Goal: Task Accomplishment & Management: Manage account settings

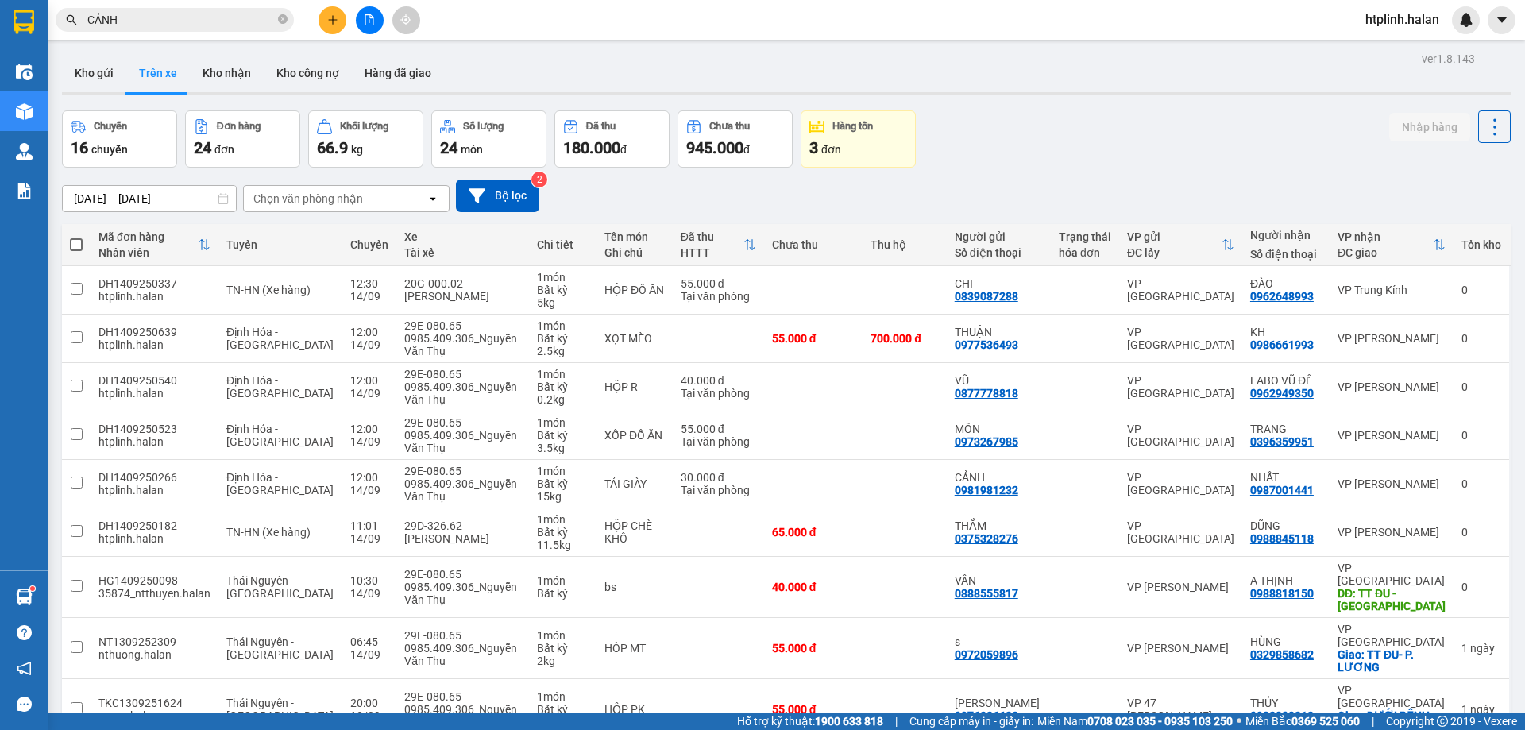
drag, startPoint x: 221, startPoint y: 61, endPoint x: 264, endPoint y: 95, distance: 54.8
click at [222, 61] on button "Kho nhận" at bounding box center [227, 73] width 74 height 38
type input "[DATE] – [DATE]"
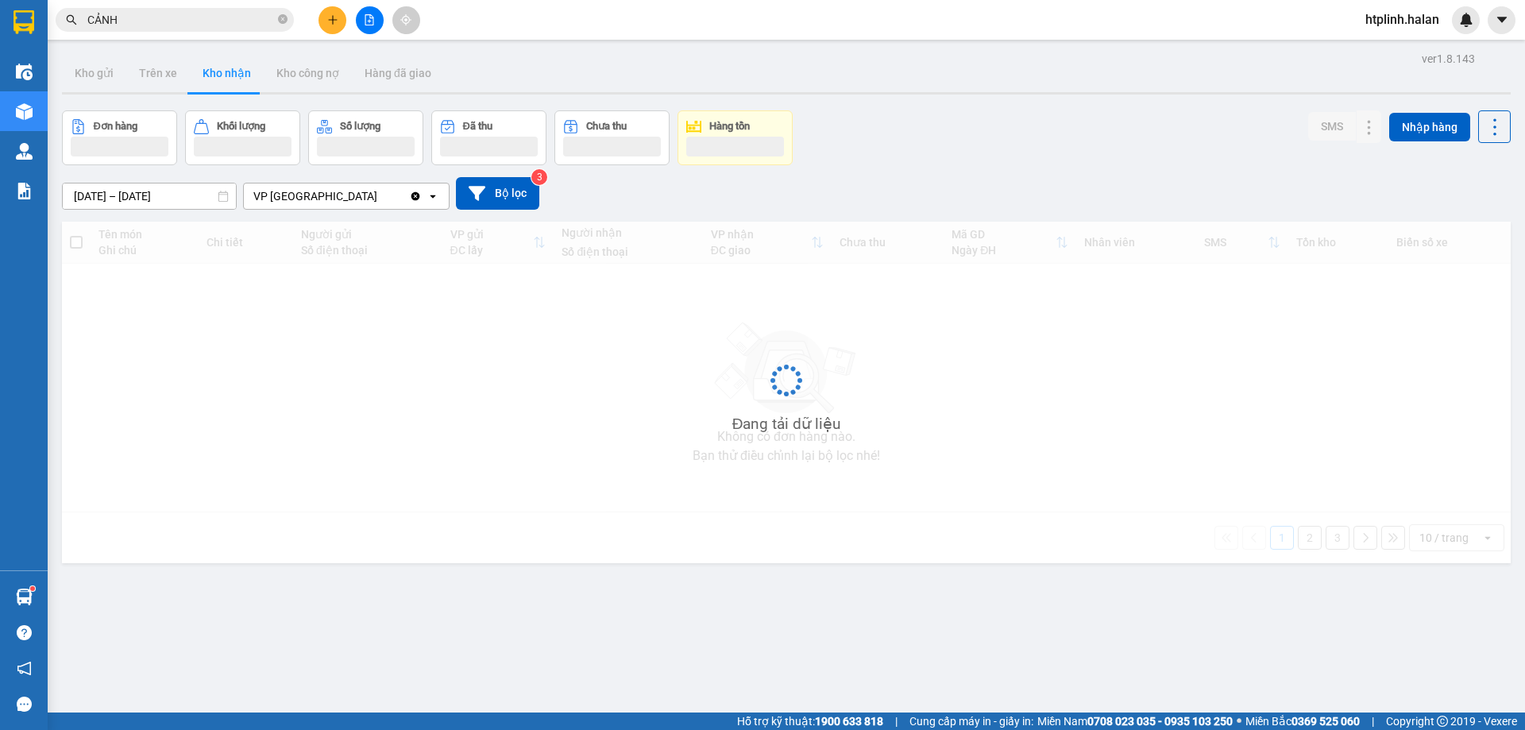
scroll to position [73, 0]
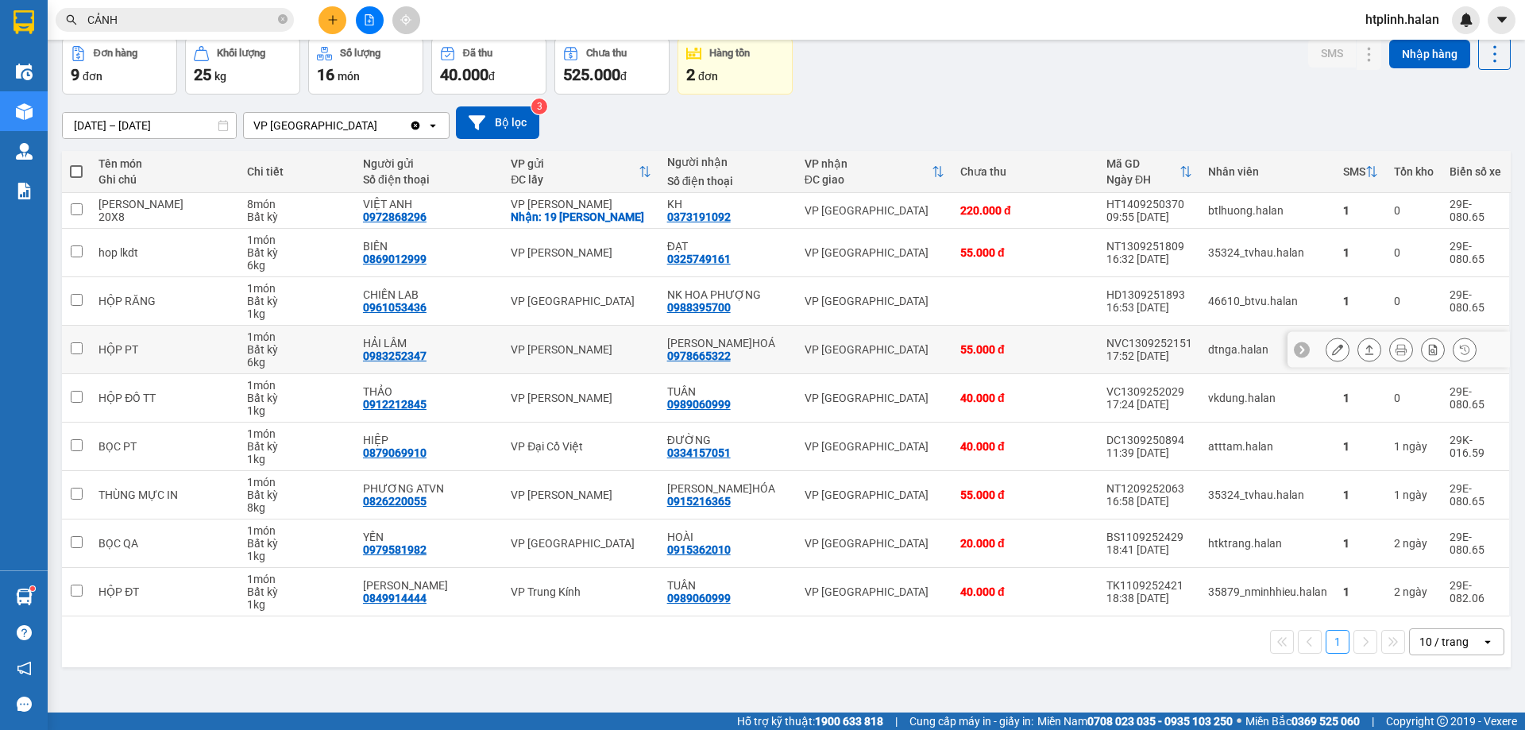
click at [1363, 346] on button at bounding box center [1369, 350] width 22 height 28
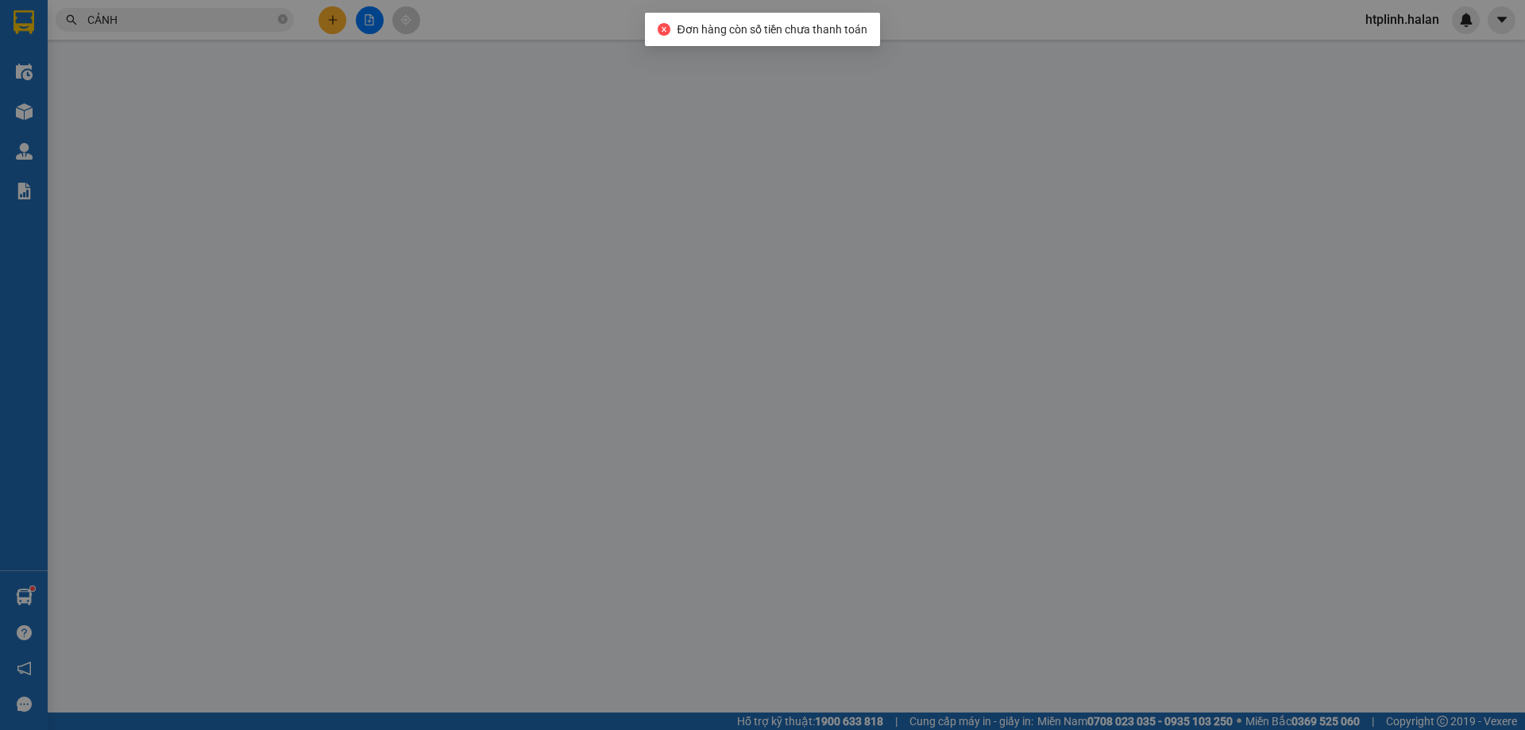
type input "0983252347"
type input "HẢI LÂM"
type input "0978665322"
type input "[PERSON_NAME]HOÁ"
type input "55.000"
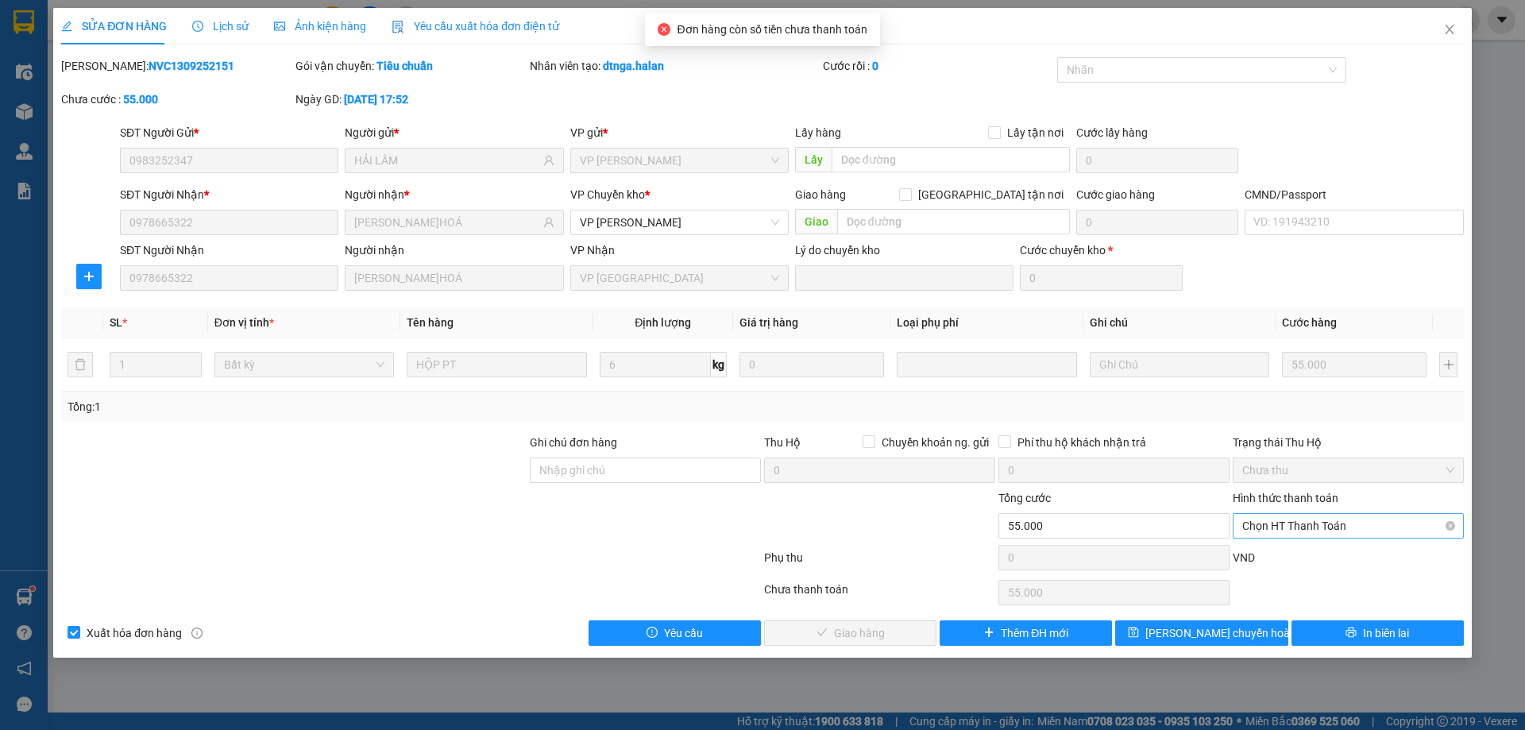
click at [1246, 516] on span "Chọn HT Thanh Toán" at bounding box center [1348, 526] width 212 height 24
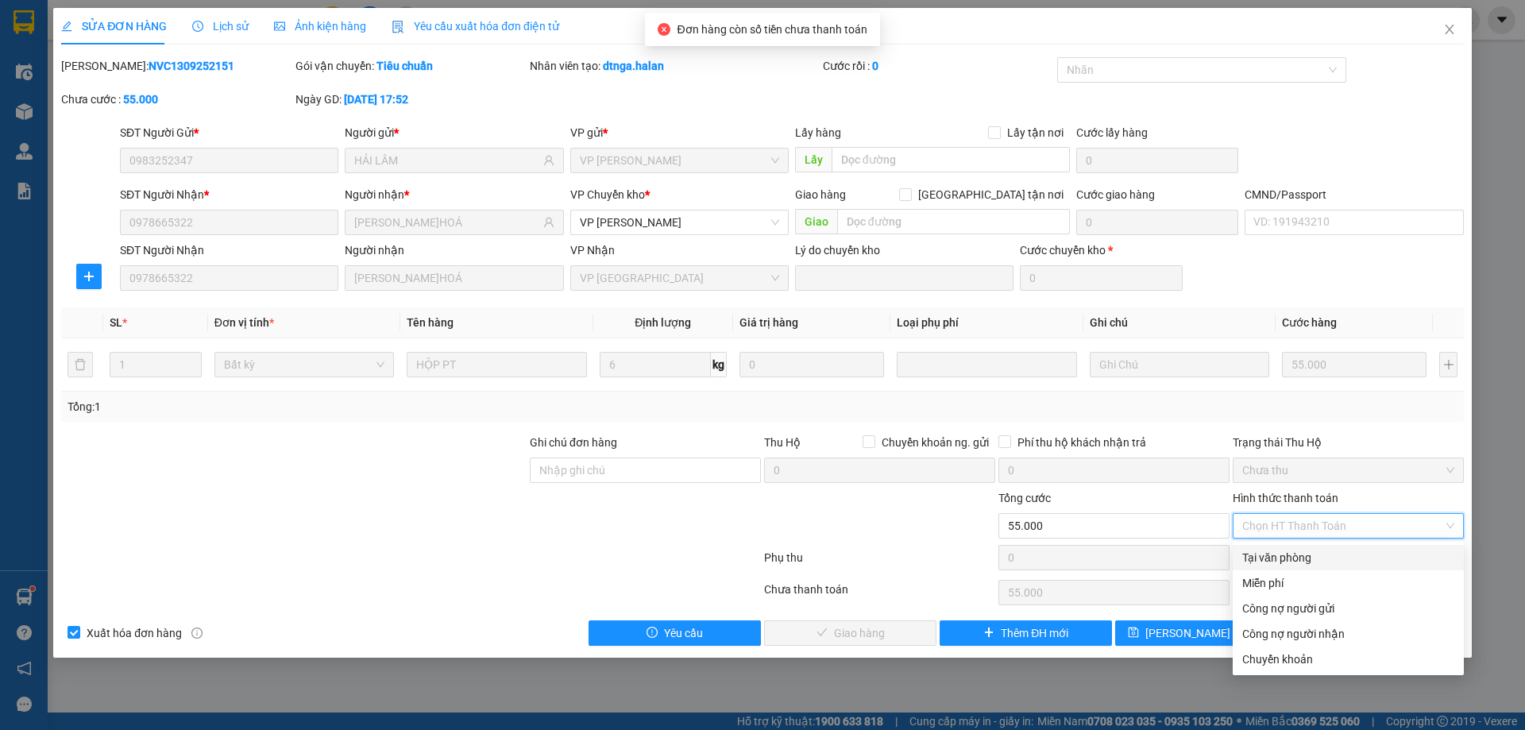
click at [1264, 549] on div "Tại văn phòng" at bounding box center [1348, 557] width 212 height 17
type input "0"
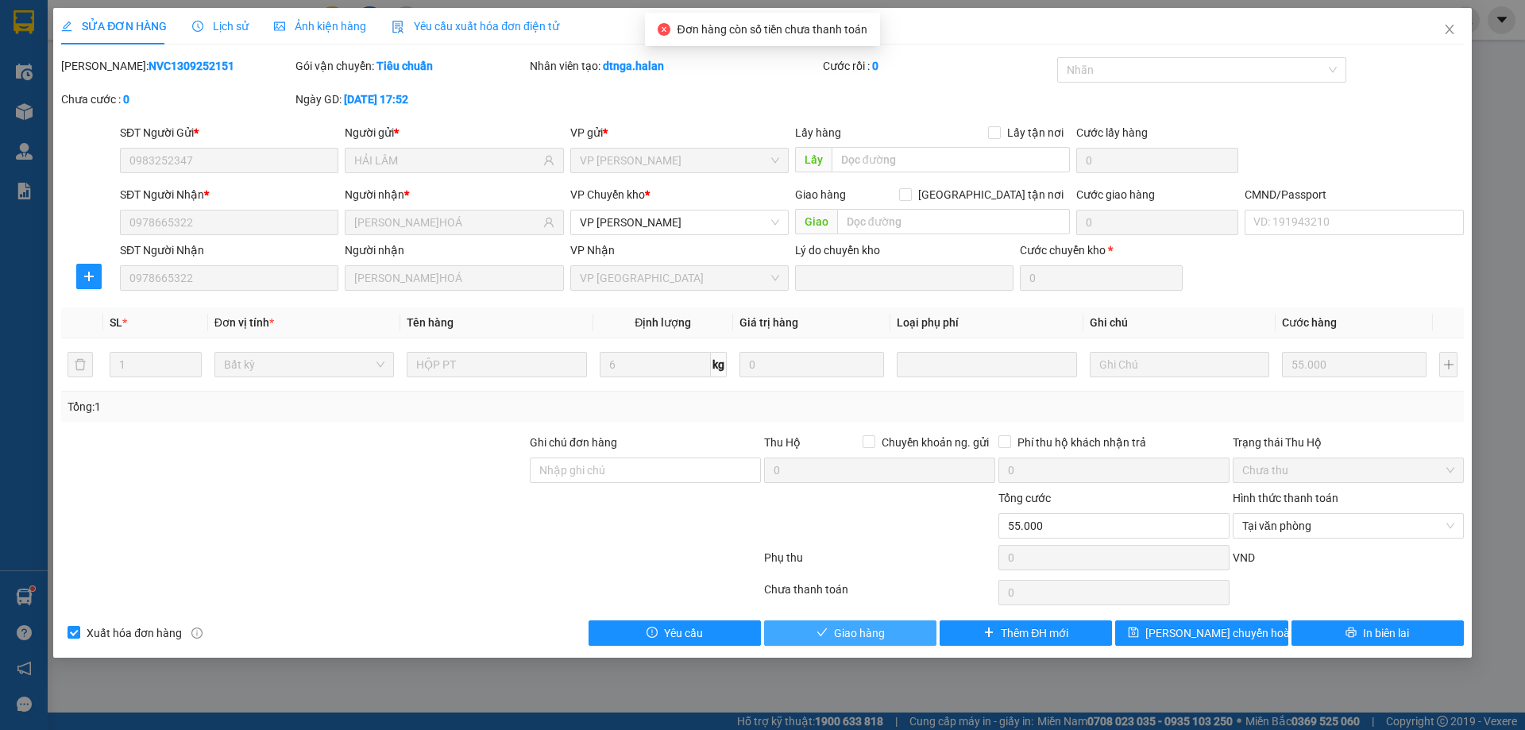
click at [911, 630] on button "Giao hàng" at bounding box center [850, 632] width 172 height 25
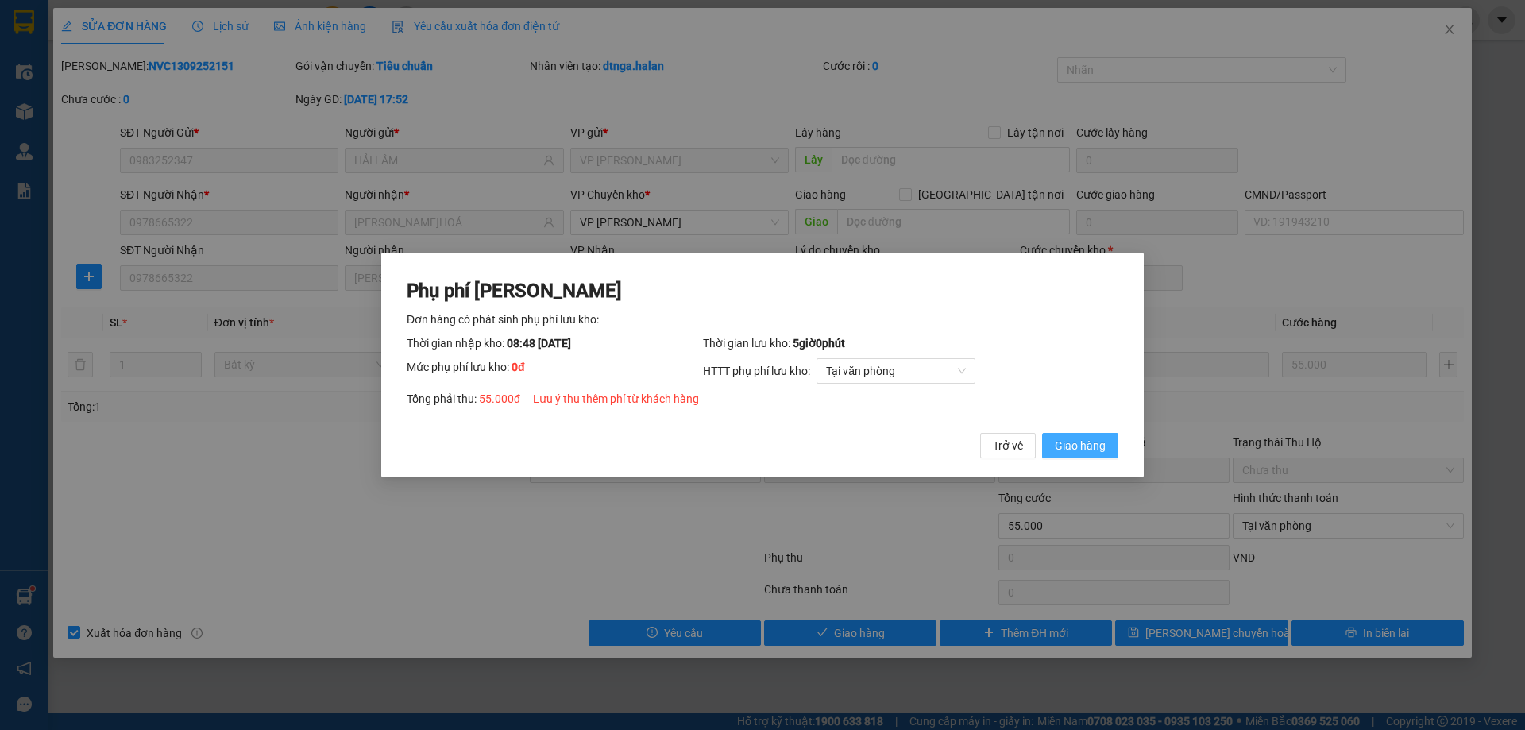
click at [1079, 445] on span "Giao hàng" at bounding box center [1079, 445] width 51 height 17
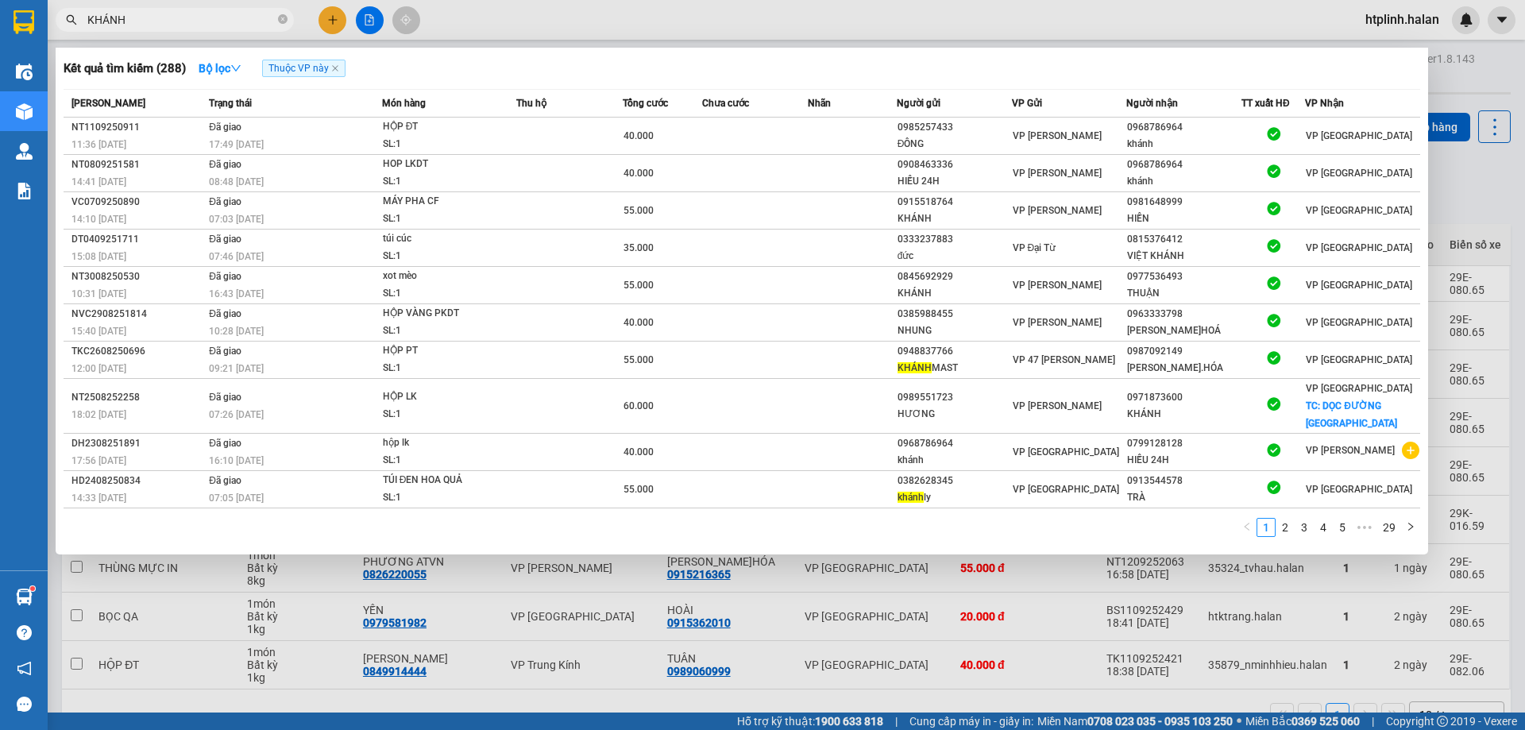
drag, startPoint x: 0, startPoint y: 0, endPoint x: 211, endPoint y: 20, distance: 212.1
click at [205, 18] on input "KHÁNH" at bounding box center [180, 19] width 187 height 17
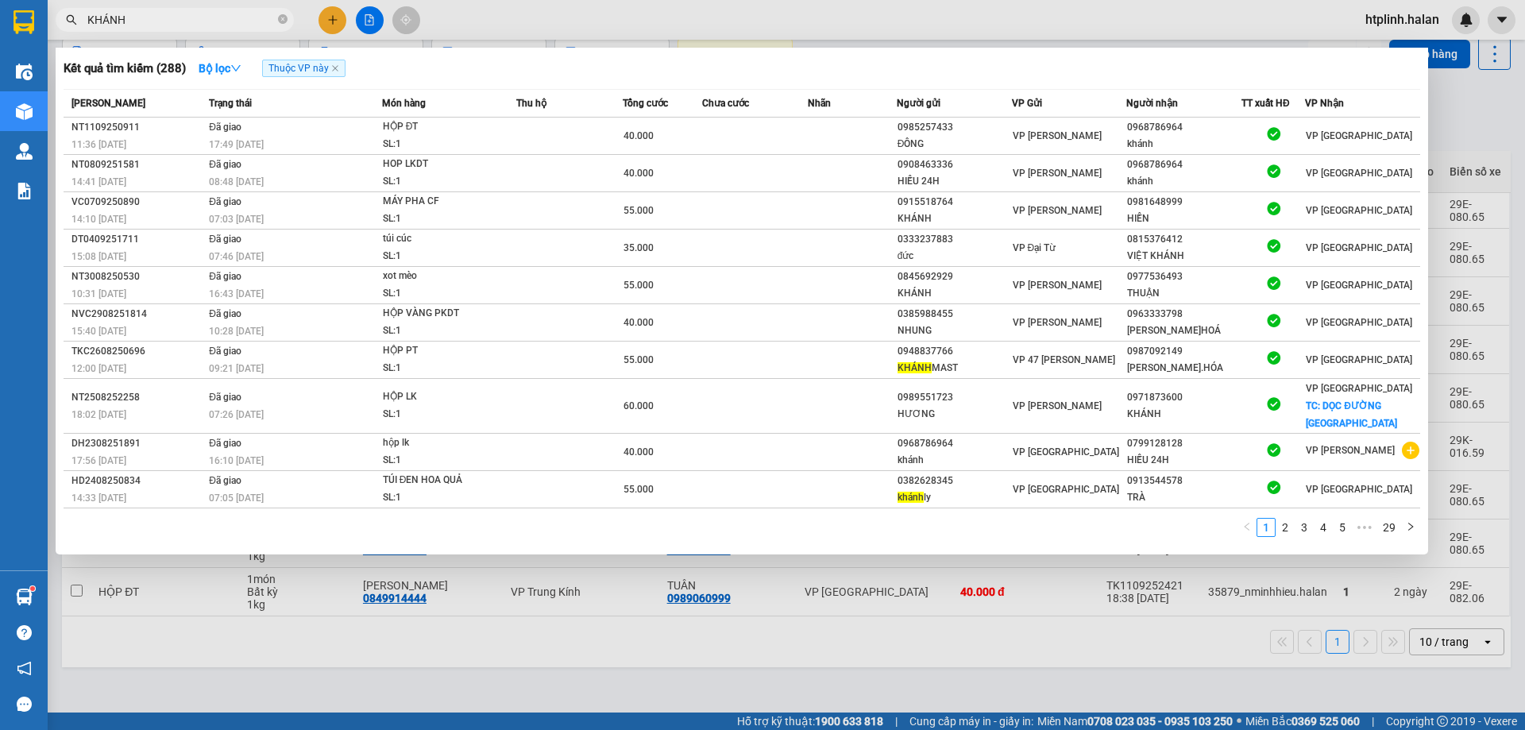
click at [211, 20] on input "KHÁNH" at bounding box center [180, 19] width 187 height 17
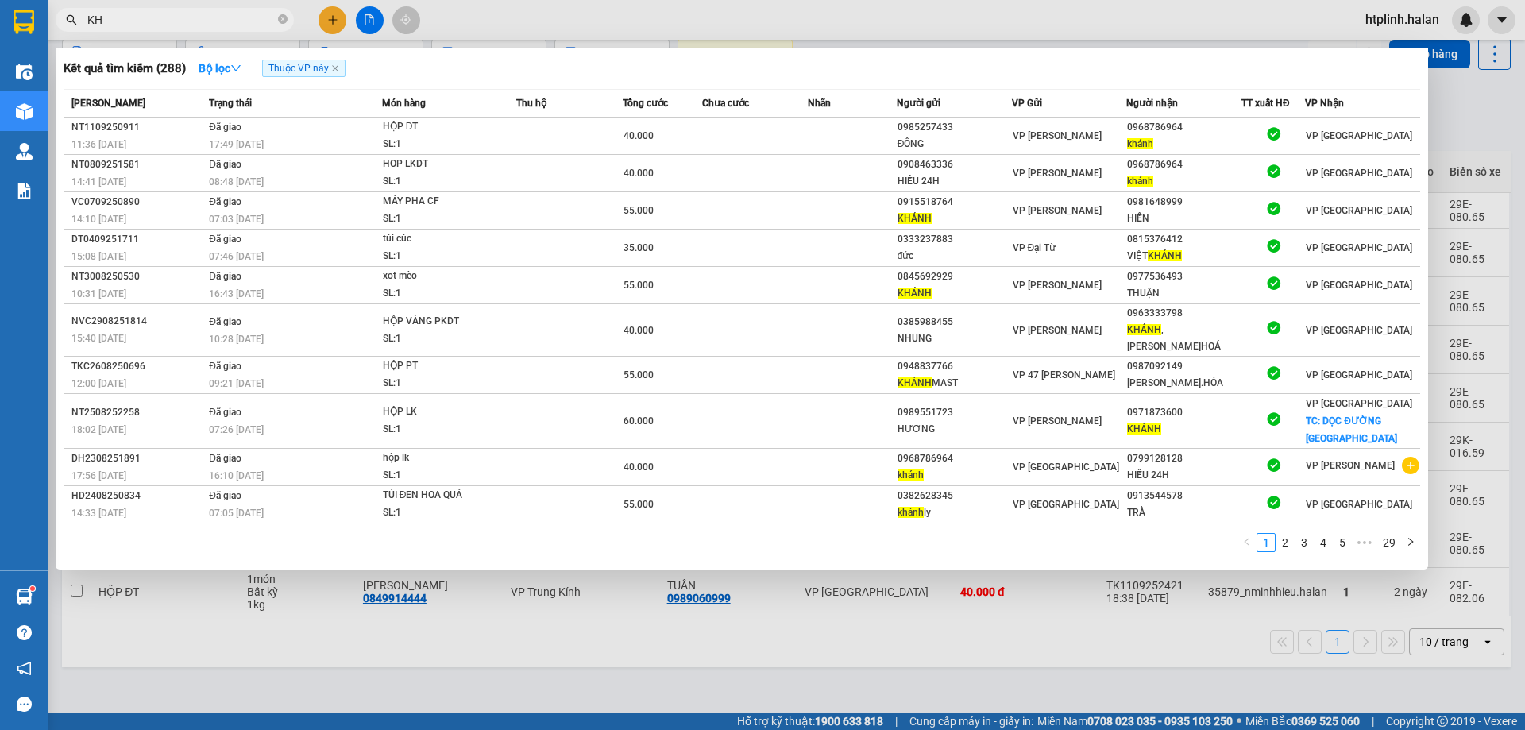
type input "K"
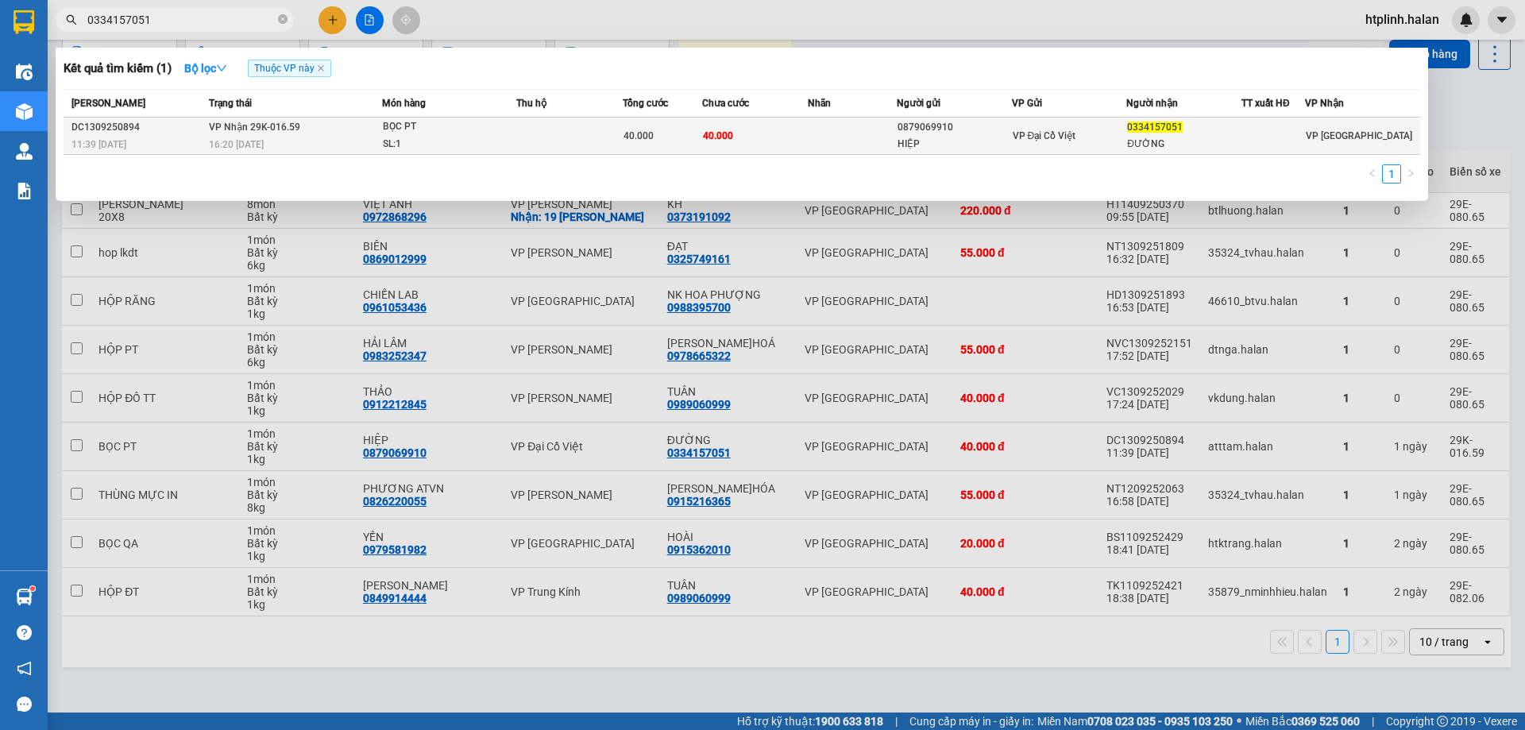
type input "0334157051"
click at [353, 129] on td "VP Nhận 29K-016.59 16:20 - 13/09" at bounding box center [293, 136] width 177 height 37
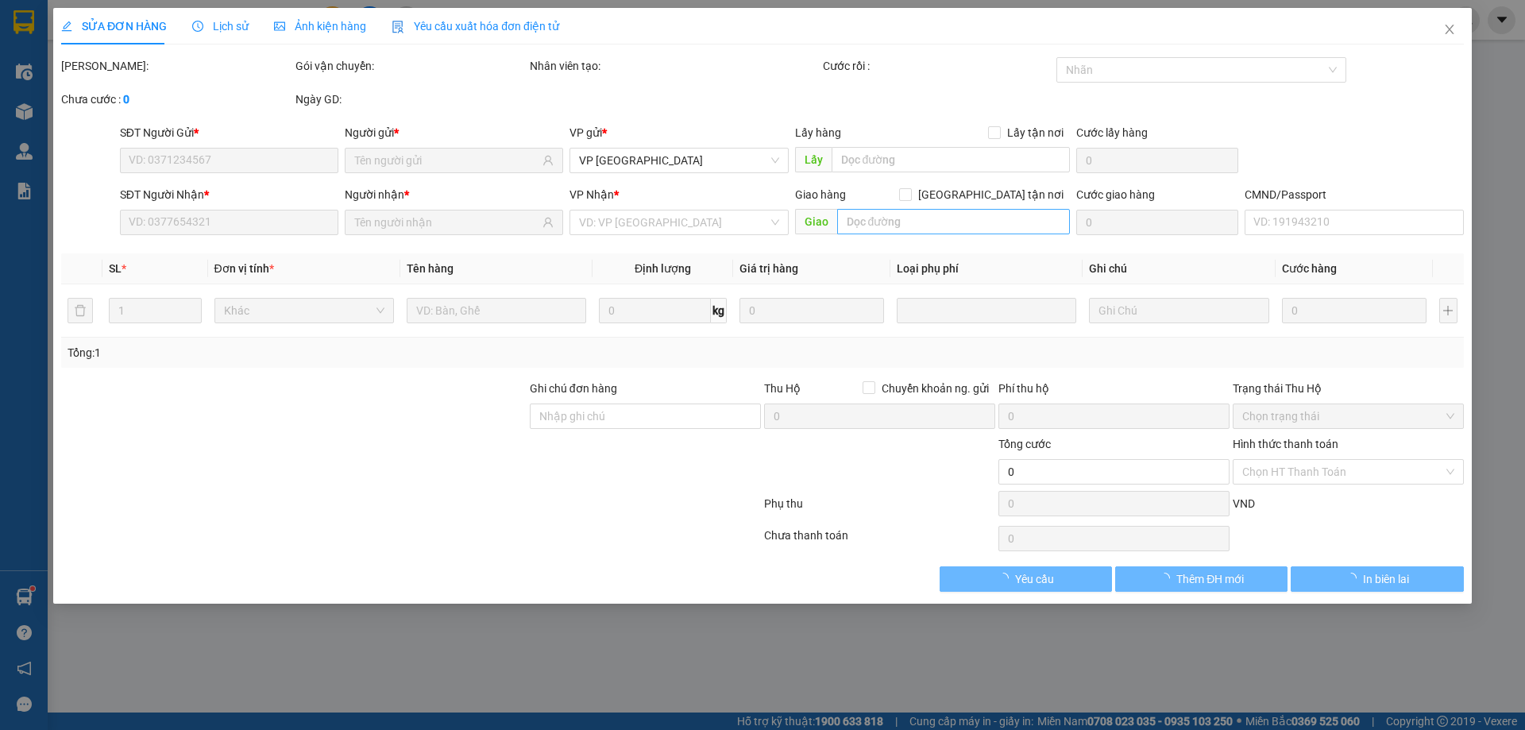
type input "0879069910"
type input "HIỆP"
type input "0334157051"
type input "ĐƯỜNG"
type input "40.000"
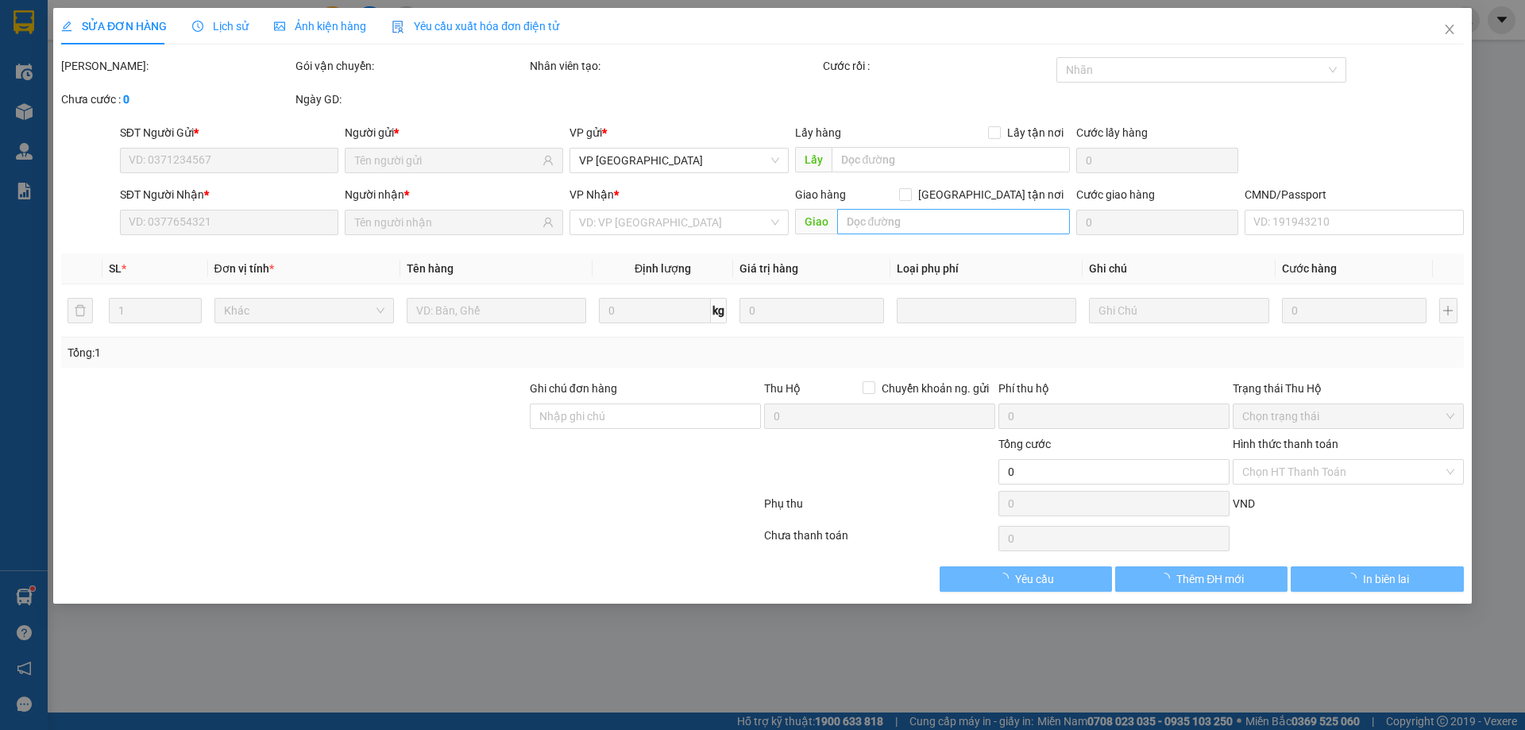
type input "40.000"
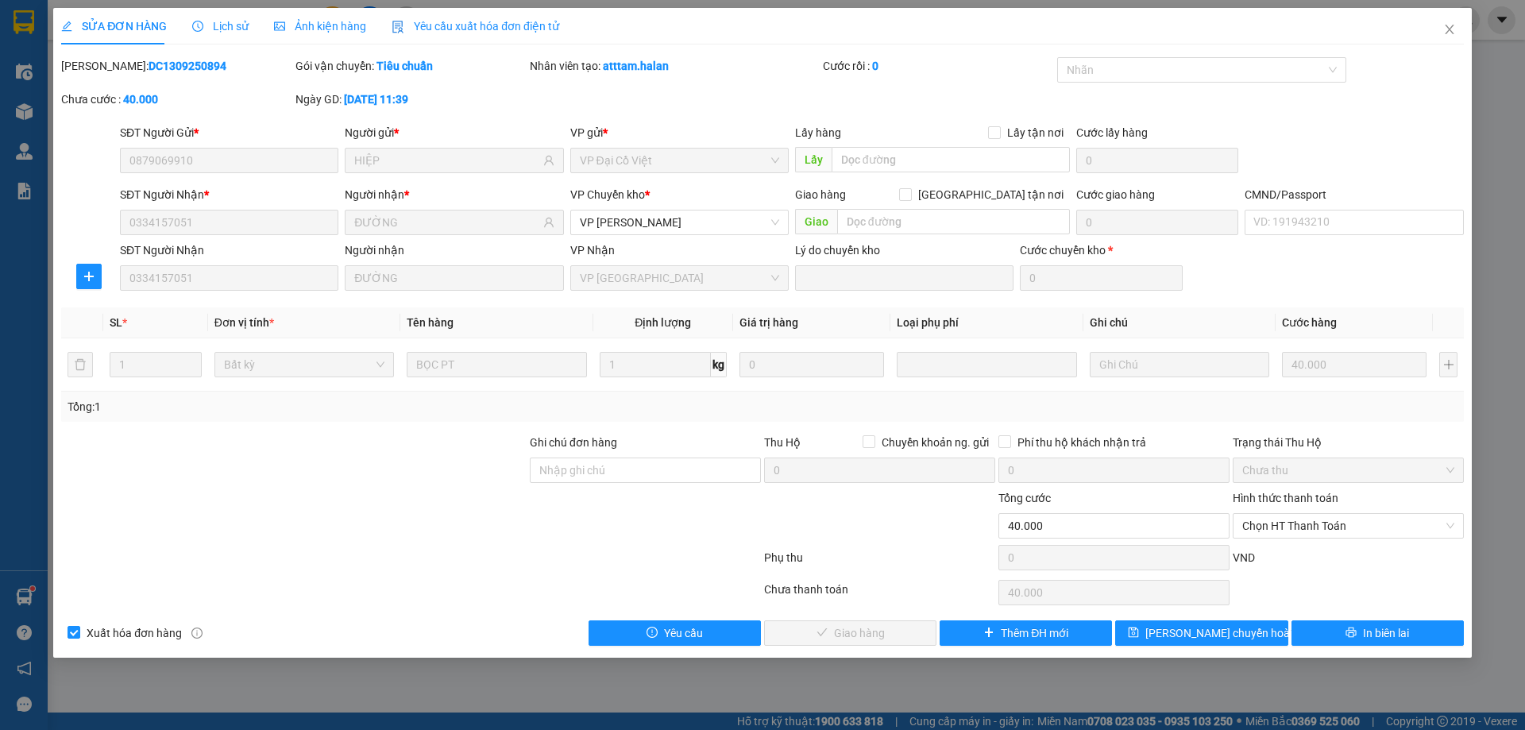
click at [202, 14] on div "Lịch sử" at bounding box center [220, 26] width 56 height 37
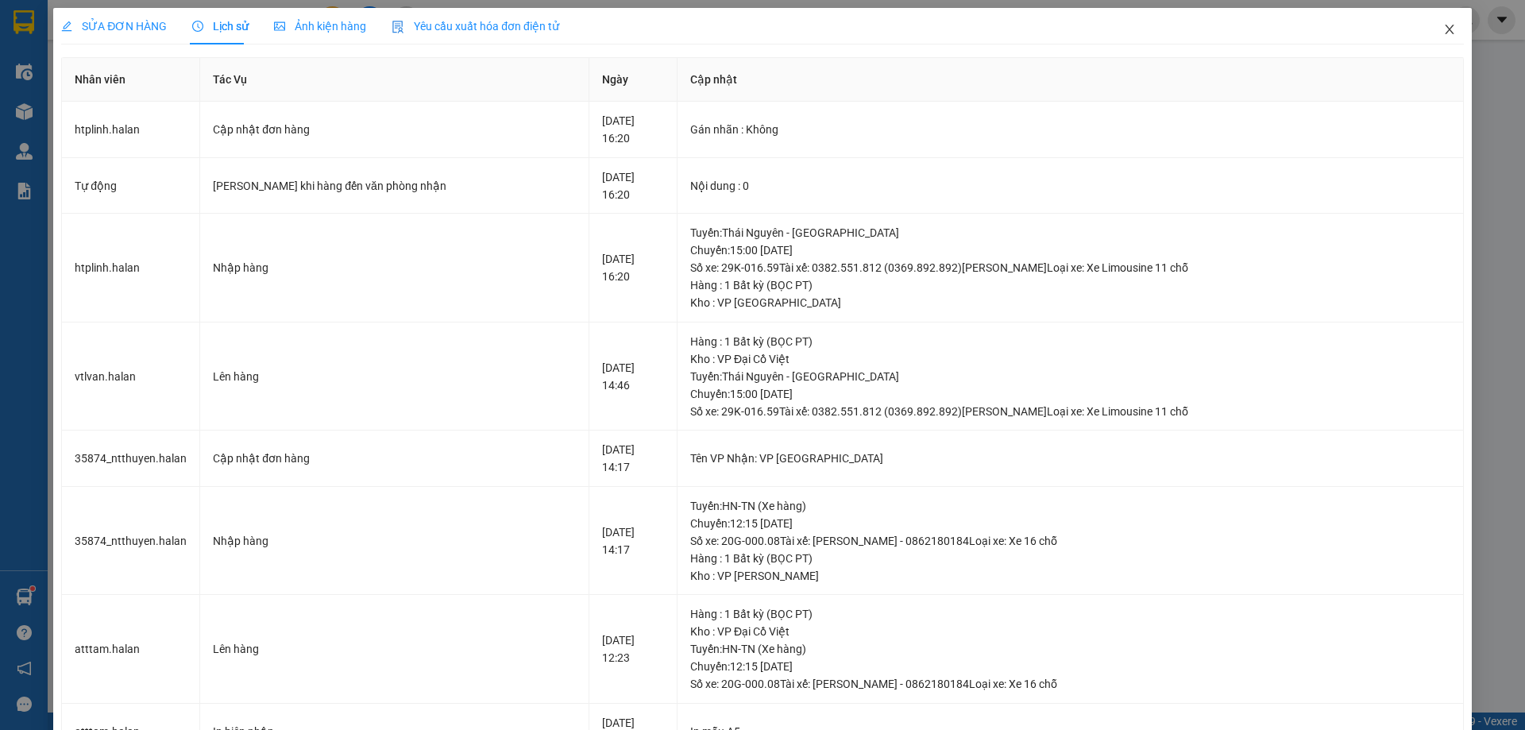
click at [1443, 36] on icon "close" at bounding box center [1449, 29] width 13 height 13
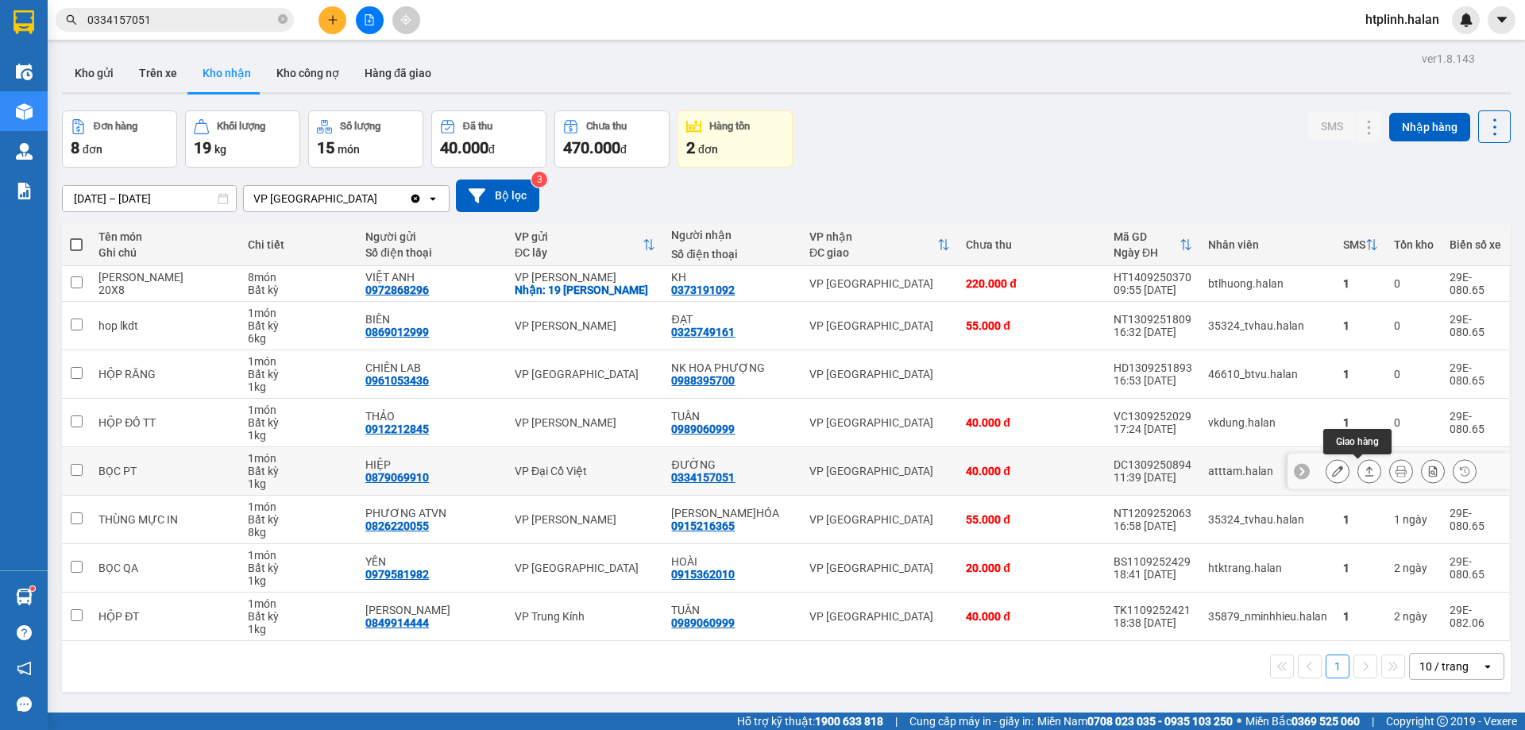
click at [1363, 472] on icon at bounding box center [1368, 470] width 11 height 11
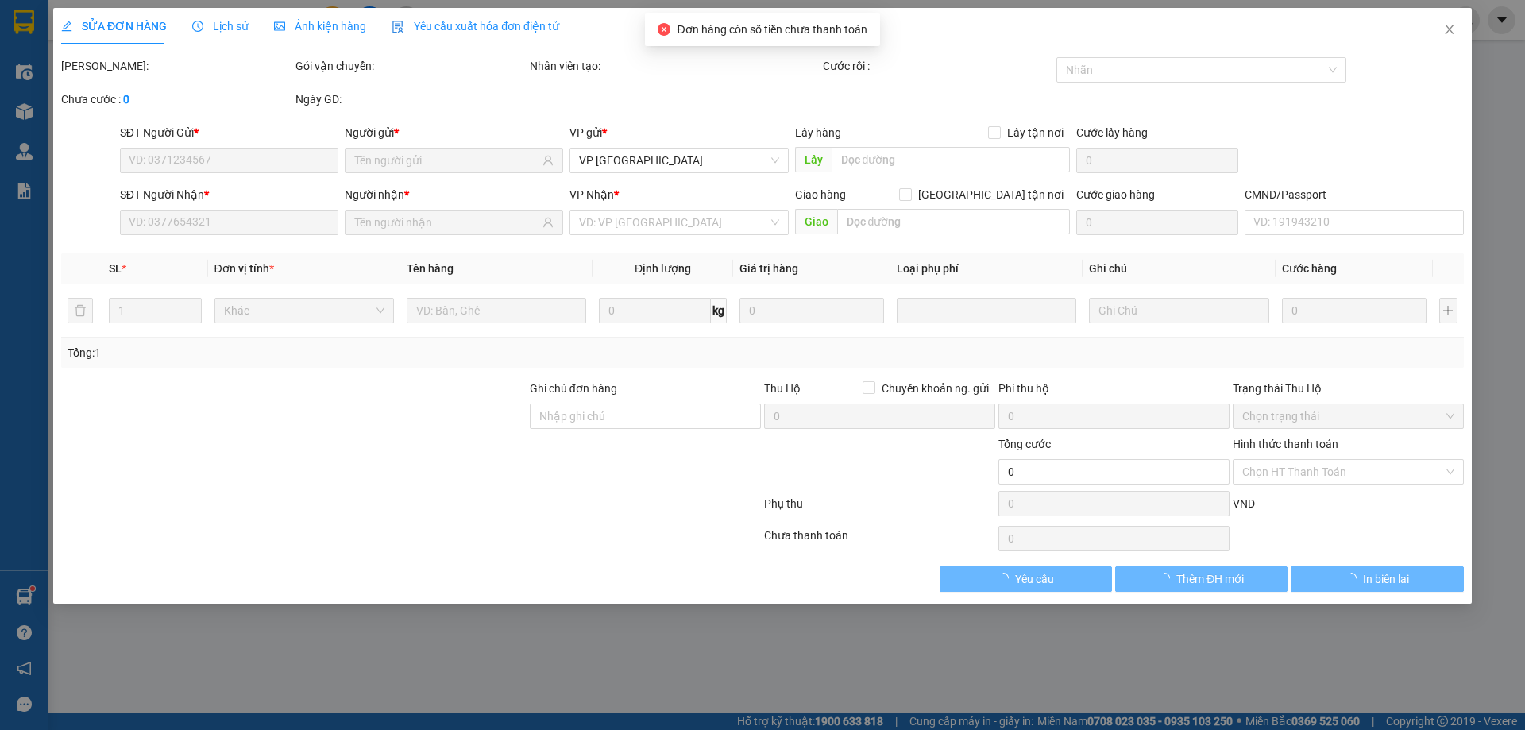
type input "0879069910"
type input "HIỆP"
type input "0334157051"
type input "ĐƯỜNG"
type input "40.000"
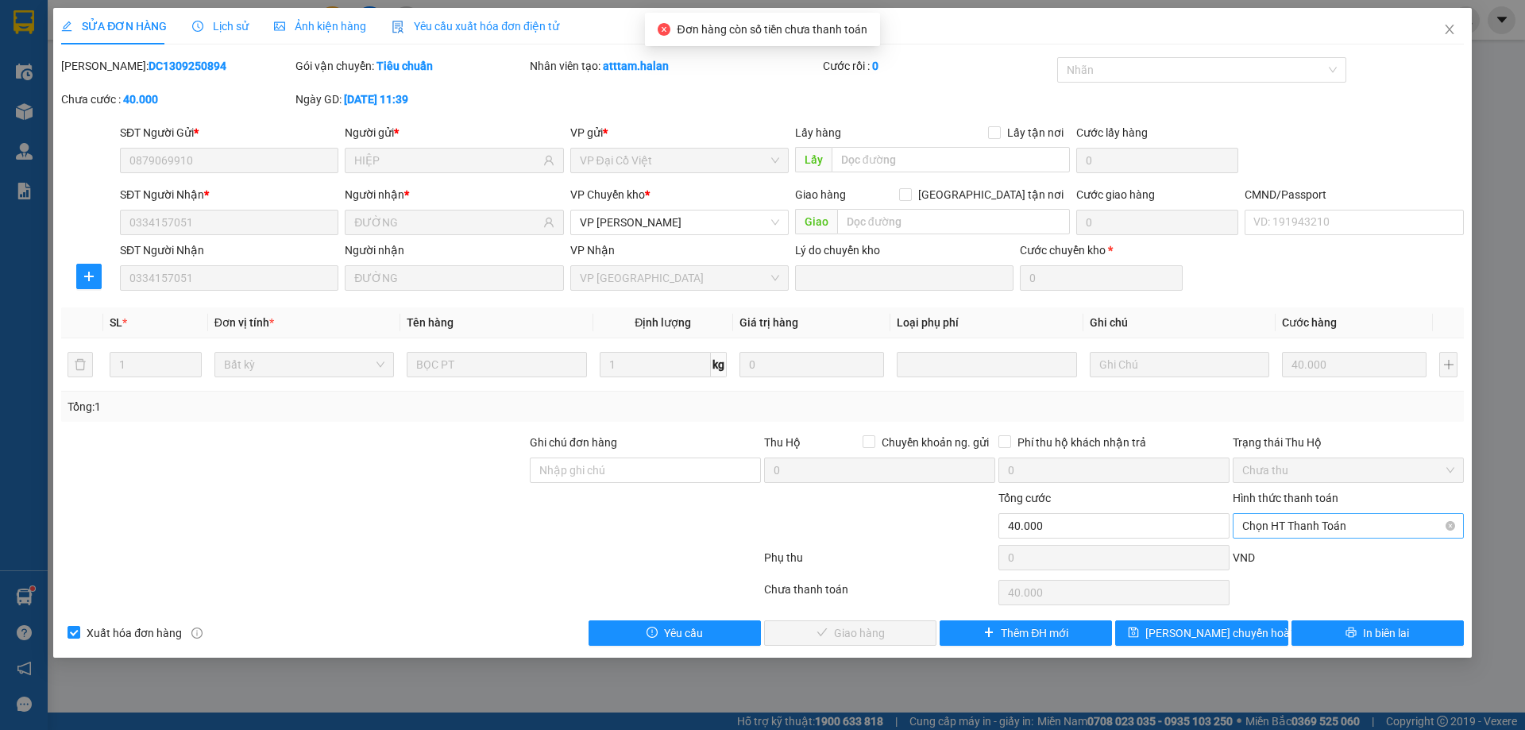
click at [1258, 521] on span "Chọn HT Thanh Toán" at bounding box center [1348, 526] width 212 height 24
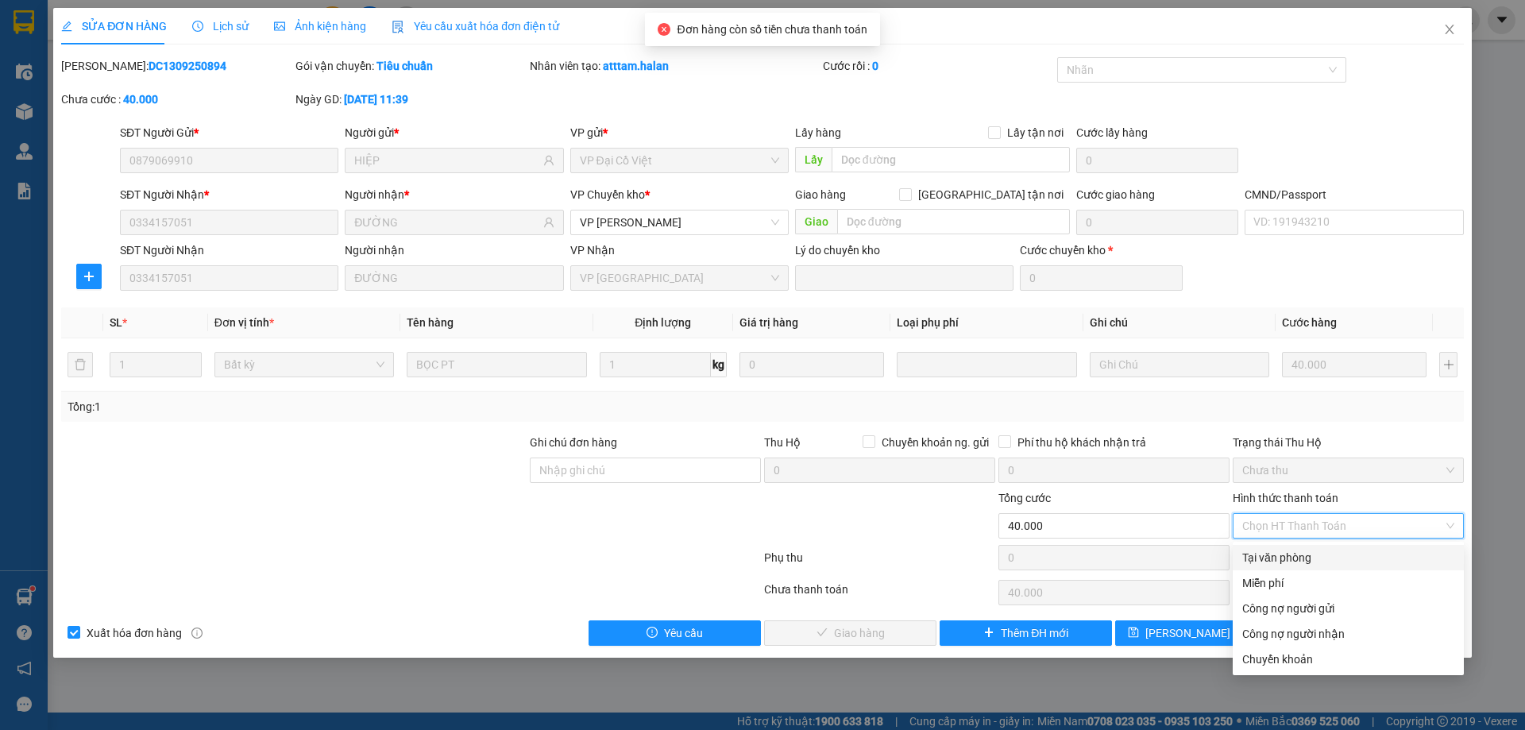
click at [1268, 556] on div "Tại văn phòng" at bounding box center [1348, 557] width 212 height 17
type input "0"
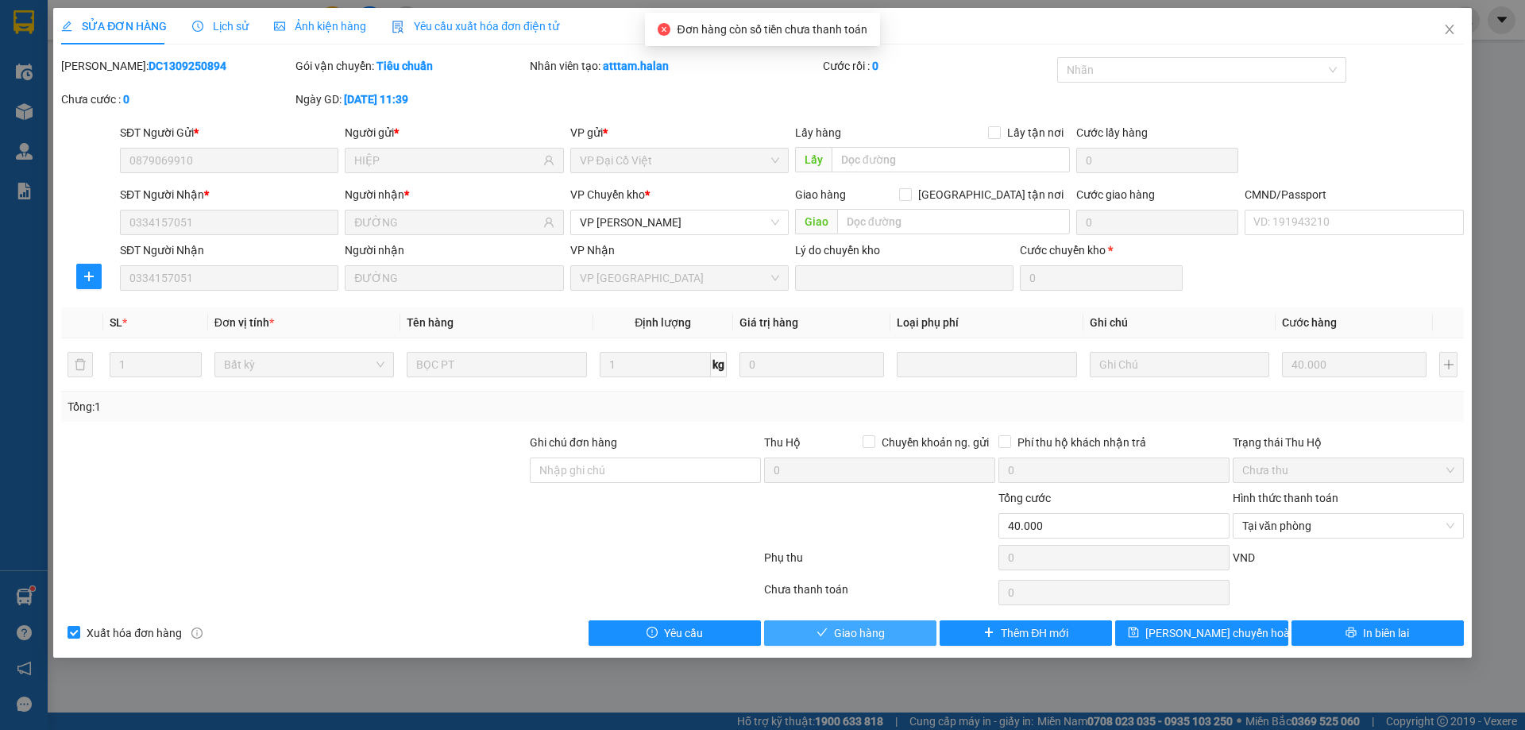
click at [879, 630] on span "Giao hàng" at bounding box center [859, 632] width 51 height 17
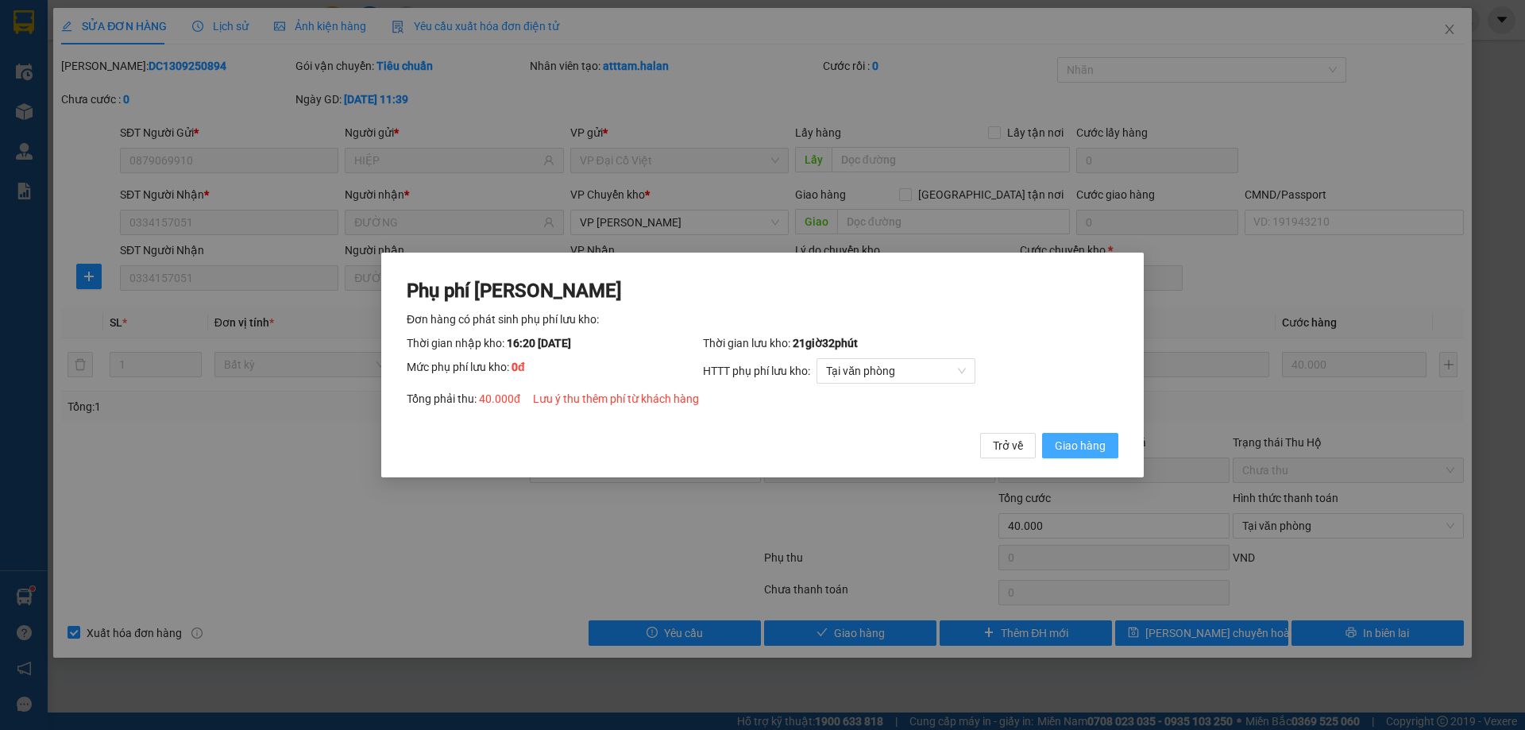
click at [1062, 441] on span "Giao hàng" at bounding box center [1079, 445] width 51 height 17
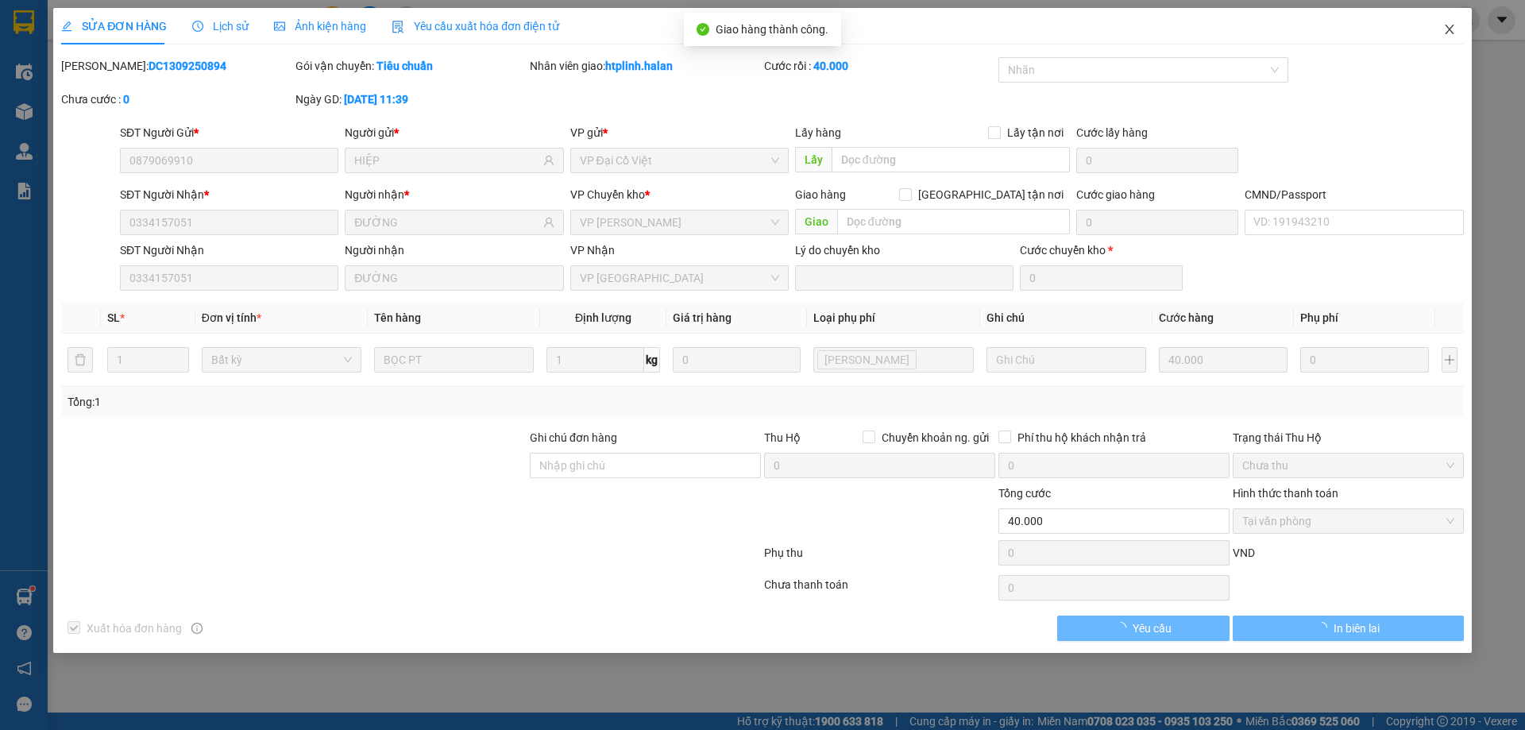
click at [1453, 15] on span "Close" at bounding box center [1449, 30] width 44 height 44
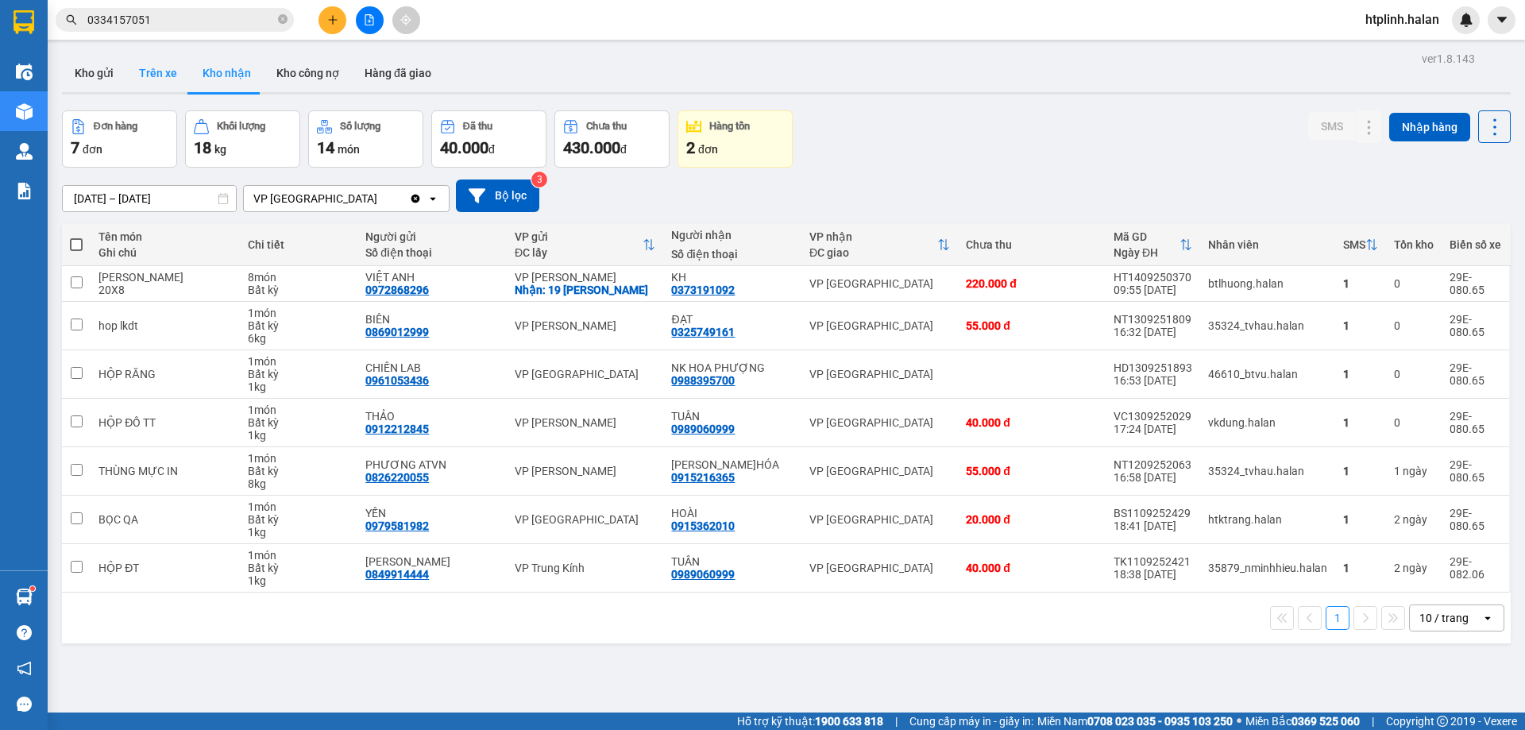
drag, startPoint x: 103, startPoint y: 61, endPoint x: 130, endPoint y: 62, distance: 27.0
click at [104, 63] on button "Kho gửi" at bounding box center [94, 73] width 64 height 38
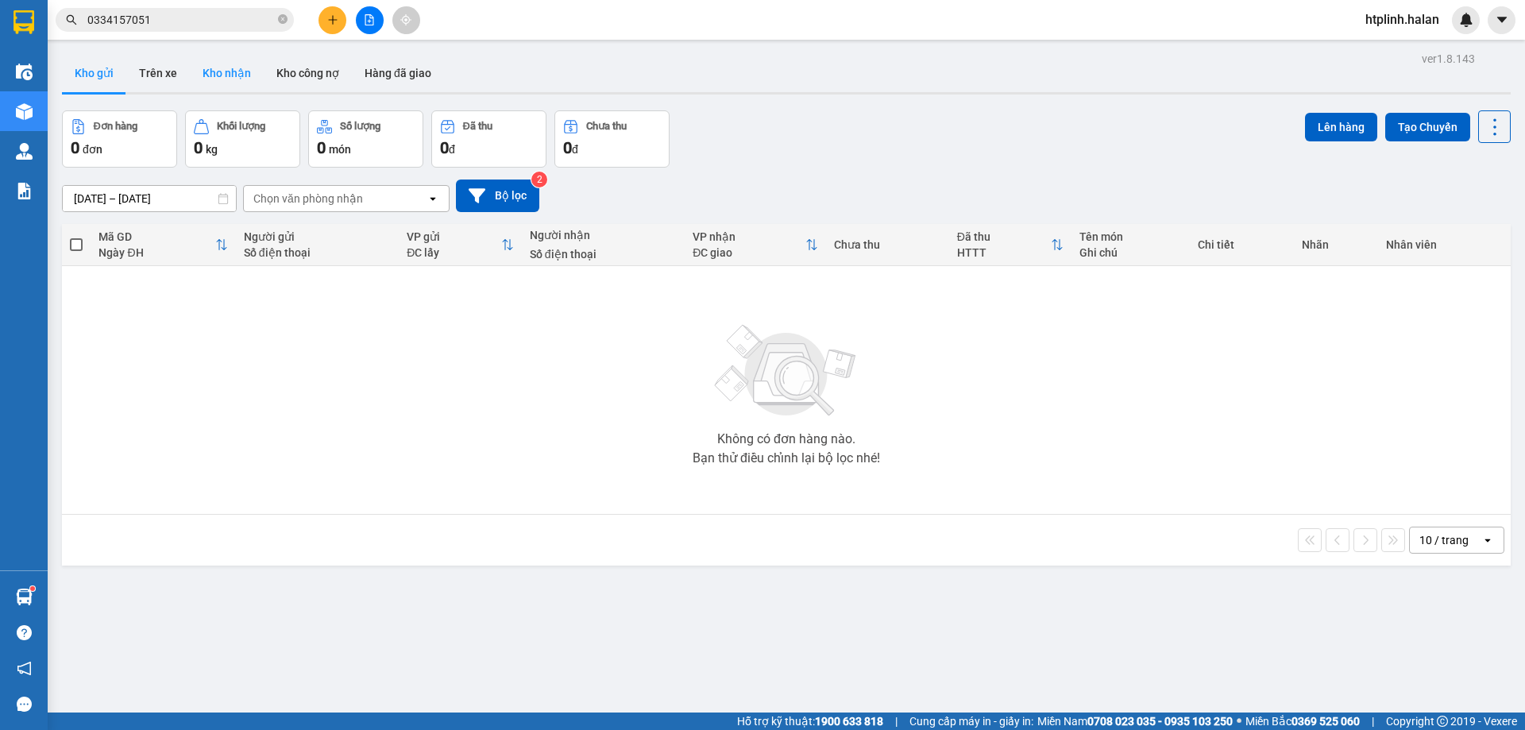
drag, startPoint x: 240, startPoint y: 81, endPoint x: 242, endPoint y: 101, distance: 20.0
click at [240, 83] on button "Kho nhận" at bounding box center [227, 73] width 74 height 38
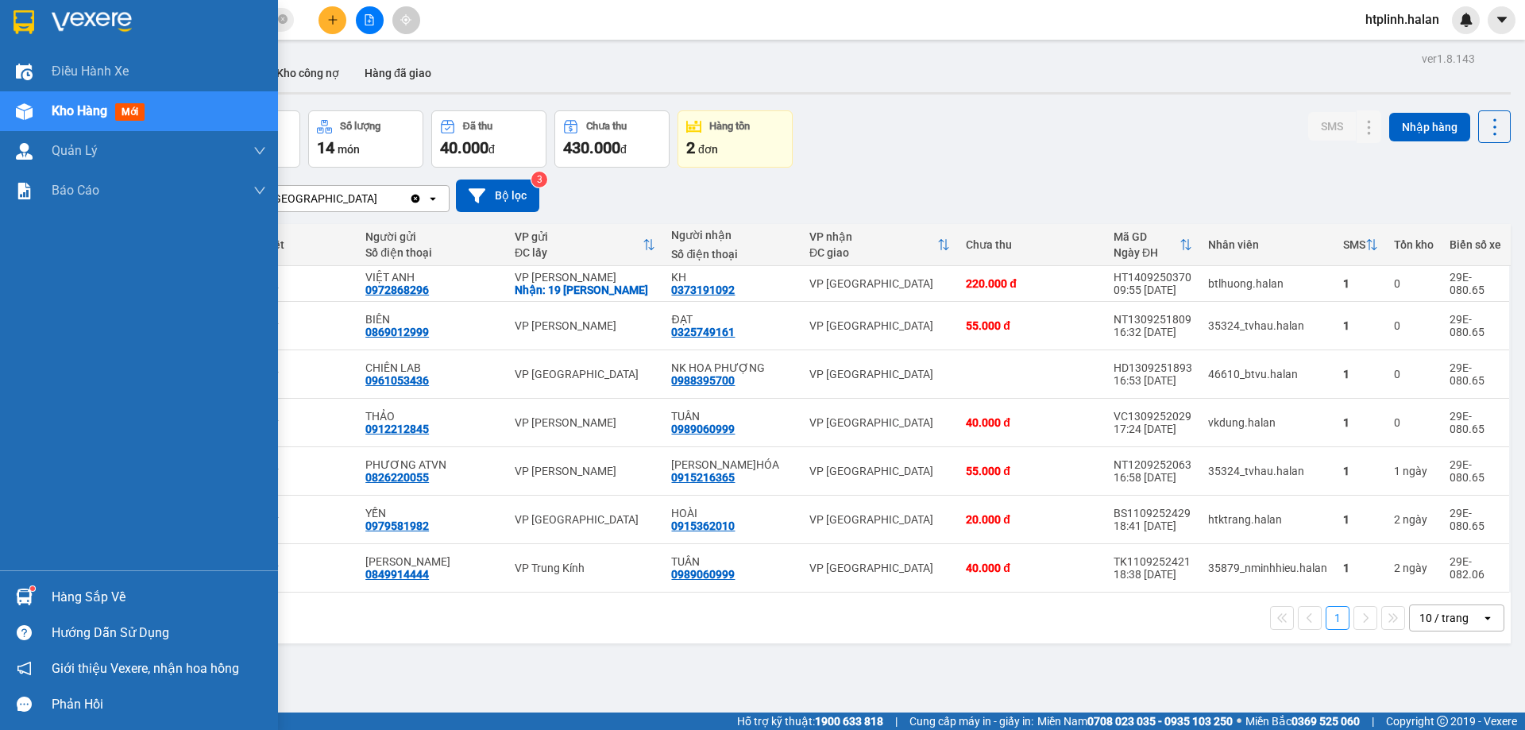
click at [29, 582] on div "Hàng sắp về" at bounding box center [139, 597] width 278 height 36
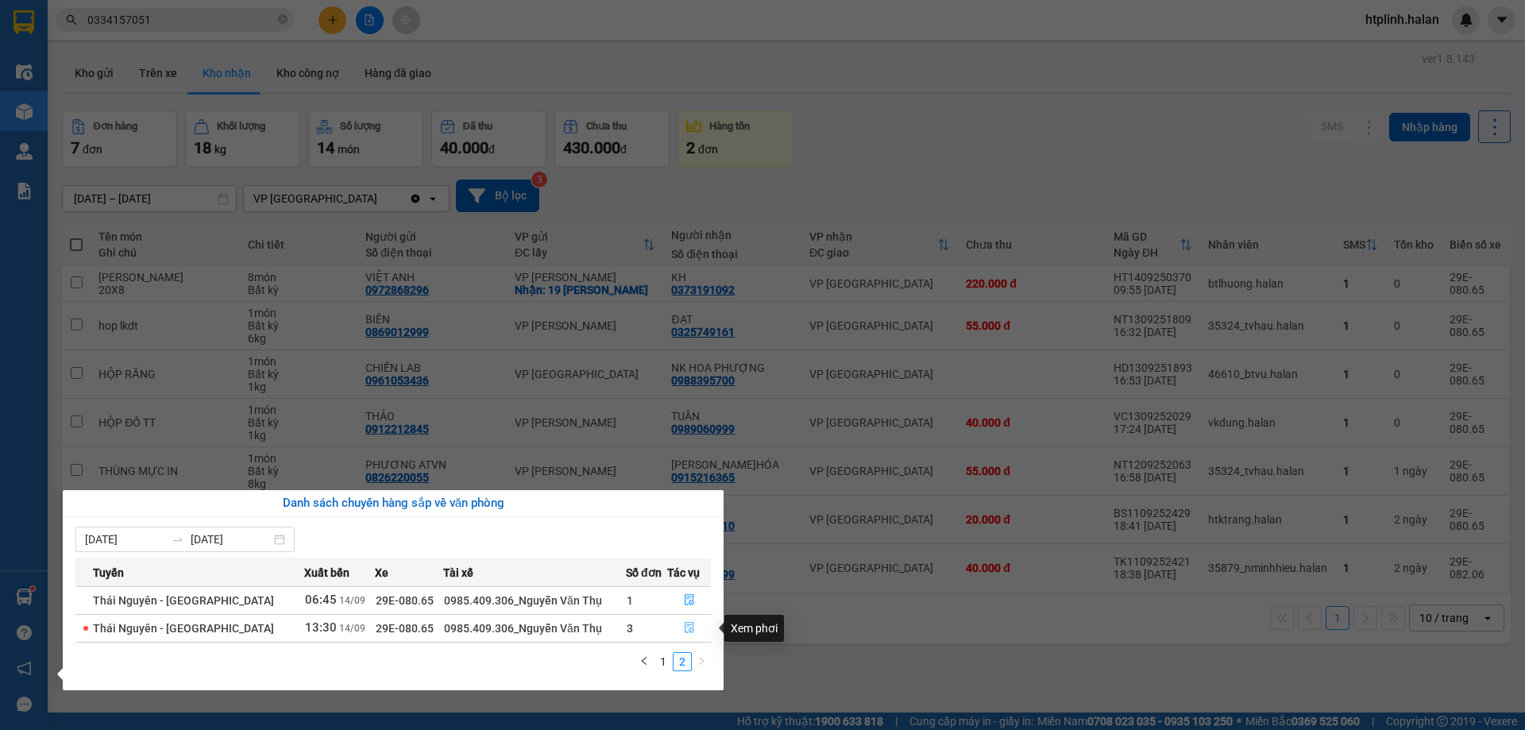
click at [673, 619] on button "button" at bounding box center [689, 627] width 42 height 25
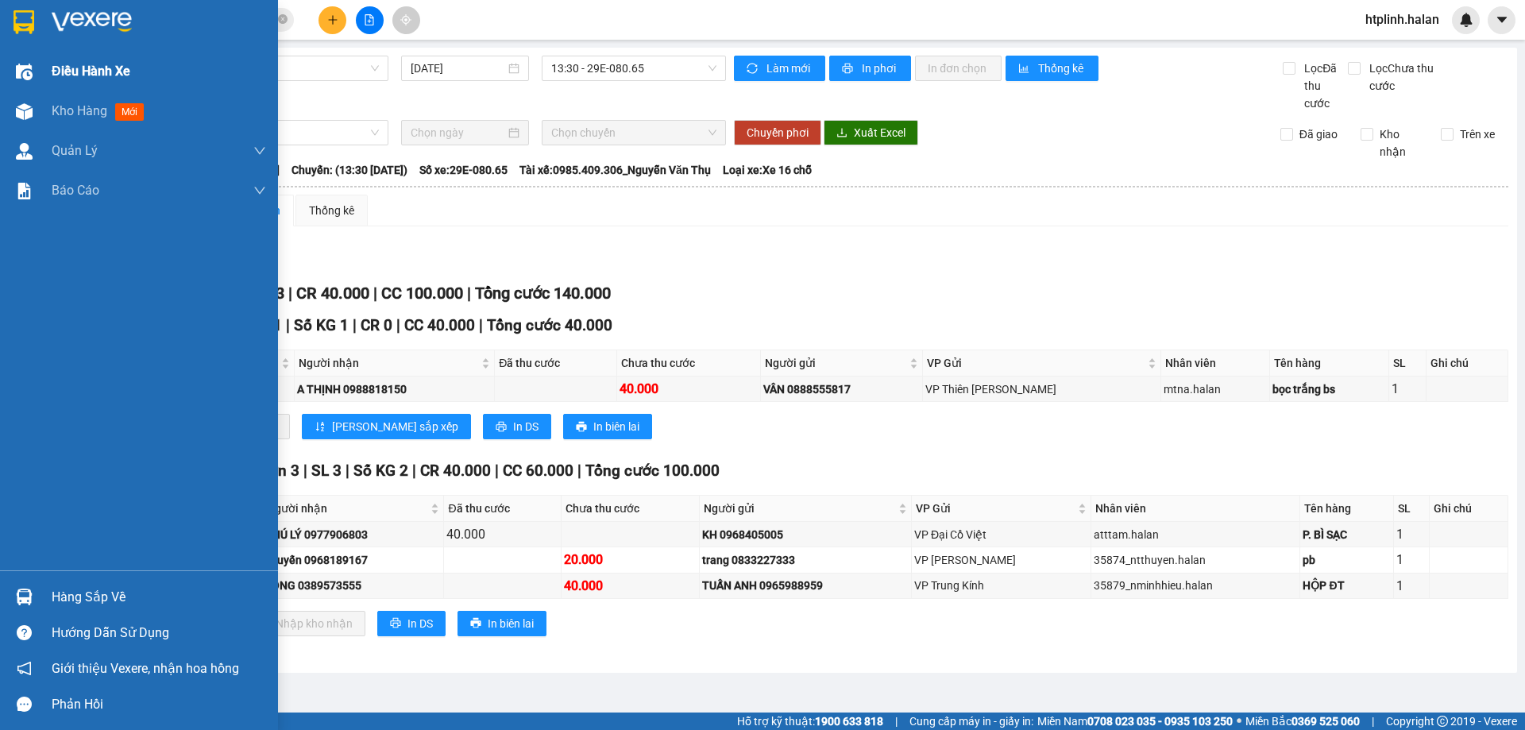
click at [17, 83] on div at bounding box center [24, 72] width 28 height 28
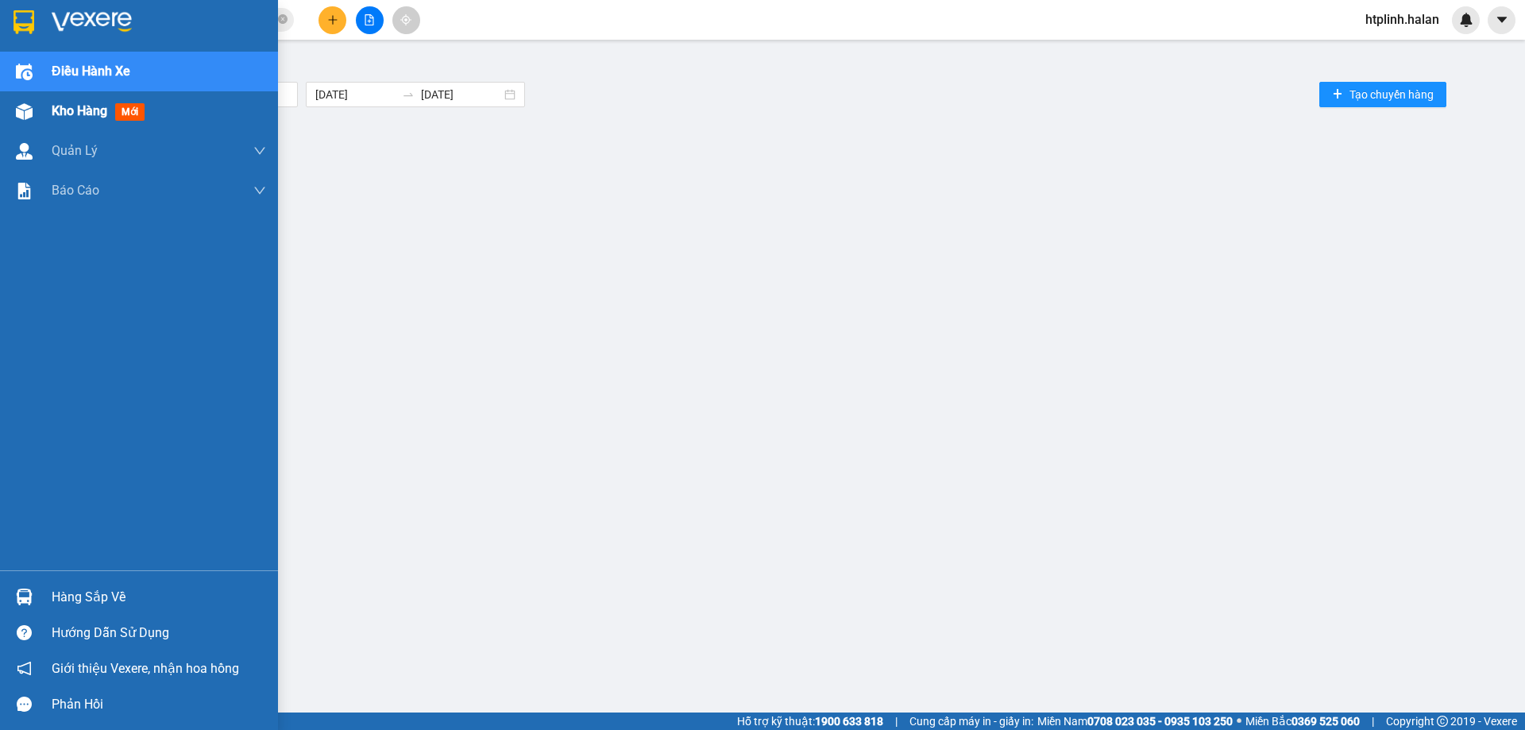
click at [86, 114] on span "Kho hàng" at bounding box center [80, 110] width 56 height 15
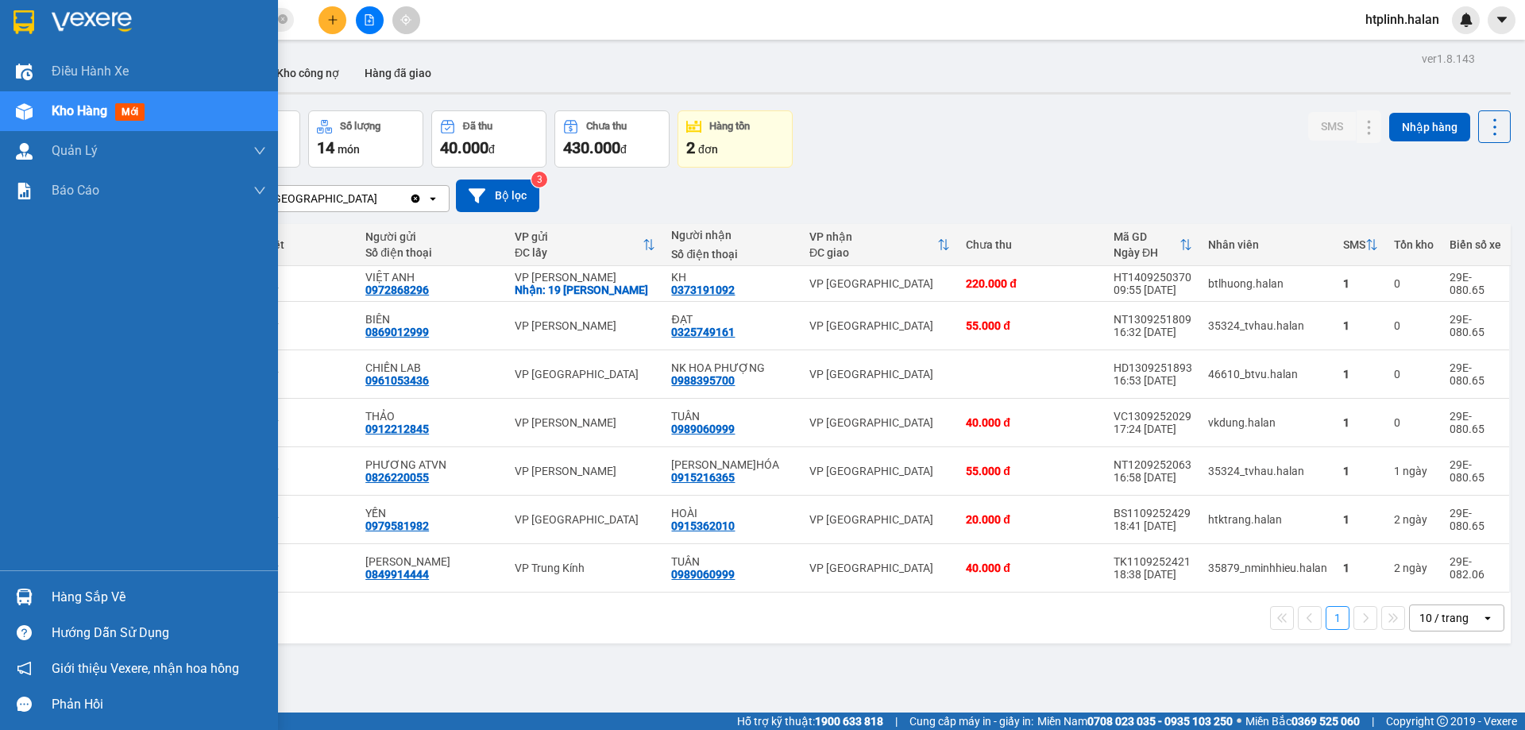
click at [7, 603] on div "Hàng sắp về" at bounding box center [139, 597] width 278 height 36
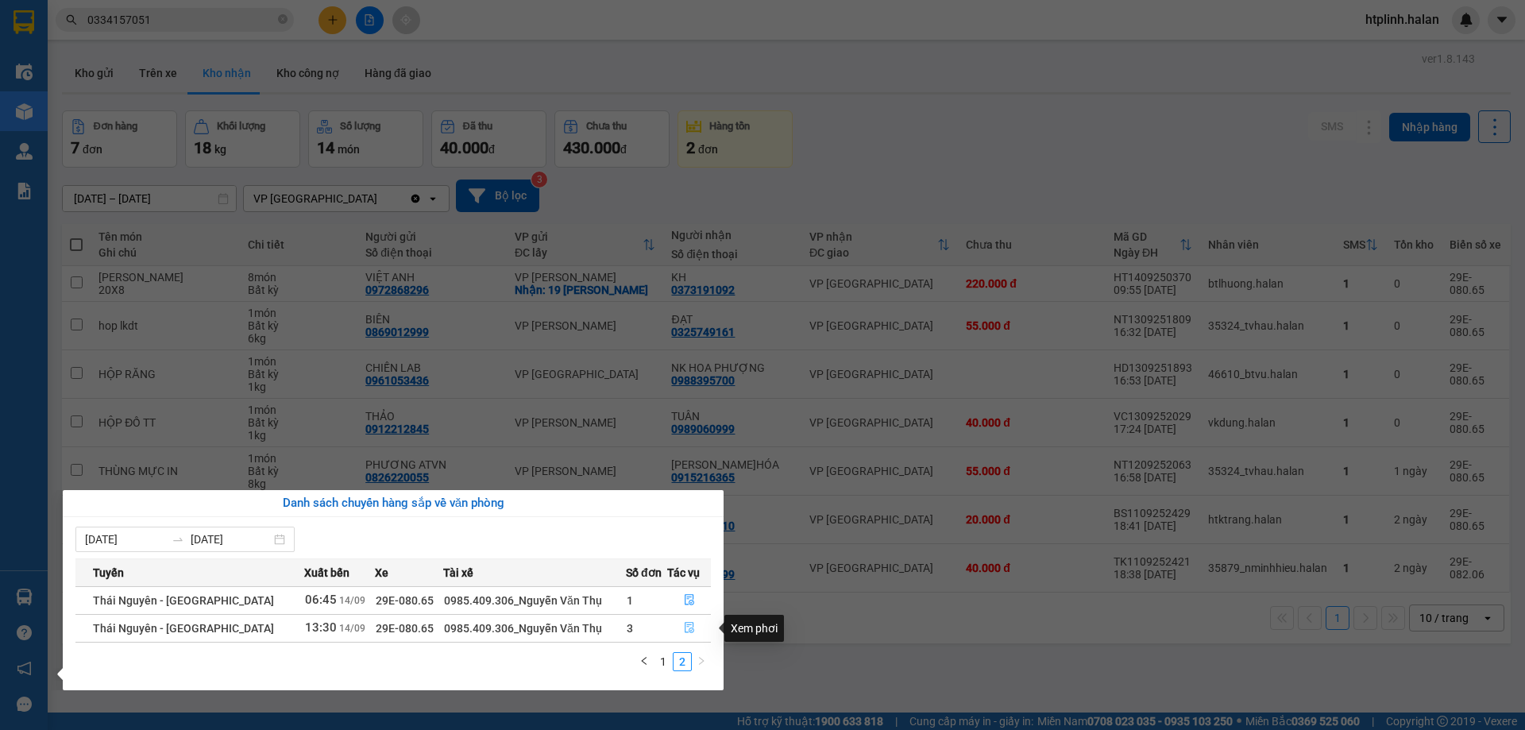
click at [684, 627] on icon "file-done" at bounding box center [689, 627] width 11 height 11
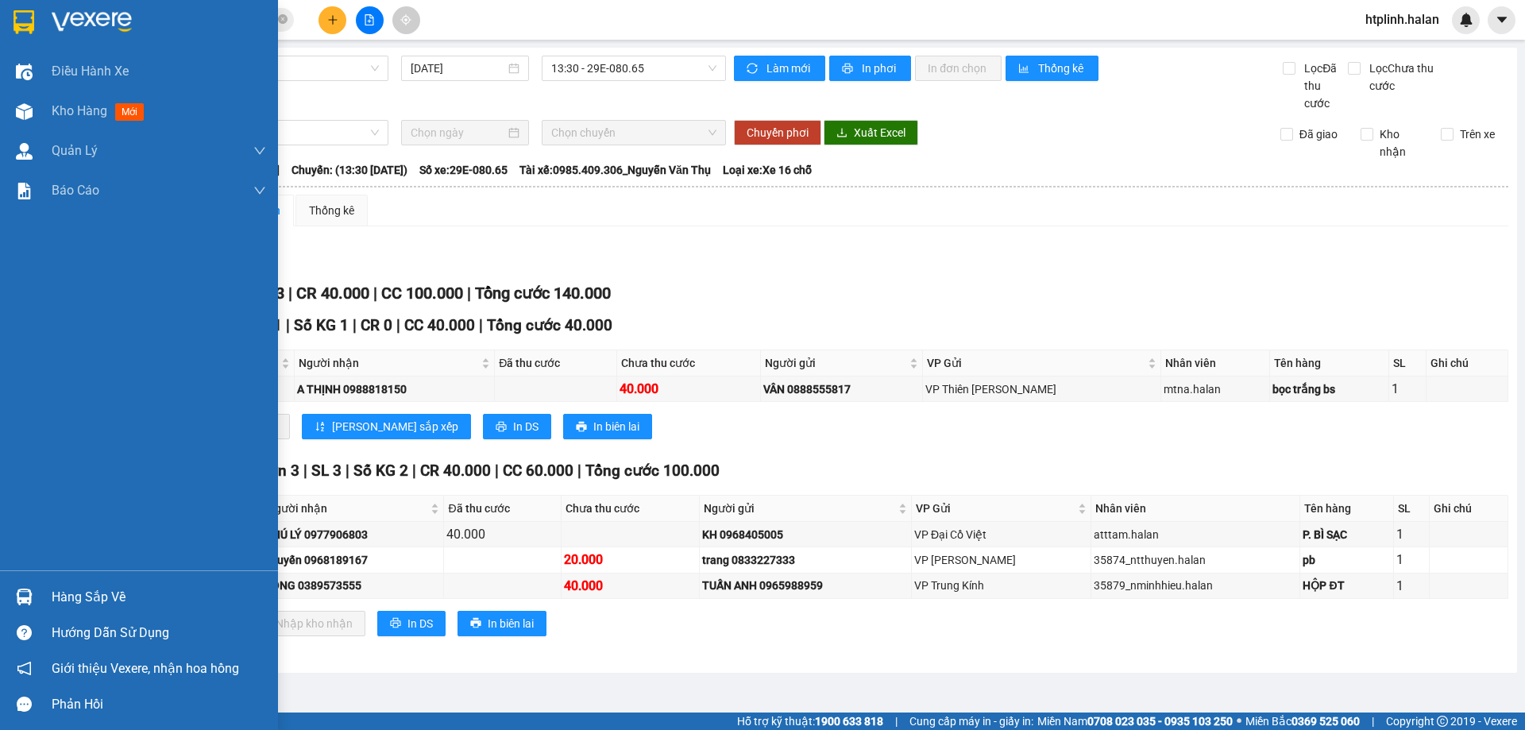
click at [10, 600] on div at bounding box center [24, 597] width 28 height 28
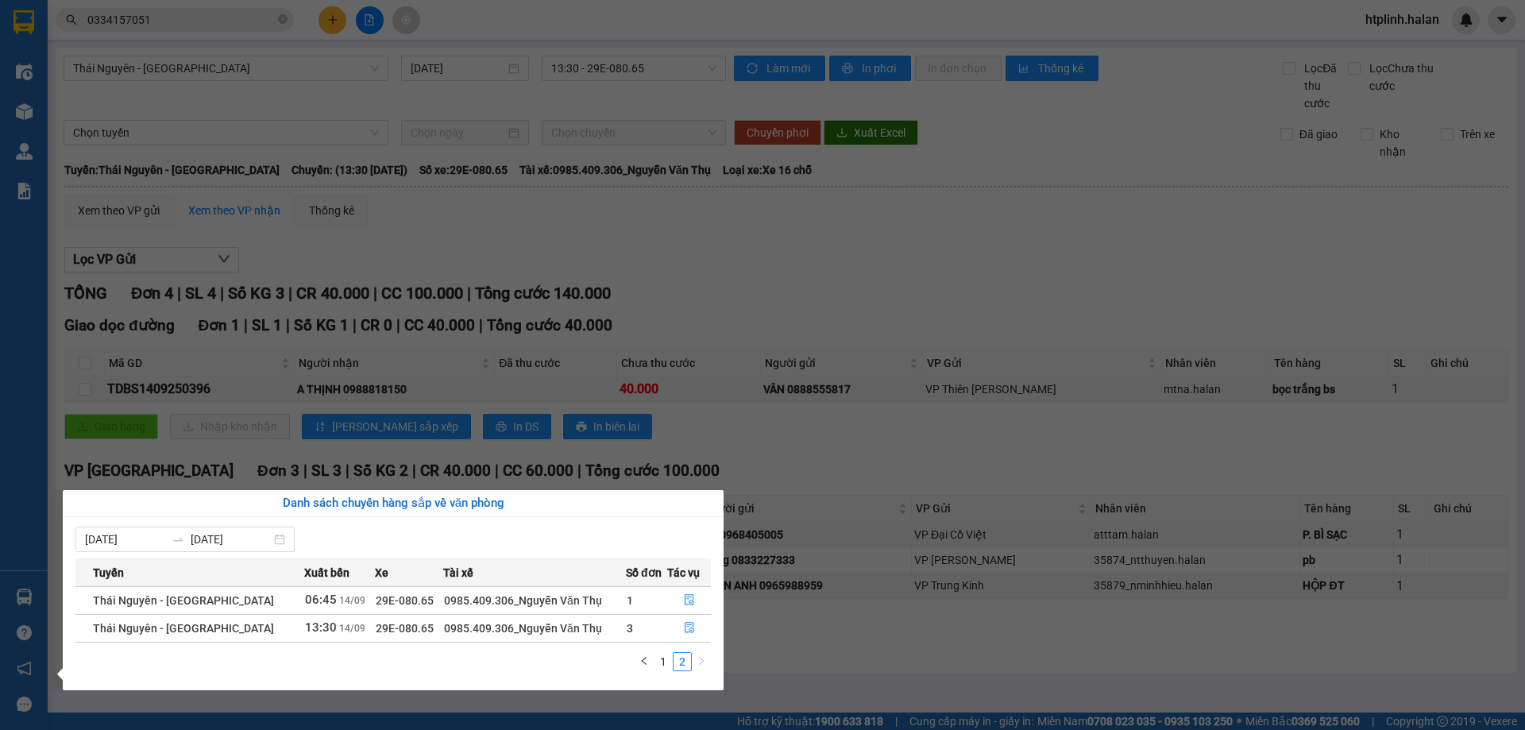
click at [36, 117] on div "Điều hành xe Kho hàng mới Quản Lý Quản lý chuyến Quản lý kiểm kho Báo cáo 12. T…" at bounding box center [24, 365] width 48 height 730
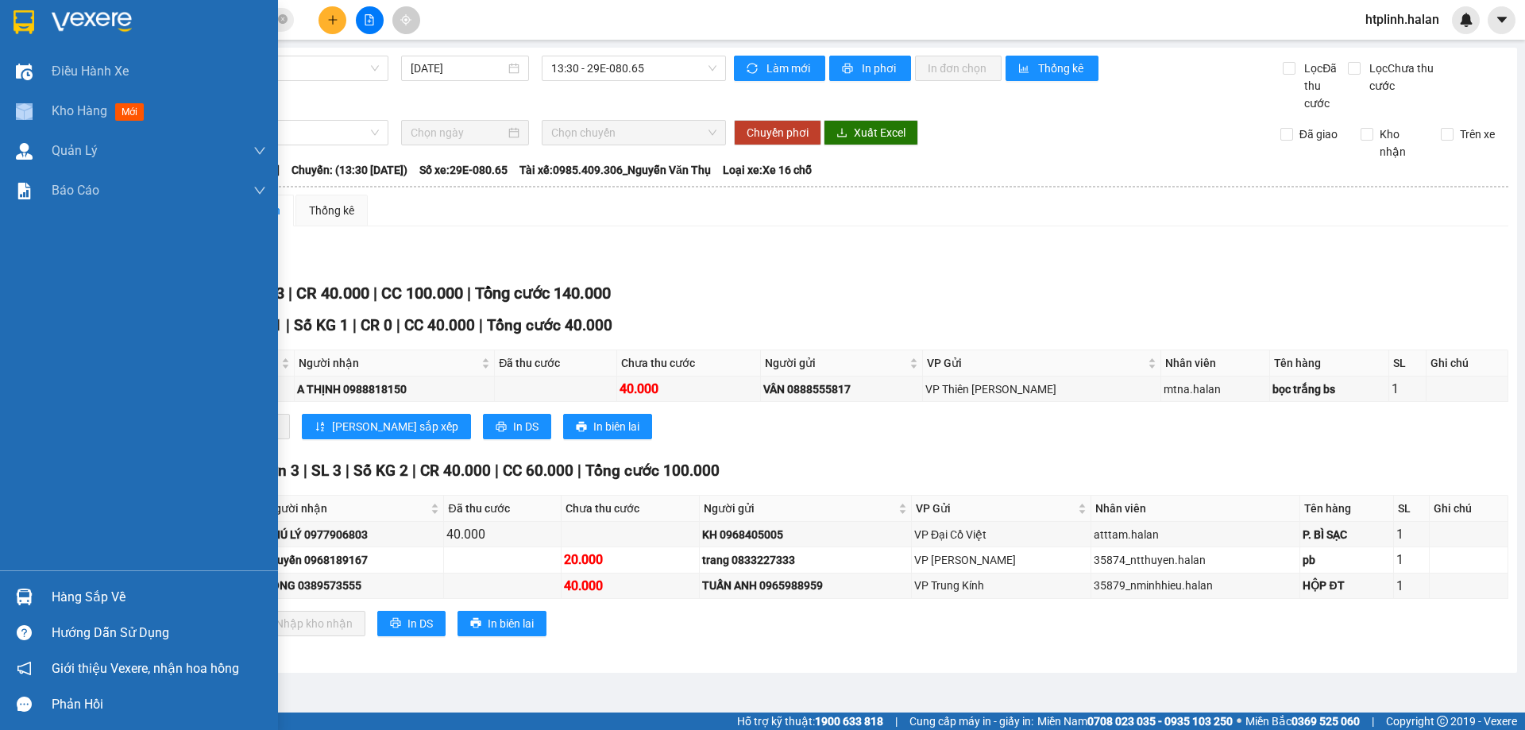
click at [36, 117] on div at bounding box center [24, 112] width 28 height 28
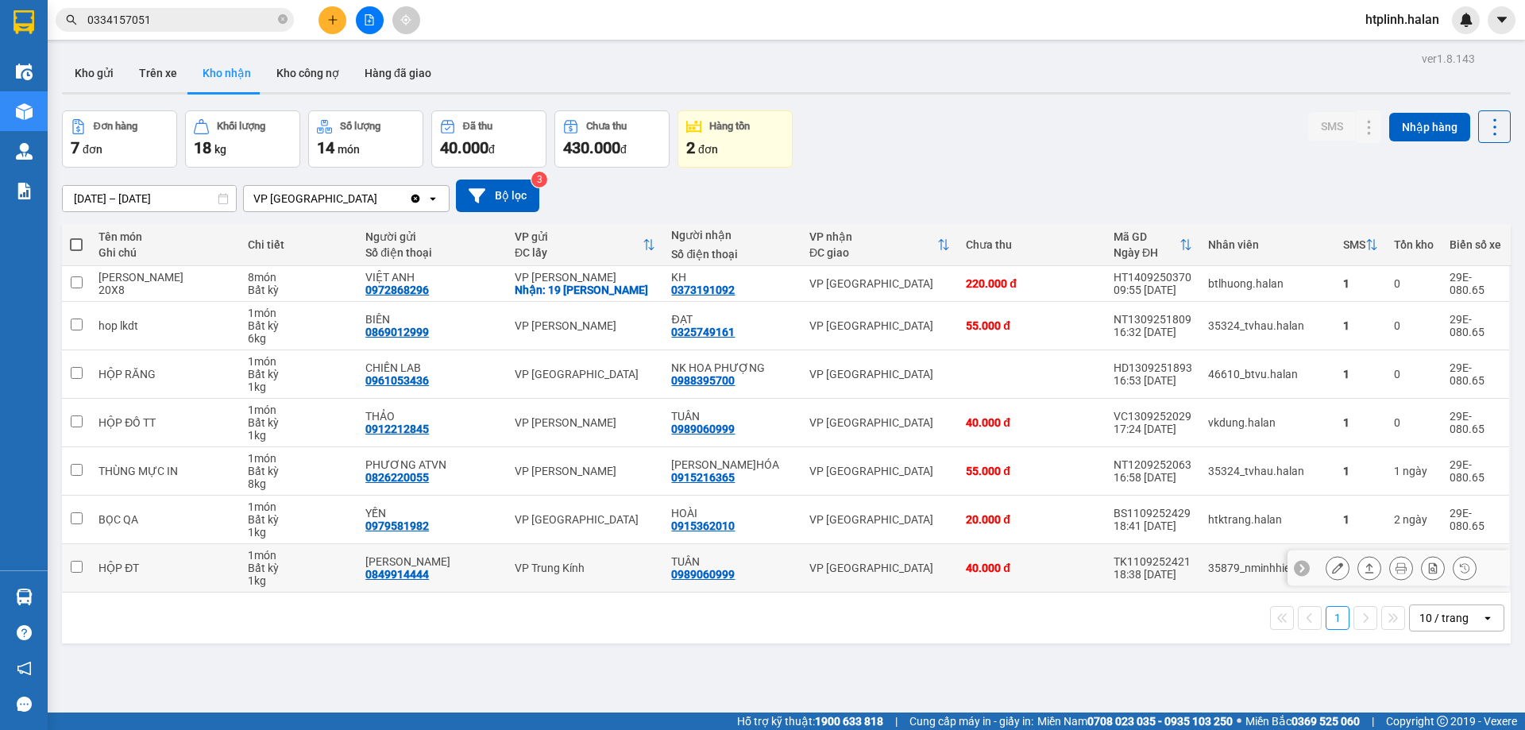
click at [702, 572] on div "0989060999" at bounding box center [703, 574] width 64 height 13
copy div "0989060999"
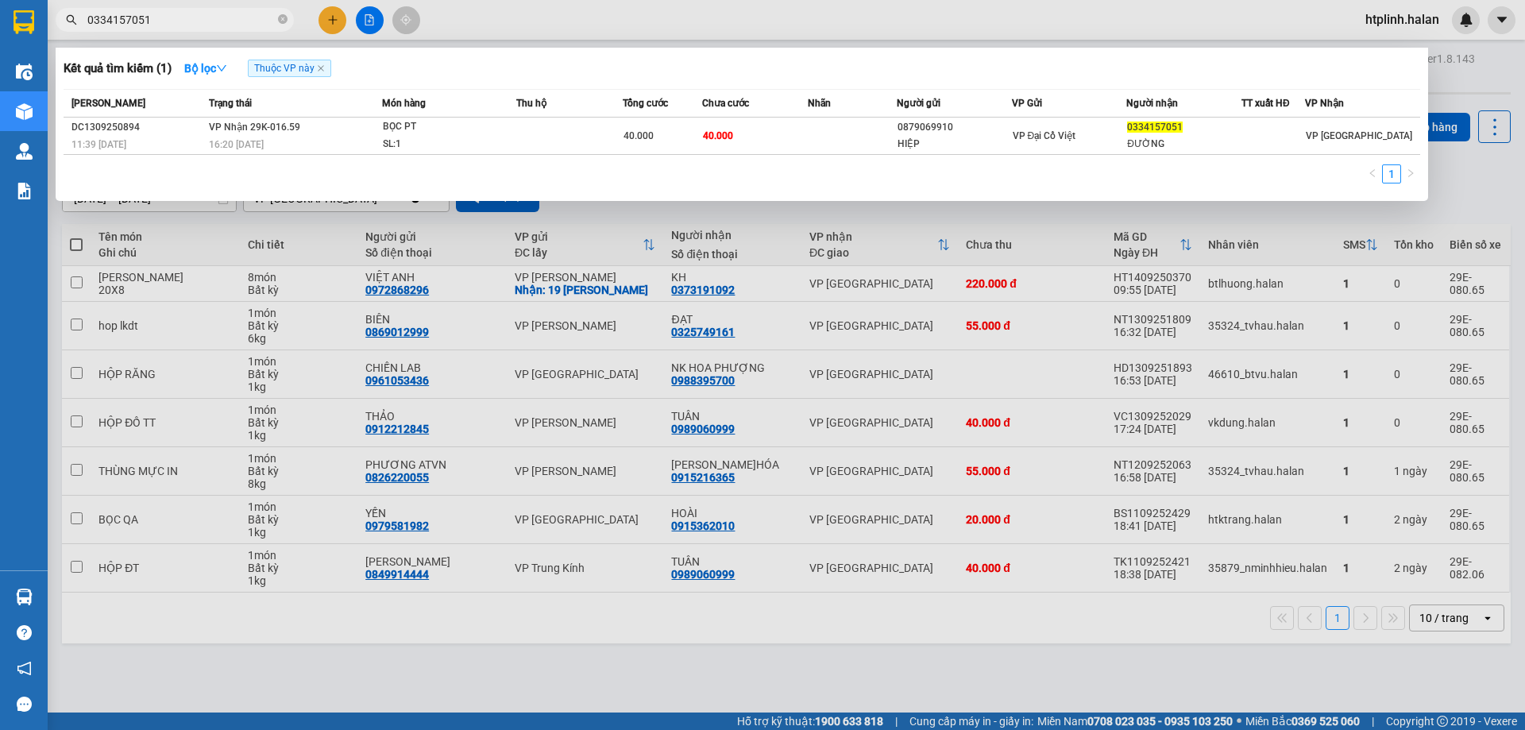
click at [236, 24] on input "0334157051" at bounding box center [180, 19] width 187 height 17
paste input "989060999"
type input "0989060999"
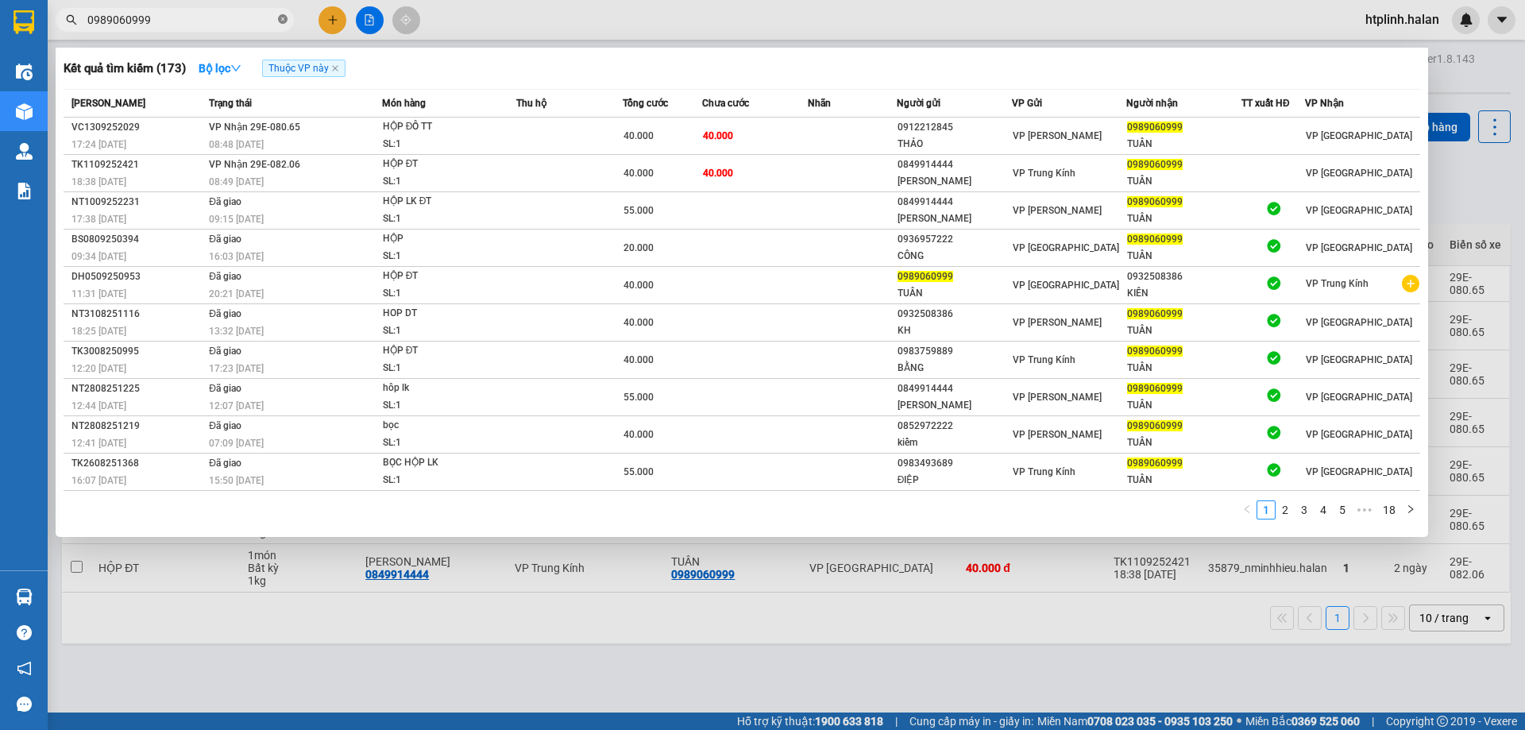
click at [280, 22] on icon "close-circle" at bounding box center [283, 19] width 10 height 10
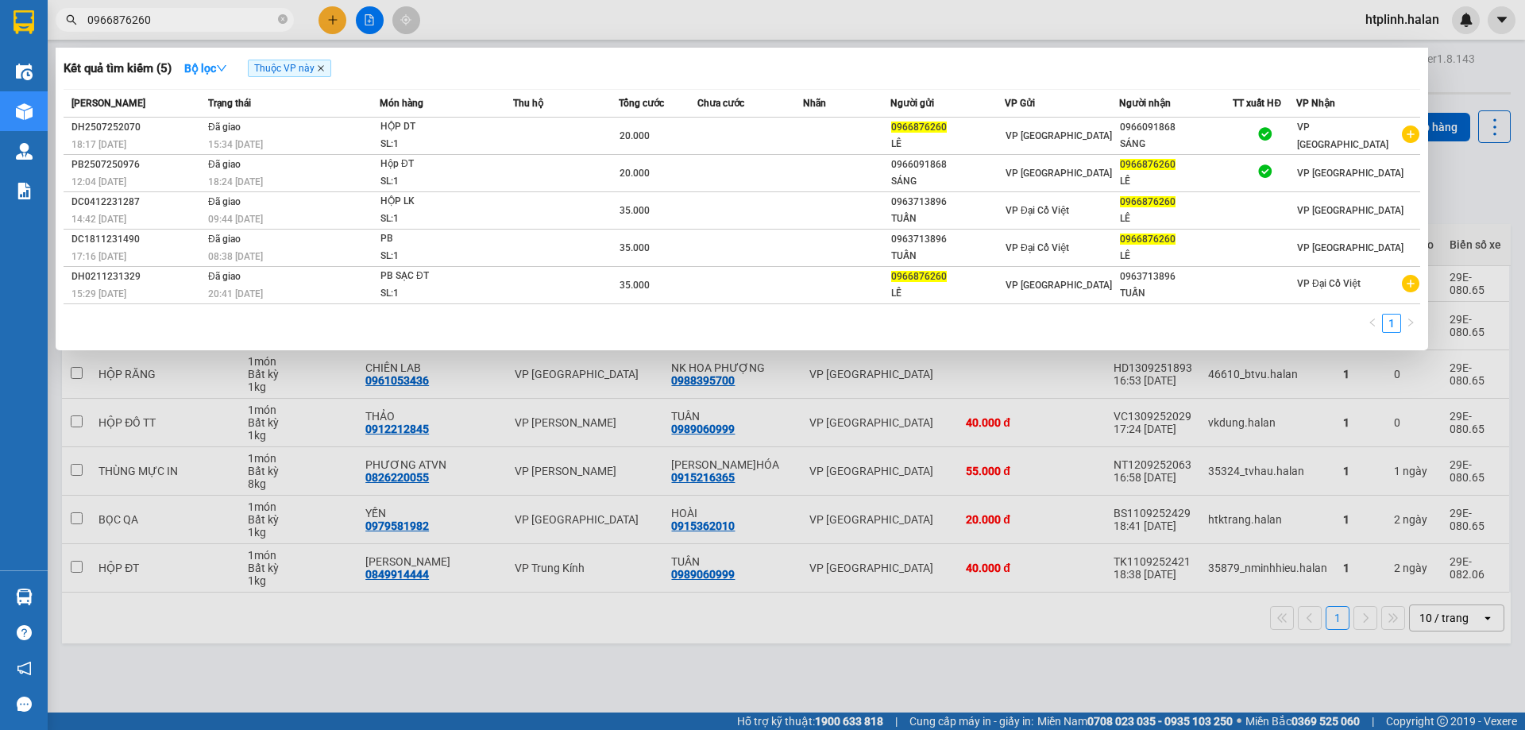
type input "0966876260"
click at [324, 67] on icon "close" at bounding box center [321, 68] width 8 height 8
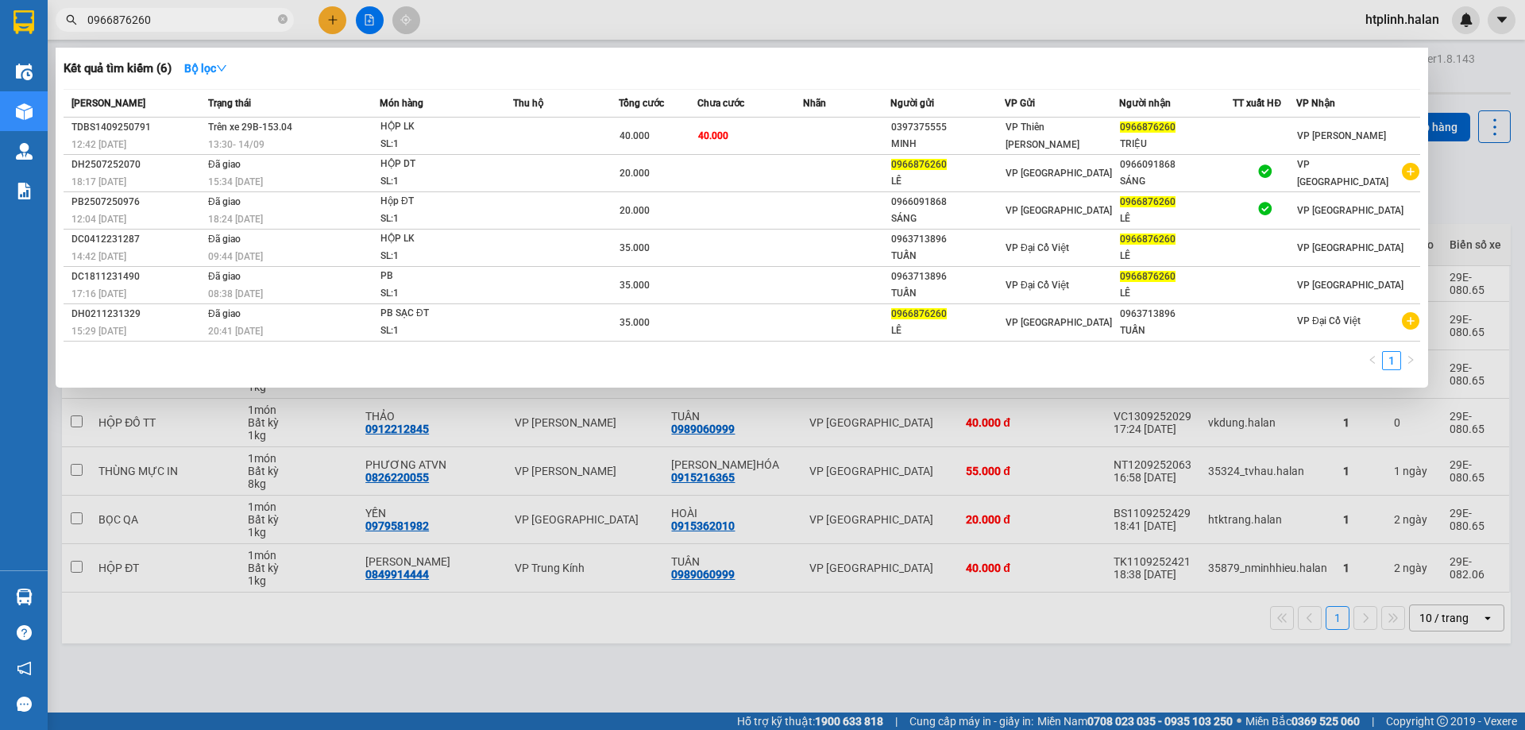
click at [212, 630] on div at bounding box center [762, 365] width 1525 height 730
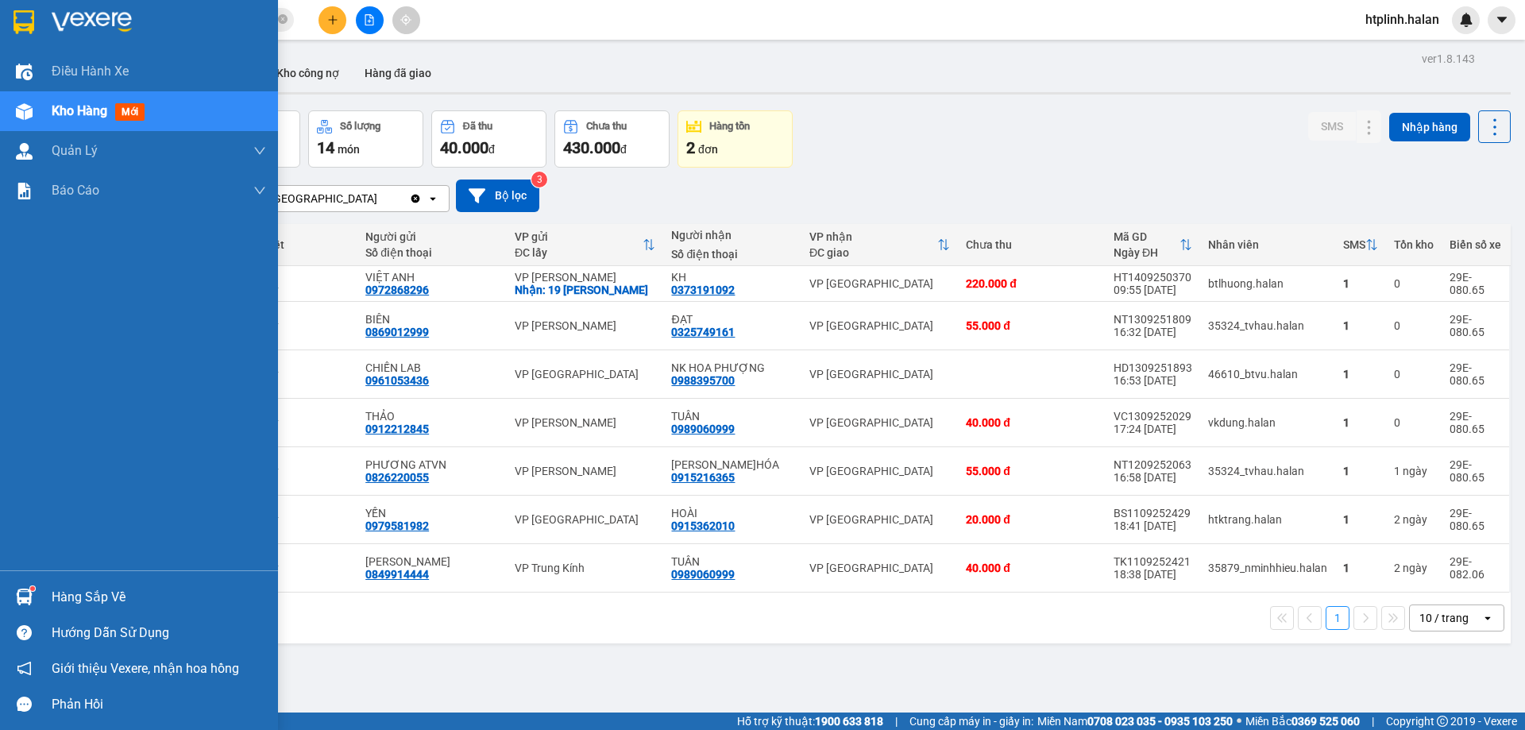
drag, startPoint x: 26, startPoint y: 589, endPoint x: 58, endPoint y: 587, distance: 31.9
click at [26, 588] on img at bounding box center [24, 596] width 17 height 17
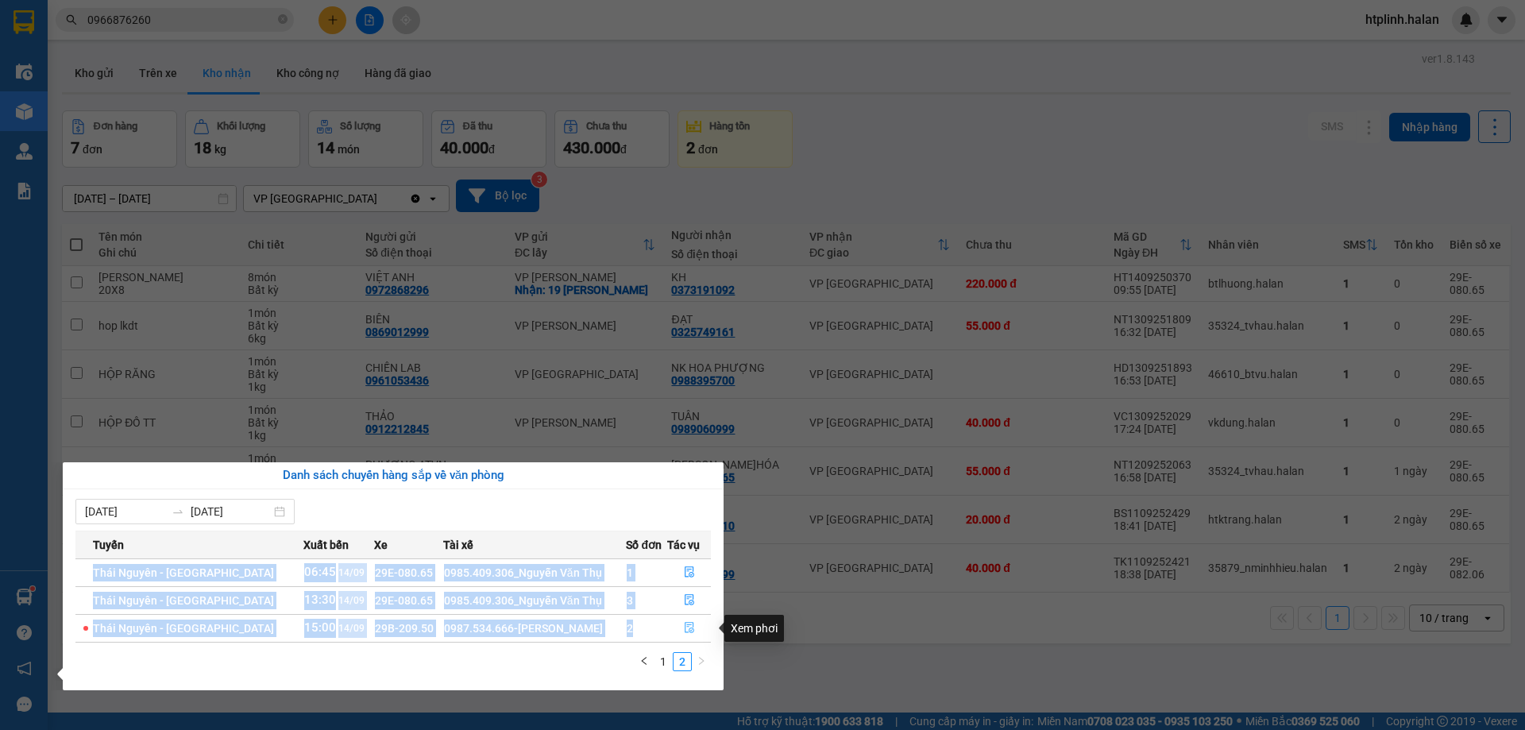
click at [667, 629] on tr "Thái Nguyên - Định Hóa 15:00 14/09 29B-209.50 0987.534.666-Lê Văn Nguyên 2" at bounding box center [392, 628] width 635 height 28
click at [676, 606] on button "button" at bounding box center [689, 600] width 42 height 25
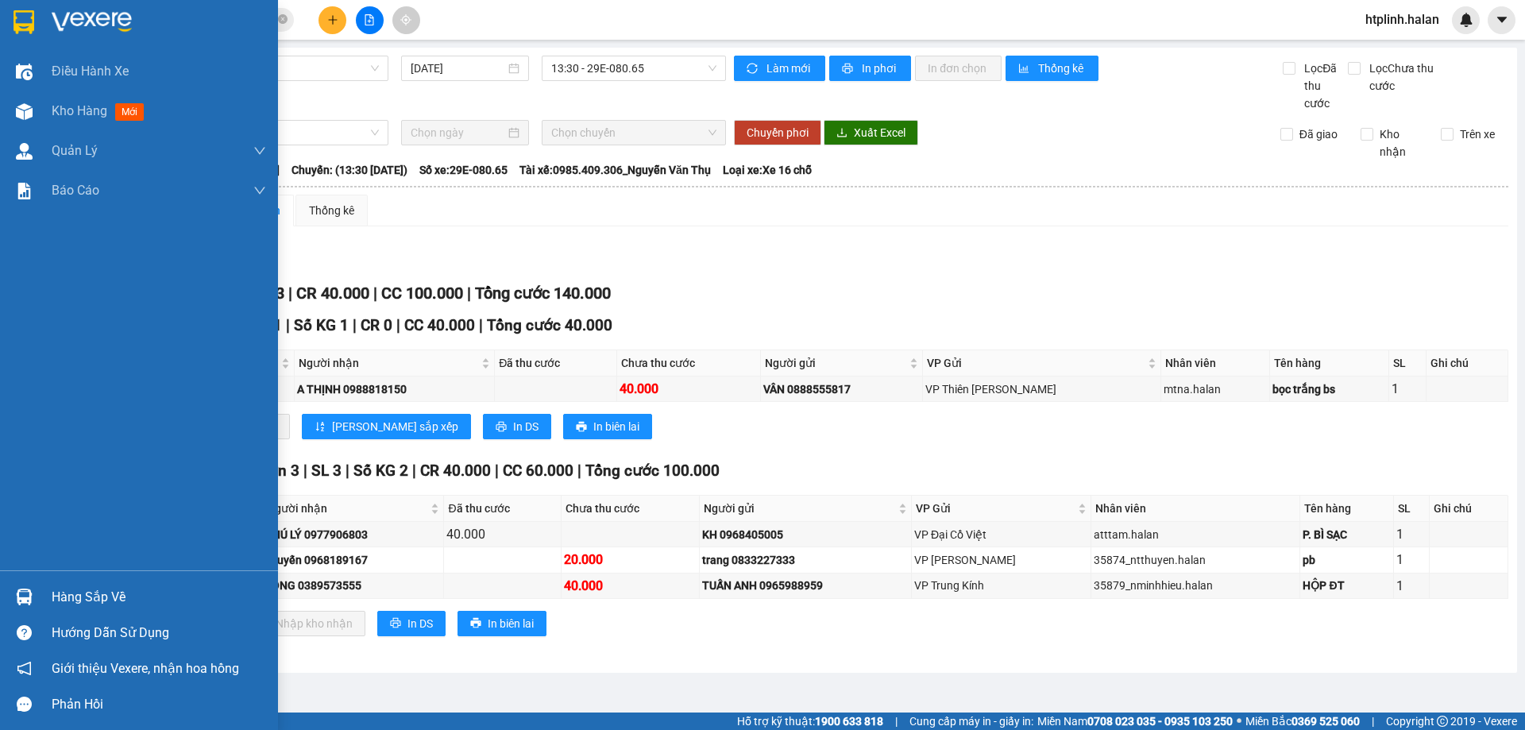
drag, startPoint x: 68, startPoint y: 573, endPoint x: 80, endPoint y: 586, distance: 18.0
click at [72, 573] on div "Hàng sắp về Hướng dẫn sử dụng Giới thiệu Vexere, nhận hoa hồng Phản hồi" at bounding box center [139, 646] width 278 height 152
drag, startPoint x: 80, startPoint y: 586, endPoint x: 254, endPoint y: 630, distance: 179.5
click at [83, 588] on div "Hàng sắp về" at bounding box center [159, 597] width 214 height 24
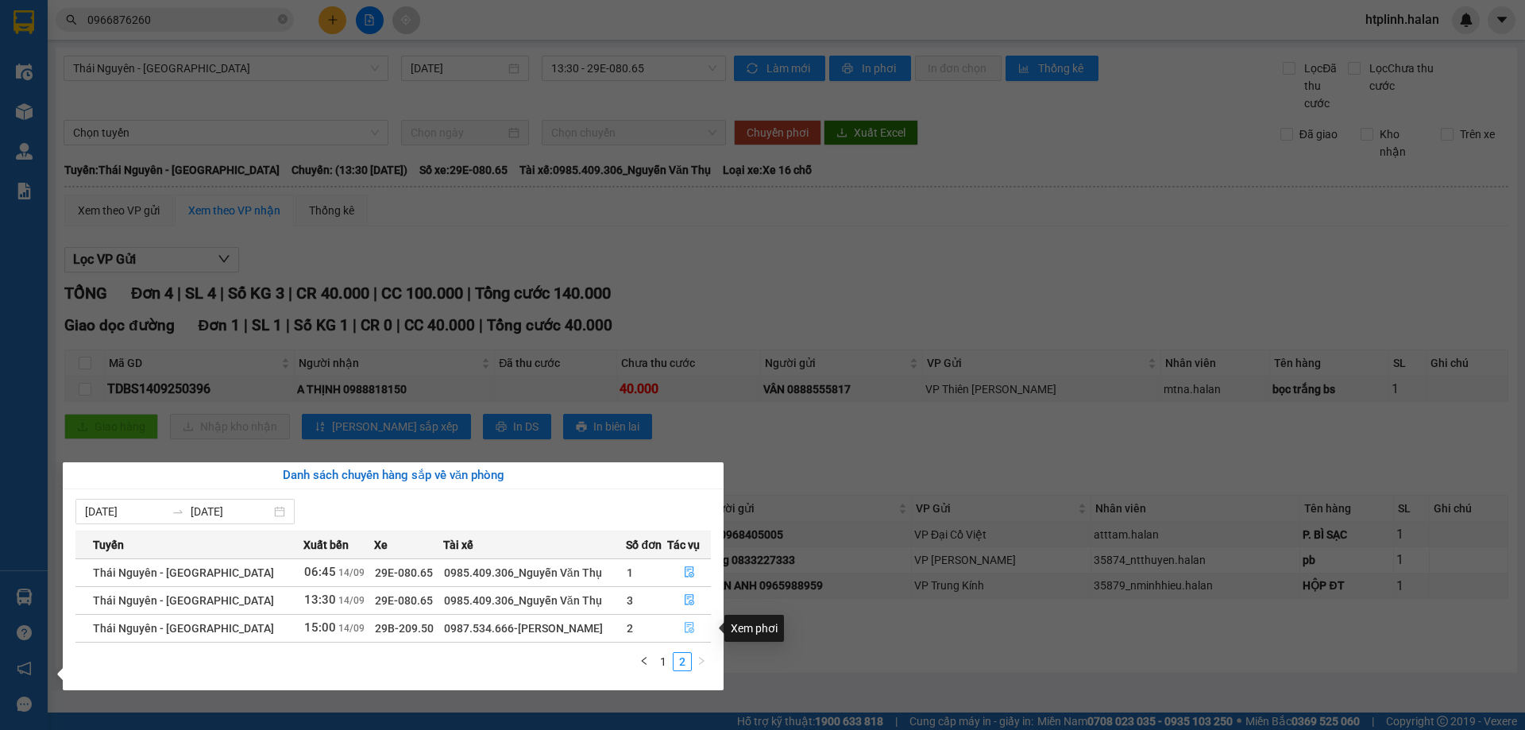
click at [691, 632] on icon "file-done" at bounding box center [689, 627] width 11 height 11
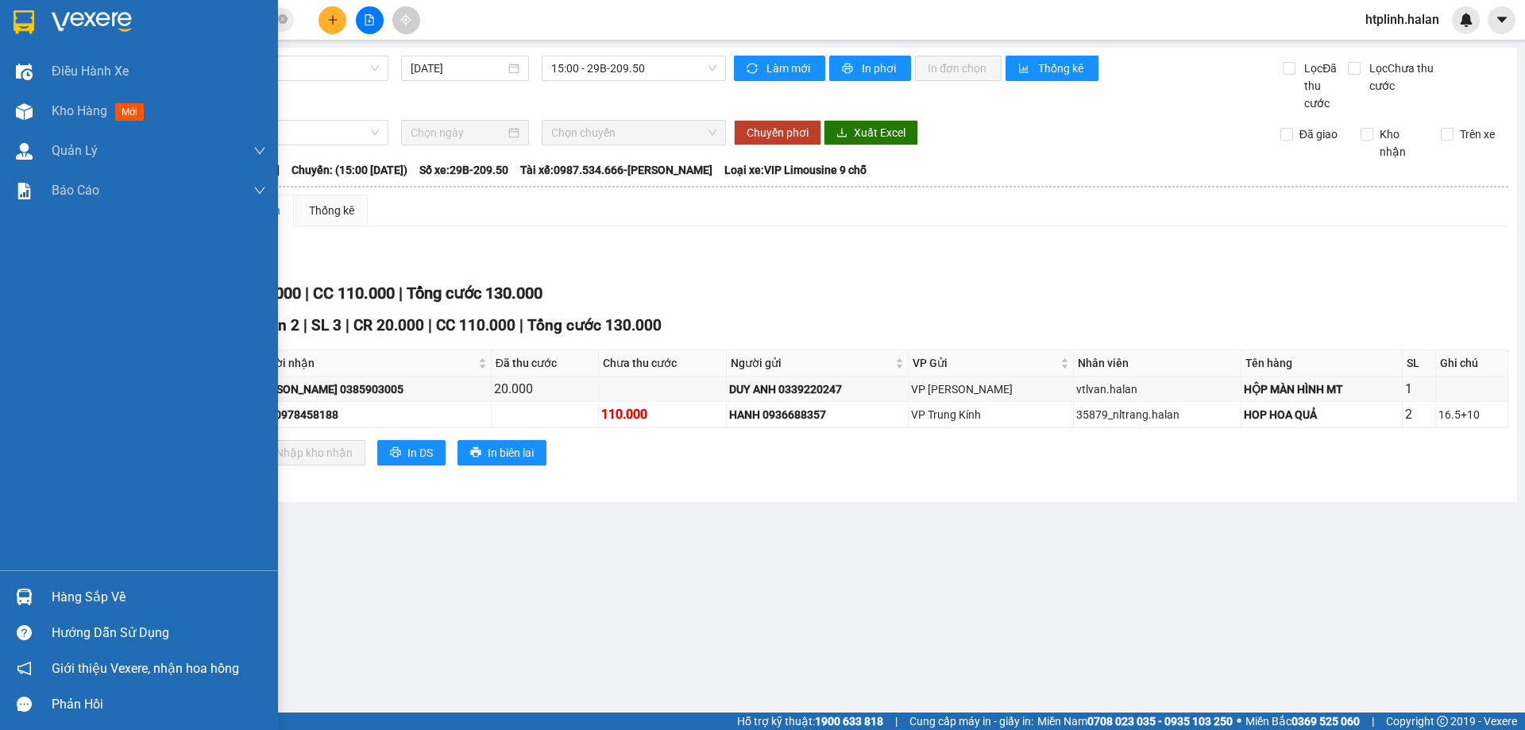
drag, startPoint x: 38, startPoint y: 607, endPoint x: 202, endPoint y: 607, distance: 164.4
click at [40, 607] on div "Hàng sắp về" at bounding box center [139, 597] width 278 height 36
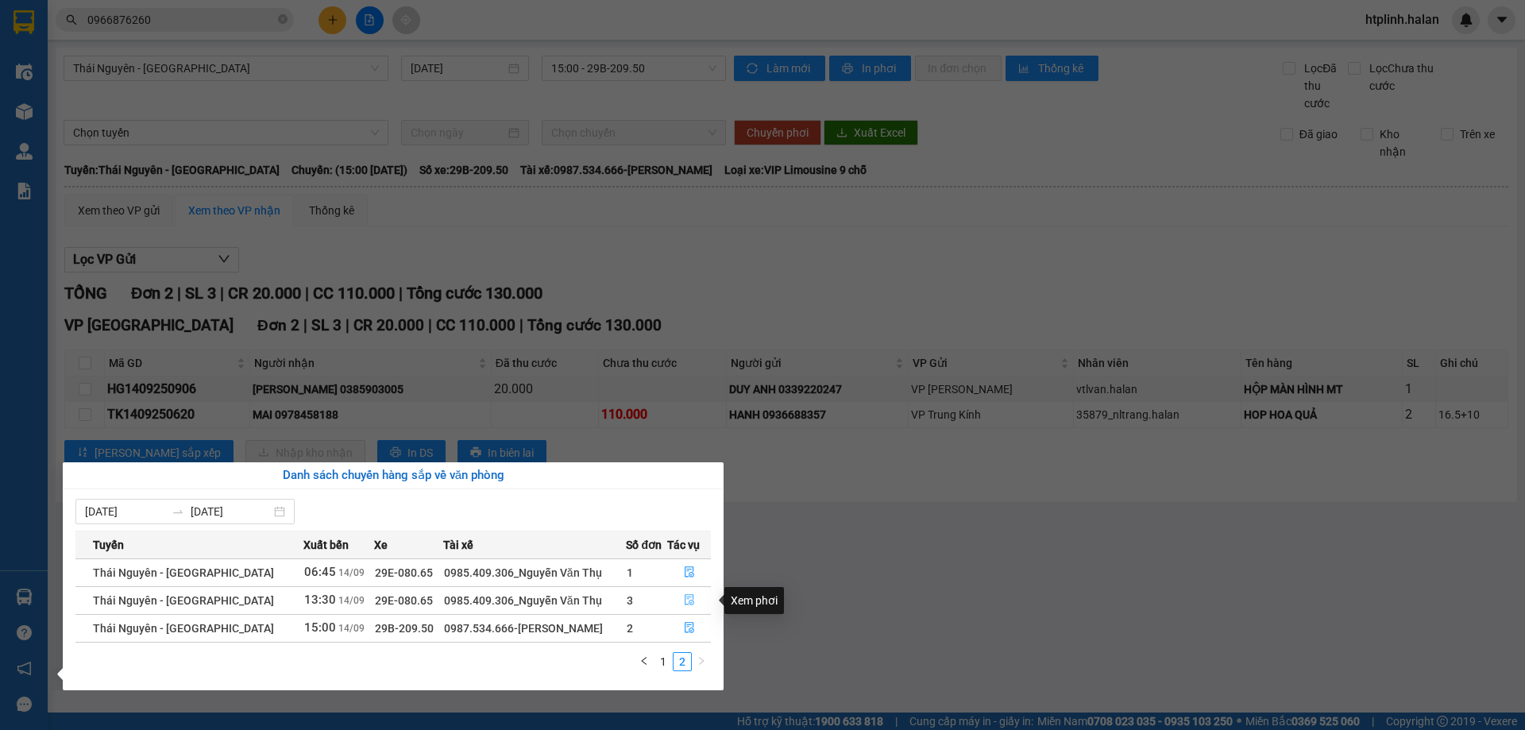
click at [677, 600] on button "button" at bounding box center [689, 600] width 42 height 25
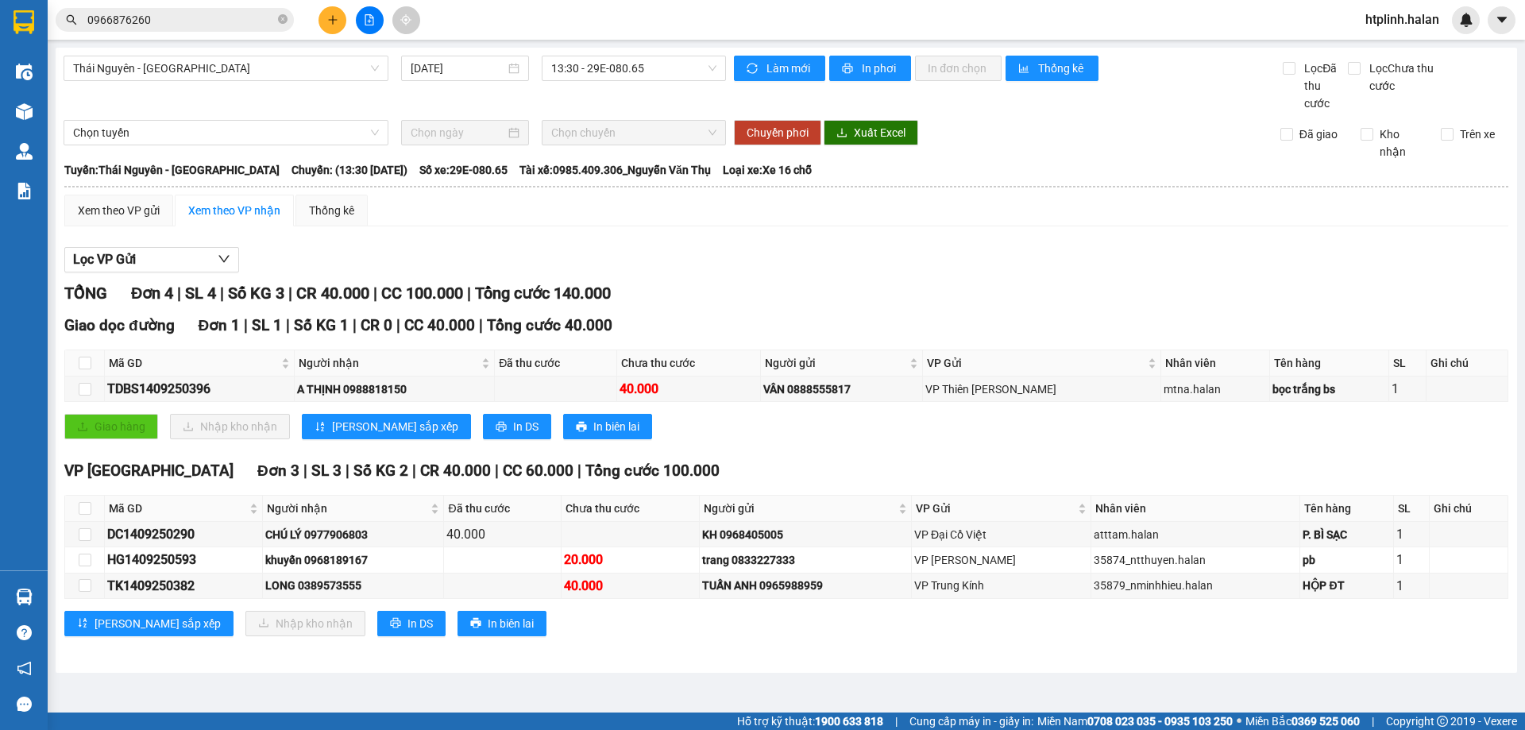
click at [229, 28] on input "0966876260" at bounding box center [180, 19] width 187 height 17
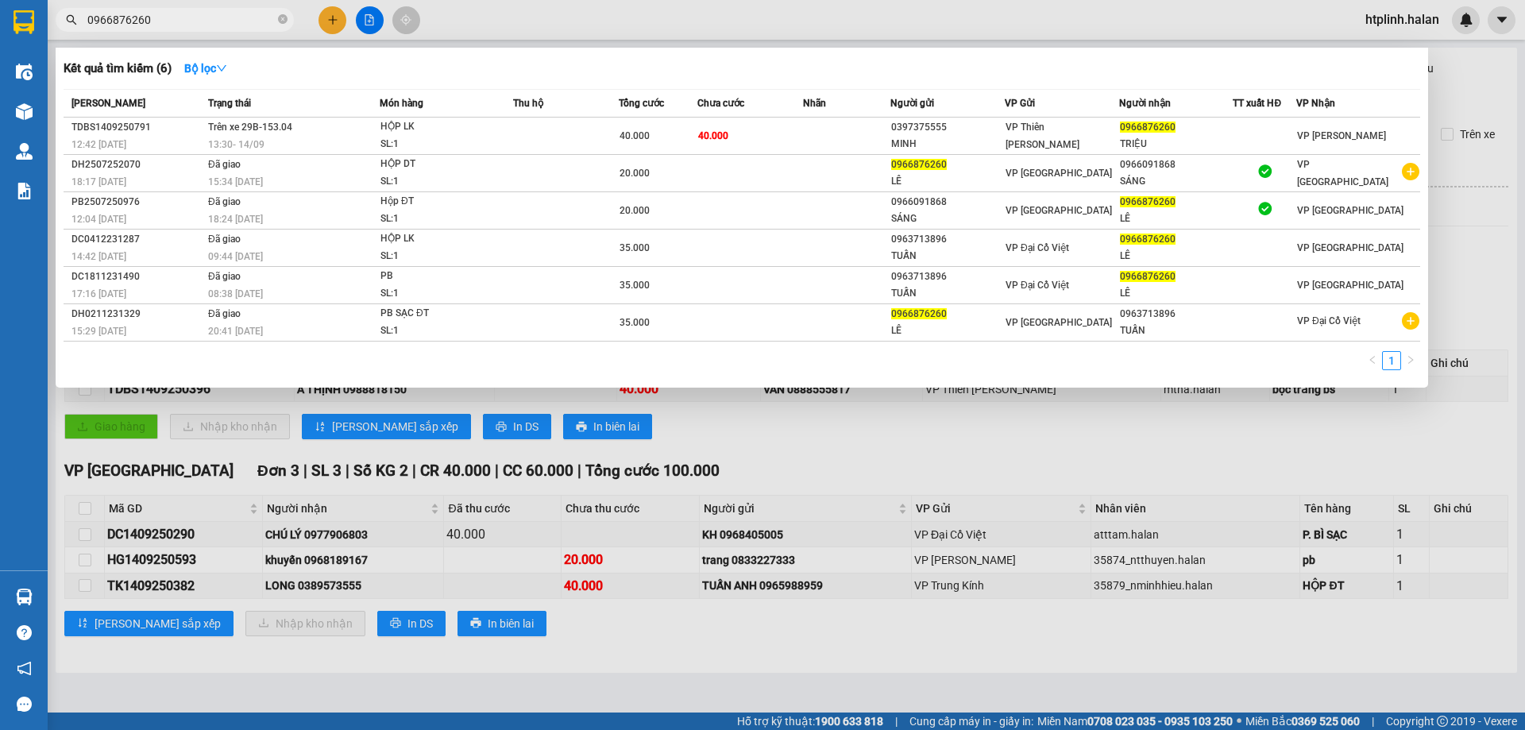
click at [229, 28] on input "0966876260" at bounding box center [180, 19] width 187 height 17
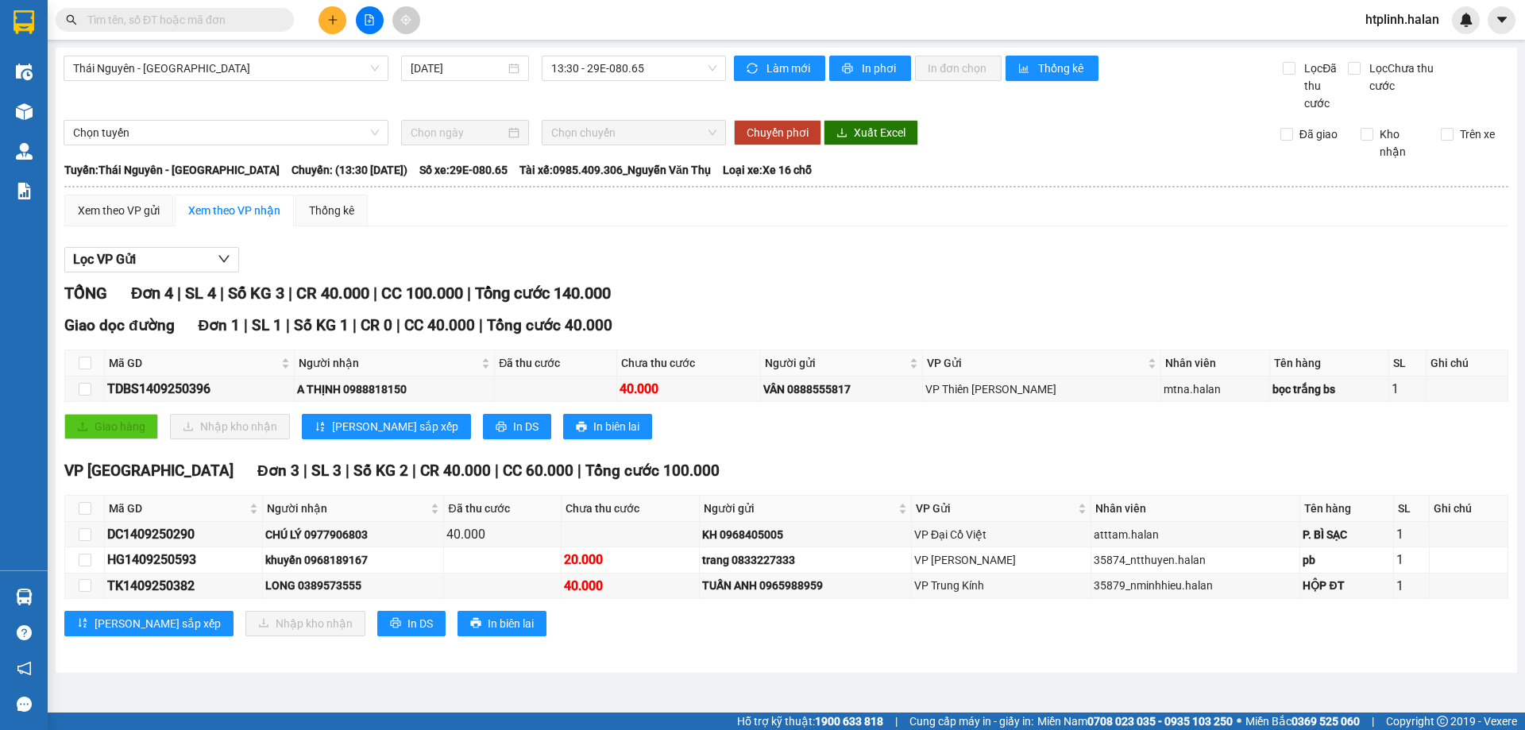
click at [328, 27] on button at bounding box center [332, 20] width 28 height 28
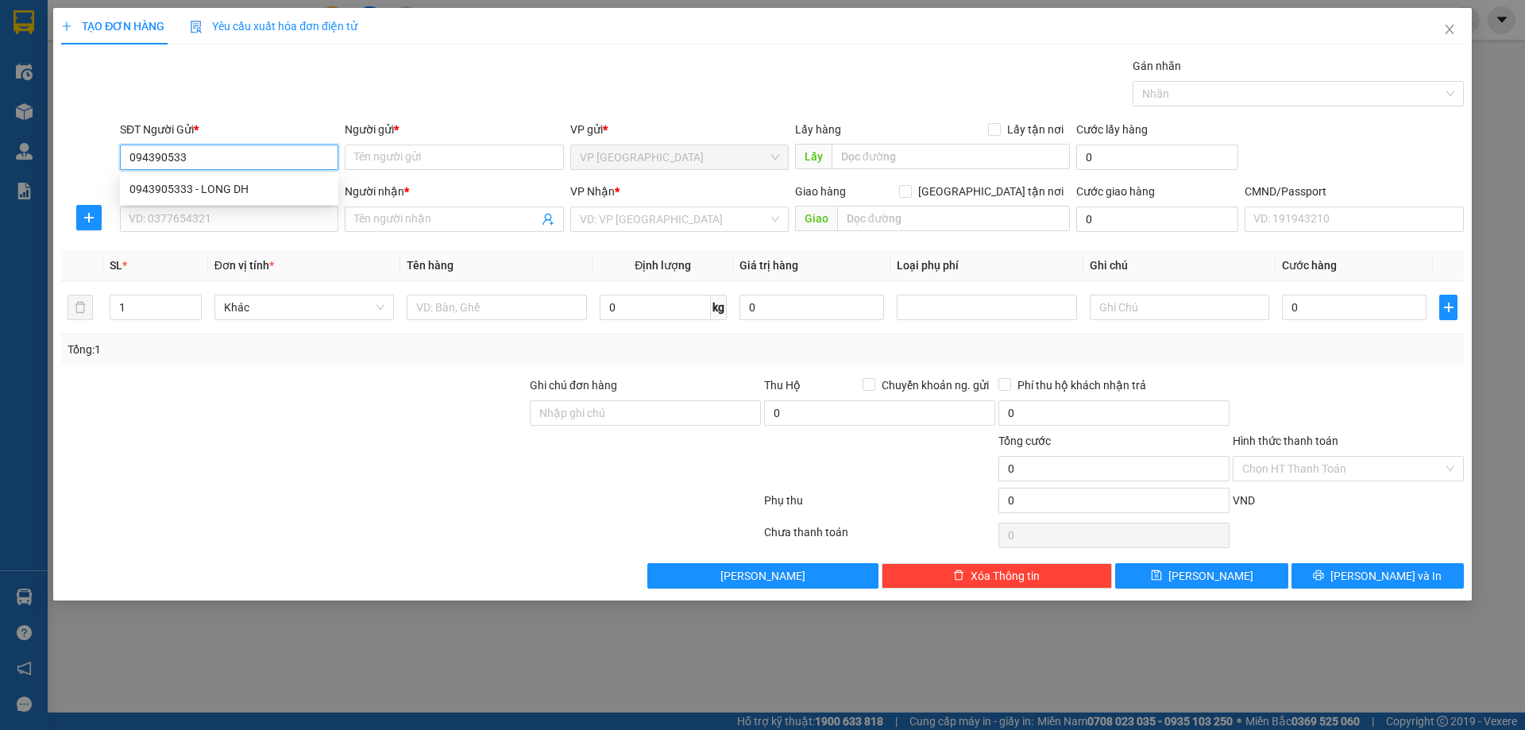
type input "0943905333"
click at [236, 182] on div "0943905333 - LONG DH" at bounding box center [228, 188] width 199 height 17
type input "LONG DH"
type input "0943905333"
click at [249, 207] on input "SĐT Người Nhận *" at bounding box center [229, 218] width 218 height 25
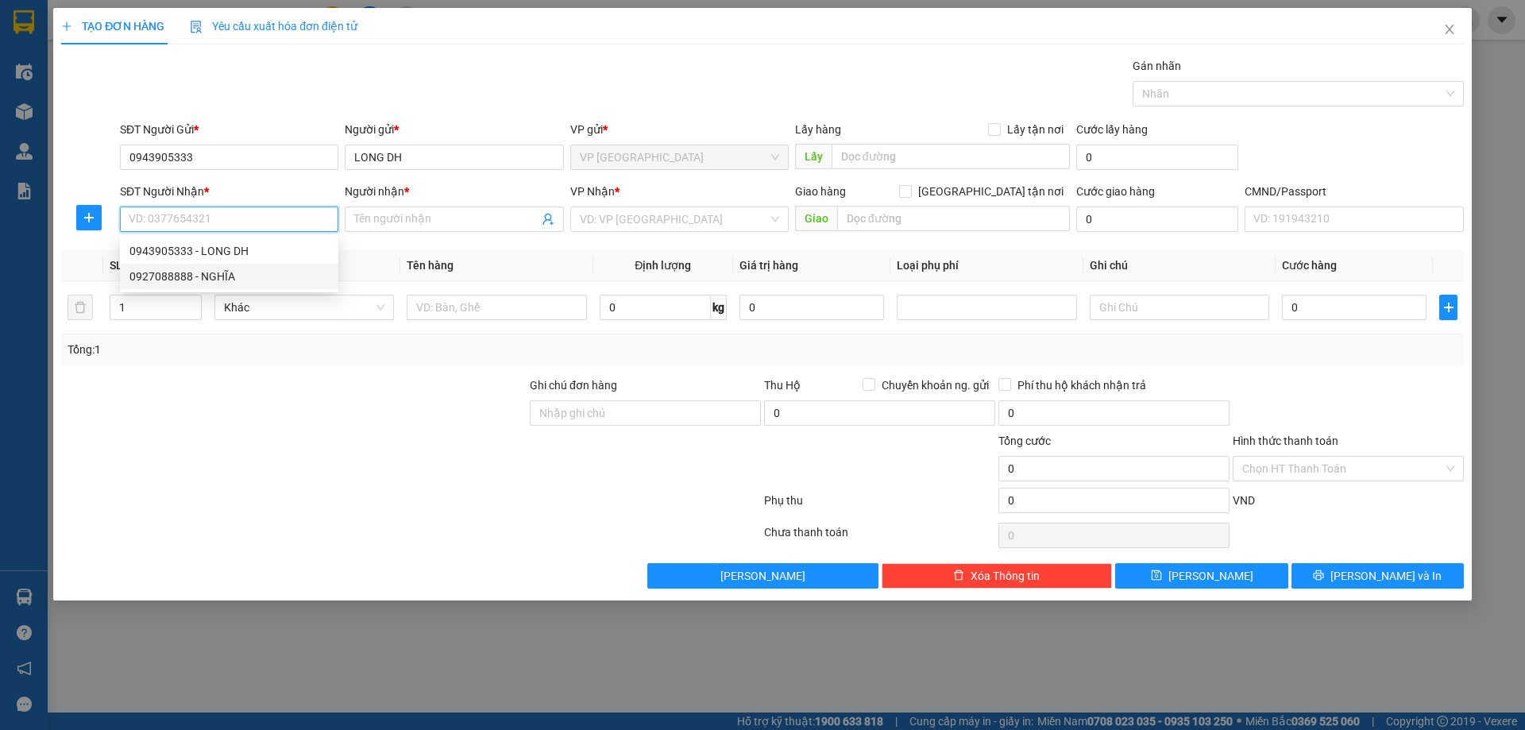
click at [264, 271] on div "0927088888 - NGHĨA" at bounding box center [228, 276] width 199 height 17
type input "0927088888"
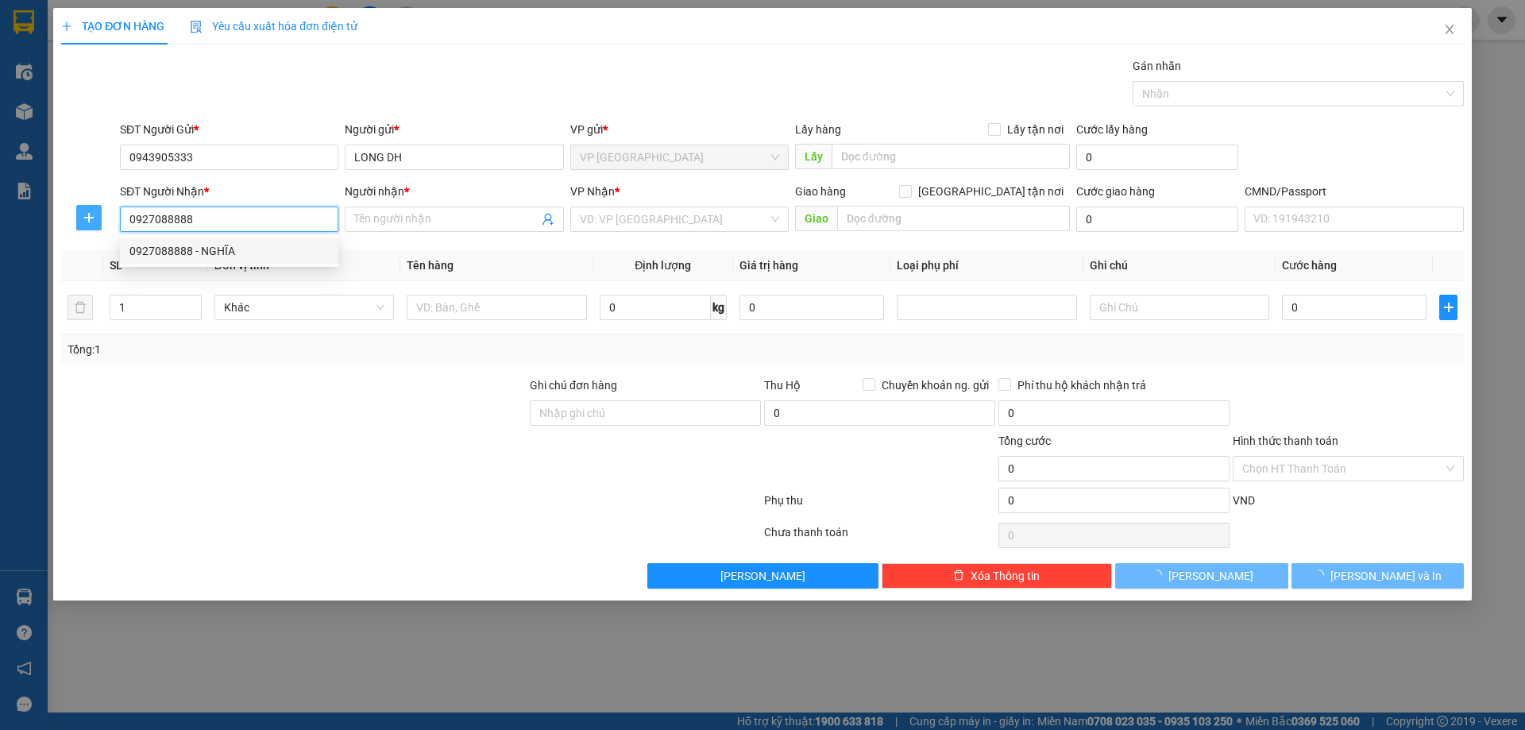
type input "NGHĨA"
click at [83, 216] on icon "plus" at bounding box center [89, 217] width 13 height 13
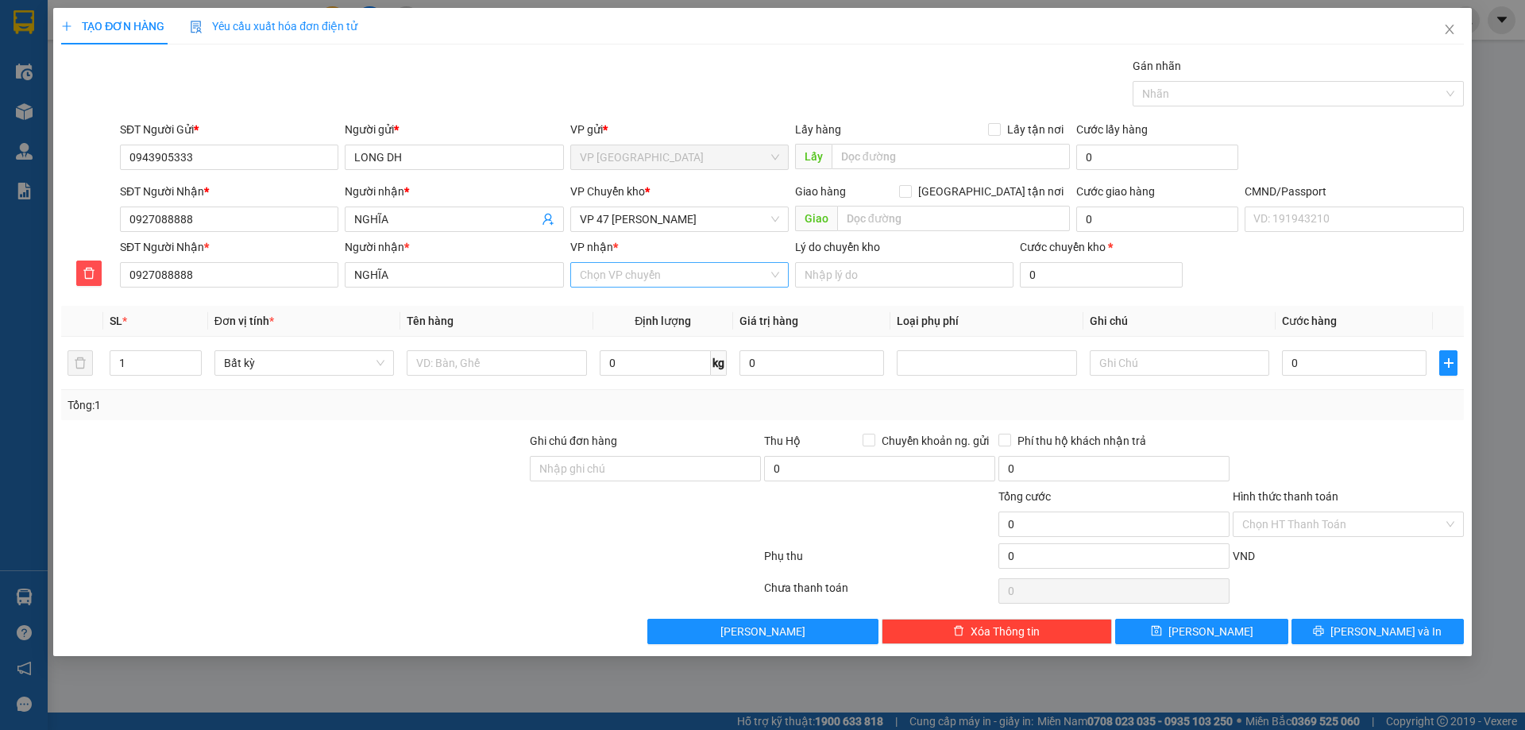
click at [673, 270] on input "VP nhận *" at bounding box center [674, 275] width 188 height 24
type input "47"
drag, startPoint x: 688, startPoint y: 307, endPoint x: 681, endPoint y: 203, distance: 103.5
click at [688, 307] on div "VP 47 [PERSON_NAME]" at bounding box center [679, 306] width 199 height 17
click at [681, 203] on div "VP Chuyển kho *" at bounding box center [679, 195] width 218 height 24
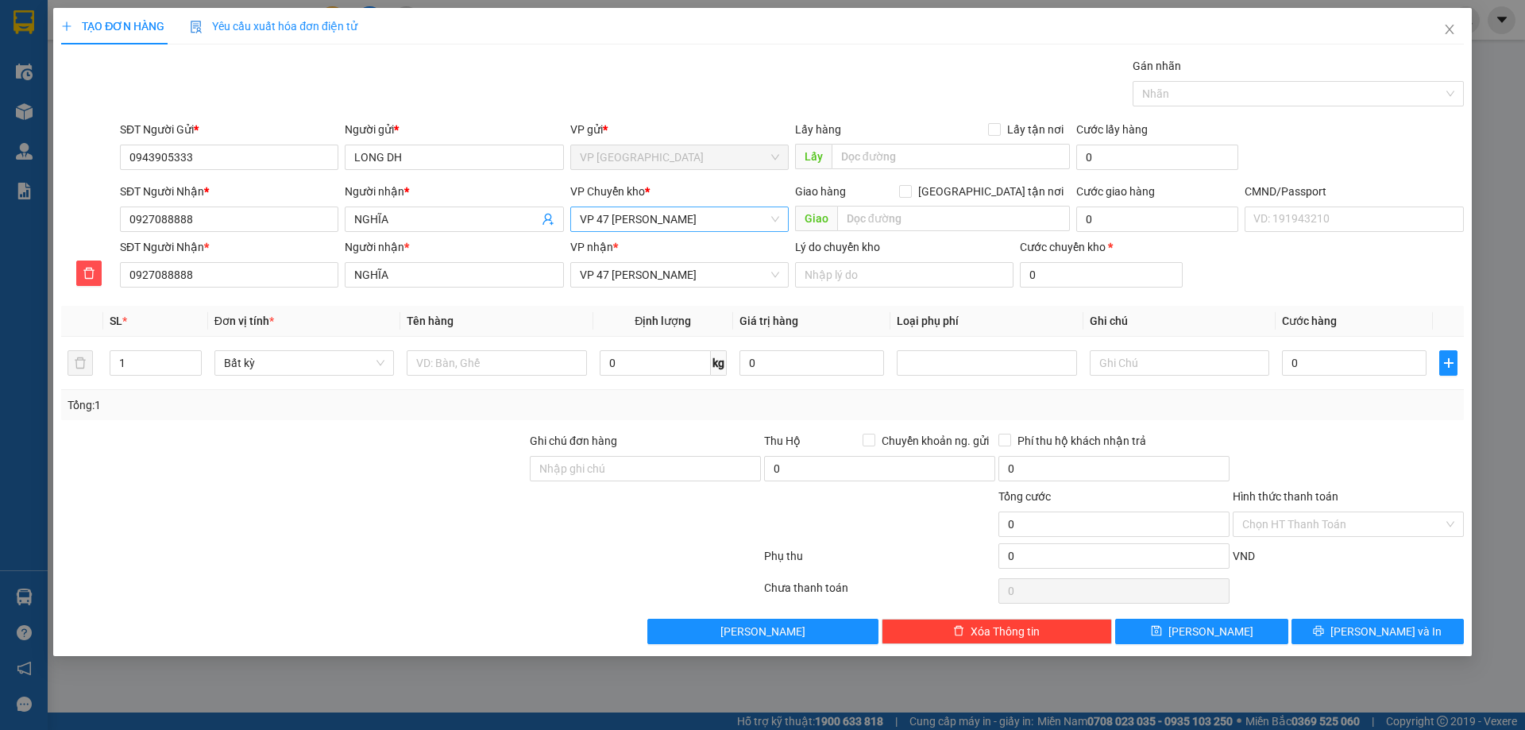
click at [685, 212] on span "VP 47 [PERSON_NAME]" at bounding box center [679, 219] width 199 height 24
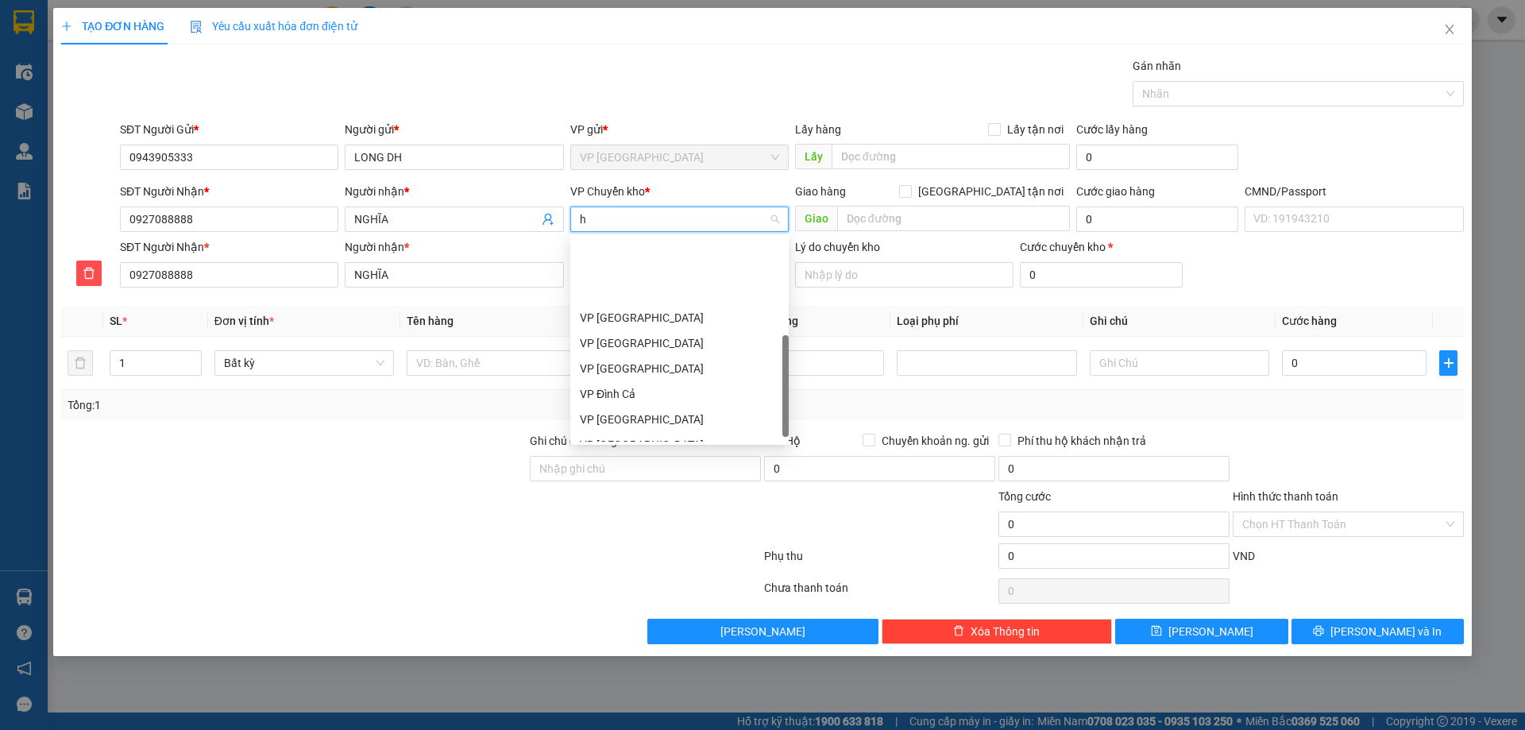
type input "hg"
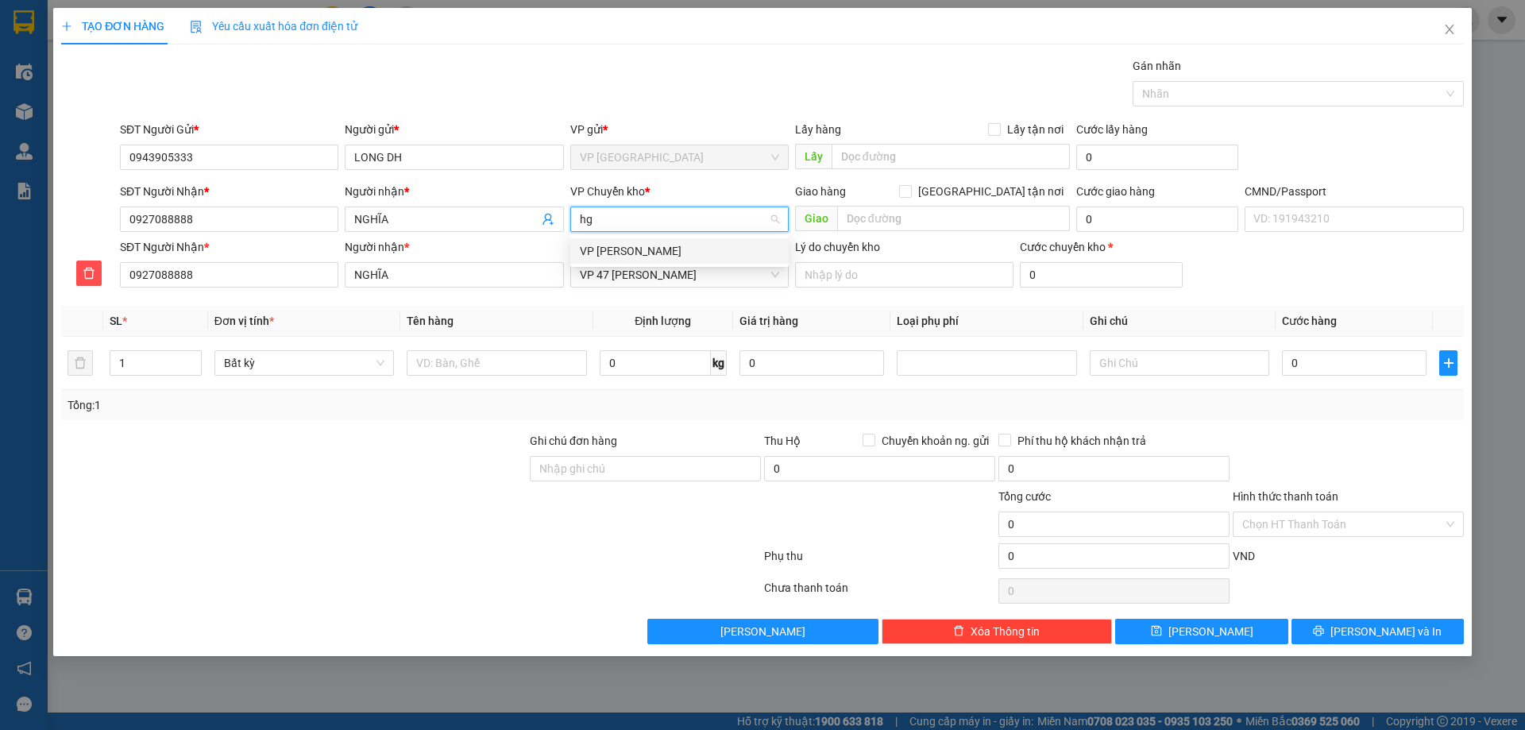
click at [703, 253] on div "VP [PERSON_NAME]" at bounding box center [679, 250] width 199 height 17
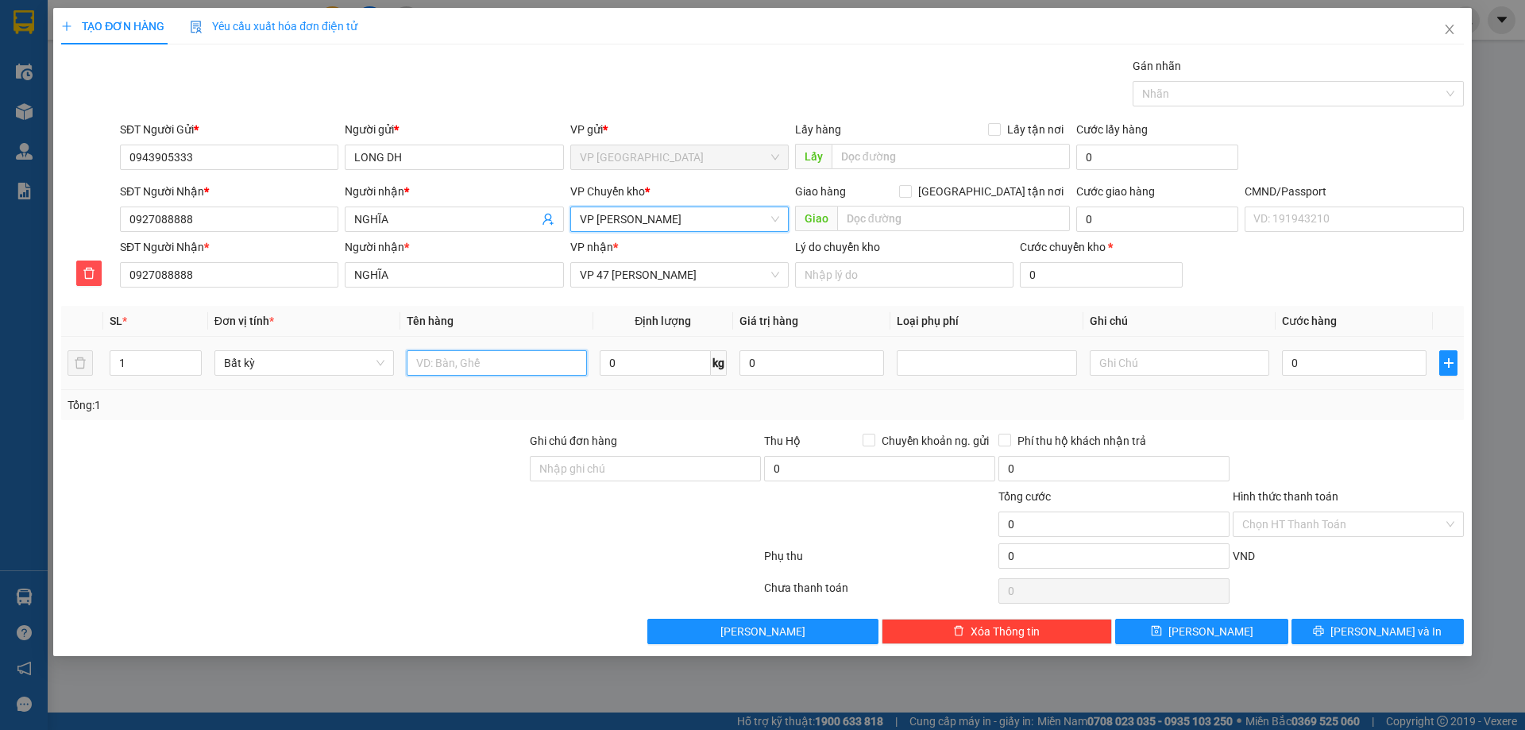
click at [492, 354] on input "text" at bounding box center [496, 362] width 179 height 25
type input "hộp dt"
drag, startPoint x: 617, startPoint y: 382, endPoint x: 628, endPoint y: 371, distance: 15.7
click at [627, 373] on td "0 kg" at bounding box center [663, 363] width 140 height 53
click at [628, 371] on input "0" at bounding box center [655, 362] width 111 height 25
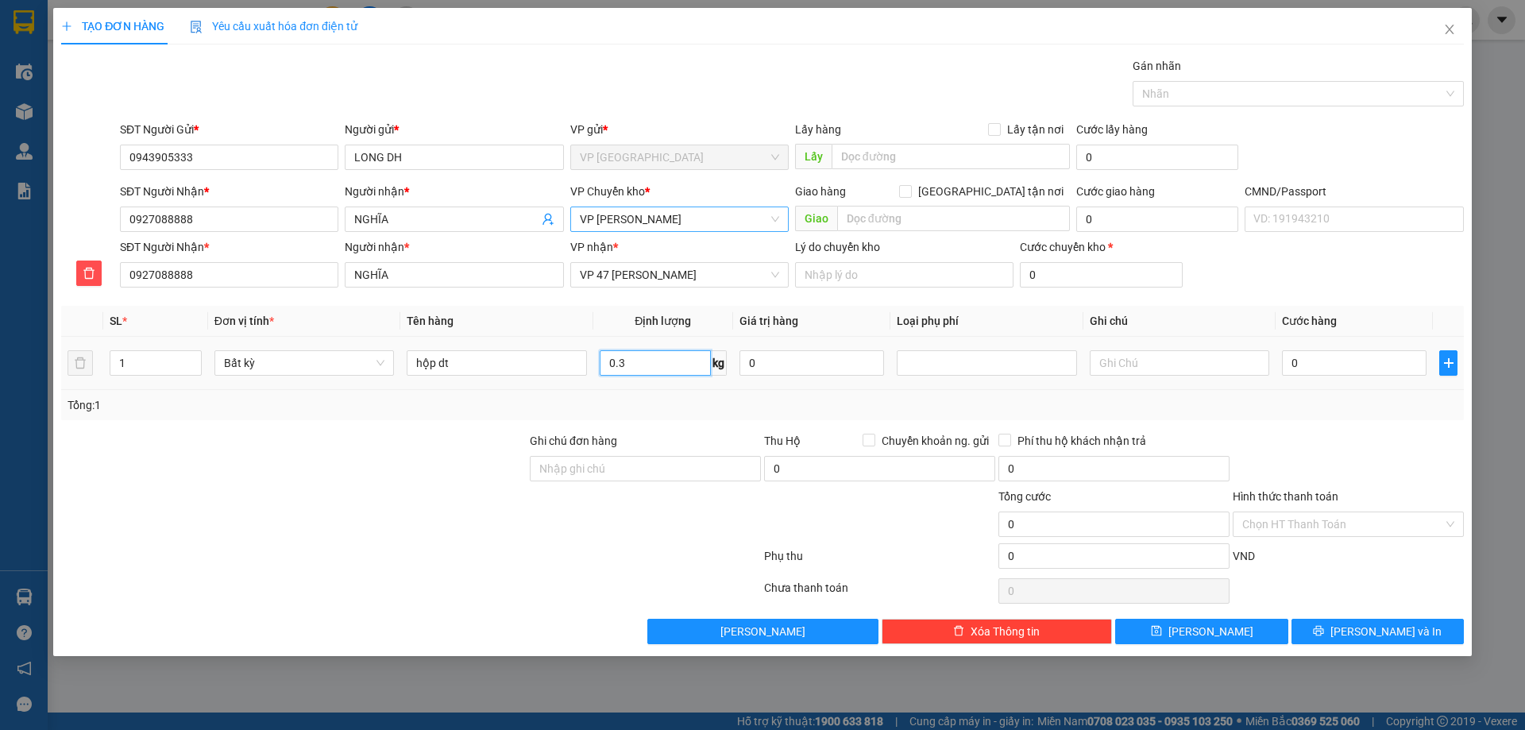
type input "0.3"
click at [676, 384] on td "0.3 kg" at bounding box center [663, 363] width 140 height 53
type input "40.000"
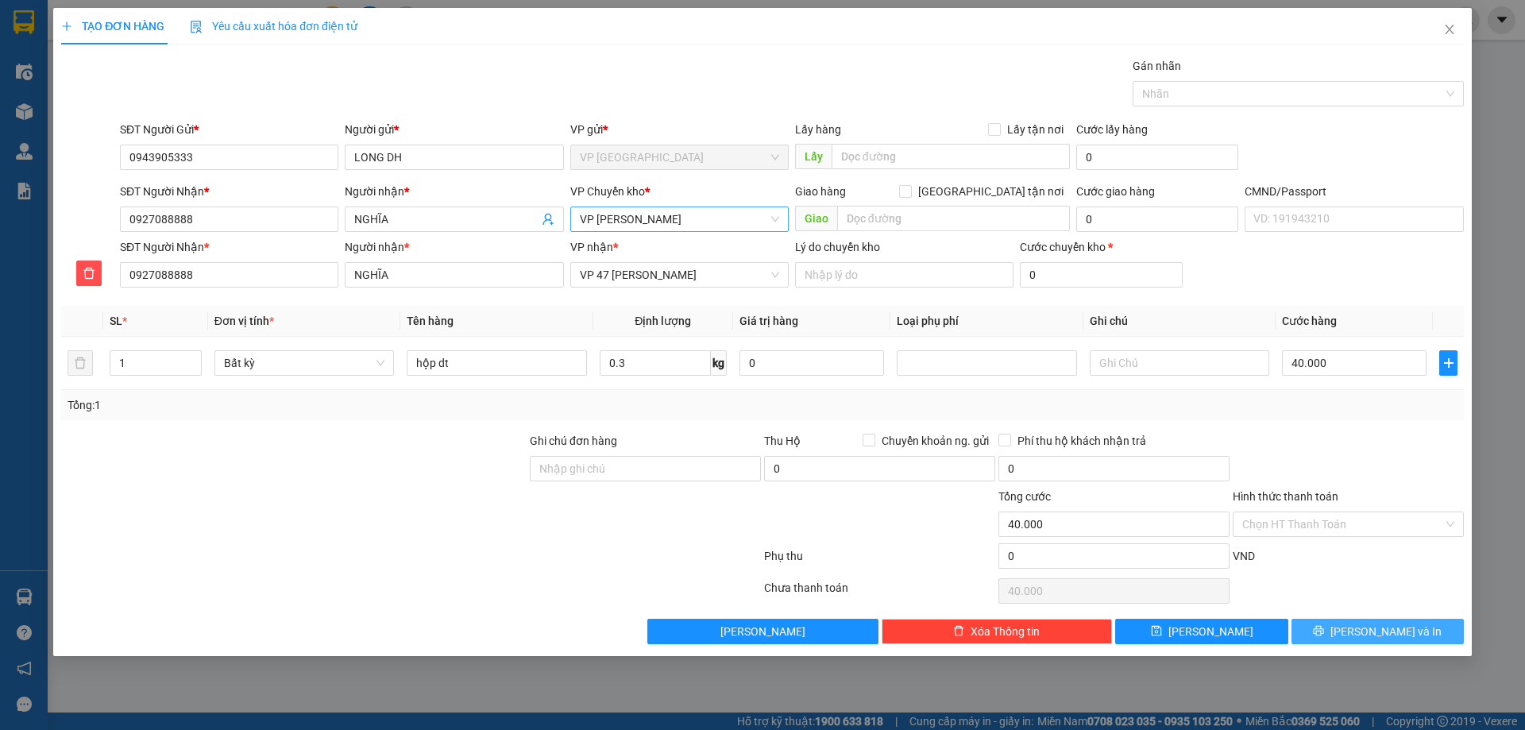
click at [1347, 623] on button "Lưu và In" at bounding box center [1377, 631] width 172 height 25
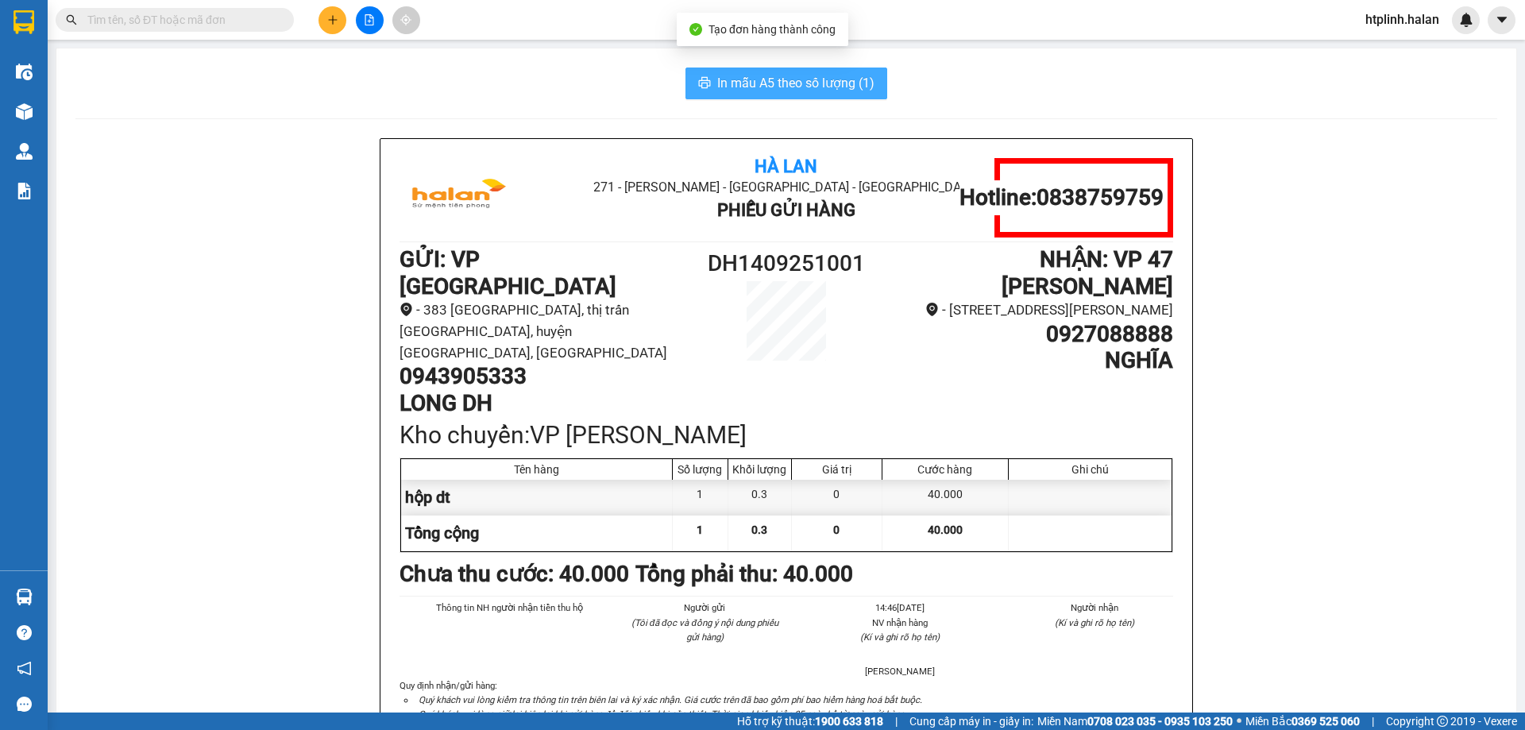
click at [762, 72] on button "In mẫu A5 theo số lượng (1)" at bounding box center [786, 83] width 202 height 32
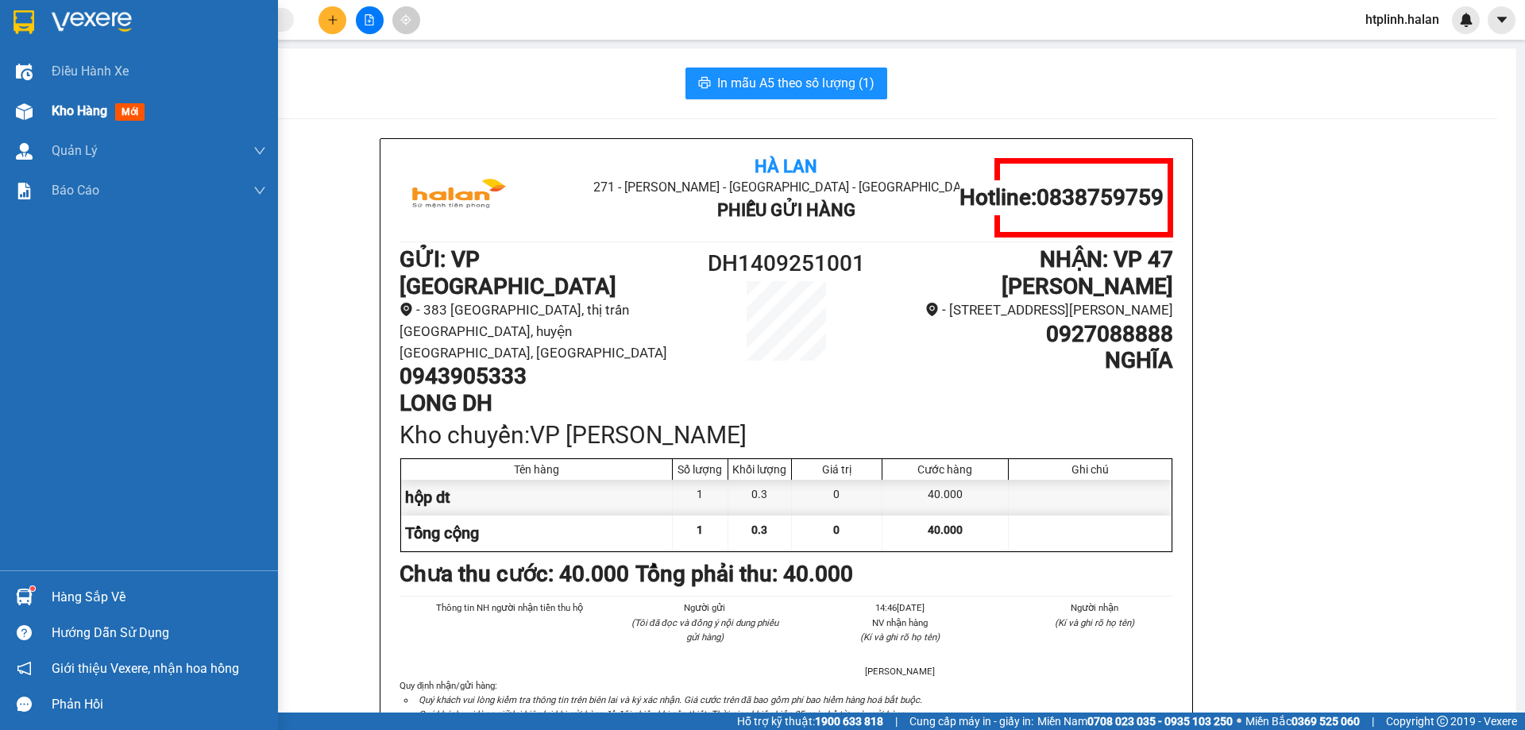
click at [29, 120] on div at bounding box center [24, 112] width 28 height 28
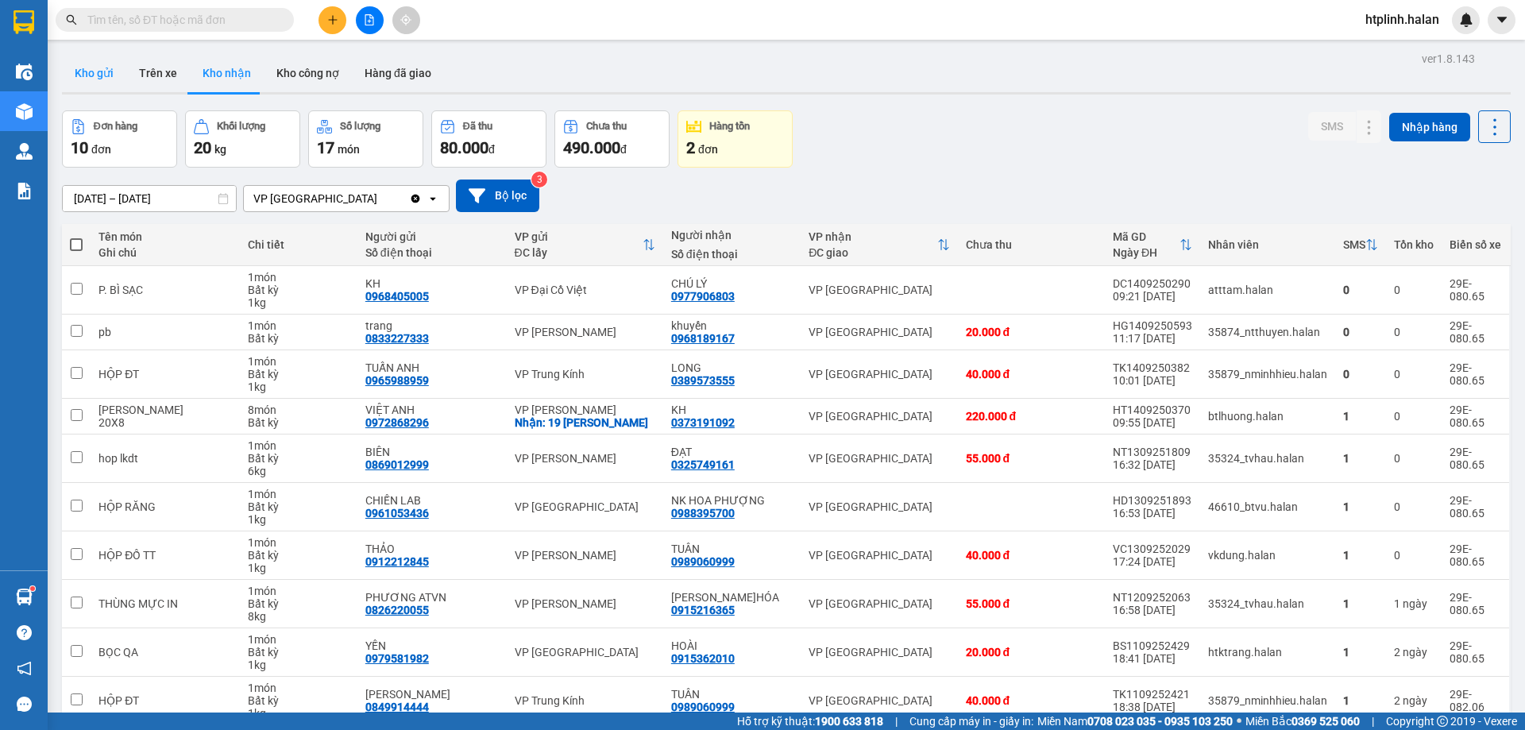
click at [98, 88] on button "Kho gửi" at bounding box center [94, 73] width 64 height 38
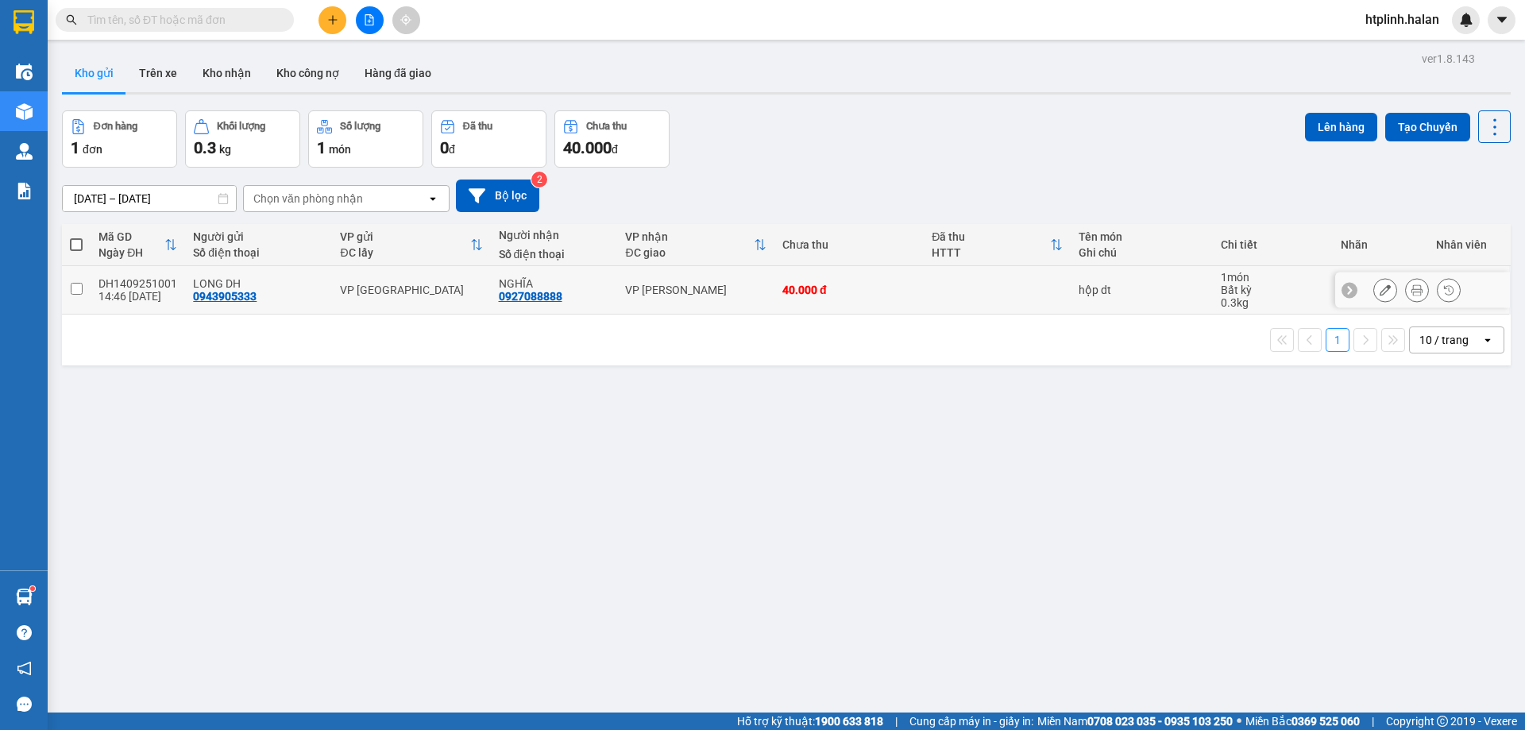
click at [175, 295] on td "DH1409251001 14:46 14/09" at bounding box center [138, 290] width 94 height 48
checkbox input "true"
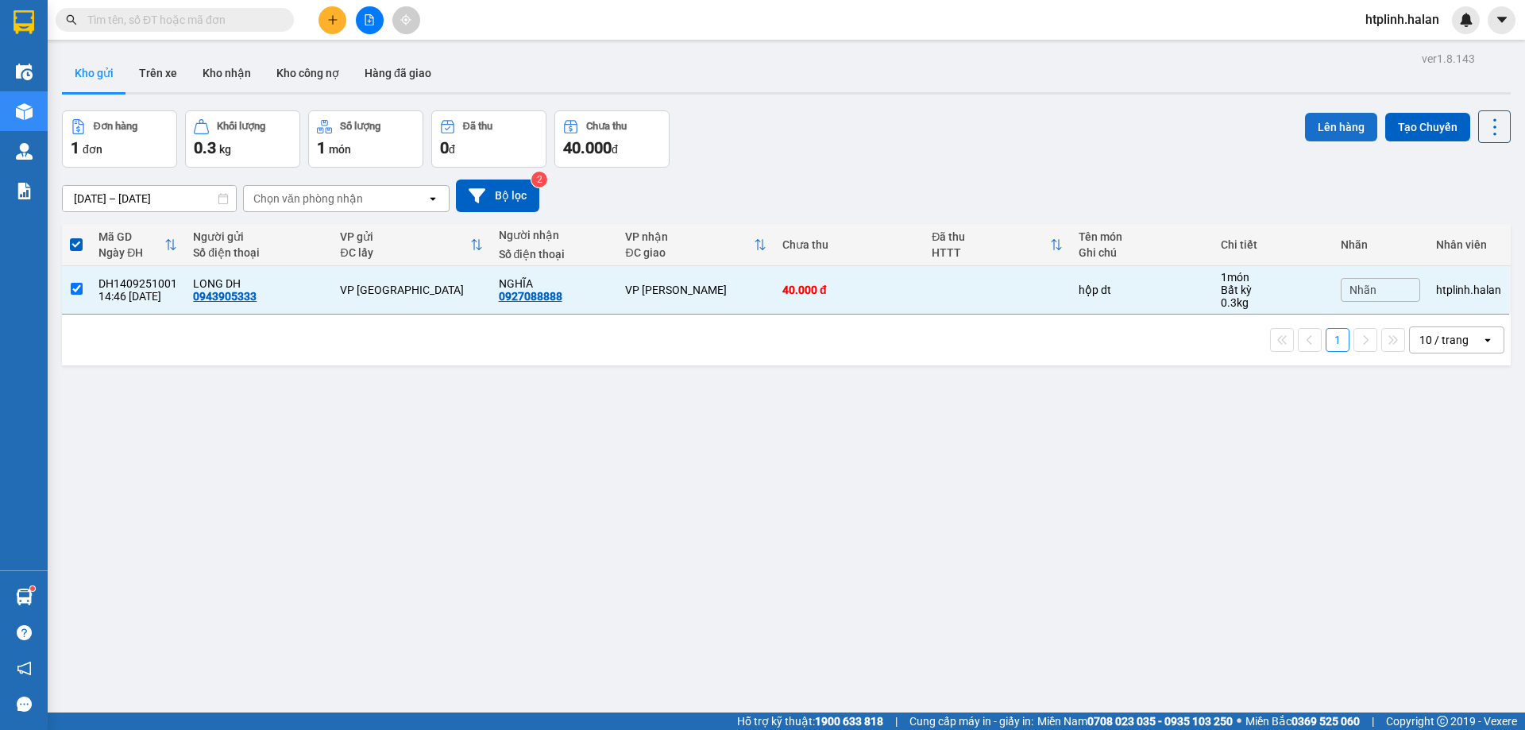
click at [1317, 122] on button "Lên hàng" at bounding box center [1341, 127] width 72 height 29
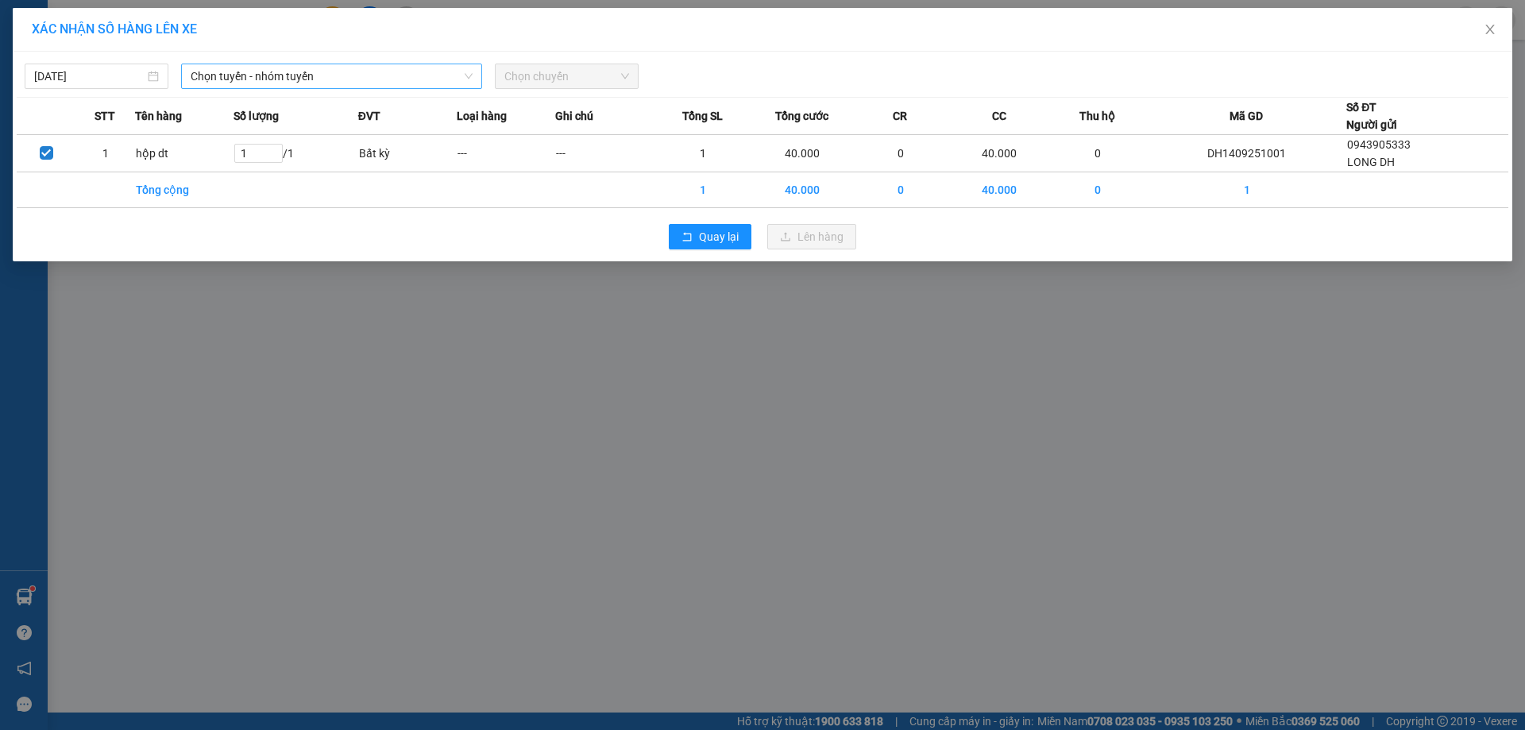
click at [276, 71] on span "Chọn tuyến - nhóm tuyến" at bounding box center [332, 76] width 282 height 24
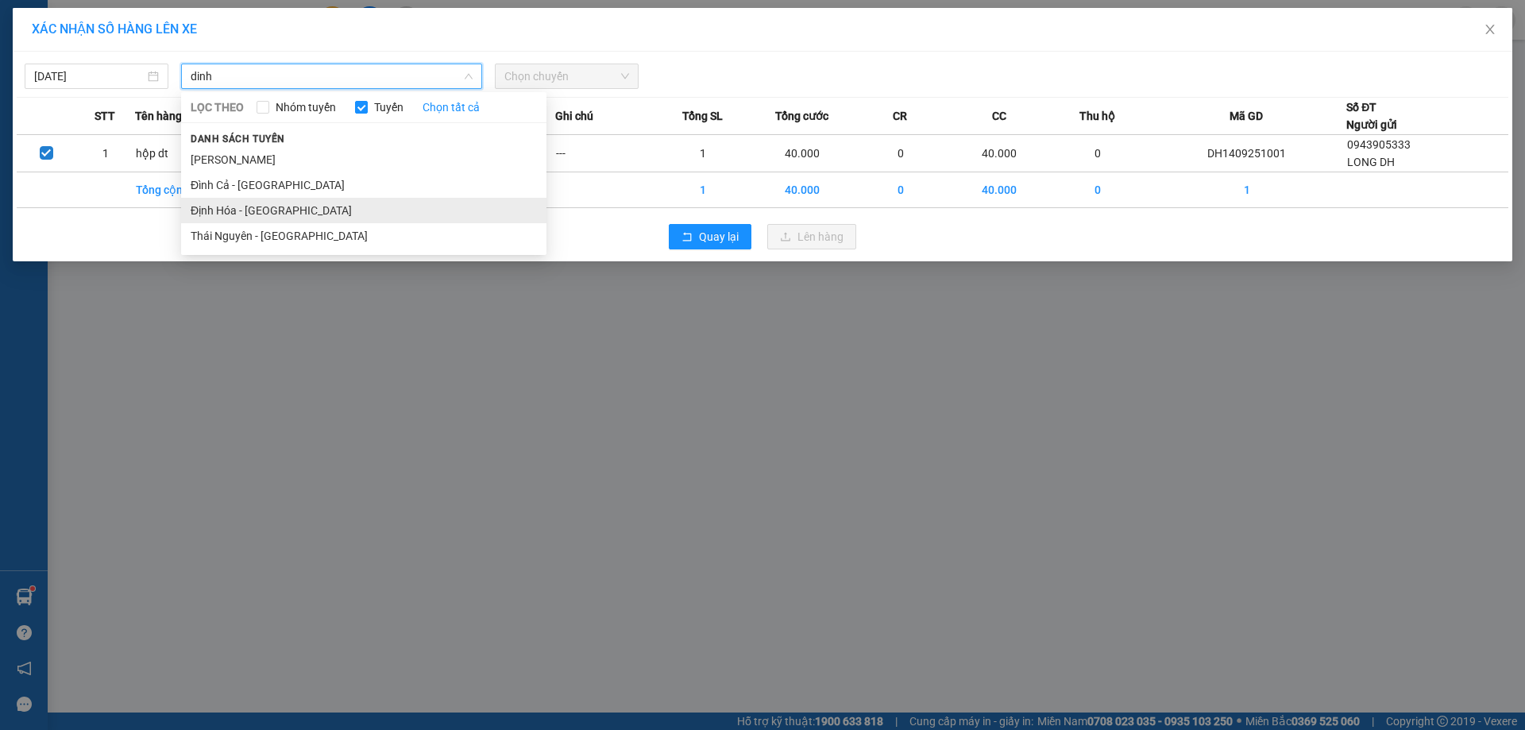
type input "dinh"
click at [256, 205] on li "Định Hóa - [GEOGRAPHIC_DATA]" at bounding box center [363, 210] width 365 height 25
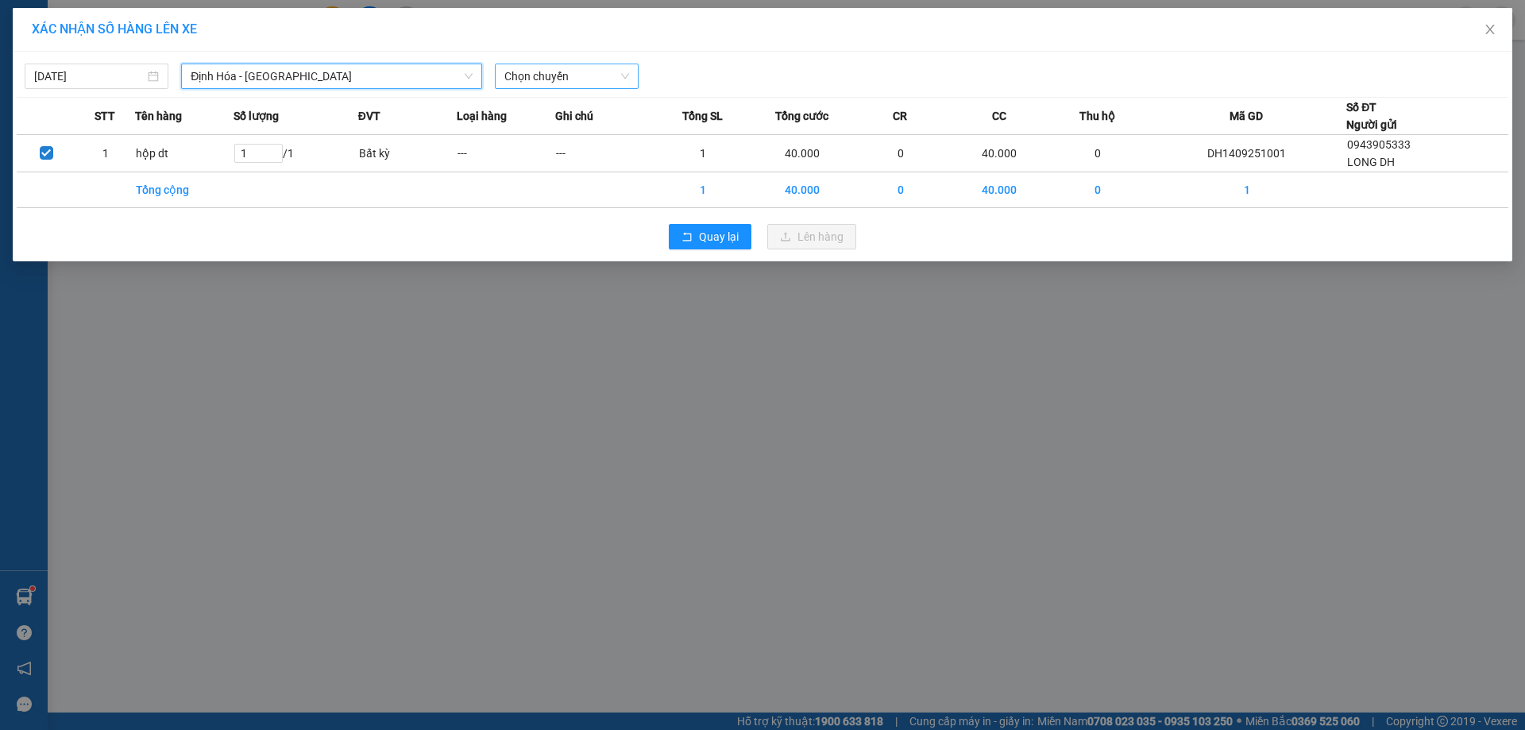
click at [547, 75] on span "Chọn chuyến" at bounding box center [566, 76] width 125 height 24
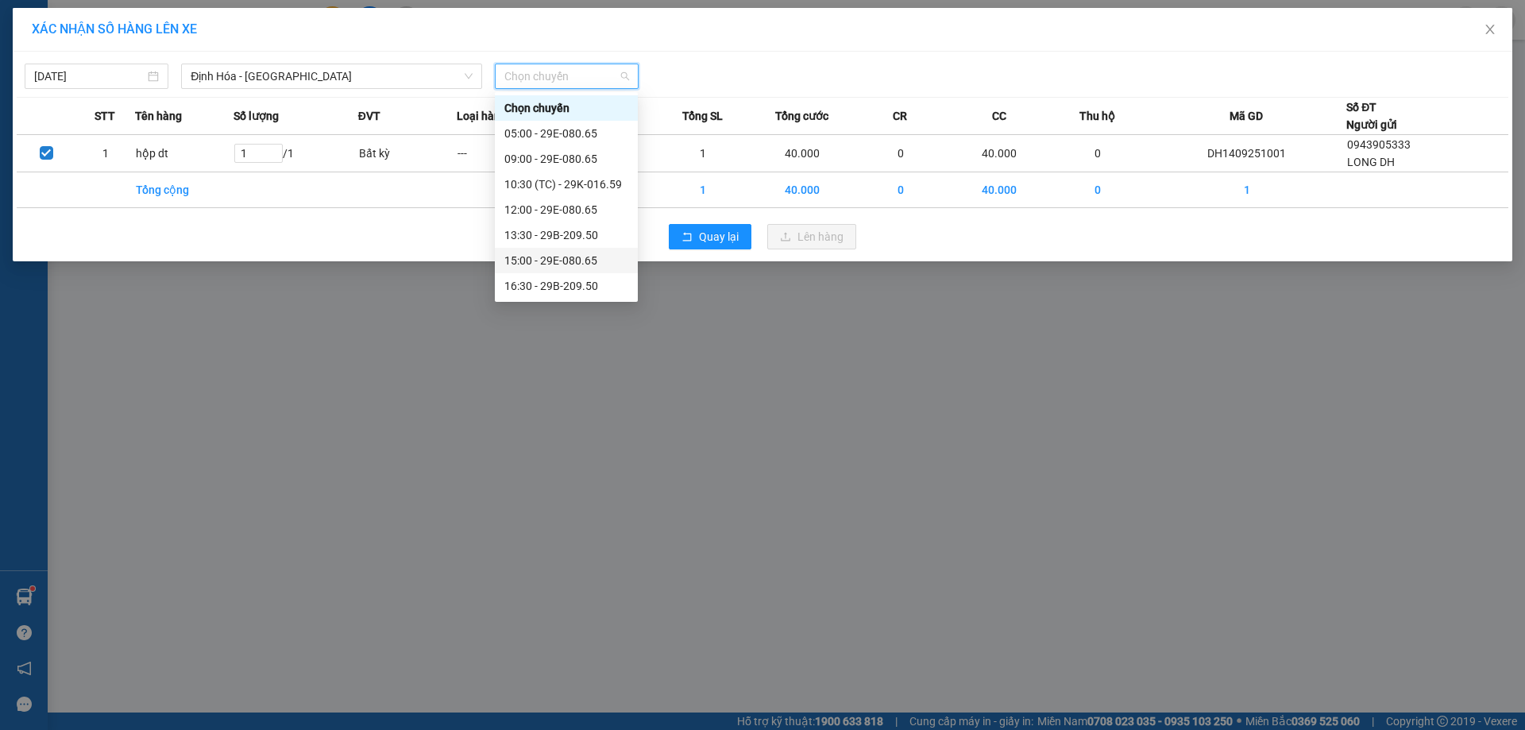
click at [560, 249] on div "15:00 - 29E-080.65" at bounding box center [566, 260] width 143 height 25
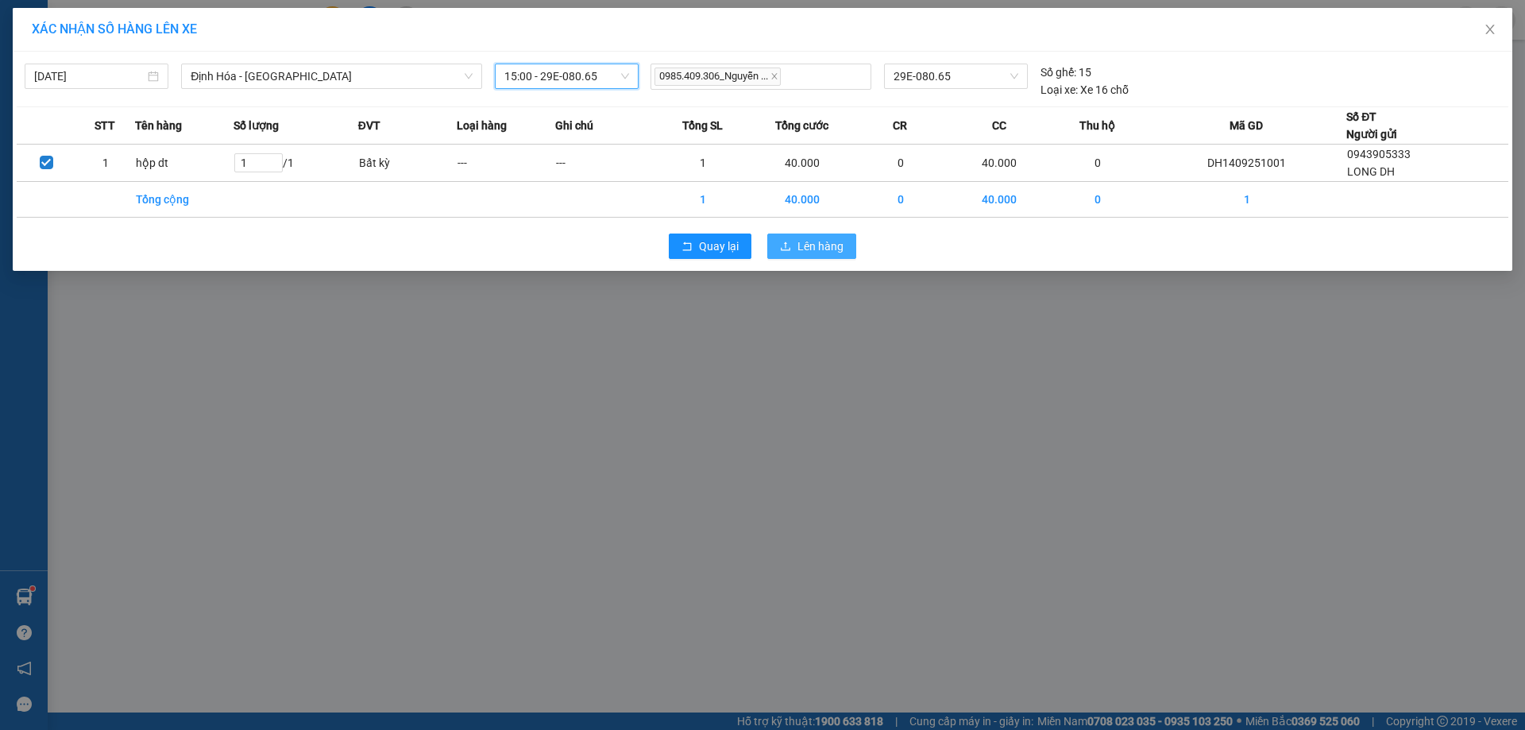
click at [784, 234] on button "Lên hàng" at bounding box center [811, 245] width 89 height 25
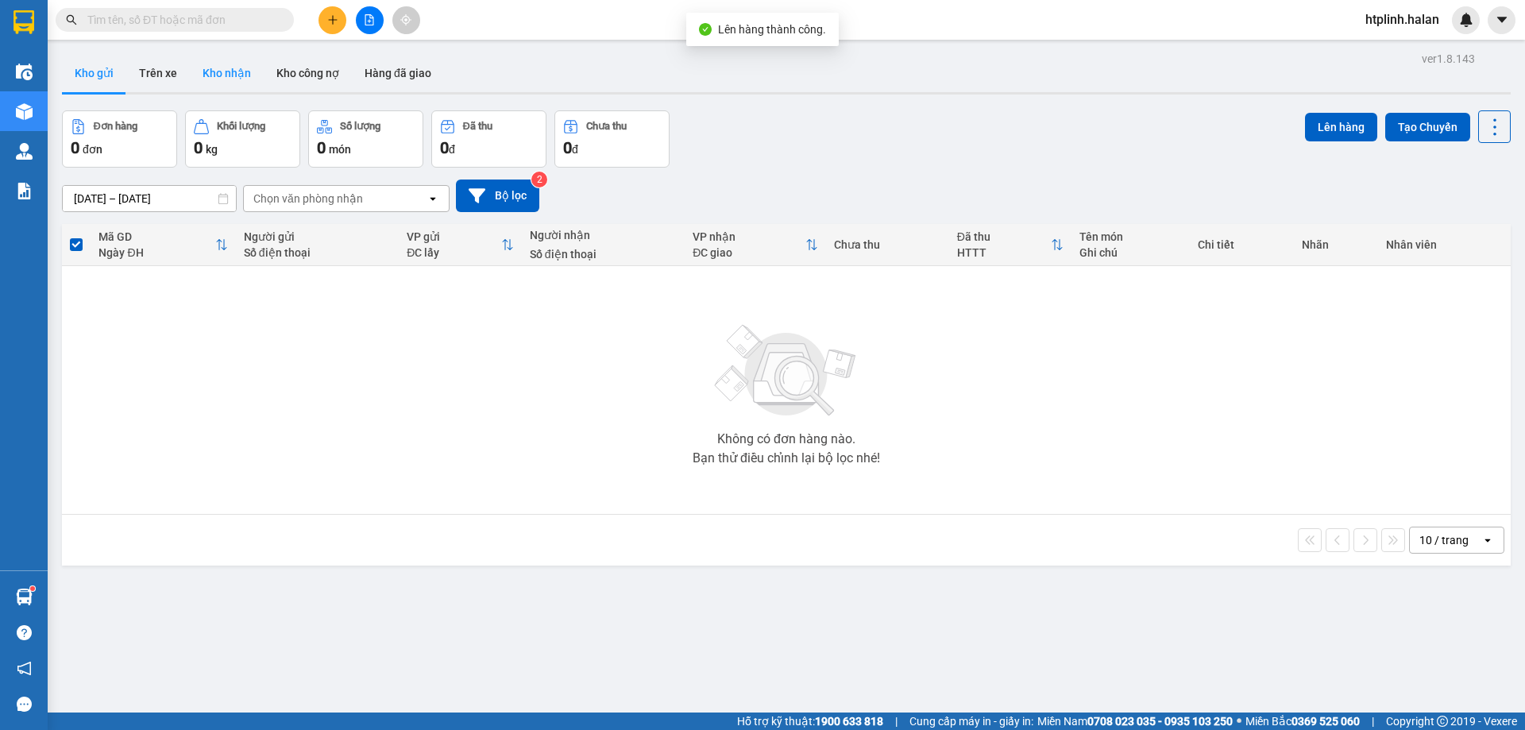
click at [210, 75] on button "Kho nhận" at bounding box center [227, 73] width 74 height 38
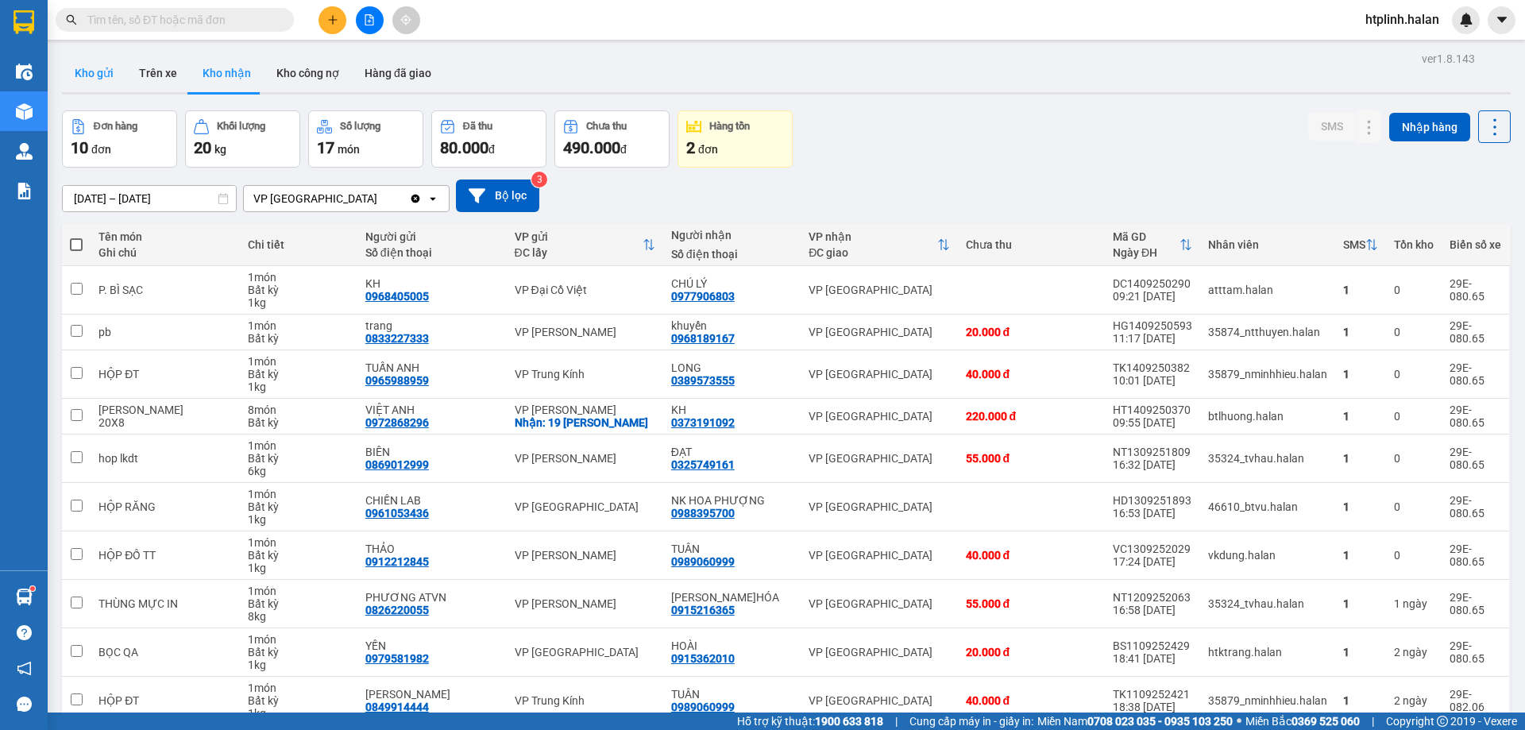
click at [102, 65] on button "Kho gửi" at bounding box center [94, 73] width 64 height 38
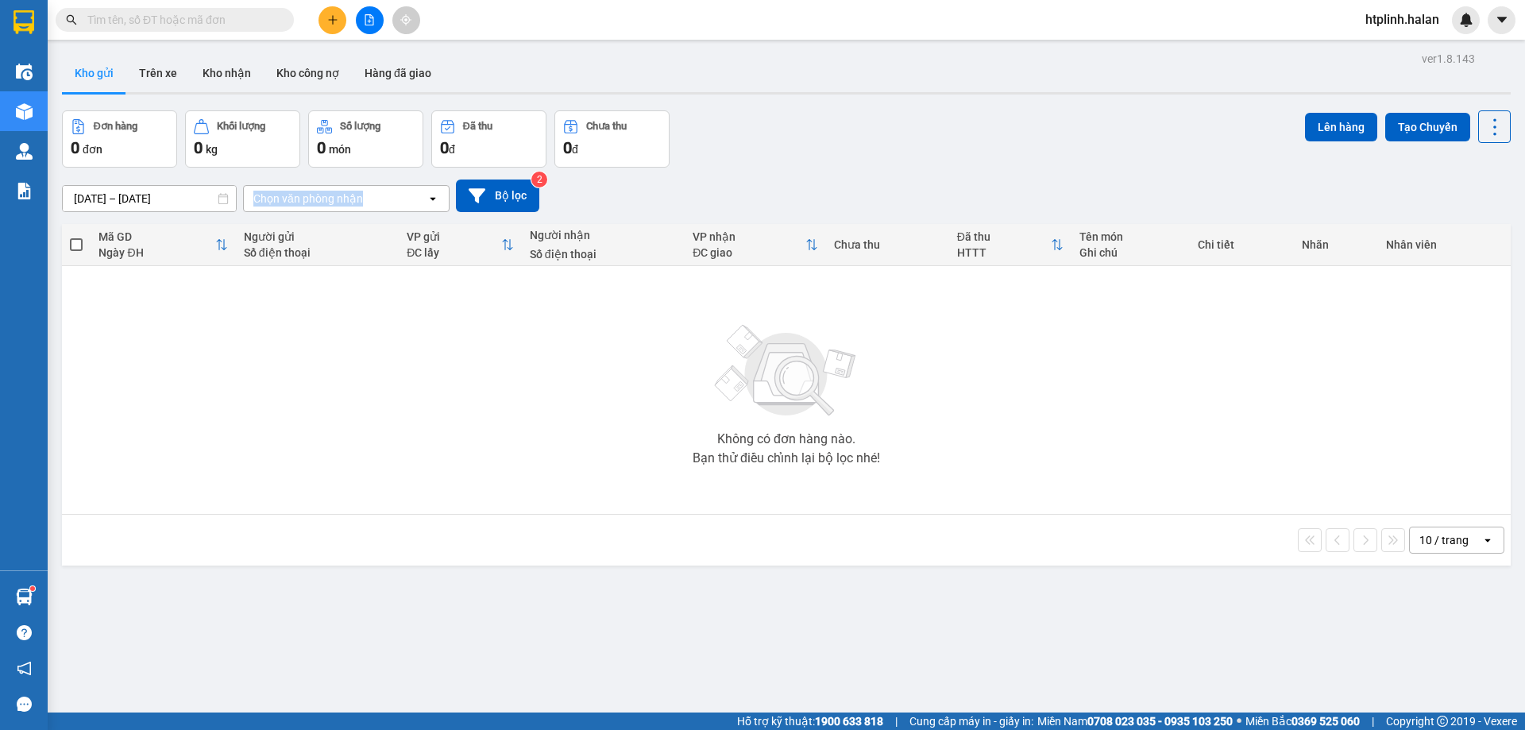
drag, startPoint x: 250, startPoint y: 203, endPoint x: 398, endPoint y: 207, distance: 147.7
click at [398, 207] on div "Chọn văn phòng nhận" at bounding box center [335, 198] width 183 height 25
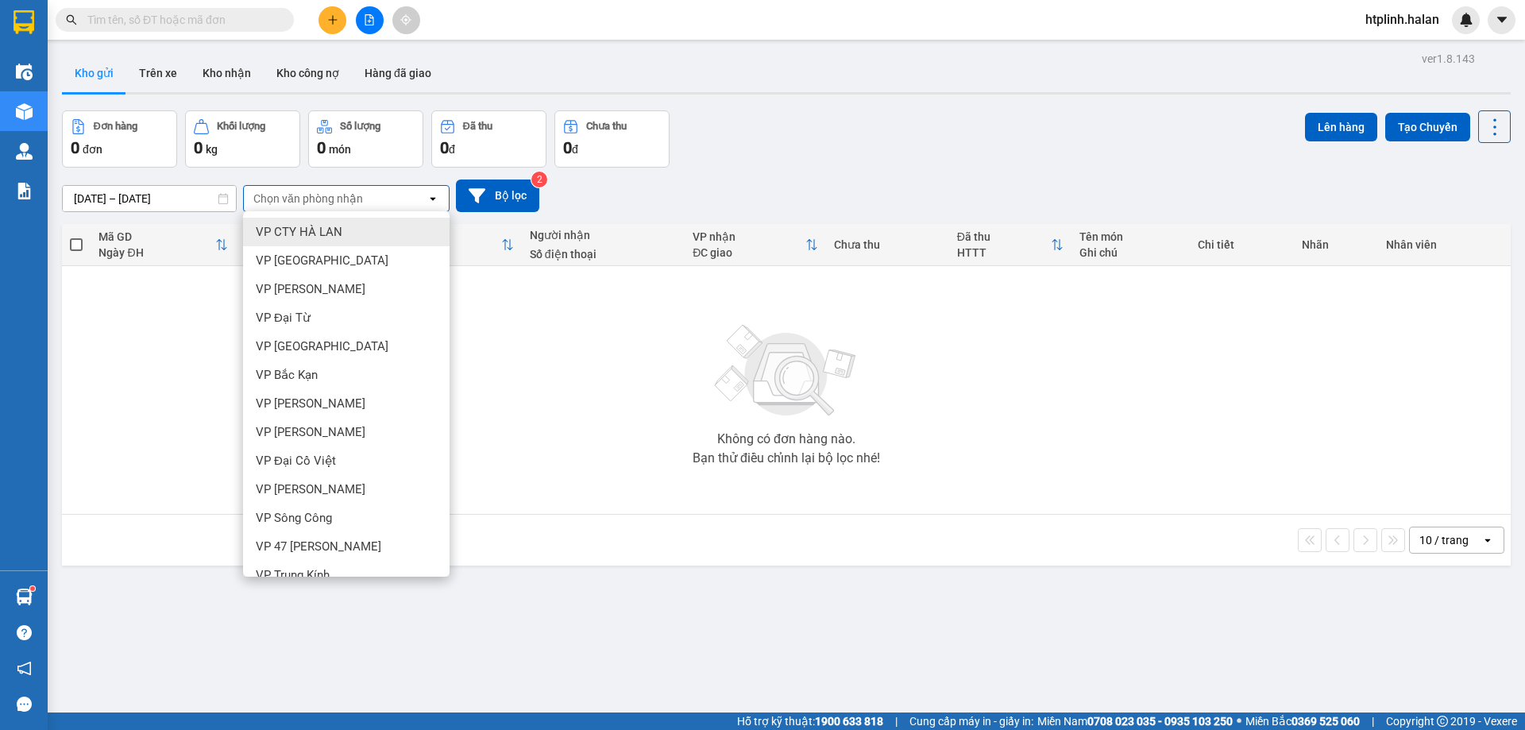
click at [665, 184] on div "01/08/2025 – 14/09/2025 Press the down arrow key to interact with the calendar …" at bounding box center [786, 195] width 1448 height 33
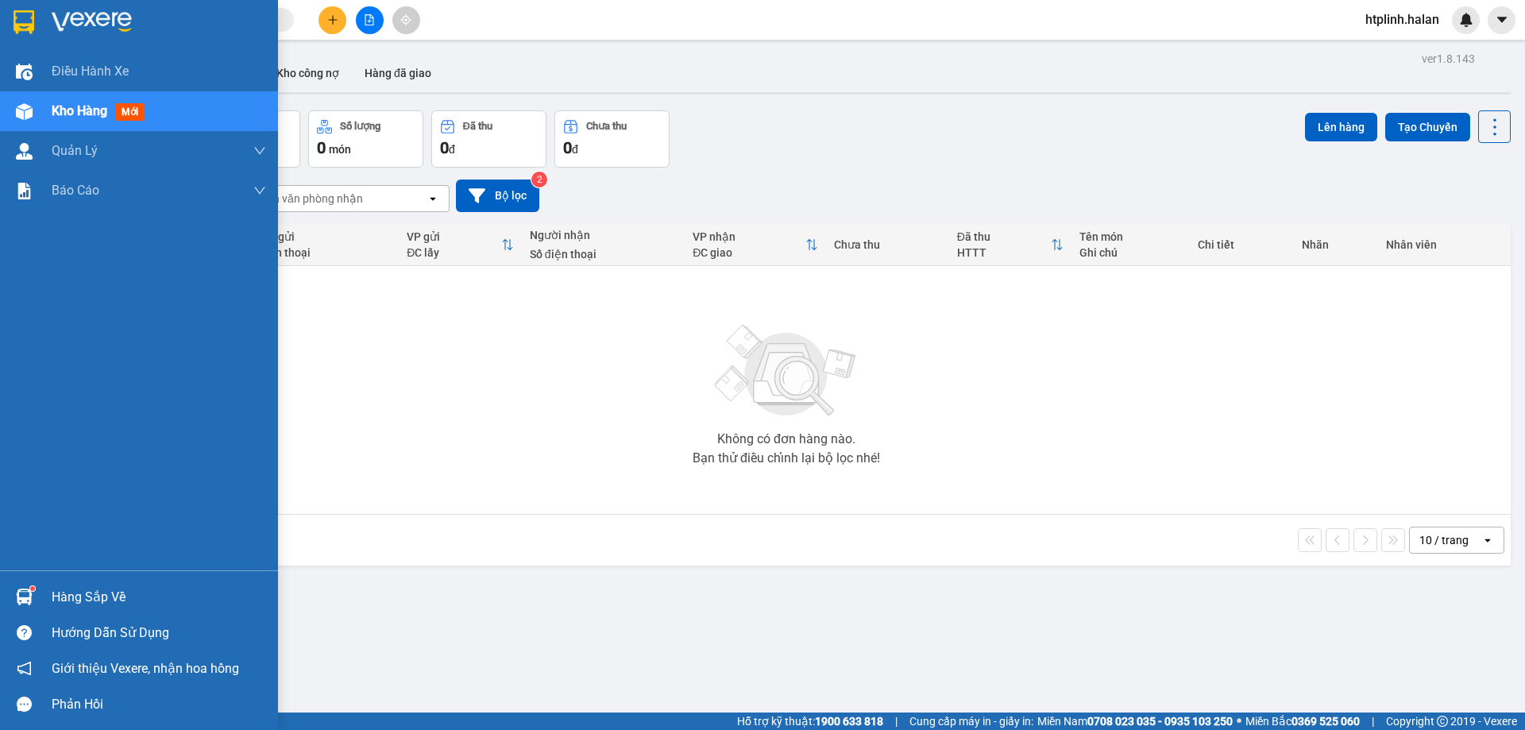
click at [11, 601] on div "Hàng sắp về" at bounding box center [139, 597] width 278 height 36
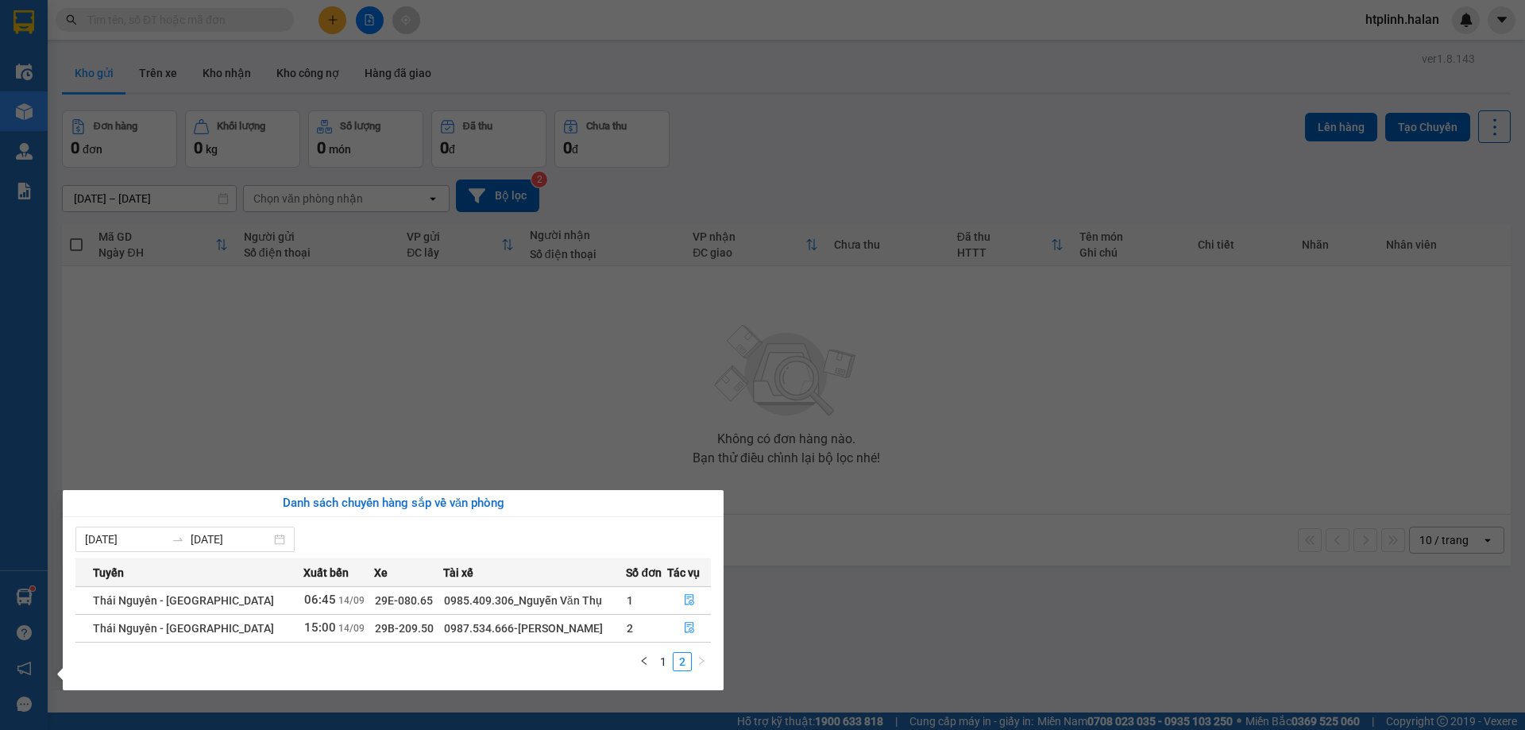
click at [733, 533] on section "Kết quả tìm kiếm ( 6 ) Bộ lọc Mã ĐH Trạng thái Món hàng Thu hộ Tổng cước Chưa c…" at bounding box center [762, 365] width 1525 height 730
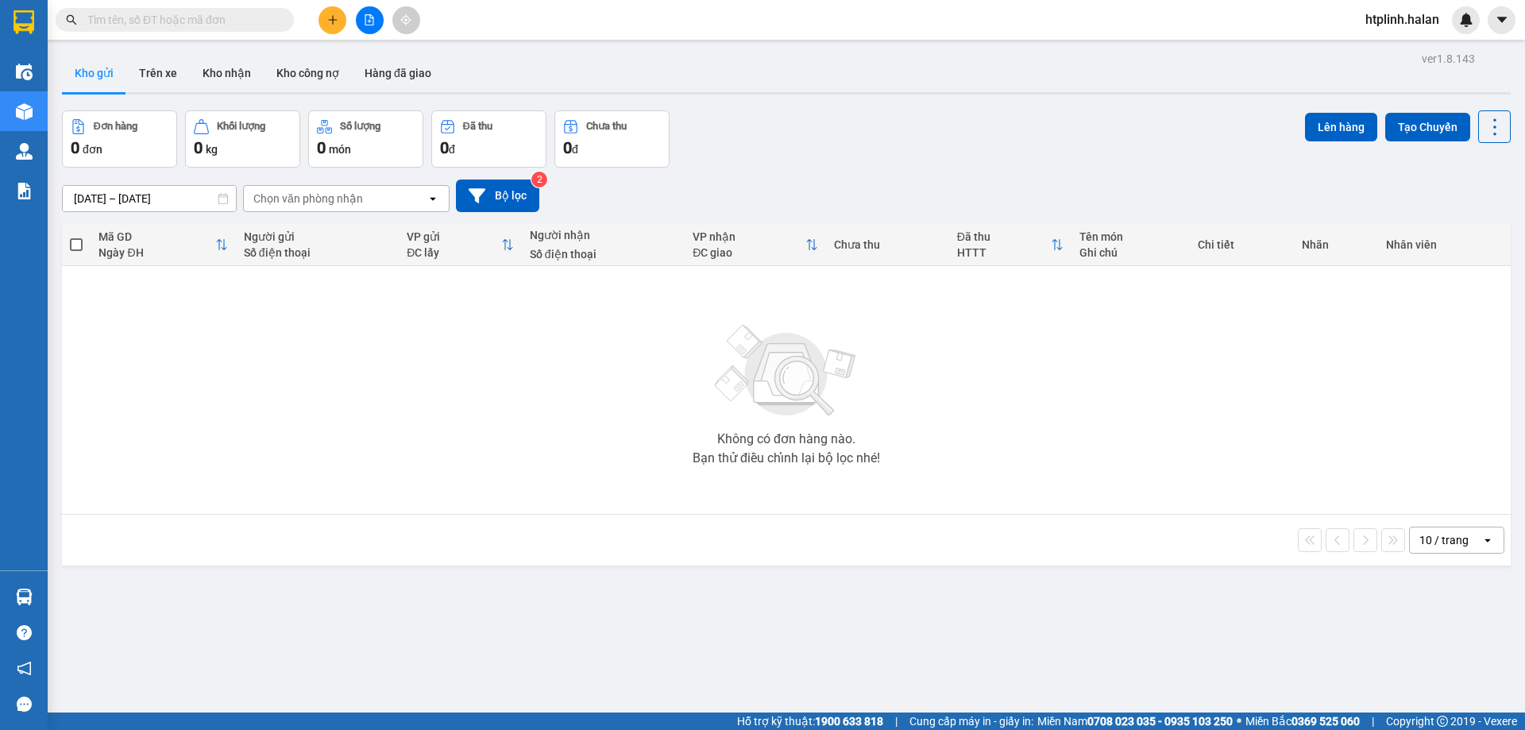
scroll to position [73, 0]
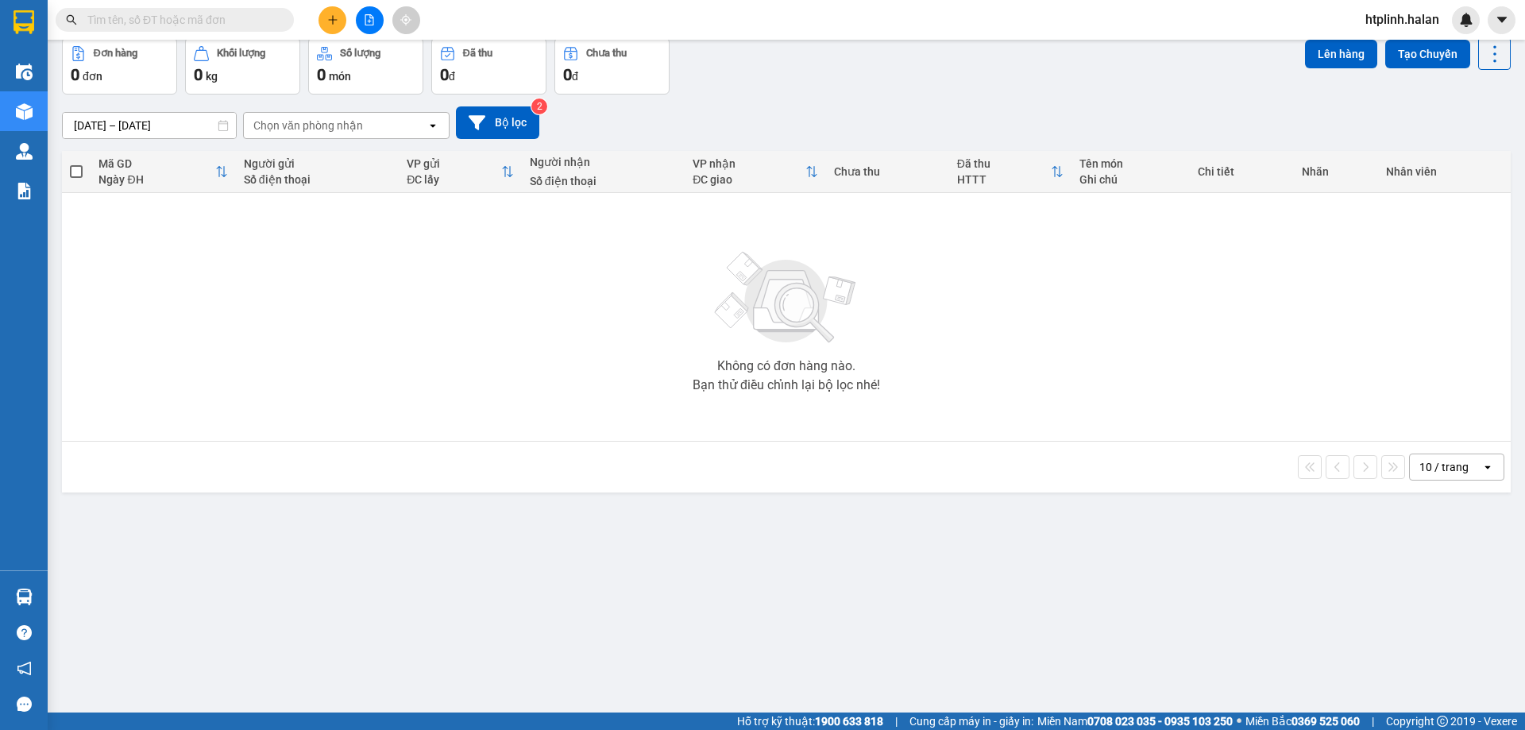
click at [236, 437] on td "Không có đơn hàng nào. Bạn thử điều chỉnh lại bộ lọc nhé!" at bounding box center [786, 317] width 1448 height 249
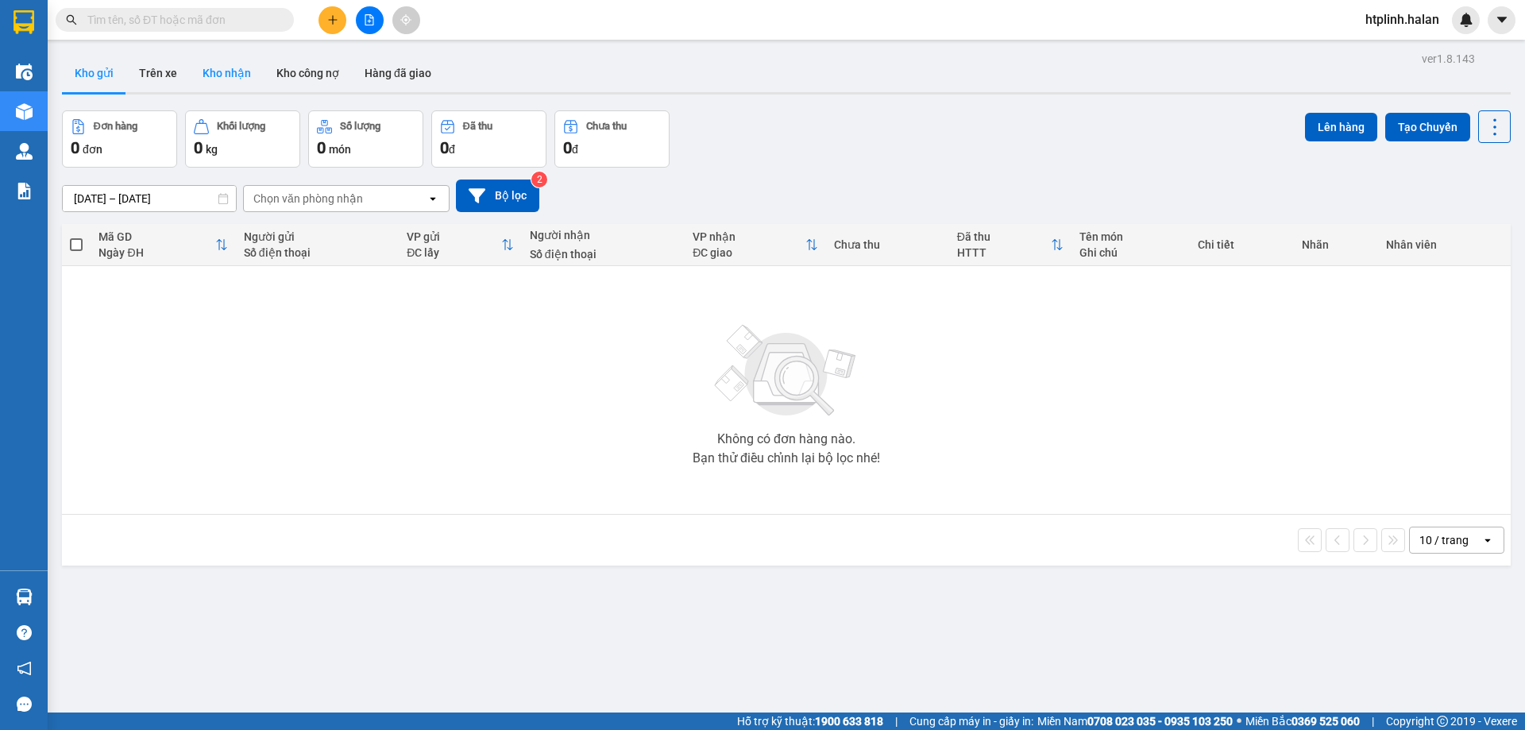
click at [245, 79] on button "Kho nhận" at bounding box center [227, 73] width 74 height 38
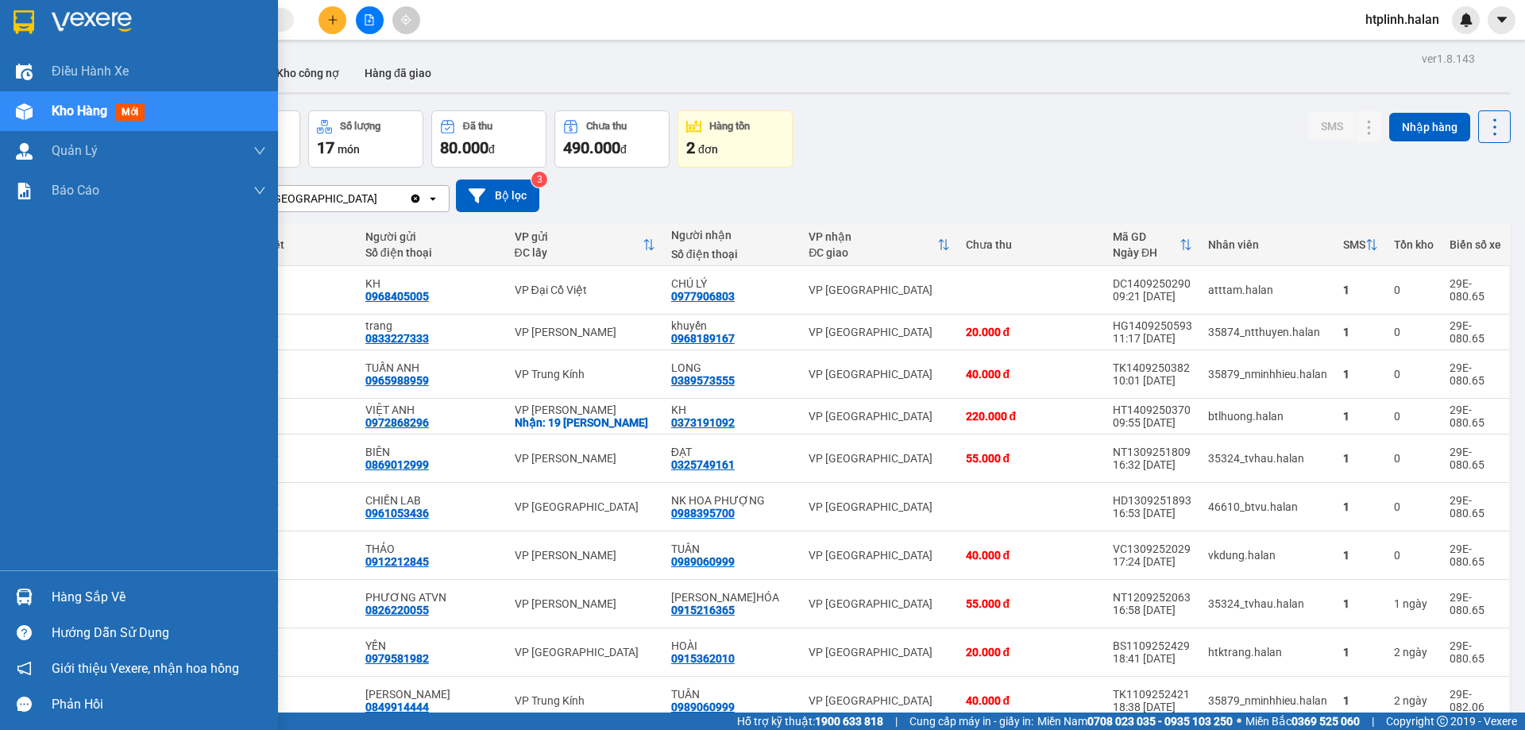
click at [66, 595] on div "Hàng sắp về" at bounding box center [159, 597] width 214 height 24
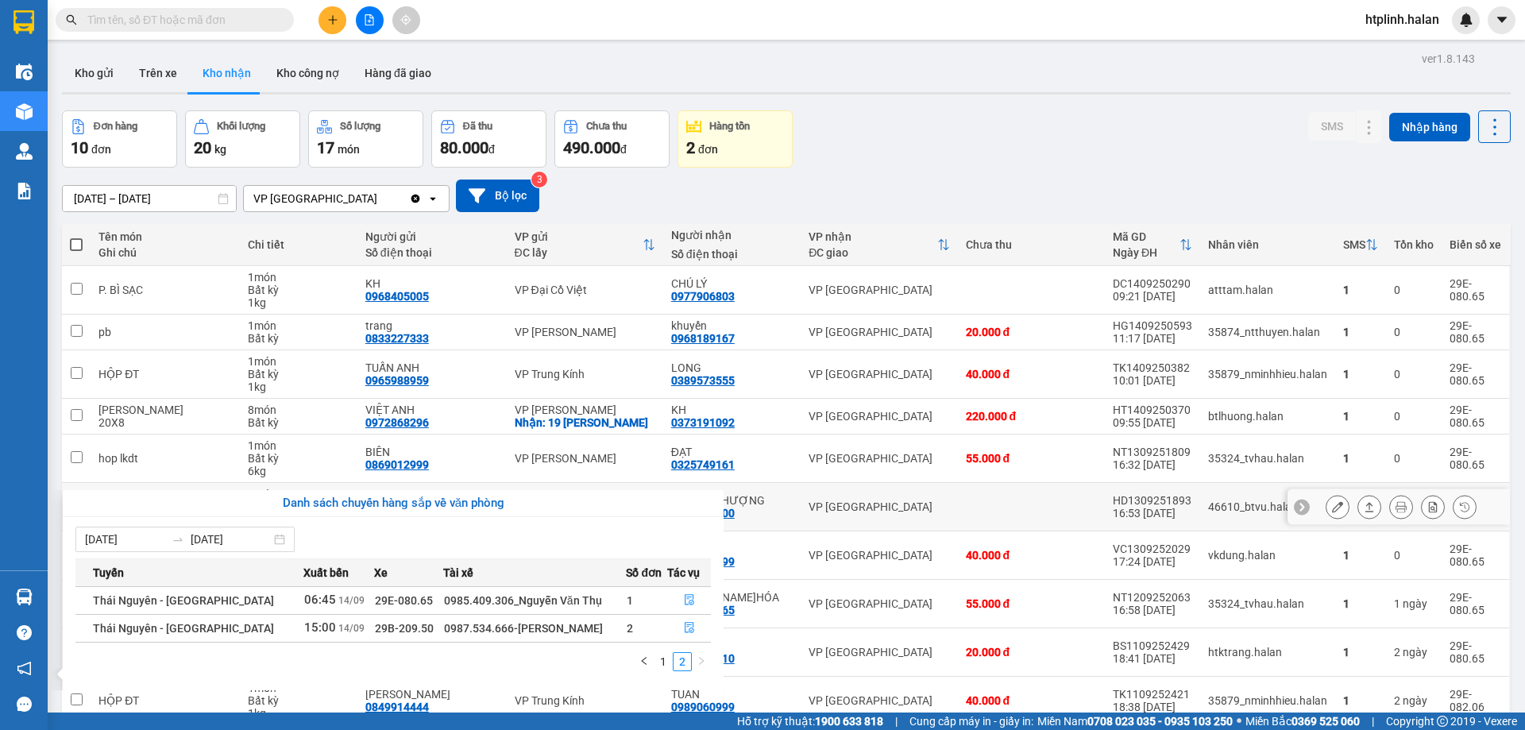
click at [944, 505] on section "Kết quả tìm kiếm ( 6 ) Bộ lọc Mã ĐH Trạng thái Món hàng Thu hộ Tổng cước Chưa c…" at bounding box center [762, 365] width 1525 height 730
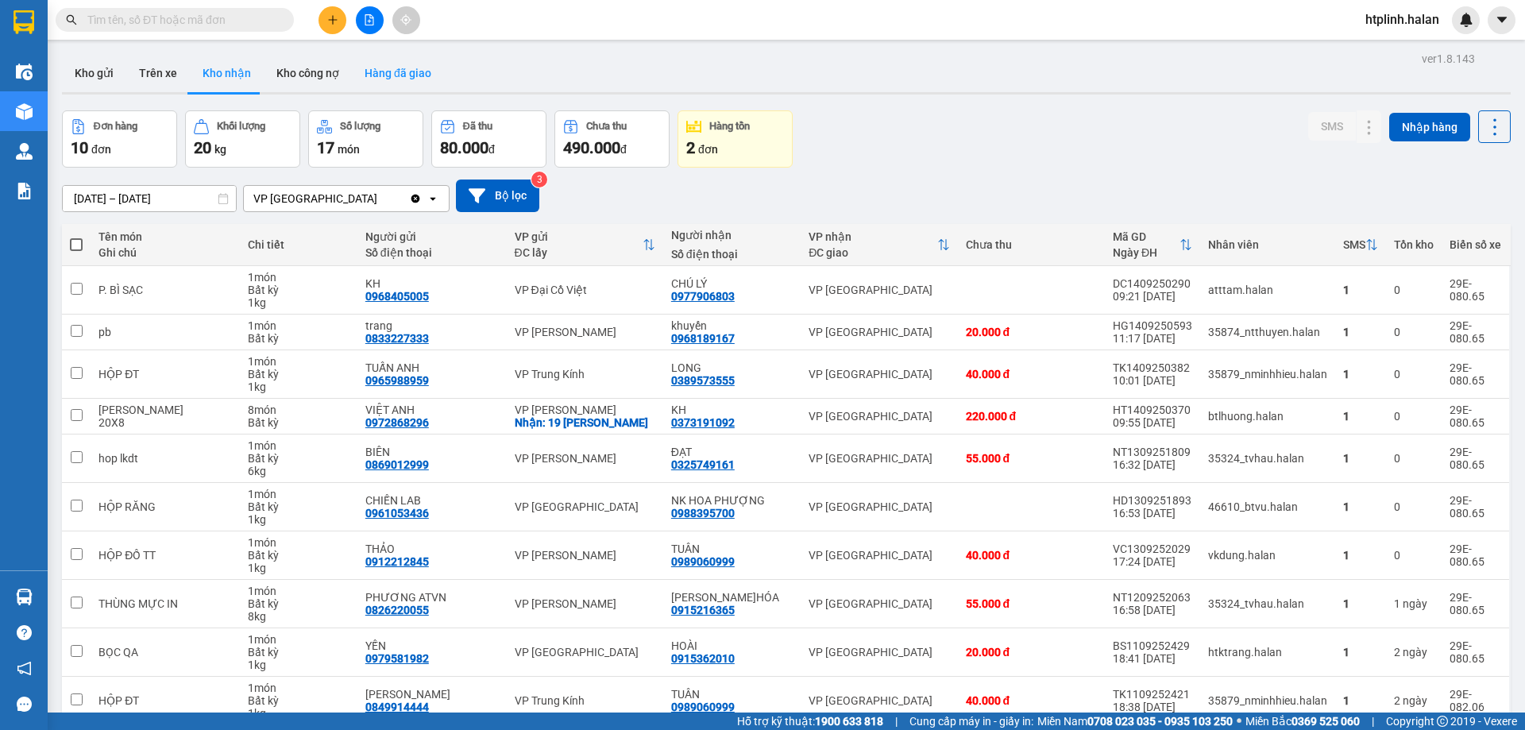
click at [407, 75] on button "Hàng đã giao" at bounding box center [398, 73] width 92 height 38
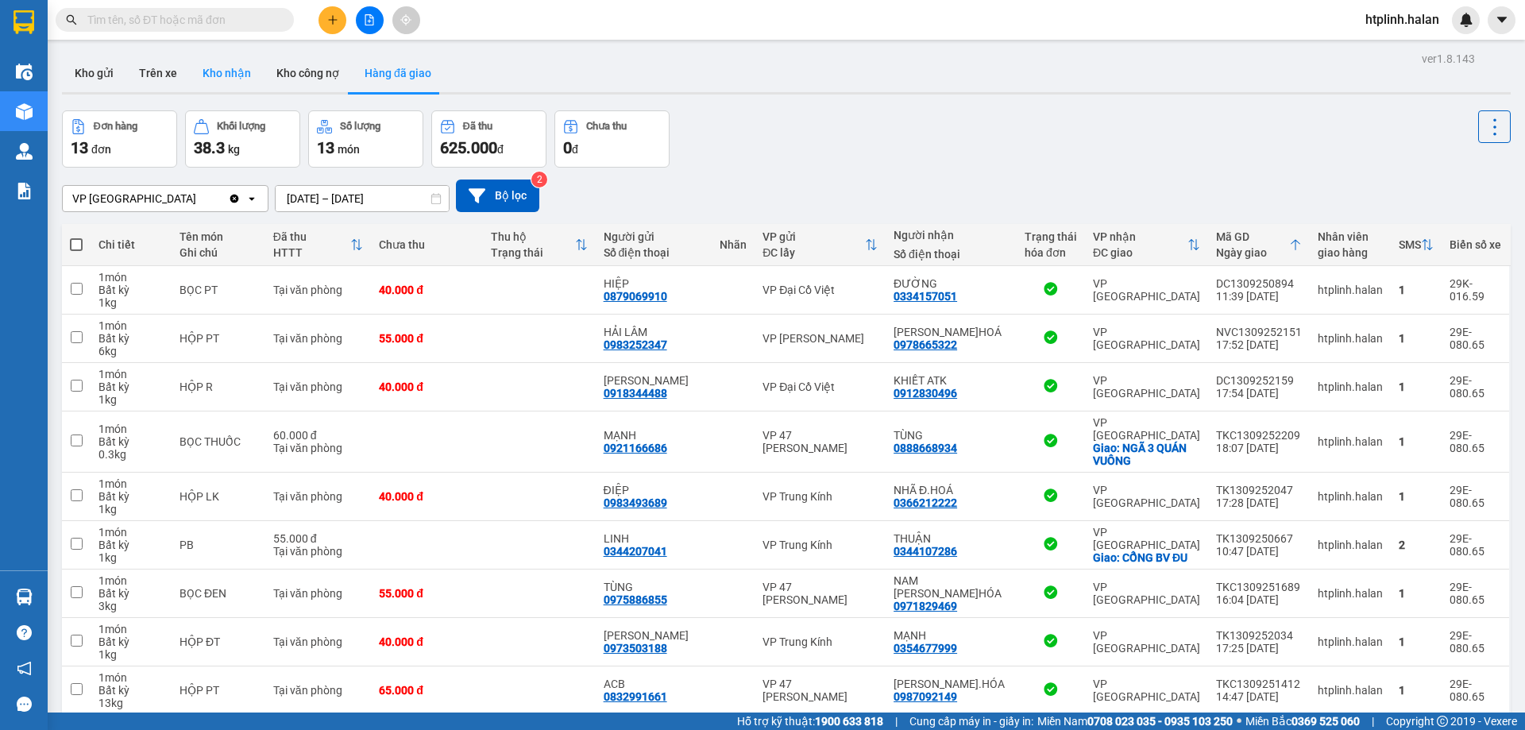
click at [244, 76] on button "Kho nhận" at bounding box center [227, 73] width 74 height 38
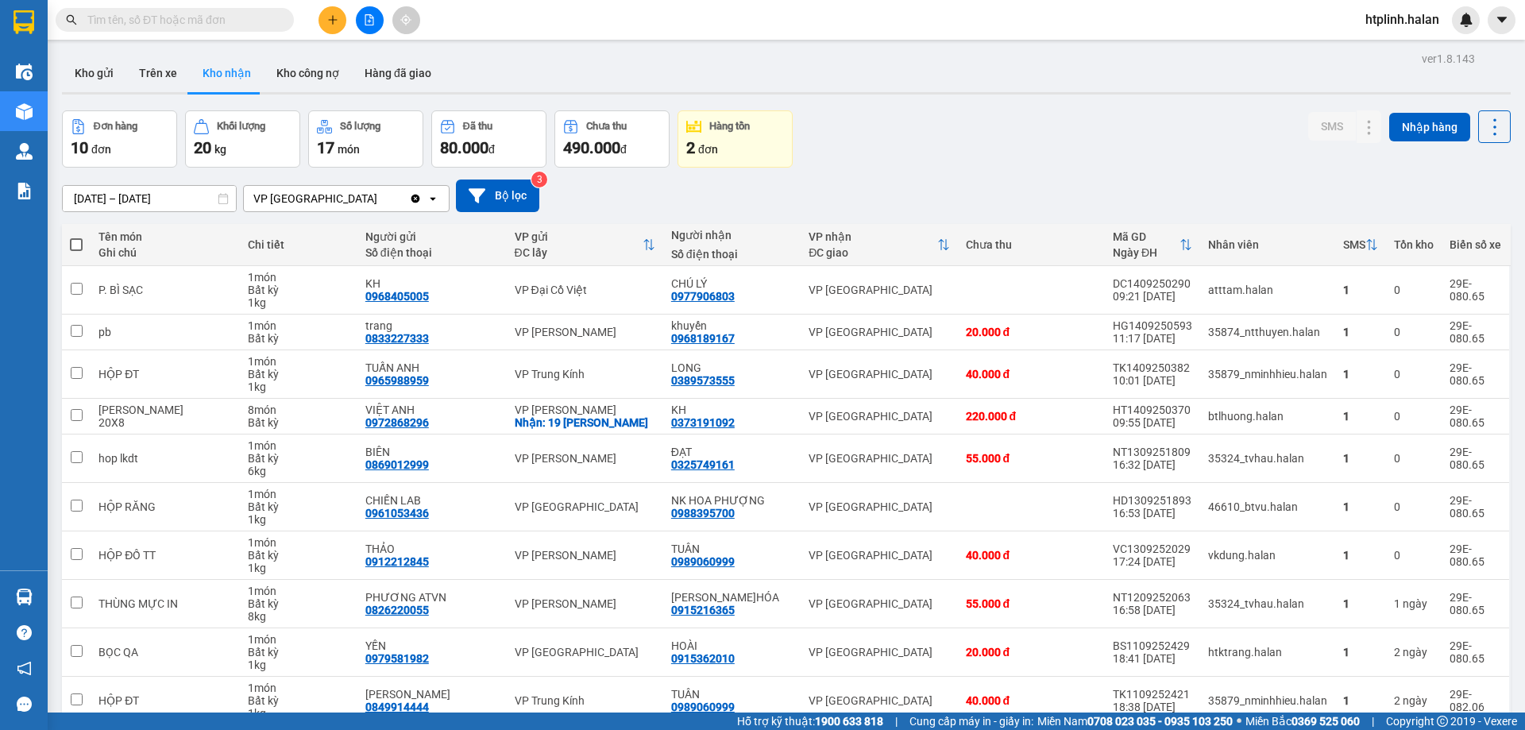
click at [1225, 114] on div "Đơn hàng 10 đơn Khối lượng 20 kg Số lượng 17 món Đã thu 80.000 đ Chưa thu 490.0…" at bounding box center [786, 138] width 1448 height 57
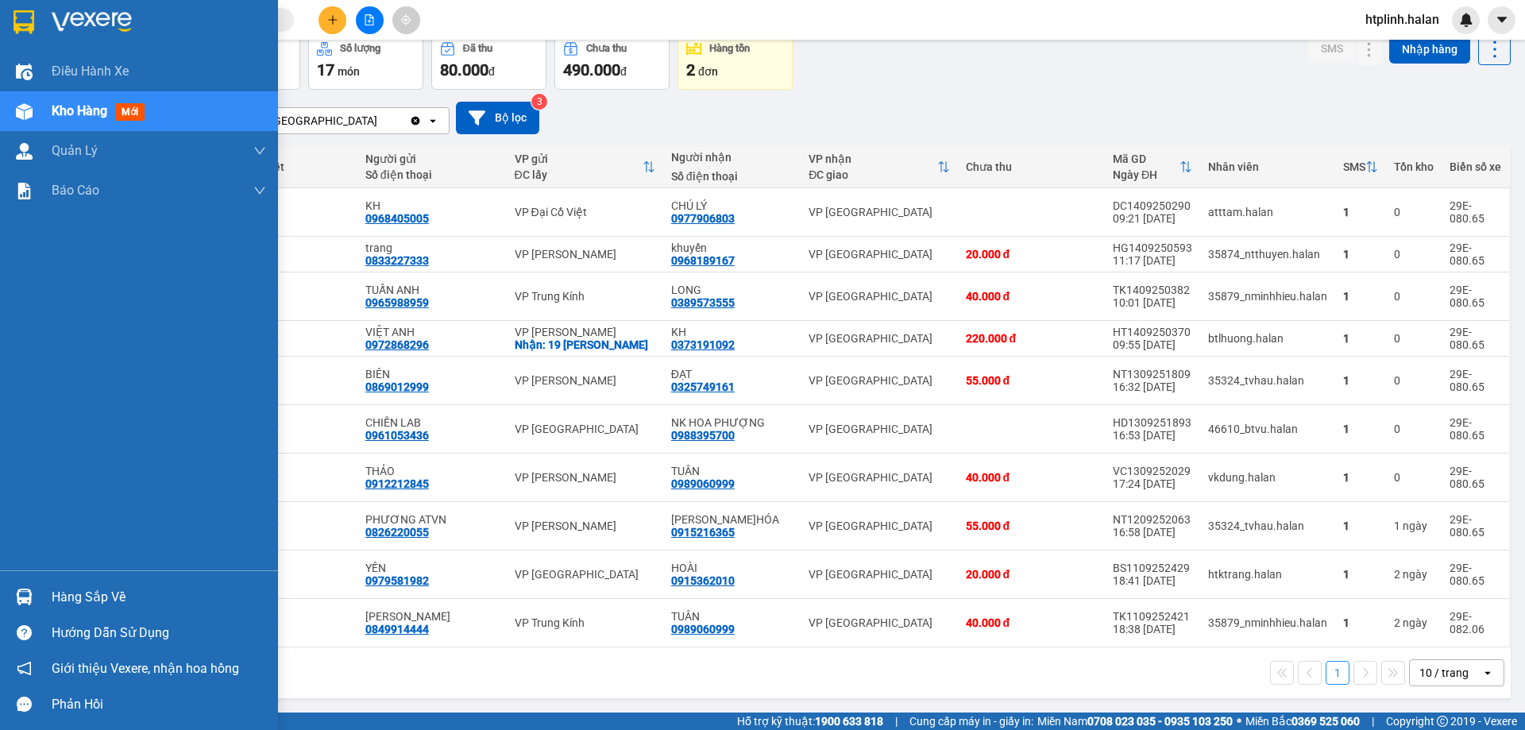
click at [3, 597] on div "Hàng sắp về" at bounding box center [139, 597] width 278 height 36
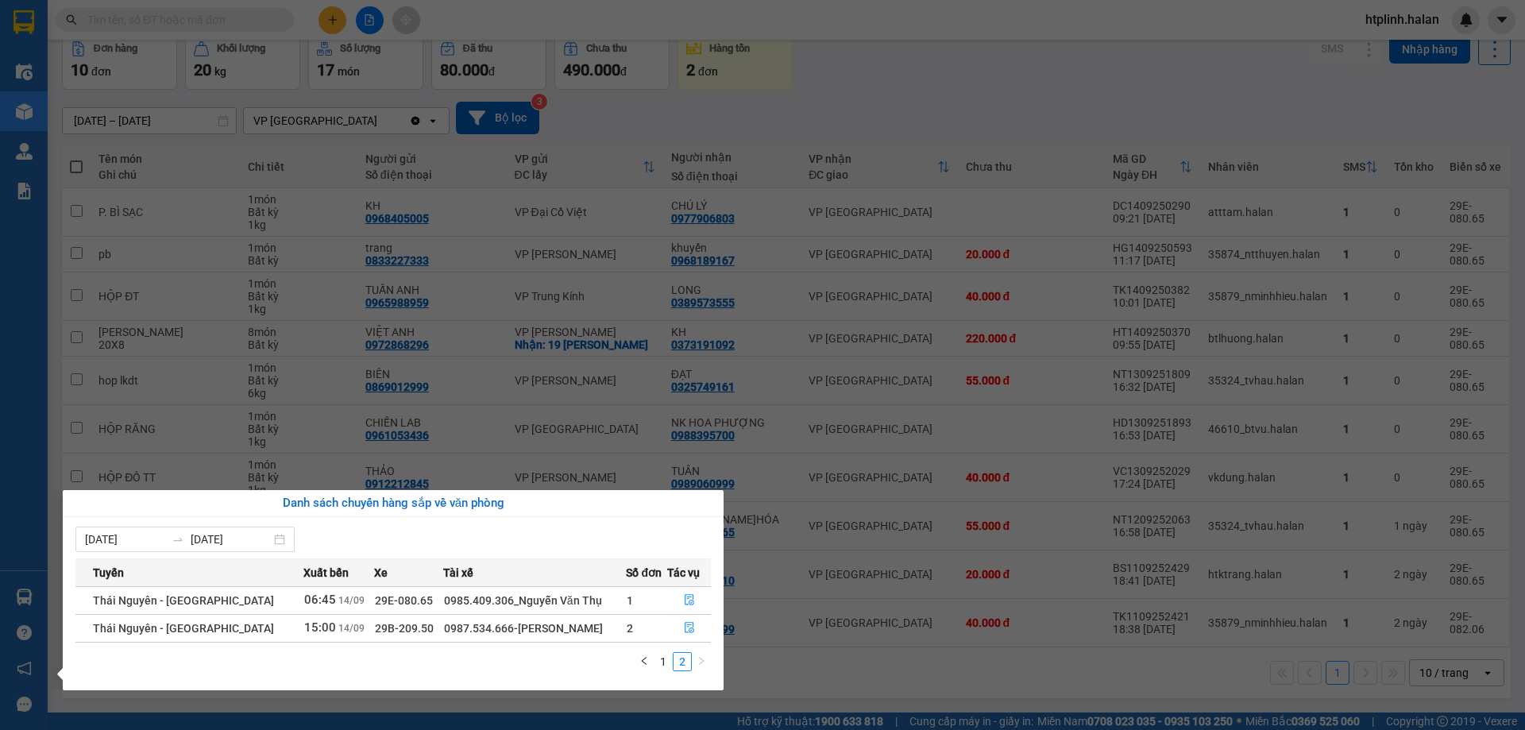
click at [850, 676] on section "Kết quả tìm kiếm ( 6 ) Bộ lọc Mã ĐH Trạng thái Món hàng Thu hộ Tổng cước Chưa c…" at bounding box center [762, 365] width 1525 height 730
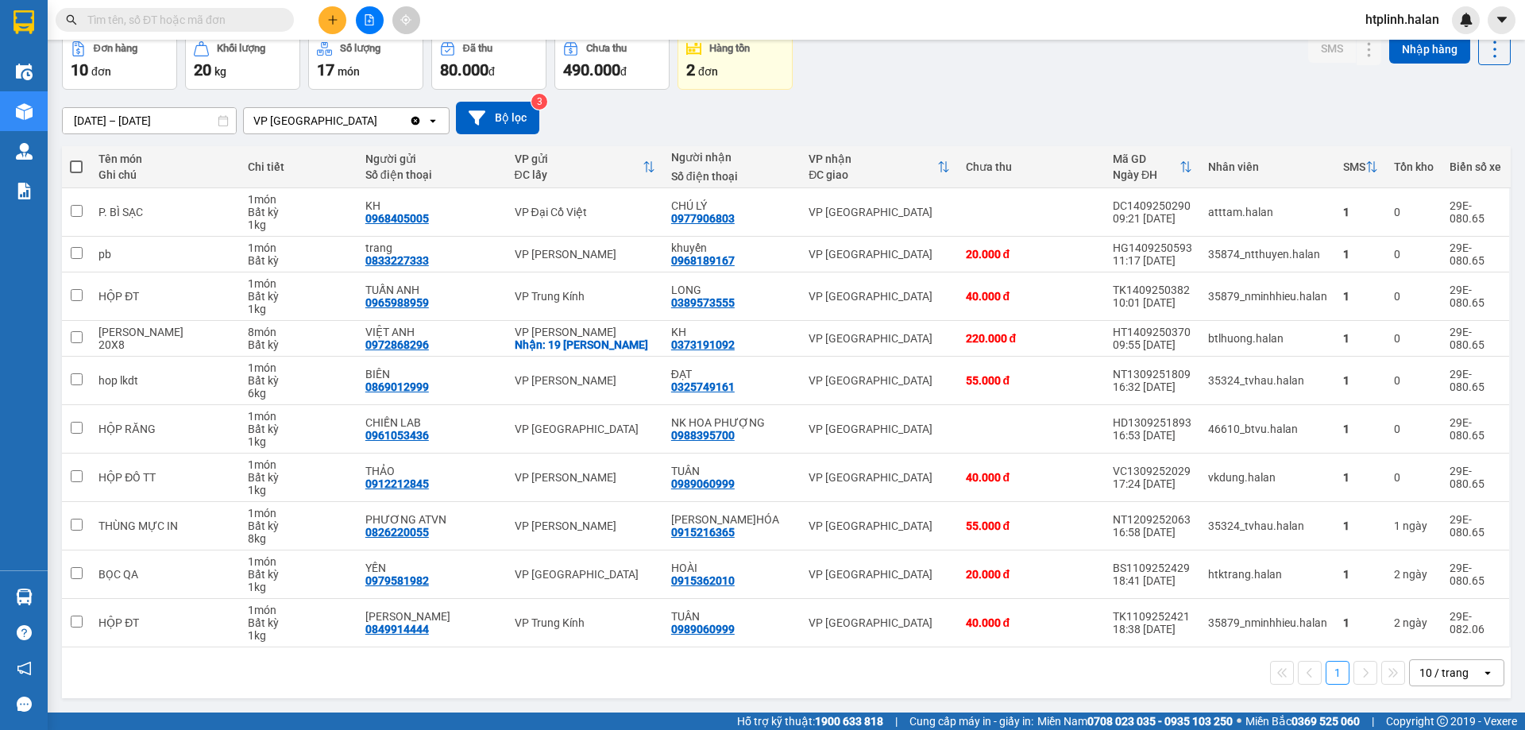
scroll to position [0, 0]
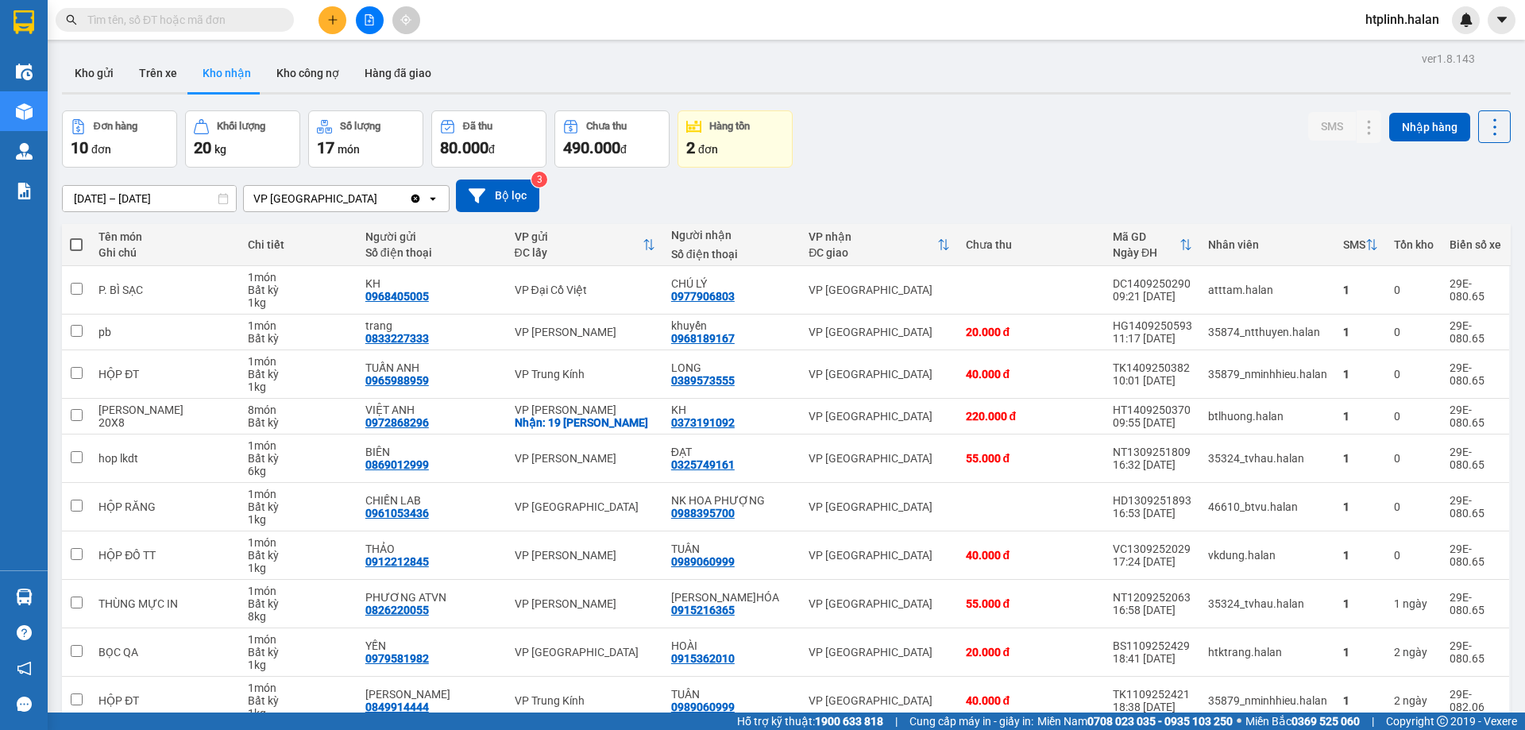
click at [167, 13] on input "text" at bounding box center [180, 19] width 187 height 17
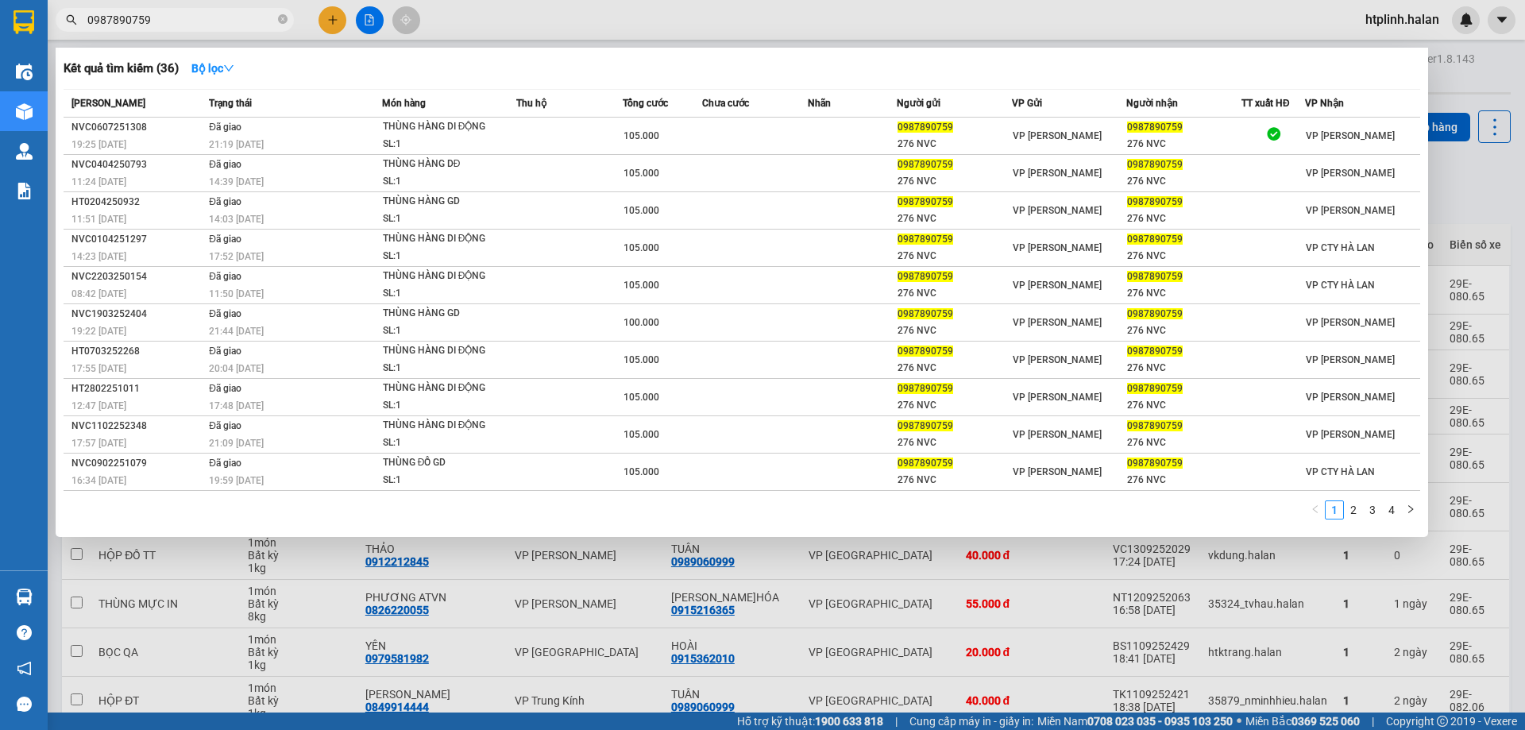
click at [357, 585] on div at bounding box center [762, 365] width 1525 height 730
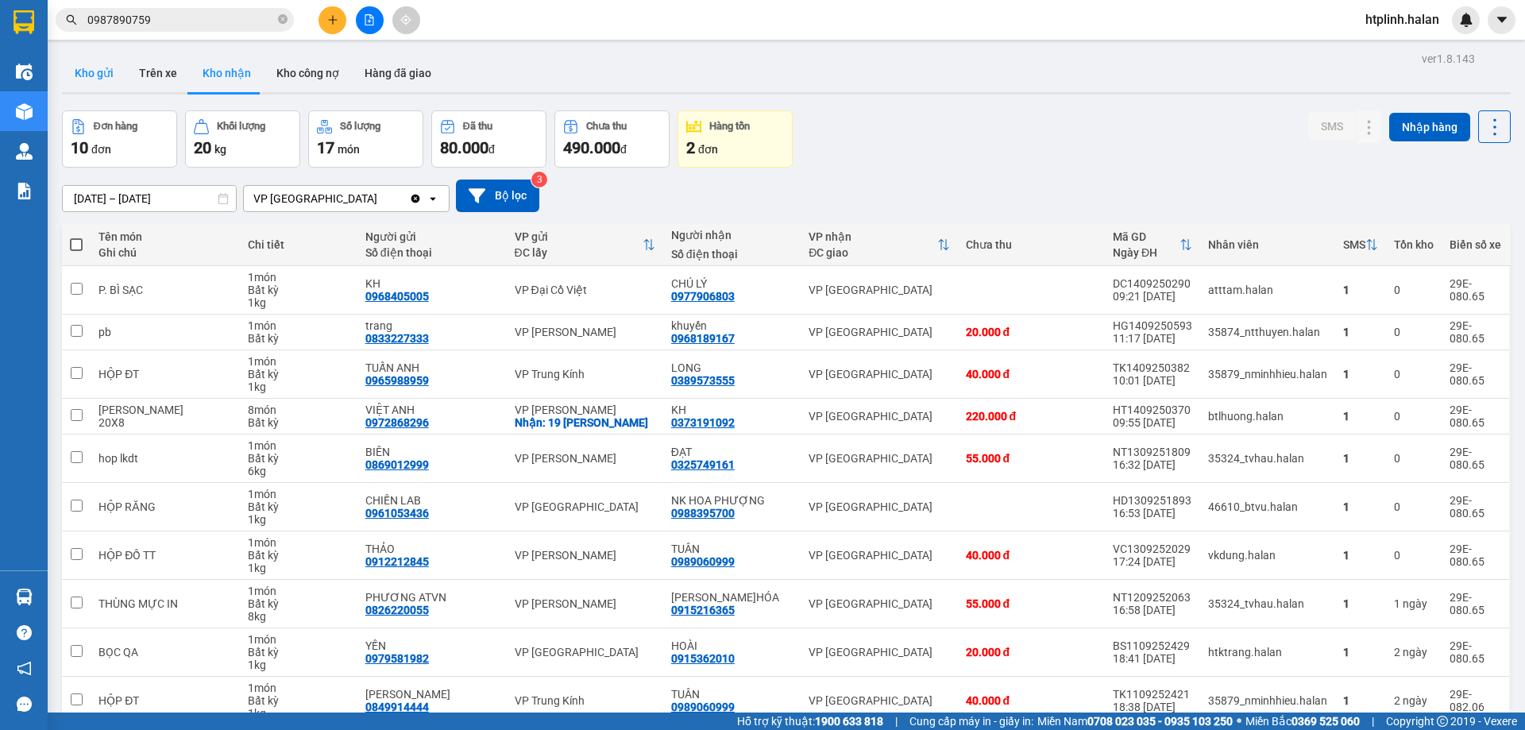
click at [111, 71] on button "Kho gửi" at bounding box center [94, 73] width 64 height 38
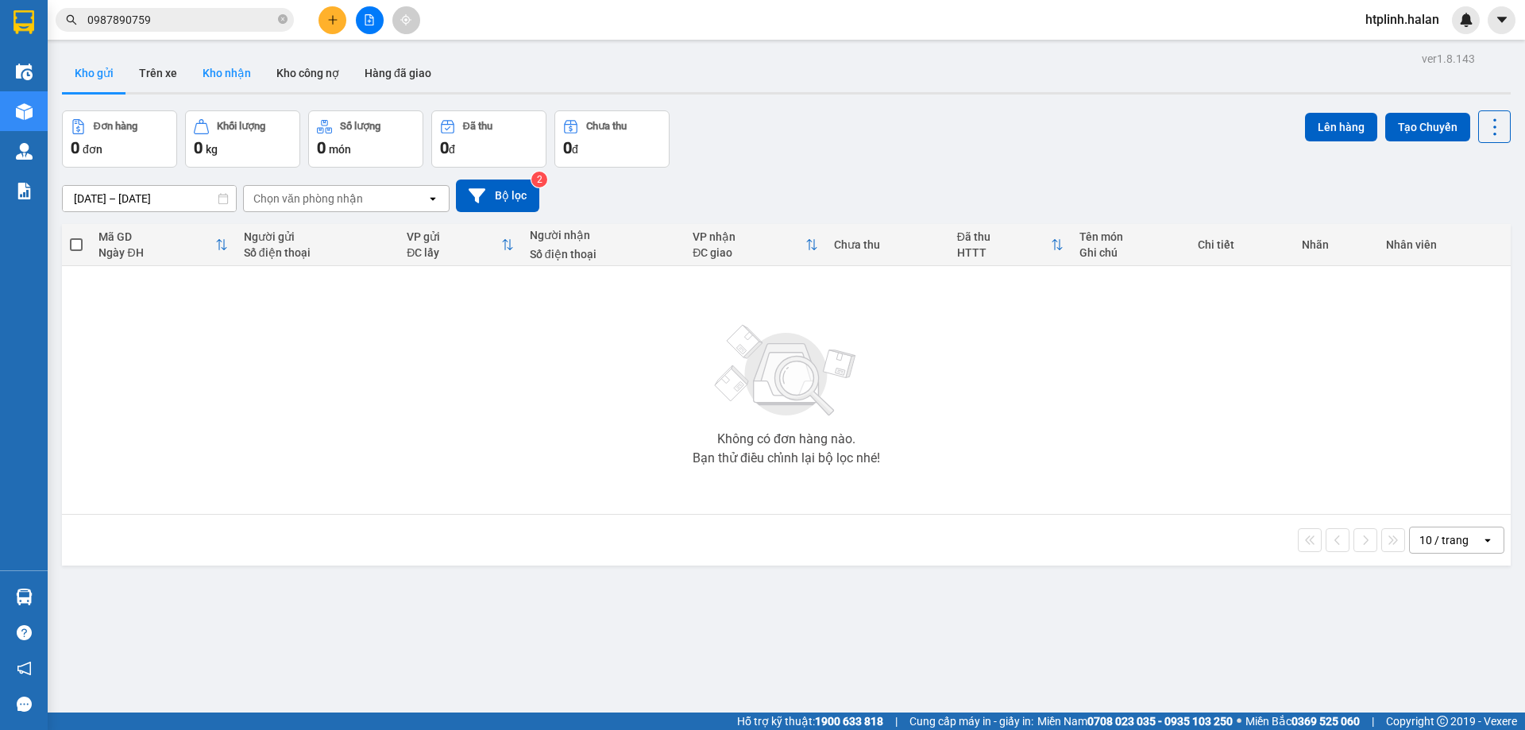
click at [206, 85] on button "Kho nhận" at bounding box center [227, 73] width 74 height 38
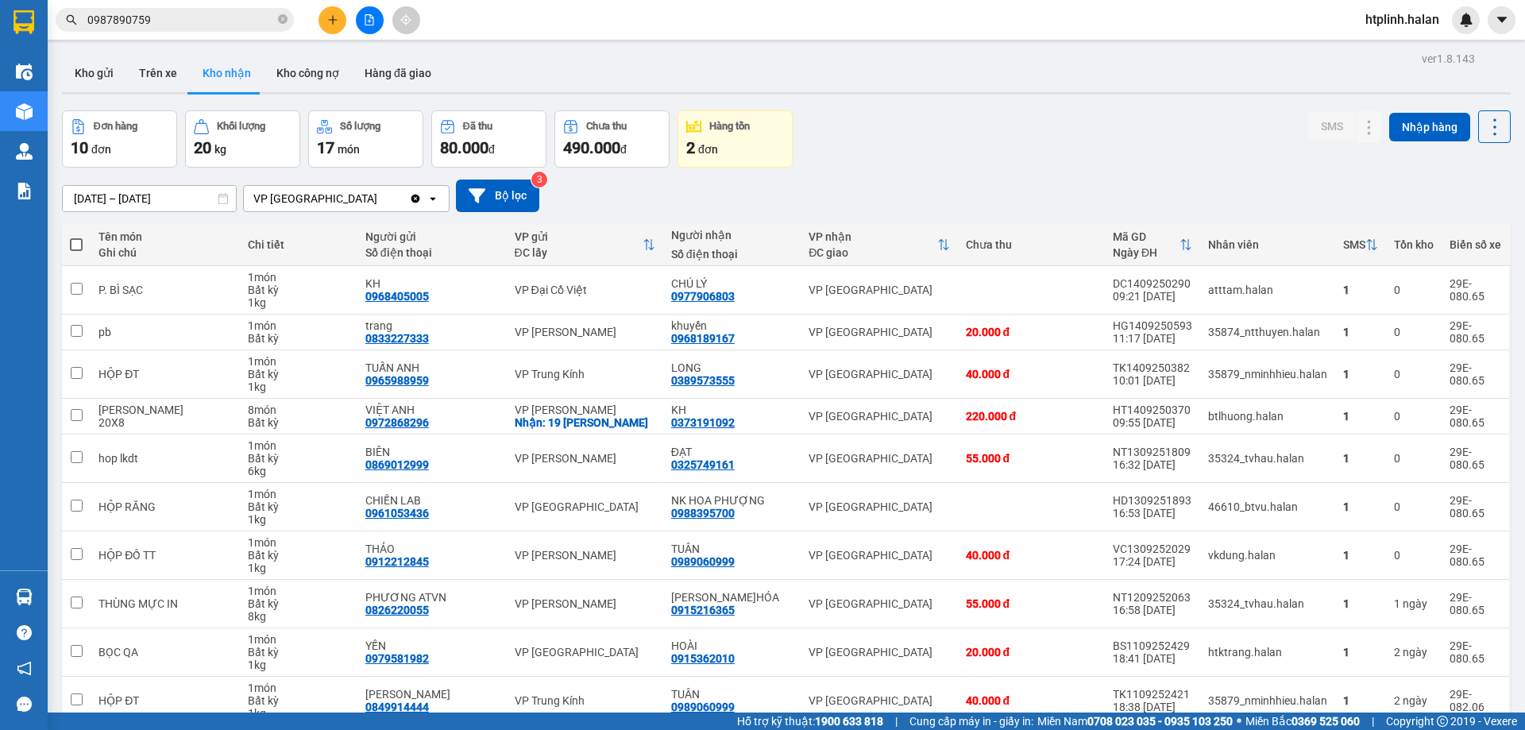
scroll to position [78, 0]
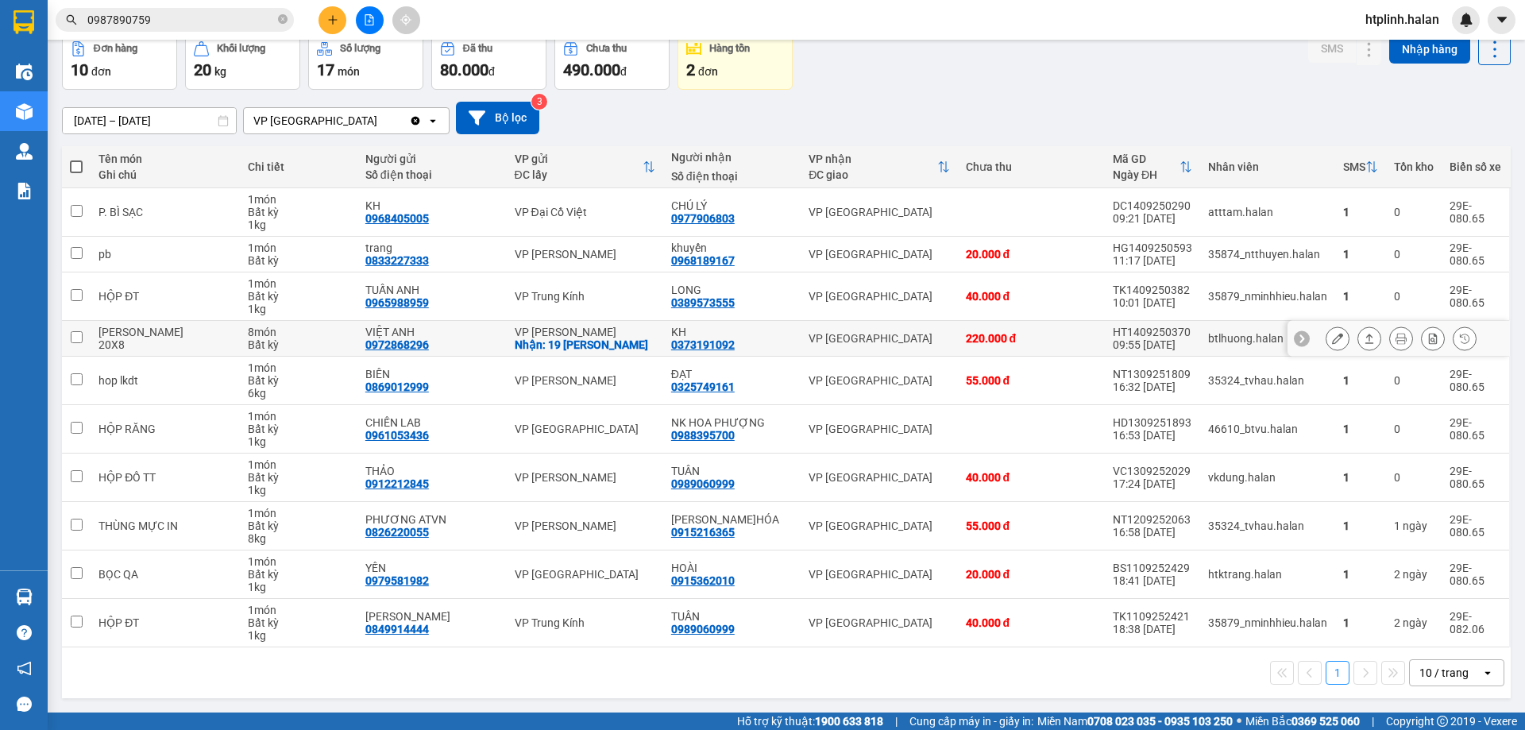
click at [684, 342] on div "0373191092" at bounding box center [703, 344] width 64 height 13
copy div "0373191092"
click at [232, 22] on input "0987890759" at bounding box center [180, 19] width 187 height 17
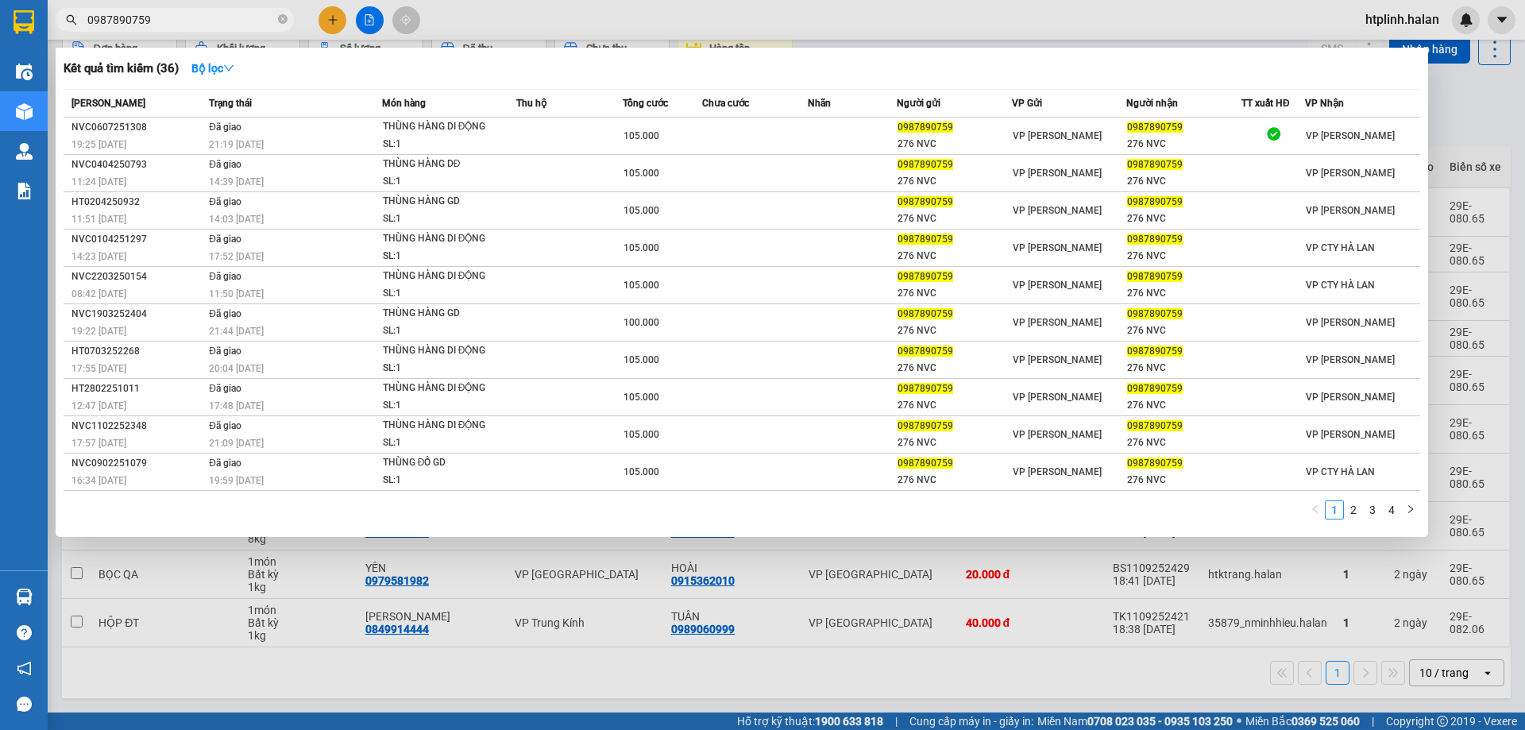
click at [232, 22] on input "0987890759" at bounding box center [180, 19] width 187 height 17
paste input "373191092"
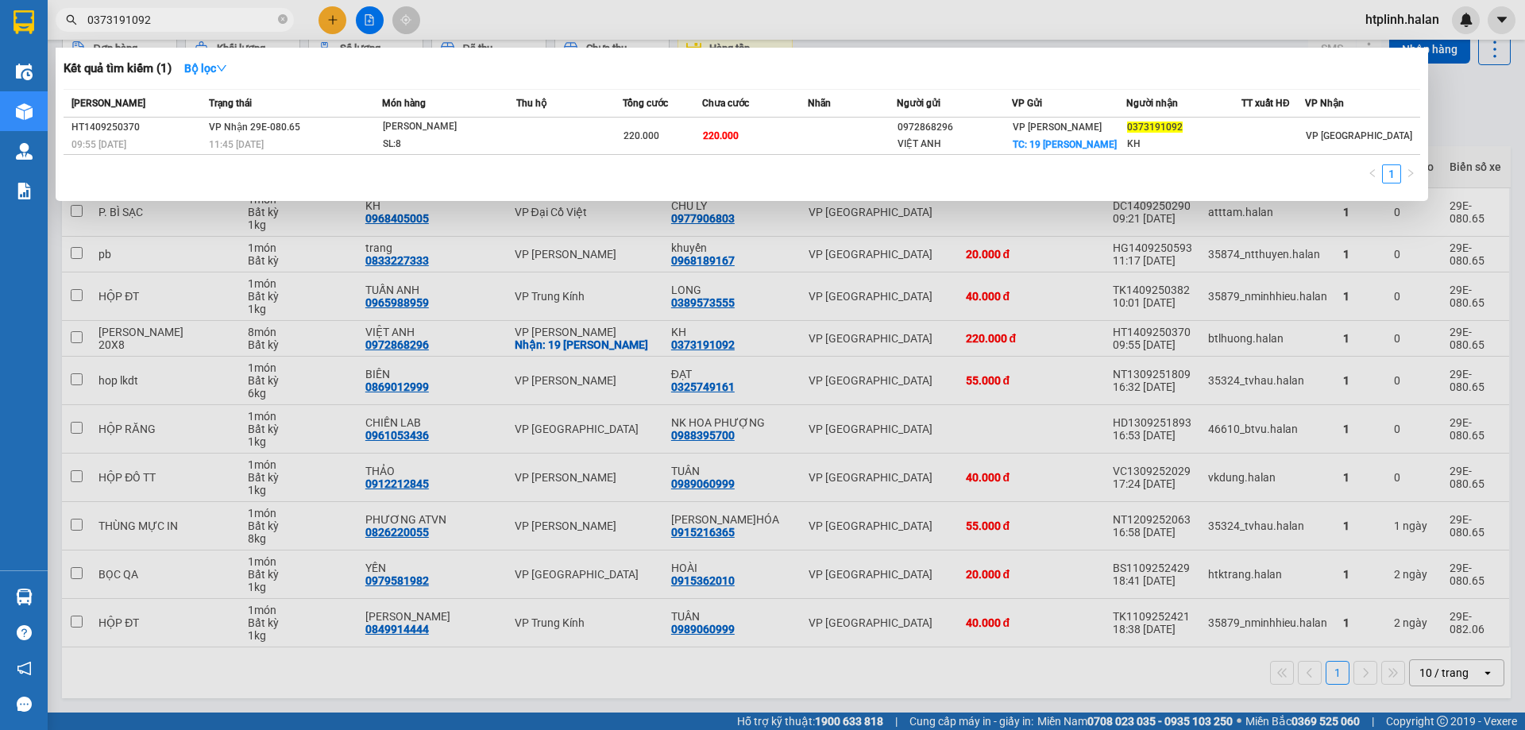
click at [662, 576] on div at bounding box center [762, 365] width 1525 height 730
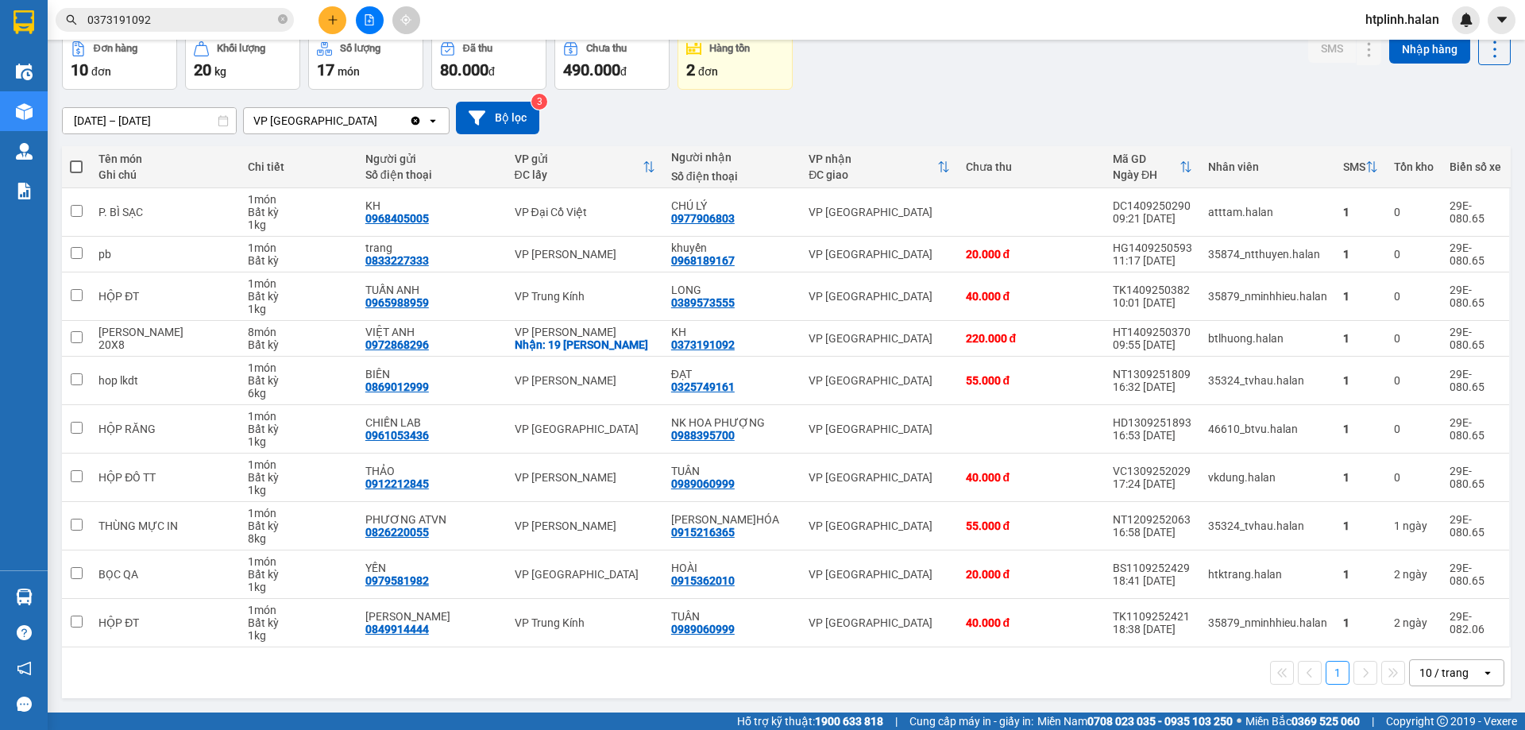
click at [1306, 142] on div "17/07/2025 – 14/09/2025 Press the down arrow key to interact with the calendar …" at bounding box center [786, 118] width 1448 height 56
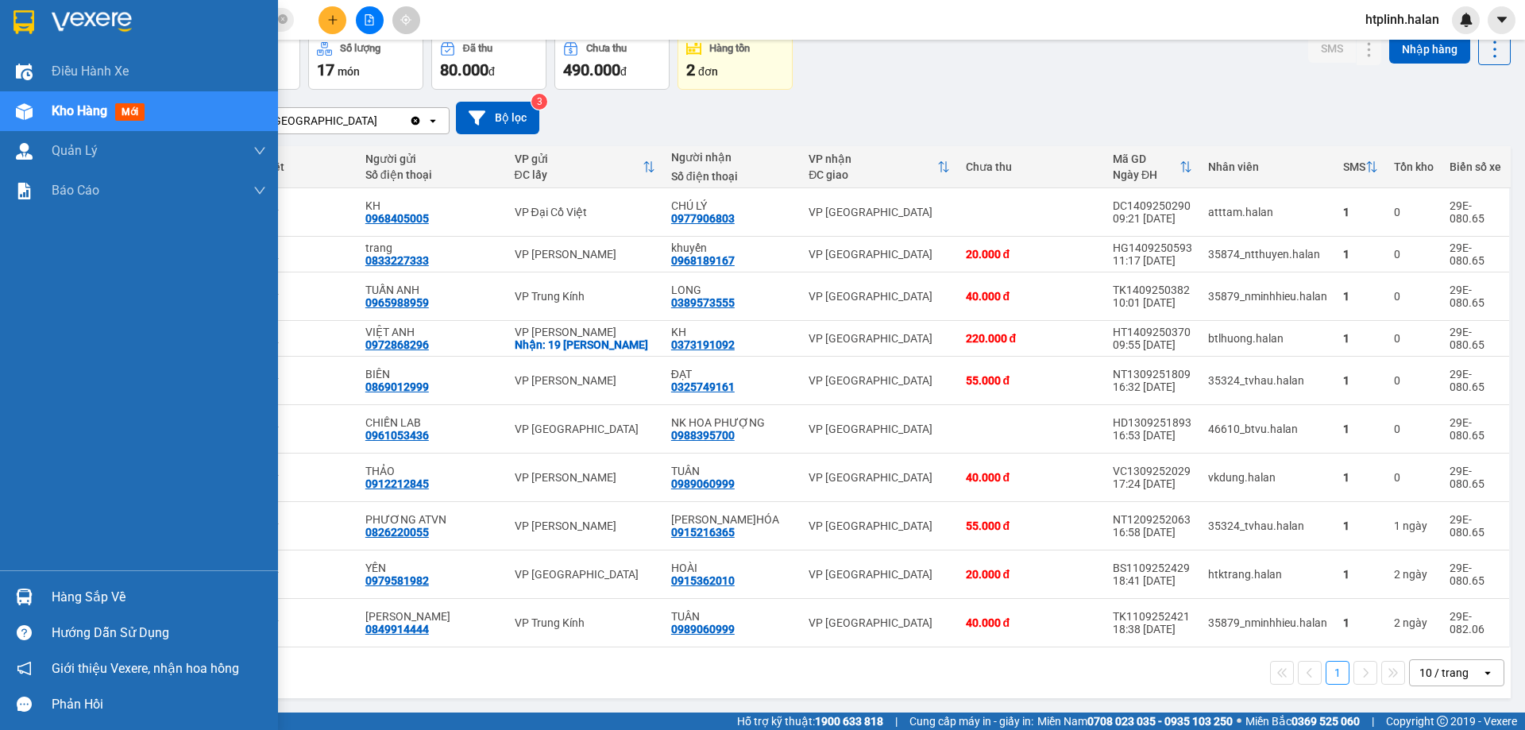
click at [38, 590] on div "Hàng sắp về" at bounding box center [139, 597] width 278 height 36
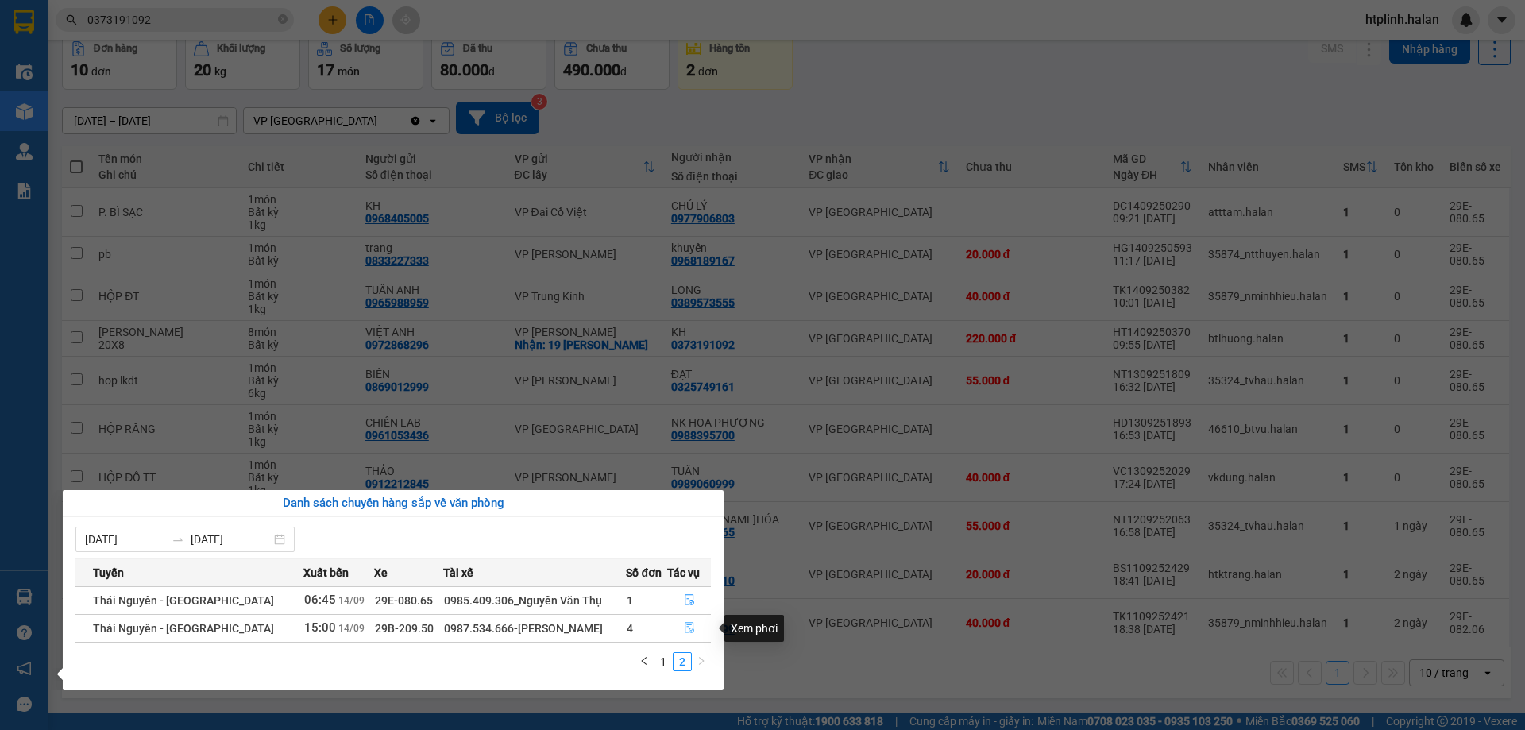
click at [692, 623] on icon "file-done" at bounding box center [689, 627] width 11 height 11
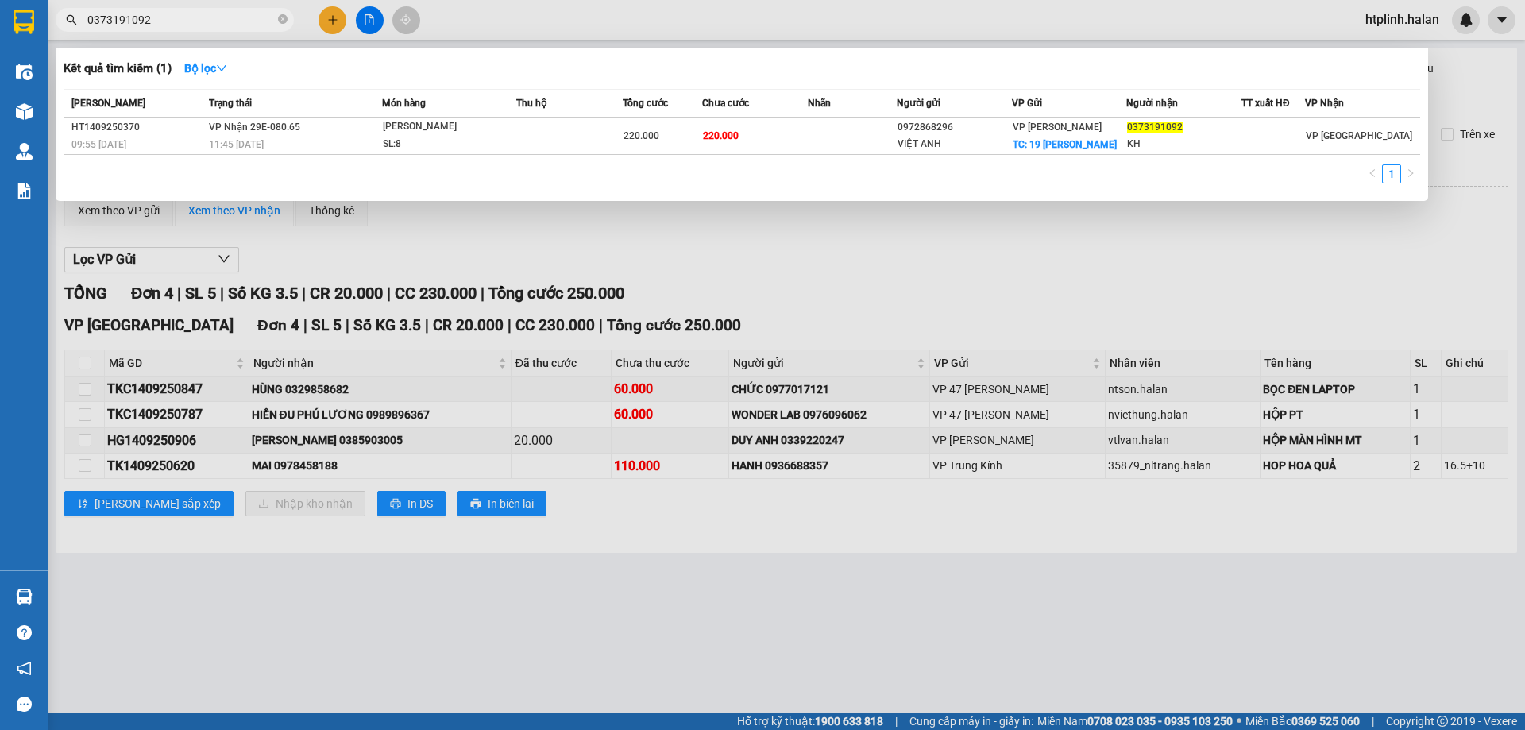
click at [160, 19] on input "0373191092" at bounding box center [180, 19] width 187 height 17
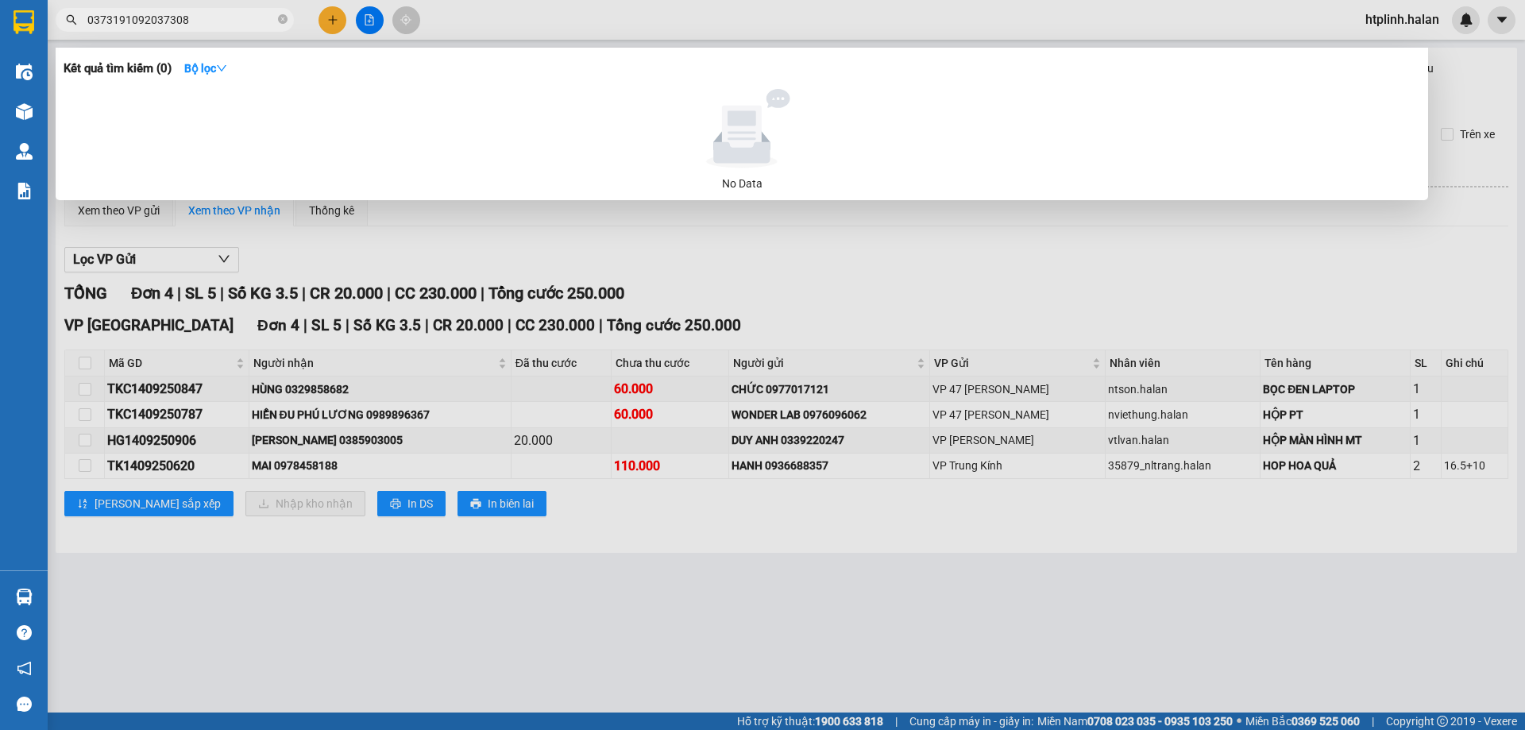
type input "03731910920373088"
click at [280, 21] on icon "close-circle" at bounding box center [283, 19] width 10 height 10
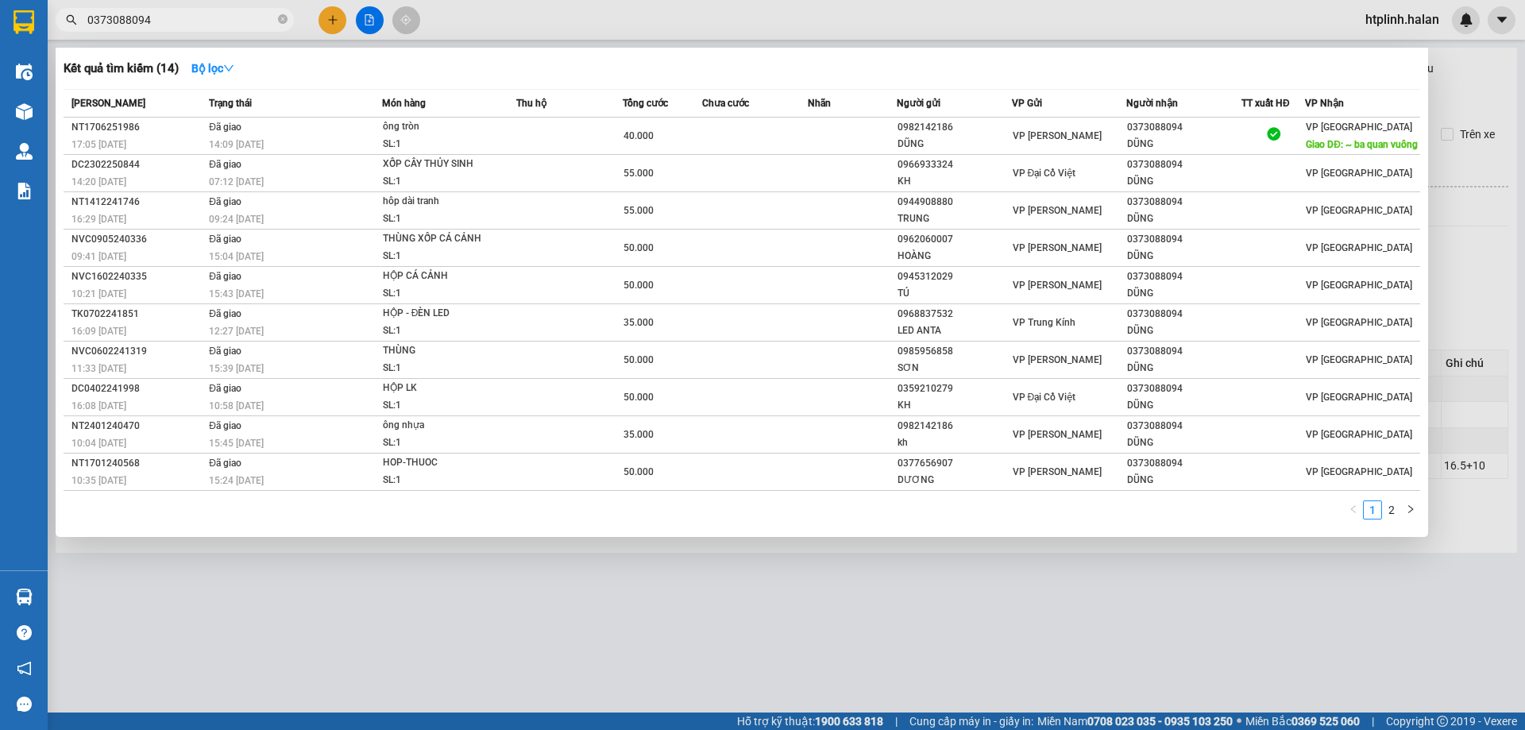
click at [332, 628] on div at bounding box center [762, 365] width 1525 height 730
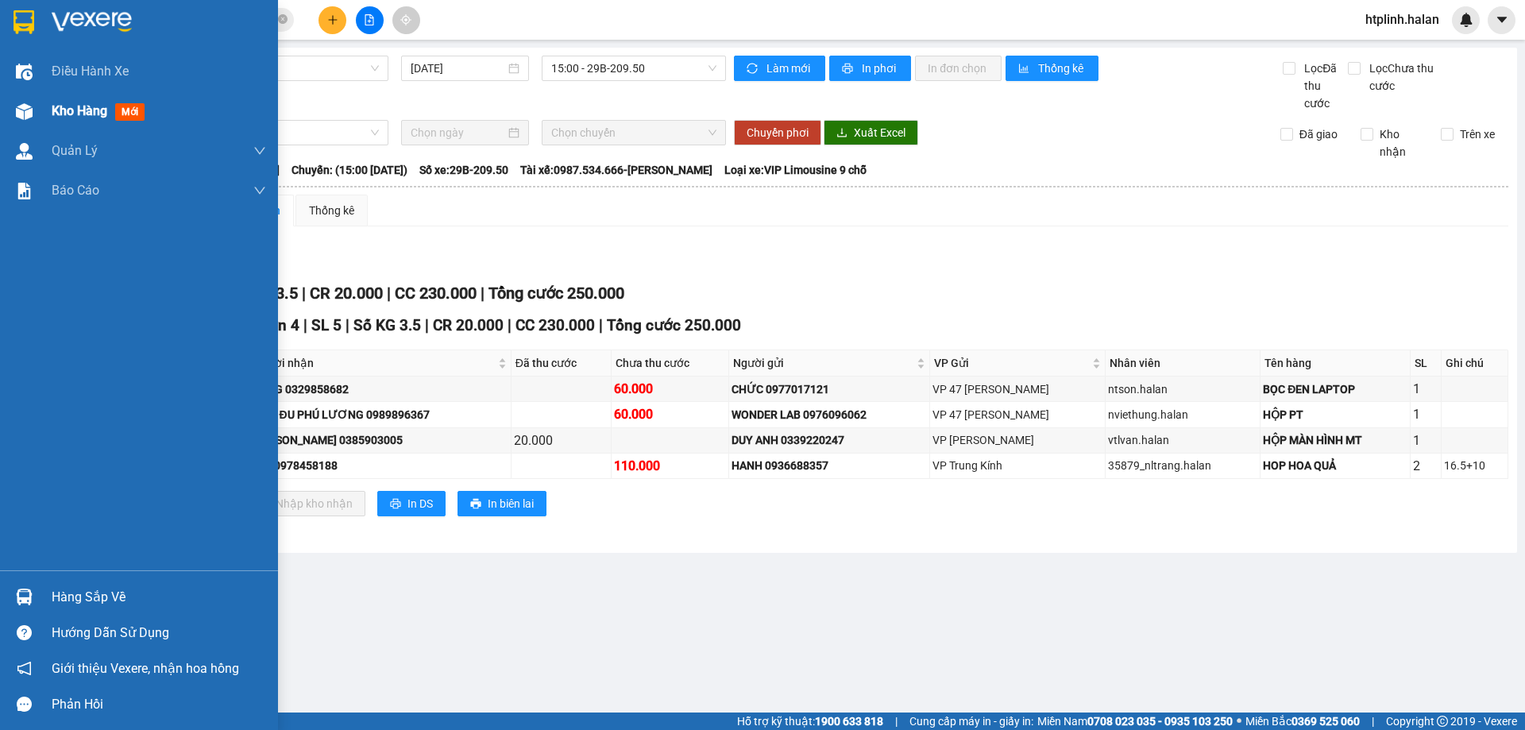
click at [47, 122] on div "Kho hàng mới" at bounding box center [139, 111] width 278 height 40
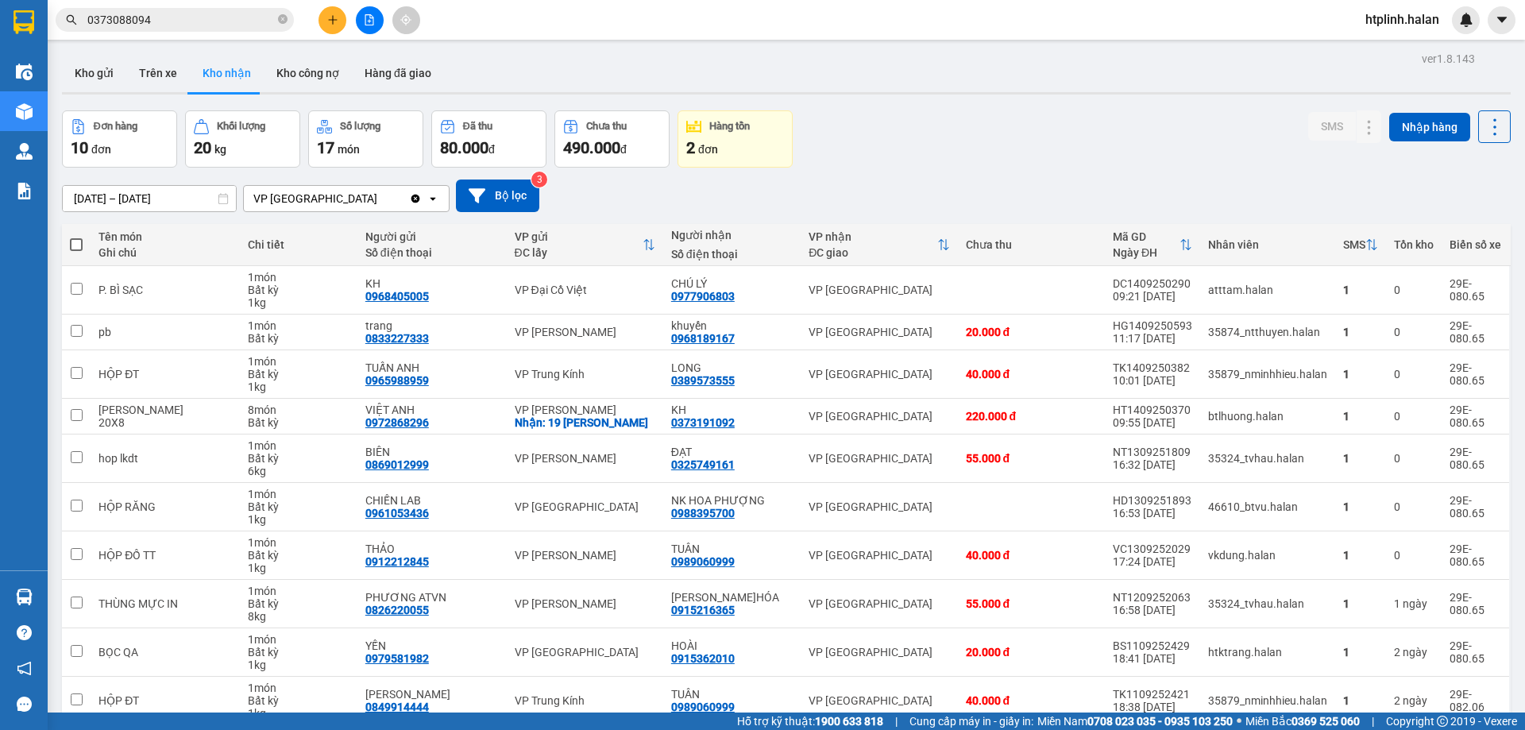
click at [184, 21] on input "0373088094" at bounding box center [180, 19] width 187 height 17
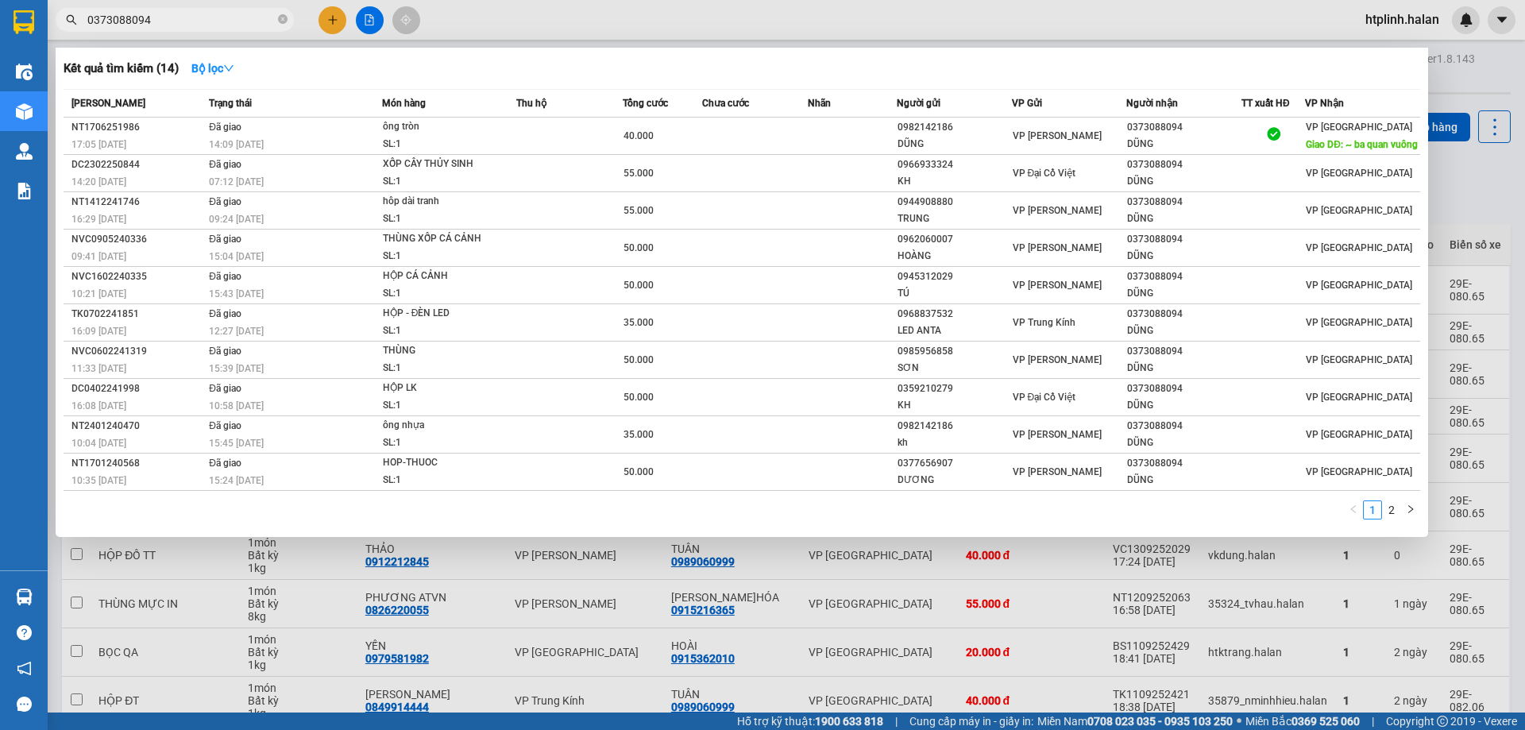
click at [184, 21] on input "0373088094" at bounding box center [180, 19] width 187 height 17
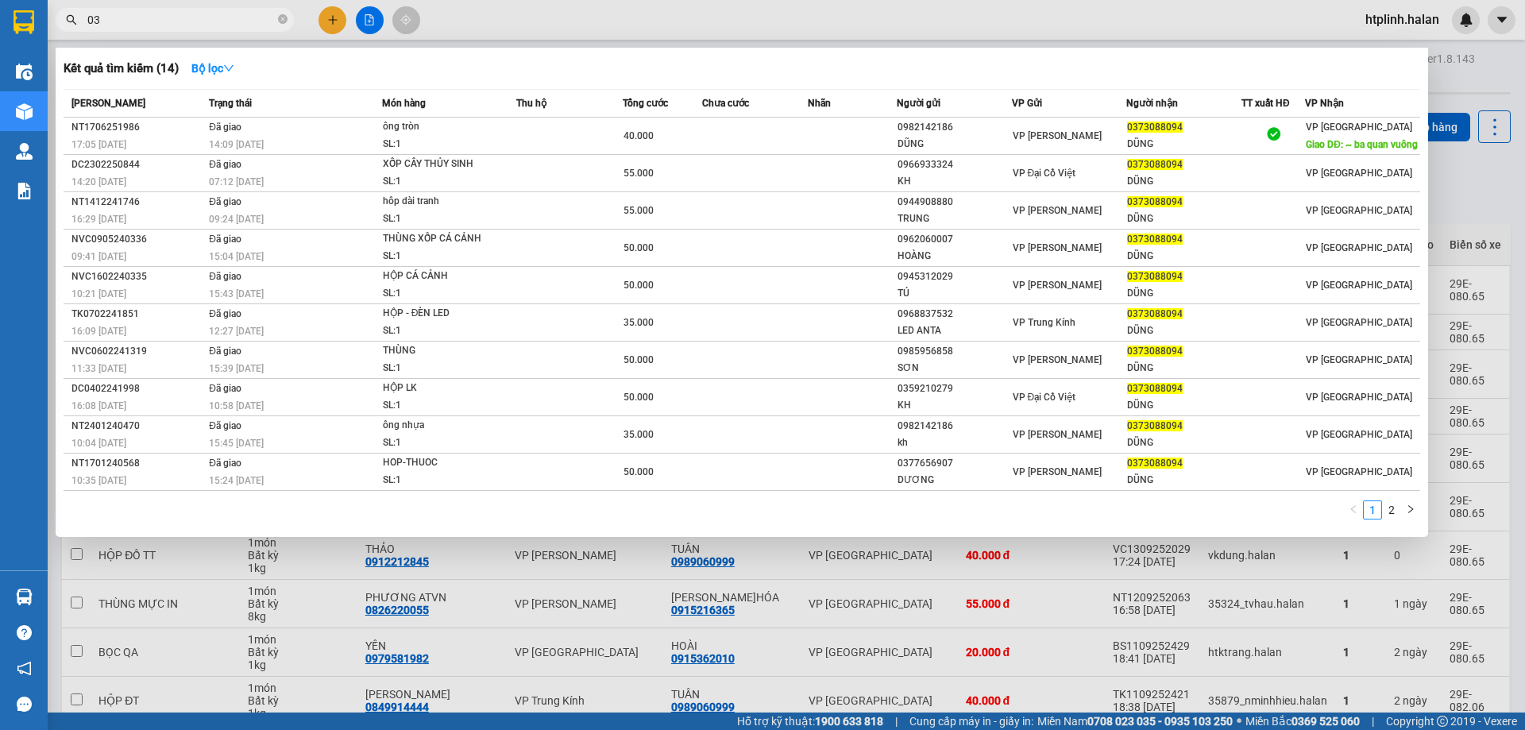
type input "0"
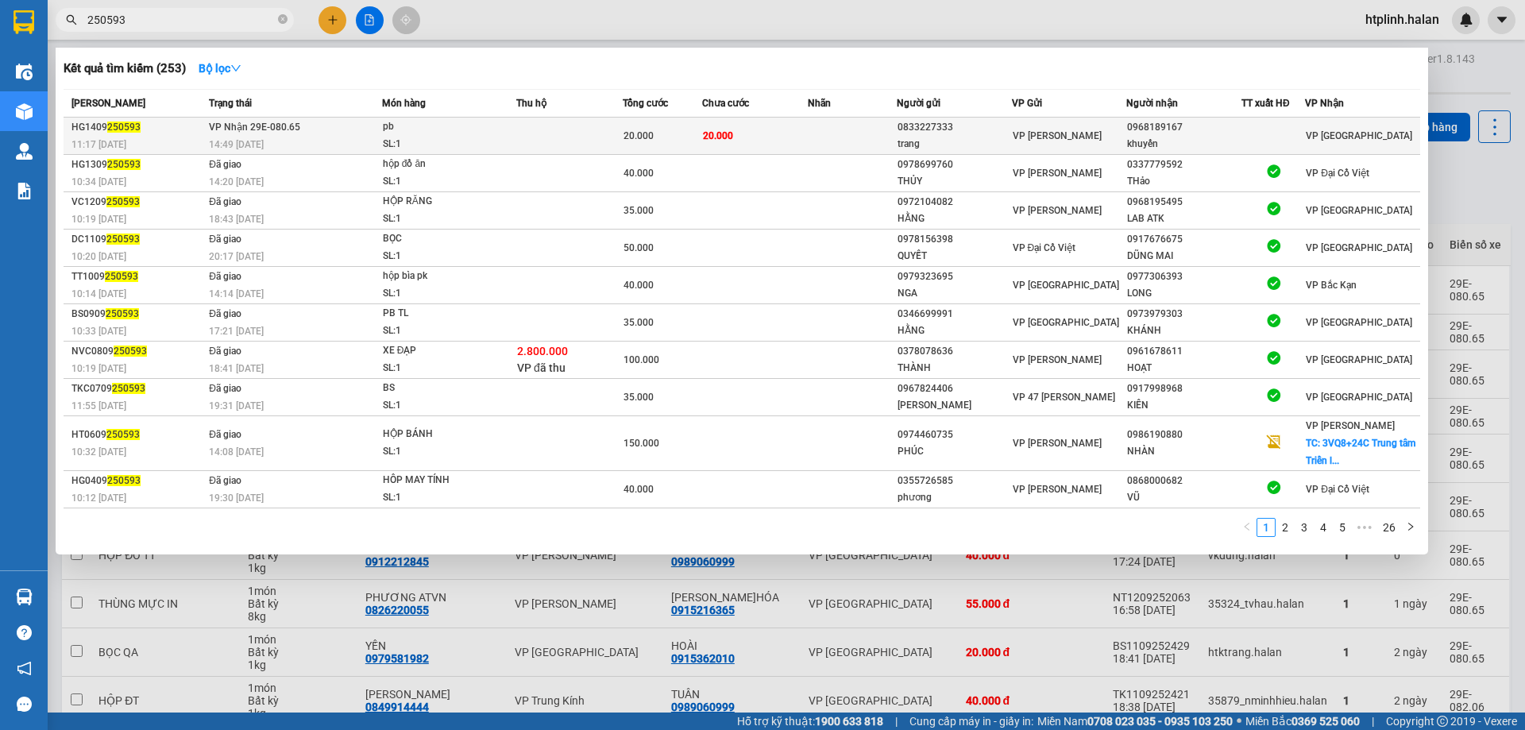
type input "250593"
click at [515, 129] on span "pb SL: 1" at bounding box center [449, 135] width 133 height 34
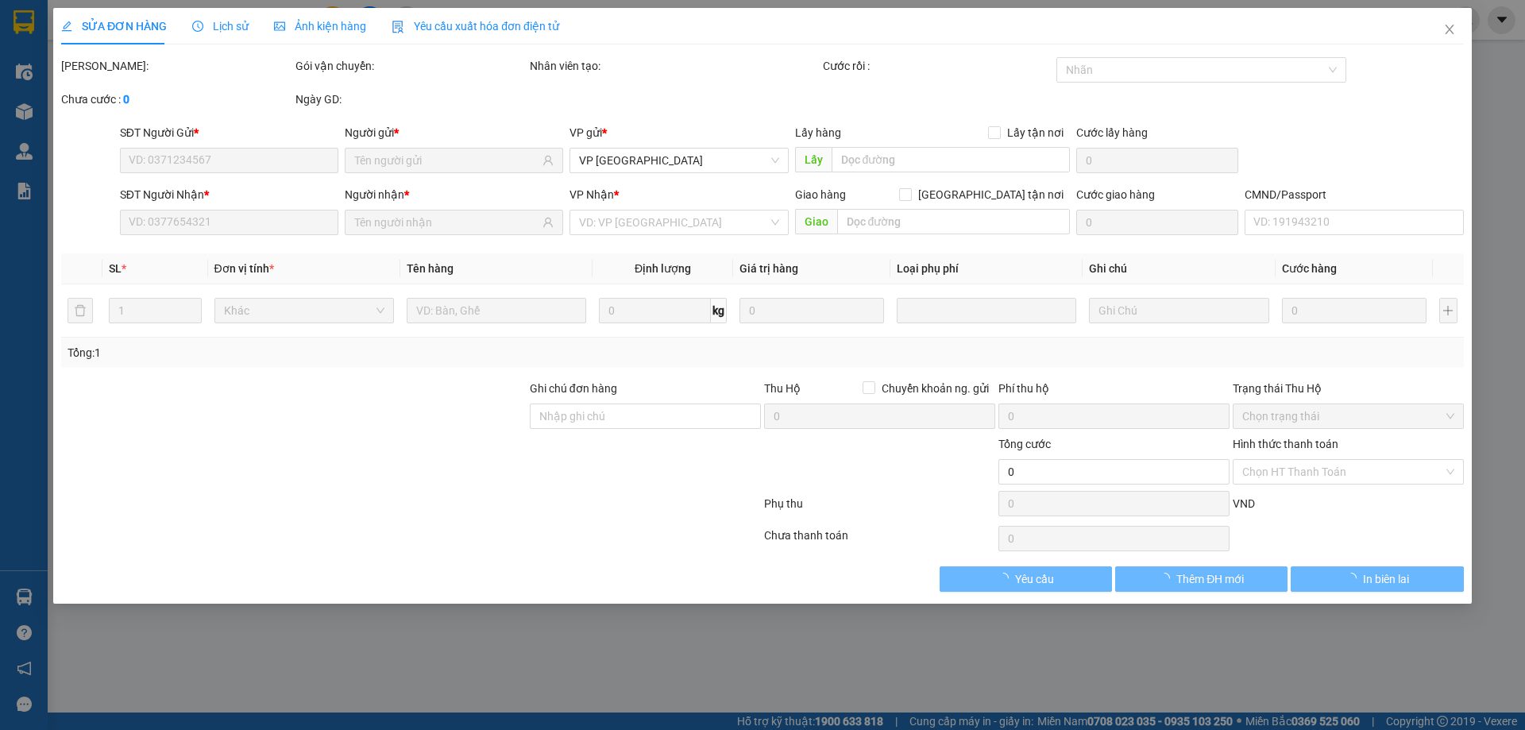
type input "0833227333"
type input "trang"
type input "0968189167"
type input "khuyến"
type input "20.000"
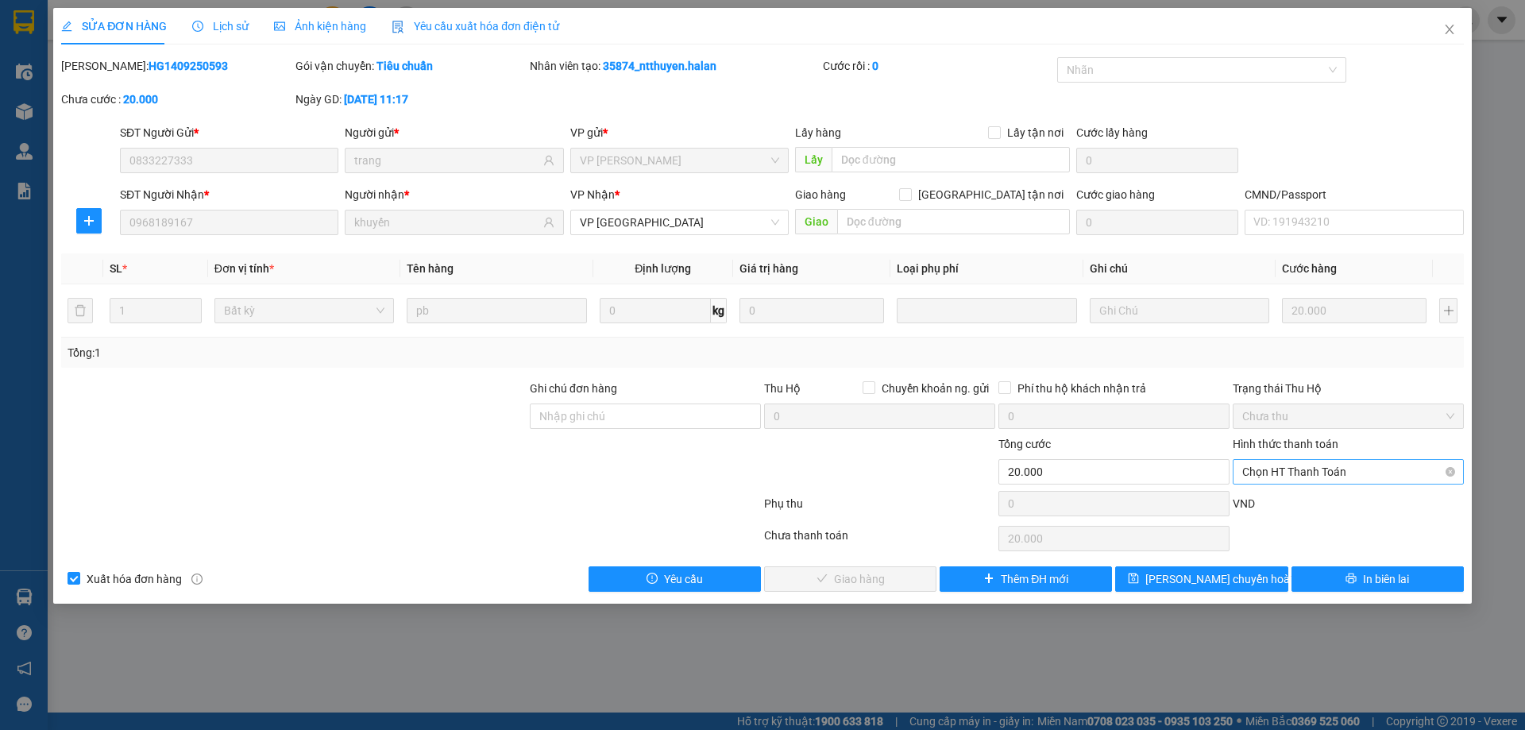
click at [1385, 478] on span "Chọn HT Thanh Toán" at bounding box center [1348, 472] width 212 height 24
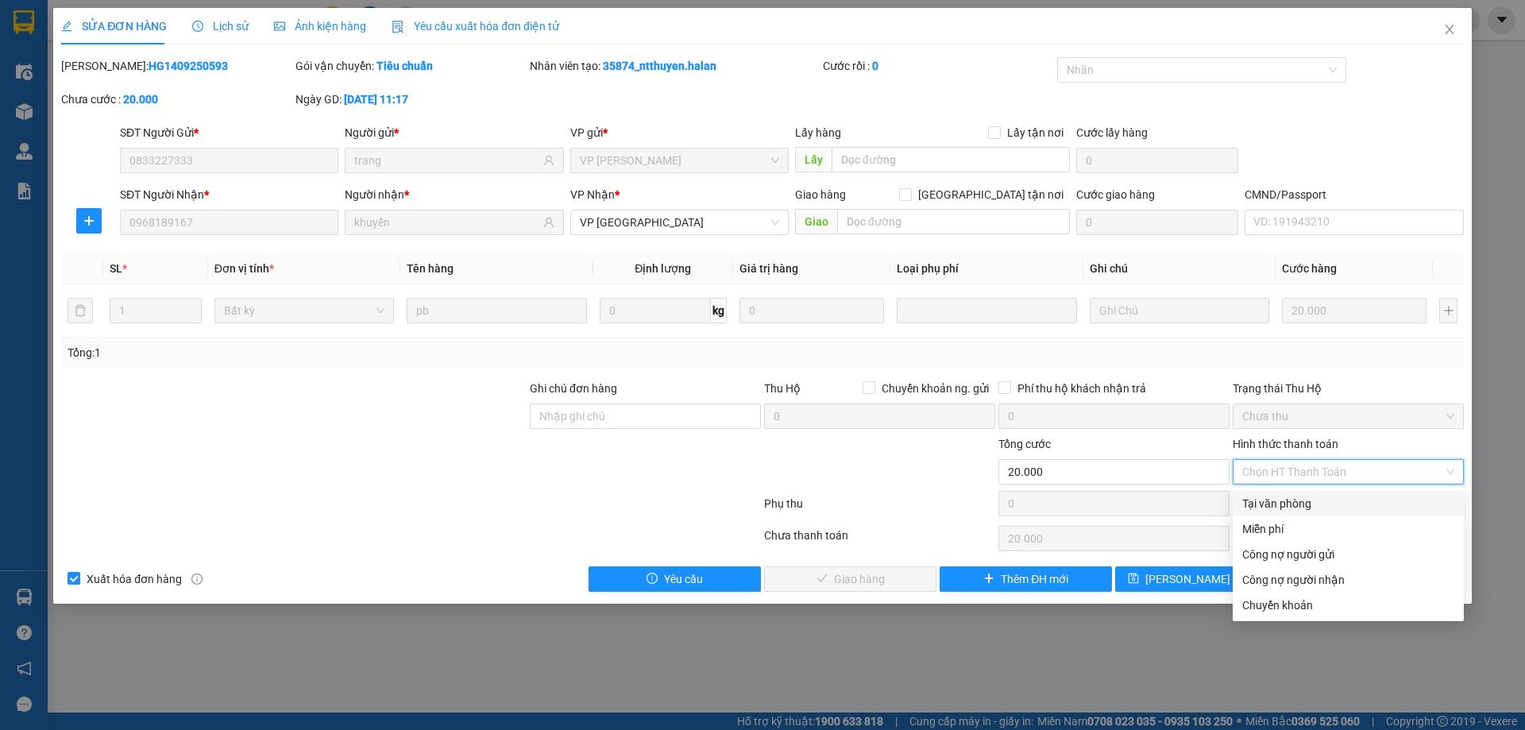
click at [1385, 502] on div "Tại văn phòng" at bounding box center [1348, 503] width 212 height 17
type input "0"
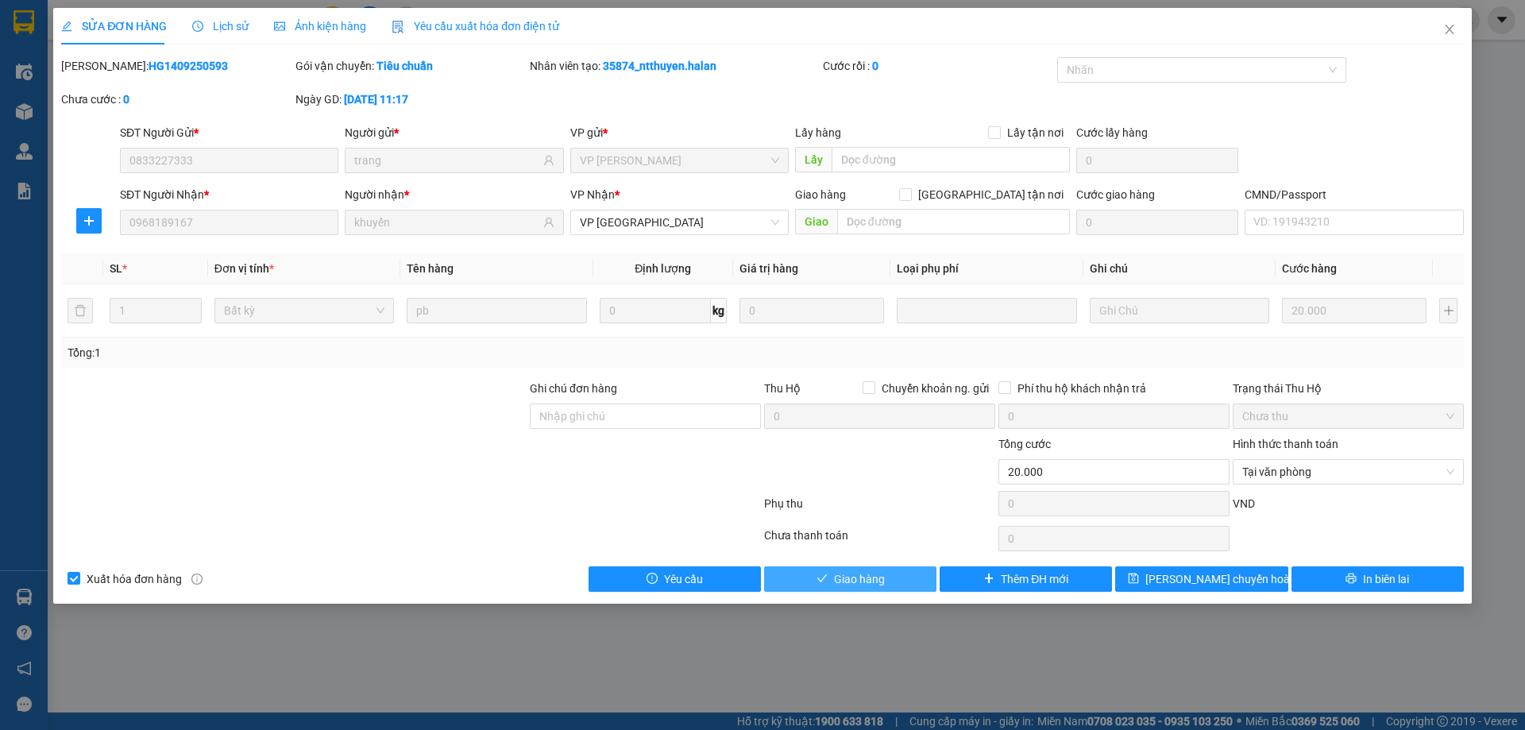
click at [905, 573] on button "Giao hàng" at bounding box center [850, 578] width 172 height 25
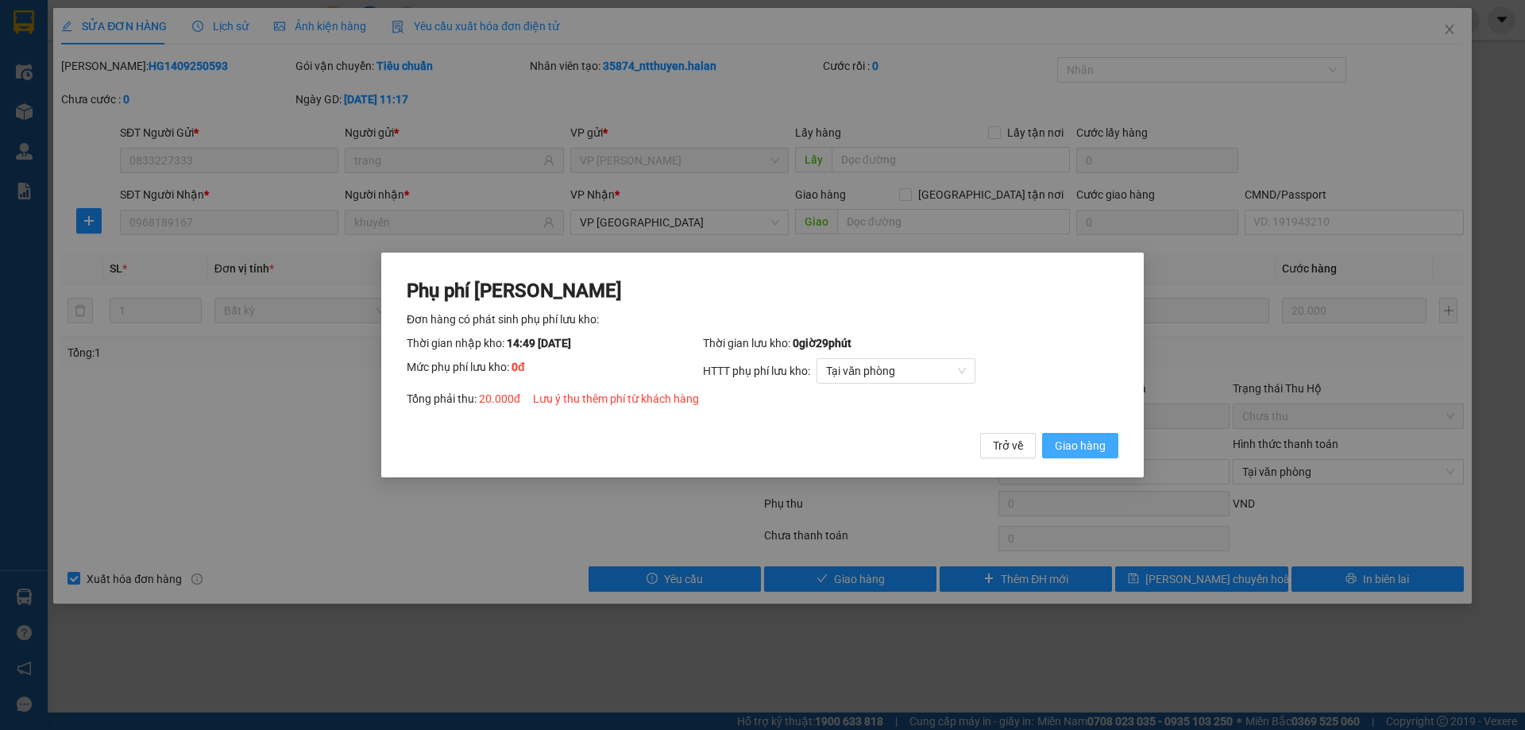
drag, startPoint x: 1064, startPoint y: 461, endPoint x: 1059, endPoint y: 447, distance: 14.3
click at [1065, 461] on div "Phụ phí Lưu kho Đơn hàng có phát sinh phụ phí lưu kho: Thời gian nhập kho: 14:4…" at bounding box center [762, 366] width 762 height 226
click at [1106, 444] on button "Giao hàng" at bounding box center [1080, 445] width 76 height 25
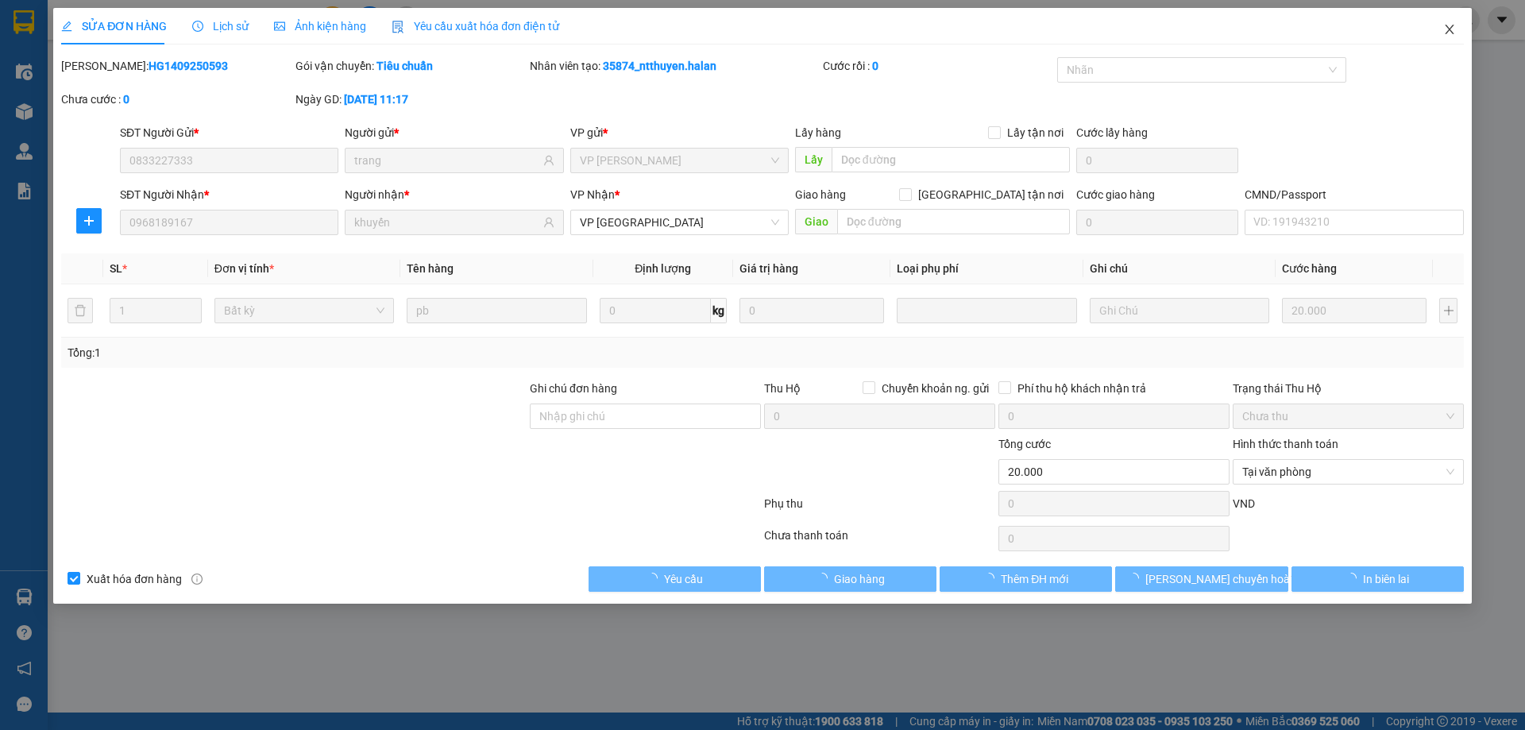
click at [1441, 17] on span "Close" at bounding box center [1449, 30] width 44 height 44
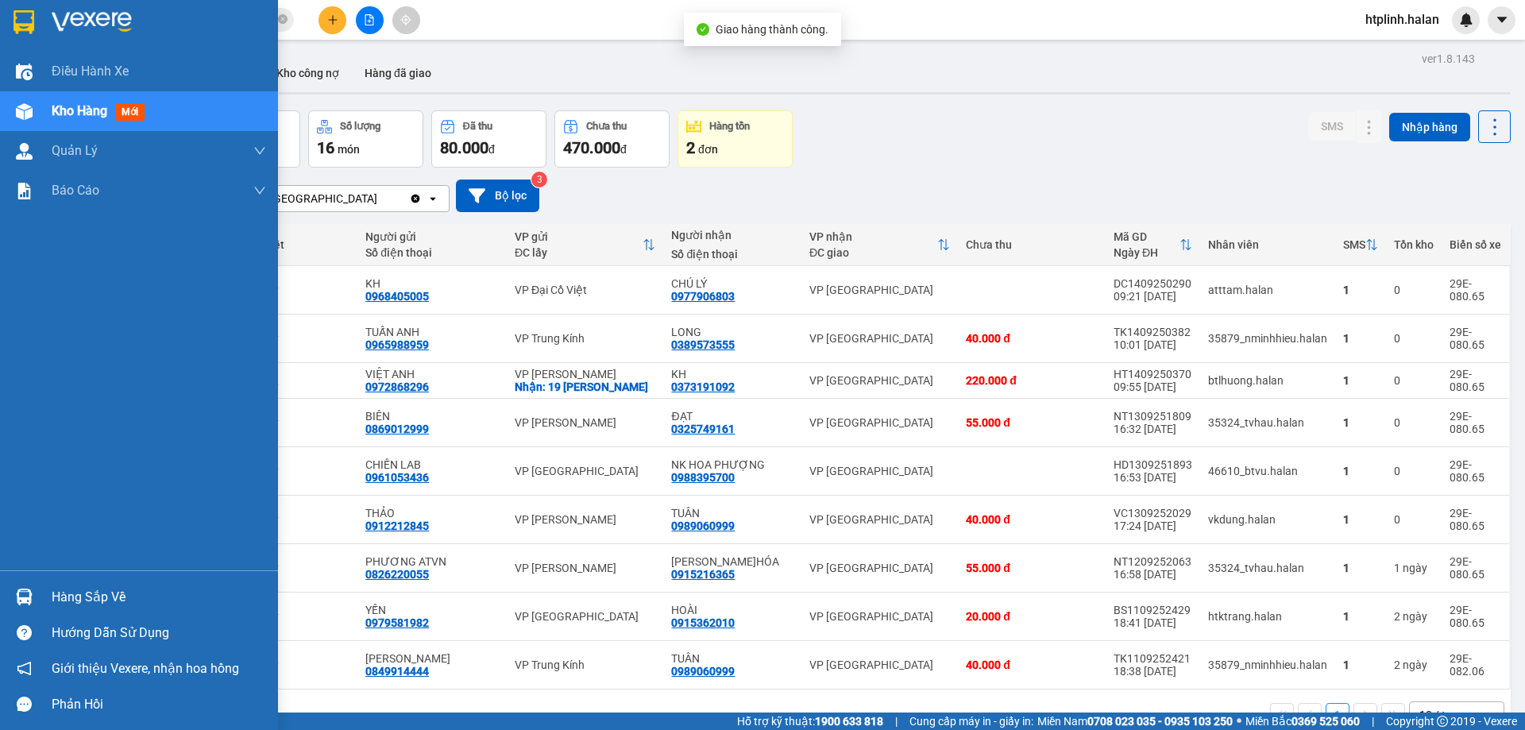
scroll to position [73, 0]
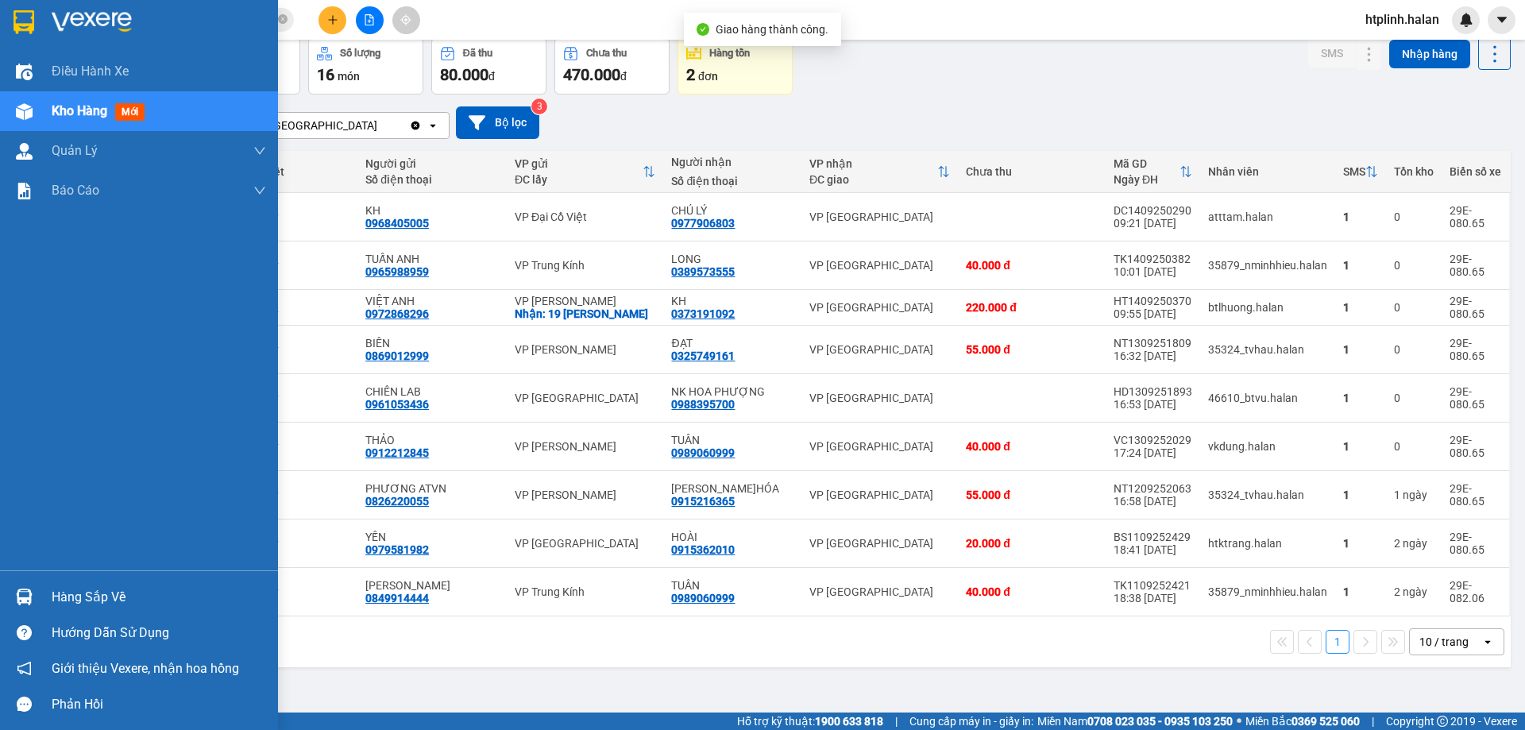
click at [16, 597] on img at bounding box center [24, 596] width 17 height 17
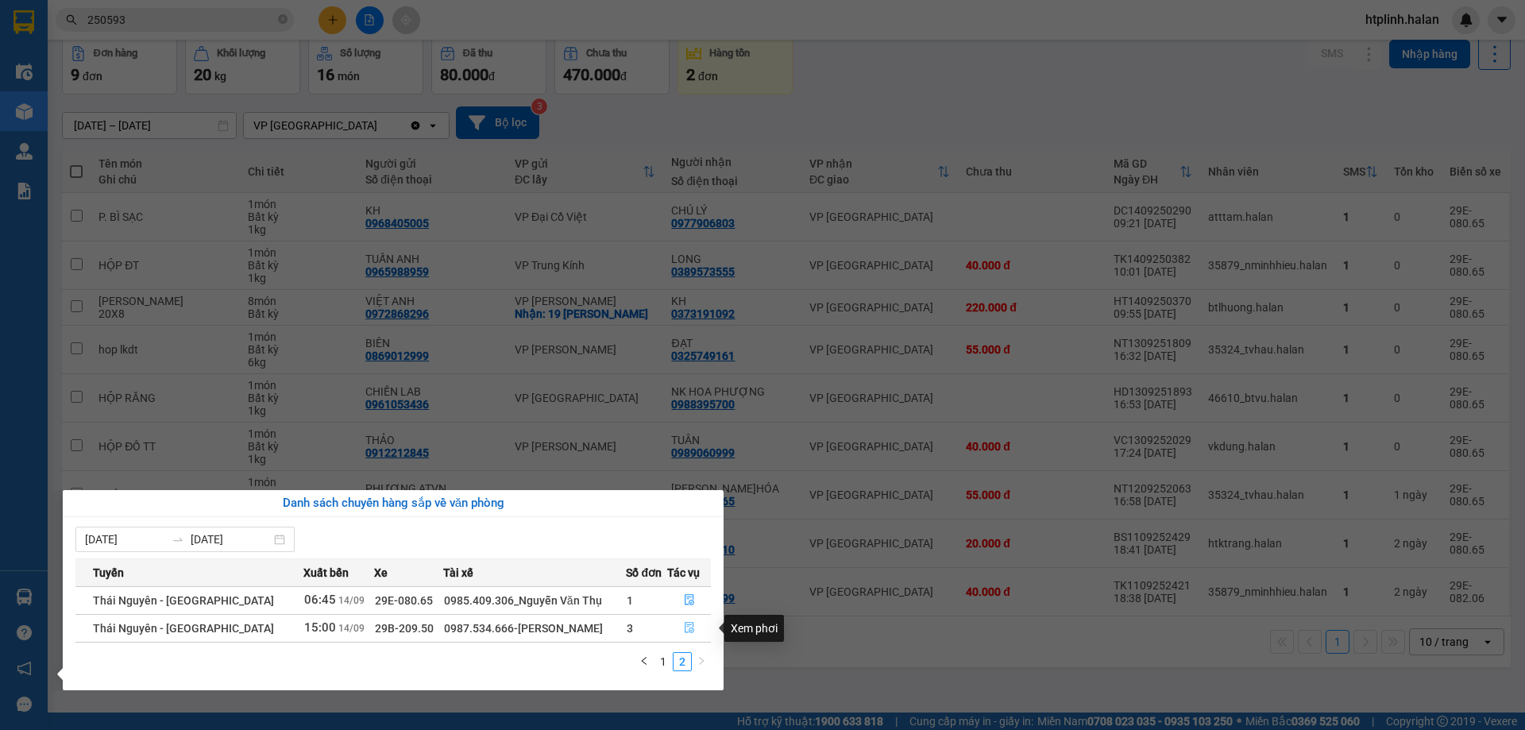
click at [670, 630] on button "button" at bounding box center [689, 627] width 42 height 25
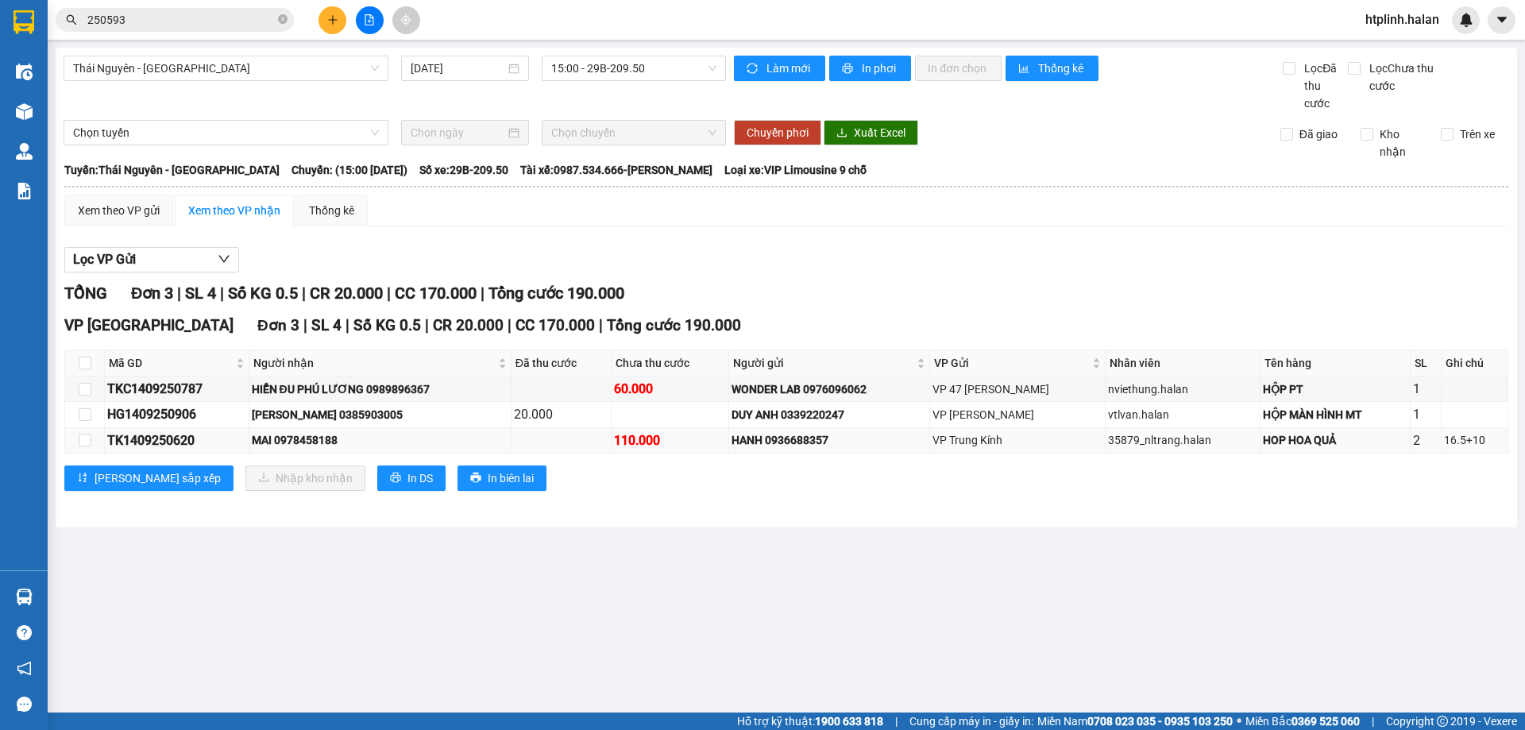
click at [285, 433] on div "MAI 0978458188" at bounding box center [380, 439] width 256 height 17
click at [289, 433] on div "MAI 0978458188" at bounding box center [380, 439] width 256 height 17
click at [310, 436] on div "MAI 0978458188" at bounding box center [380, 439] width 256 height 17
copy div "0978458188"
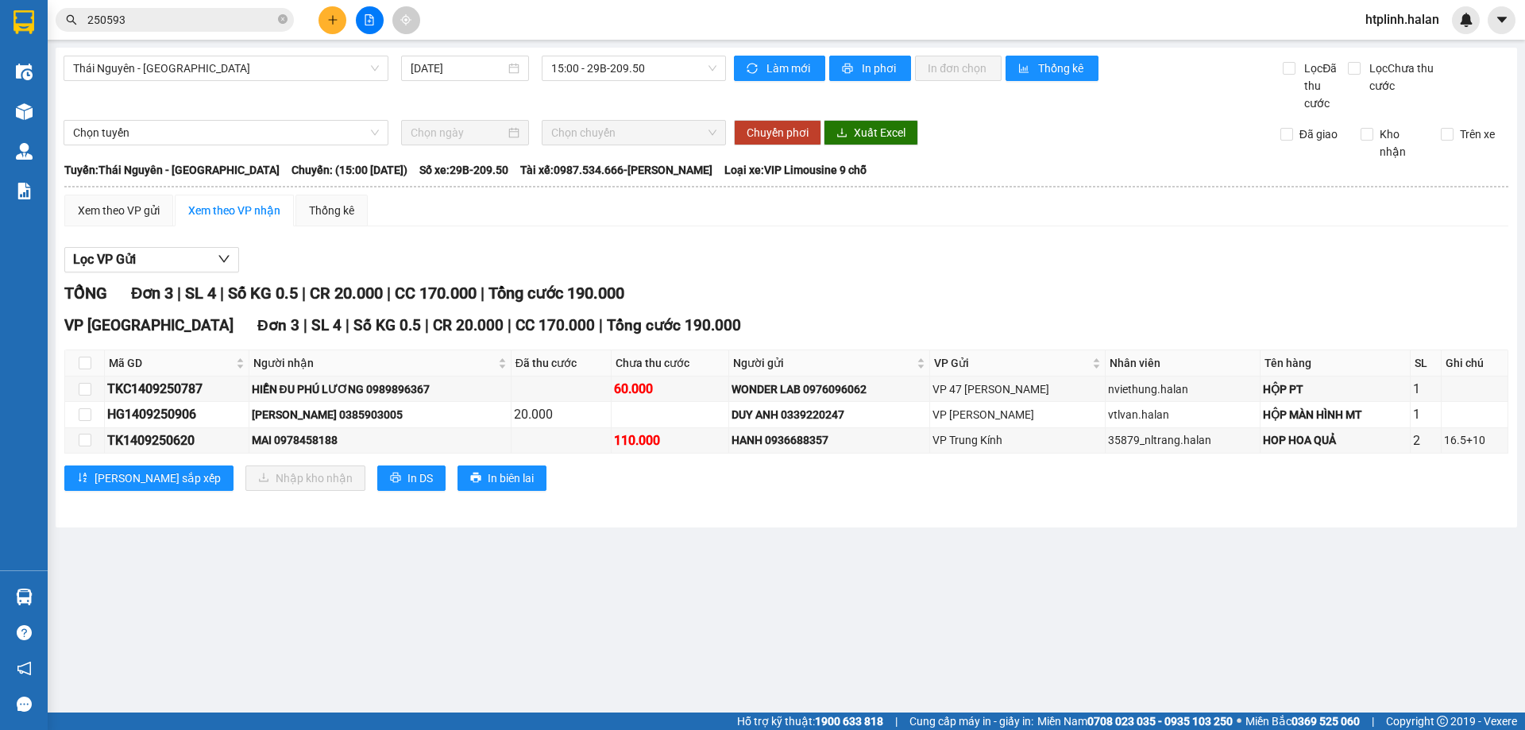
click at [242, 12] on input "250593" at bounding box center [180, 19] width 187 height 17
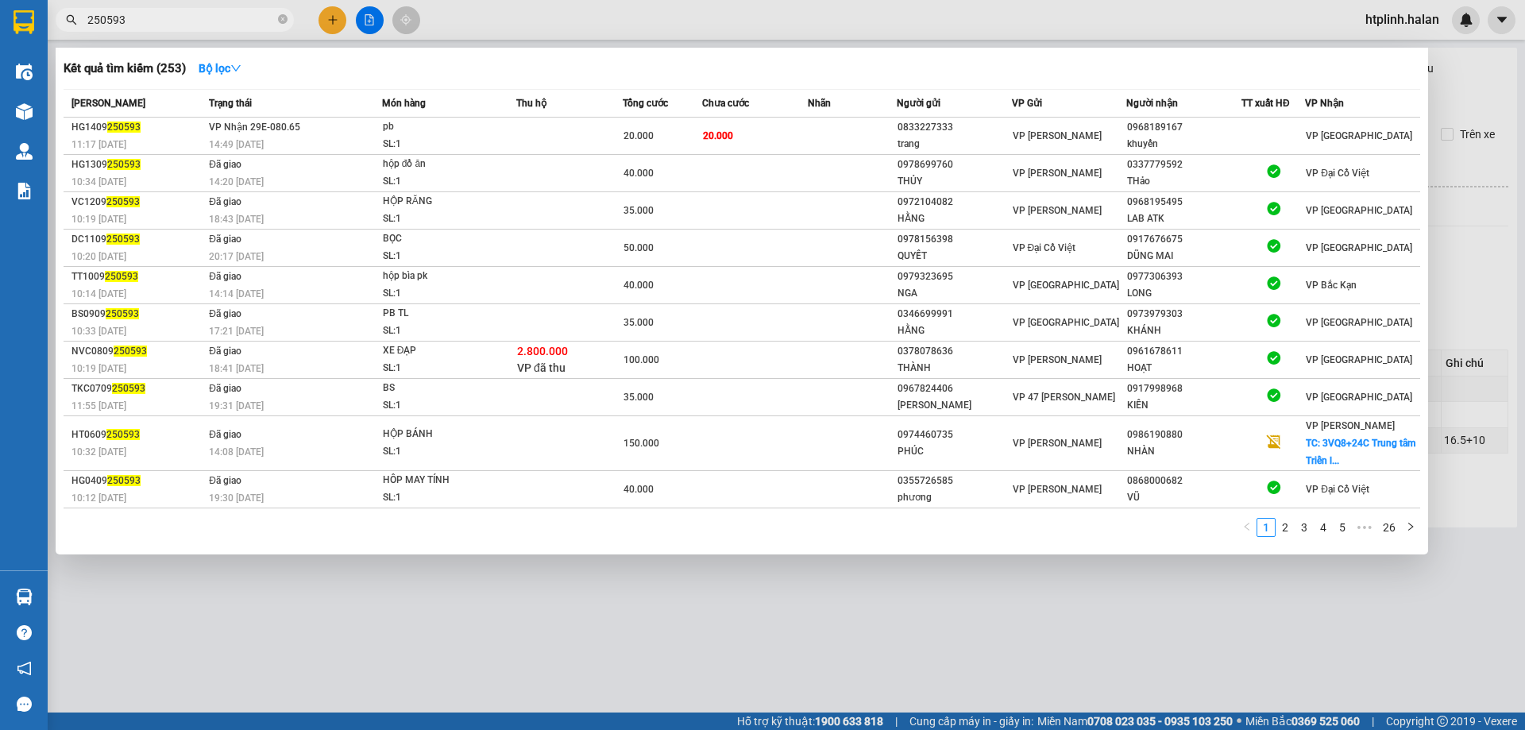
click at [242, 12] on input "250593" at bounding box center [180, 19] width 187 height 17
paste input "0978458188"
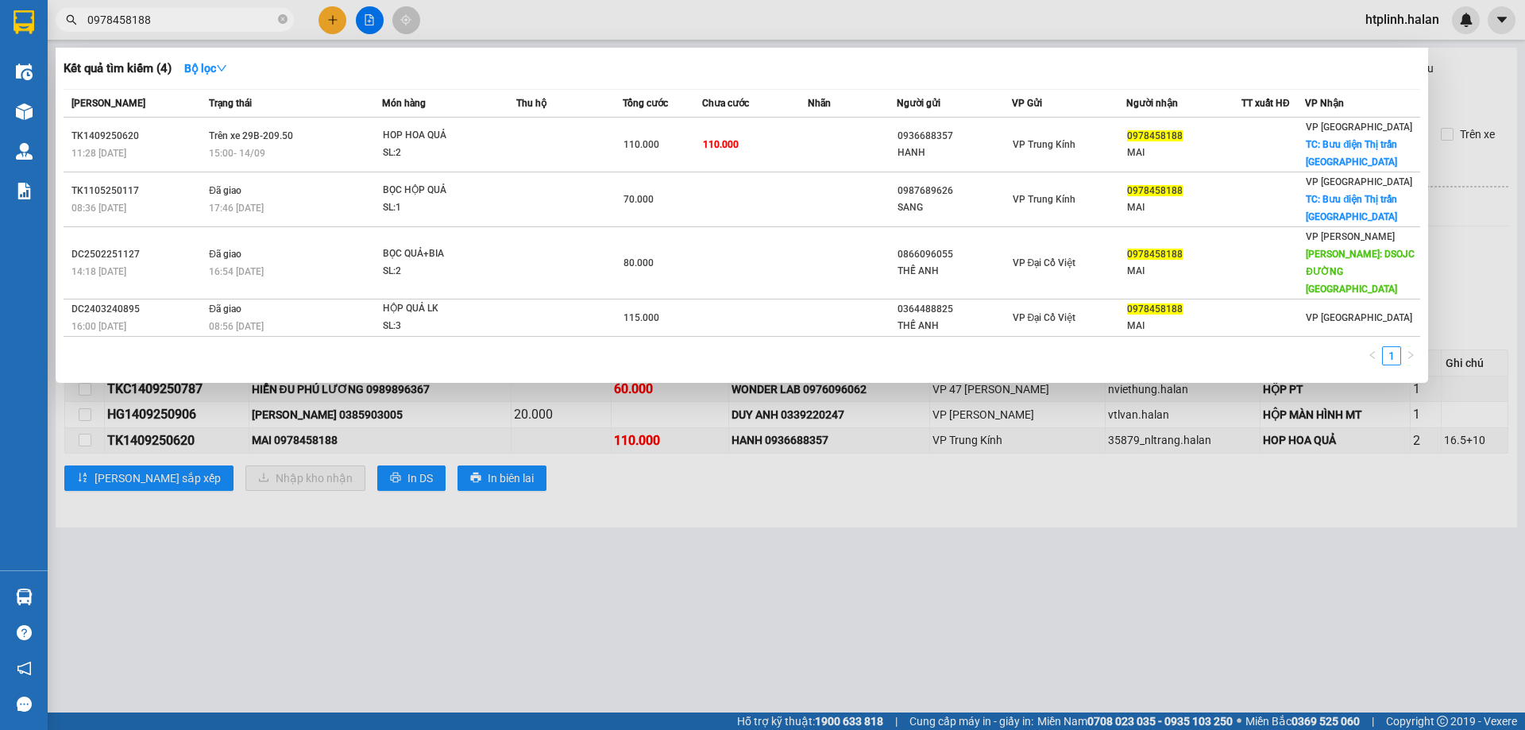
click at [687, 492] on div at bounding box center [762, 365] width 1525 height 730
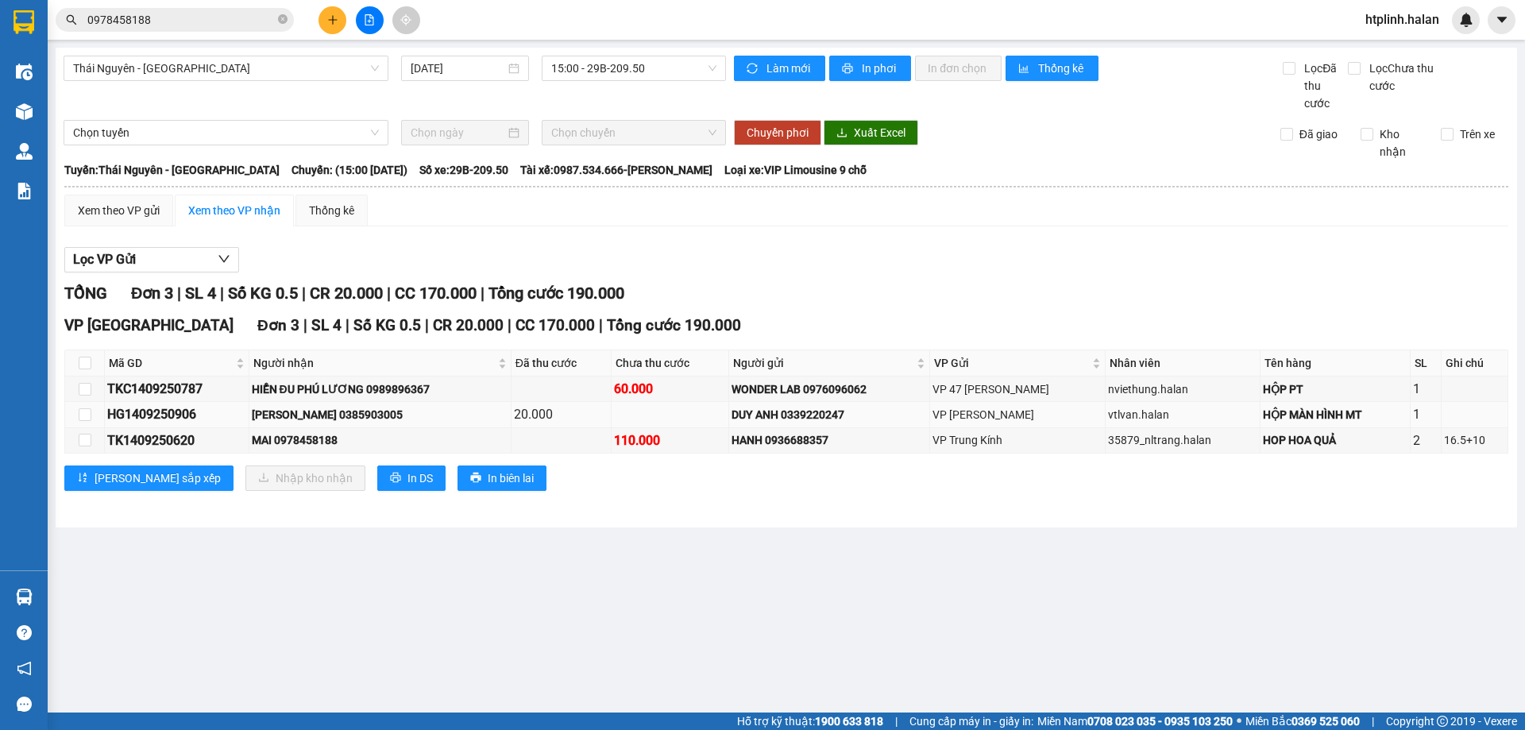
click at [374, 414] on div "TUẤN KHANH 0385903005" at bounding box center [380, 414] width 256 height 17
copy div "0385903005"
click at [173, 23] on input "0978458188" at bounding box center [180, 19] width 187 height 17
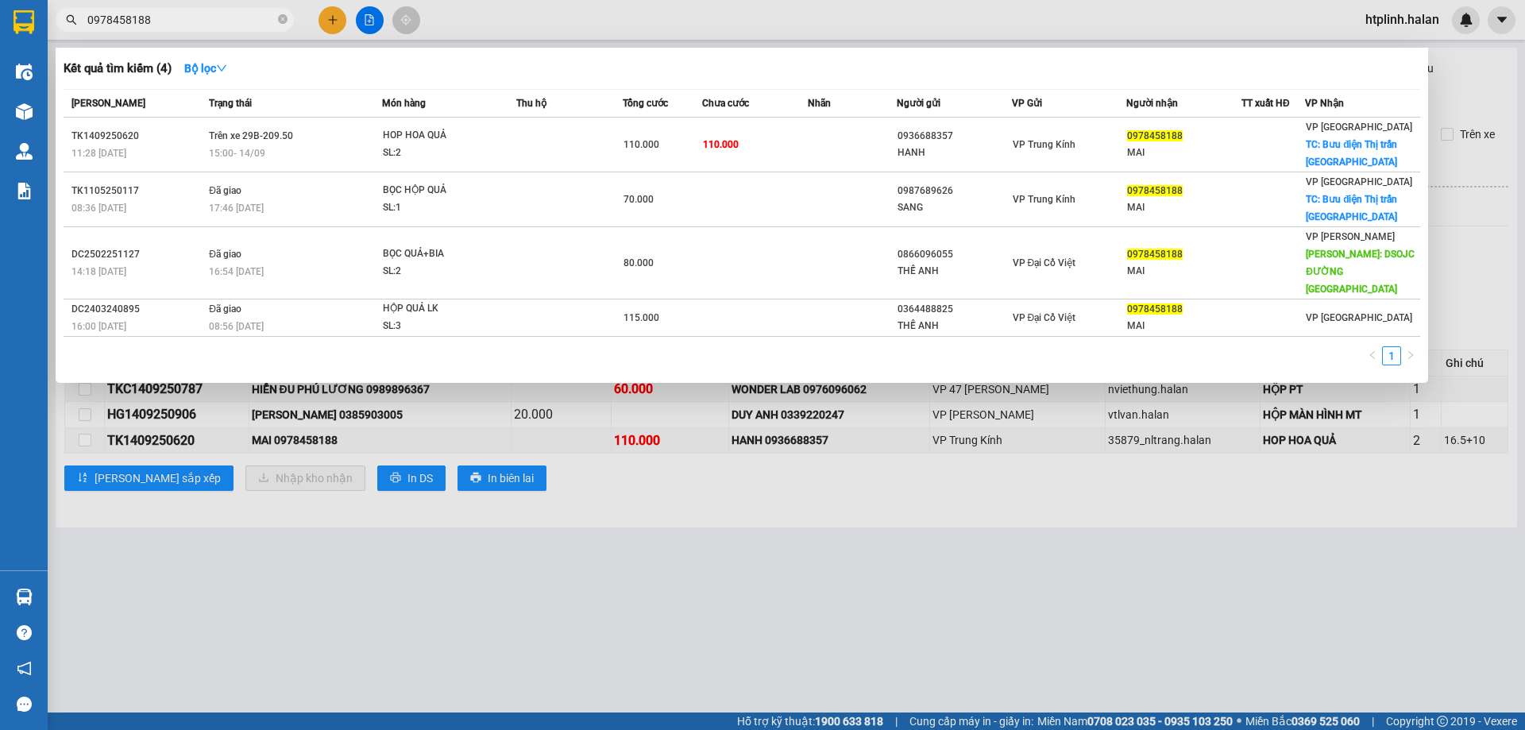
click at [173, 23] on input "0978458188" at bounding box center [180, 19] width 187 height 17
paste input "385903005"
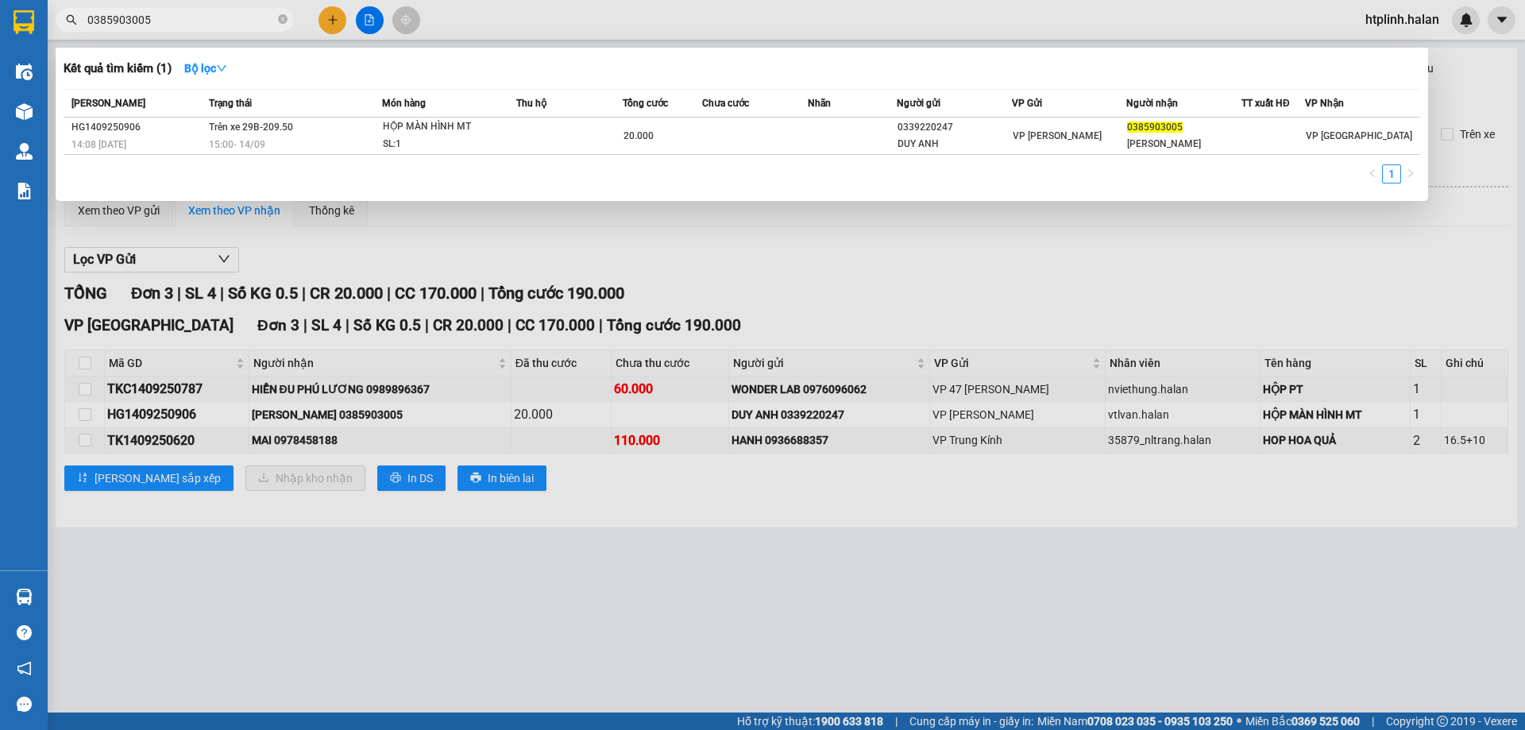
type input "0385903005"
click at [519, 226] on div at bounding box center [762, 365] width 1525 height 730
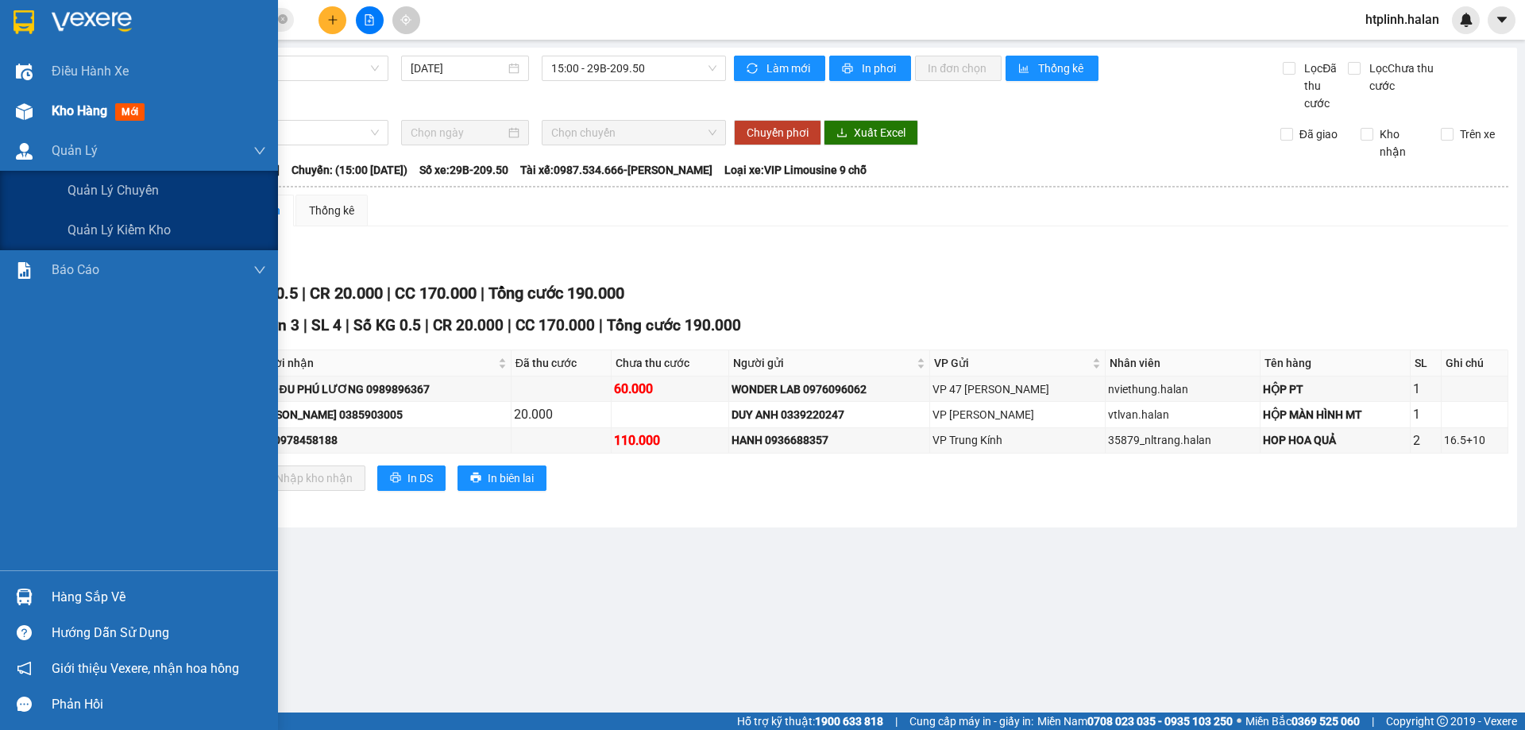
click at [31, 99] on div at bounding box center [24, 112] width 28 height 28
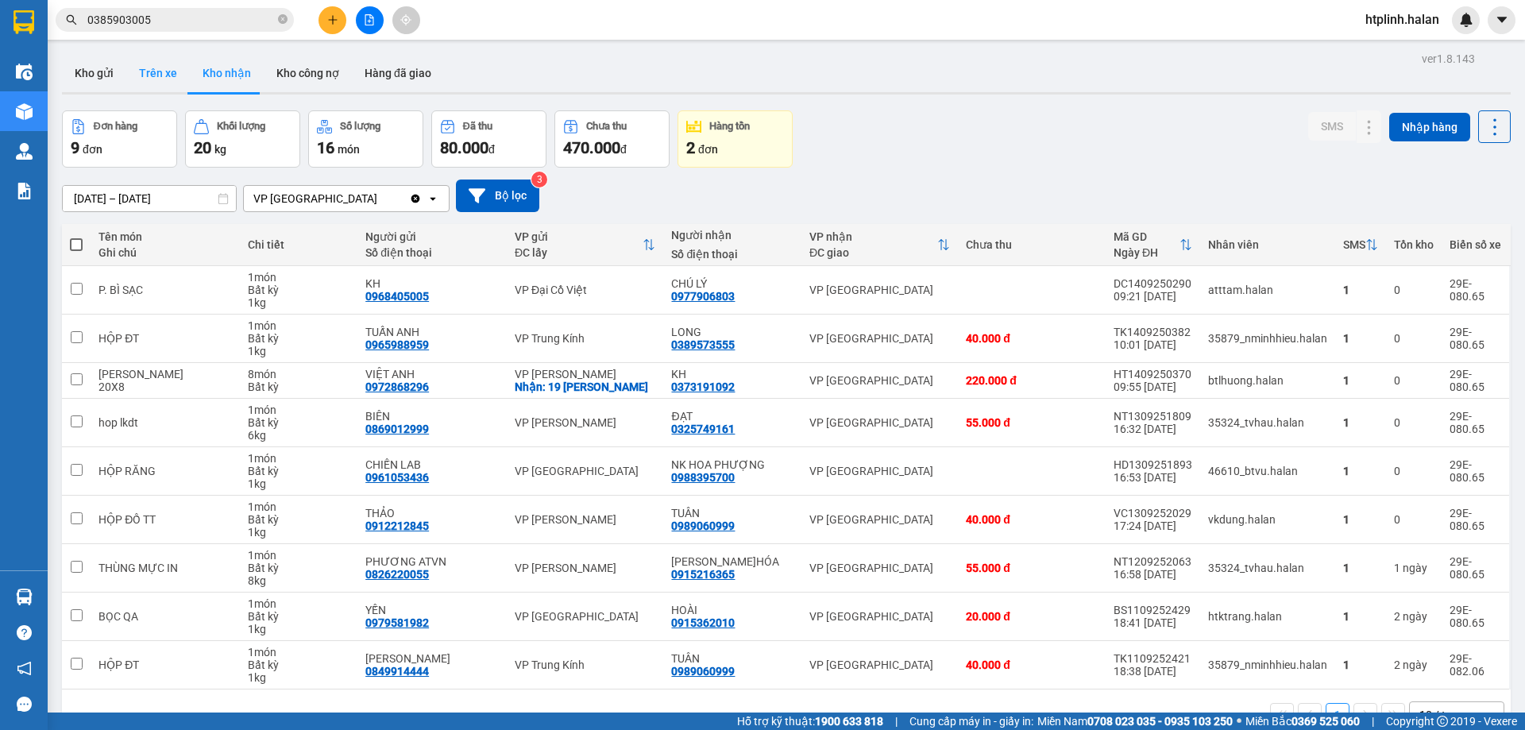
click at [152, 67] on button "Trên xe" at bounding box center [158, 73] width 64 height 38
type input "[DATE] – [DATE]"
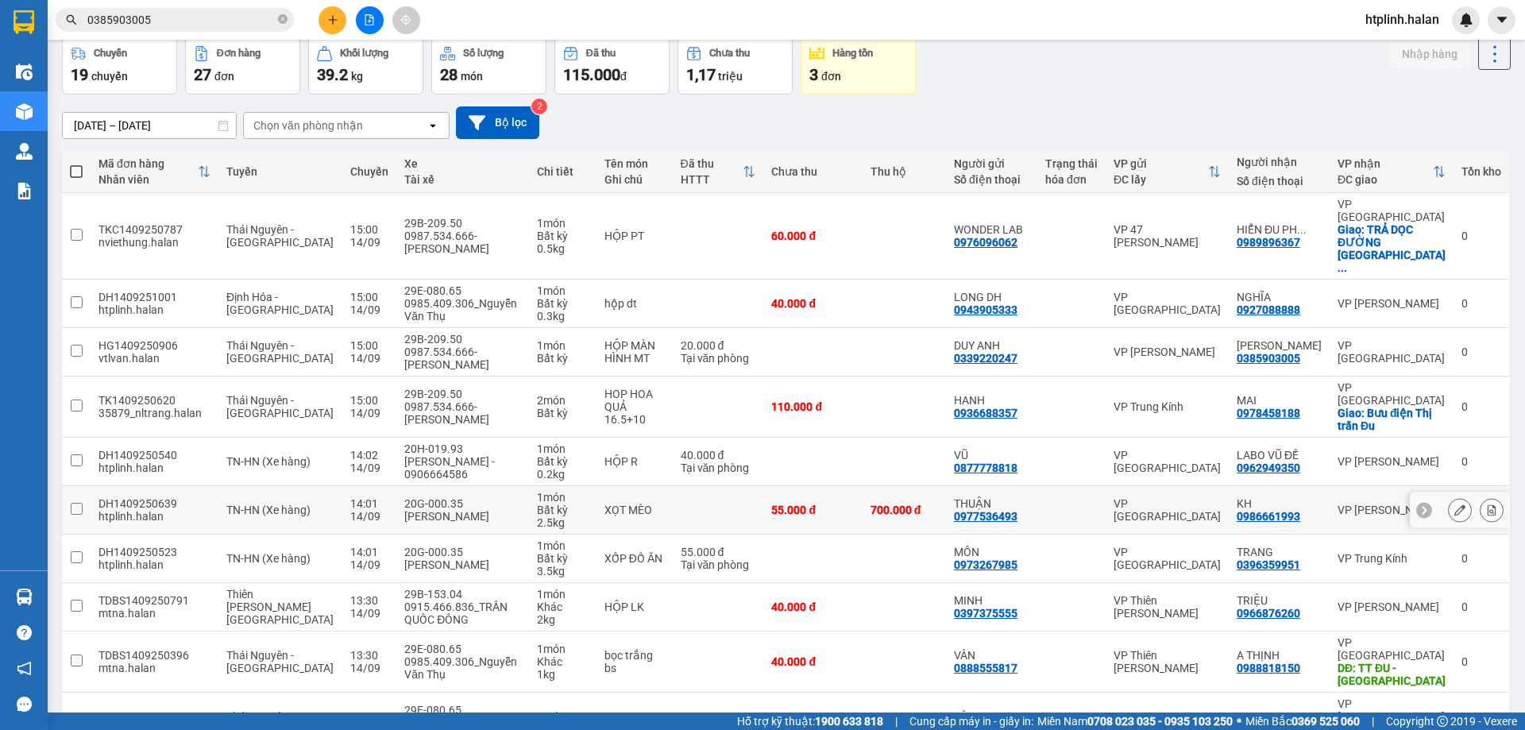
scroll to position [103, 0]
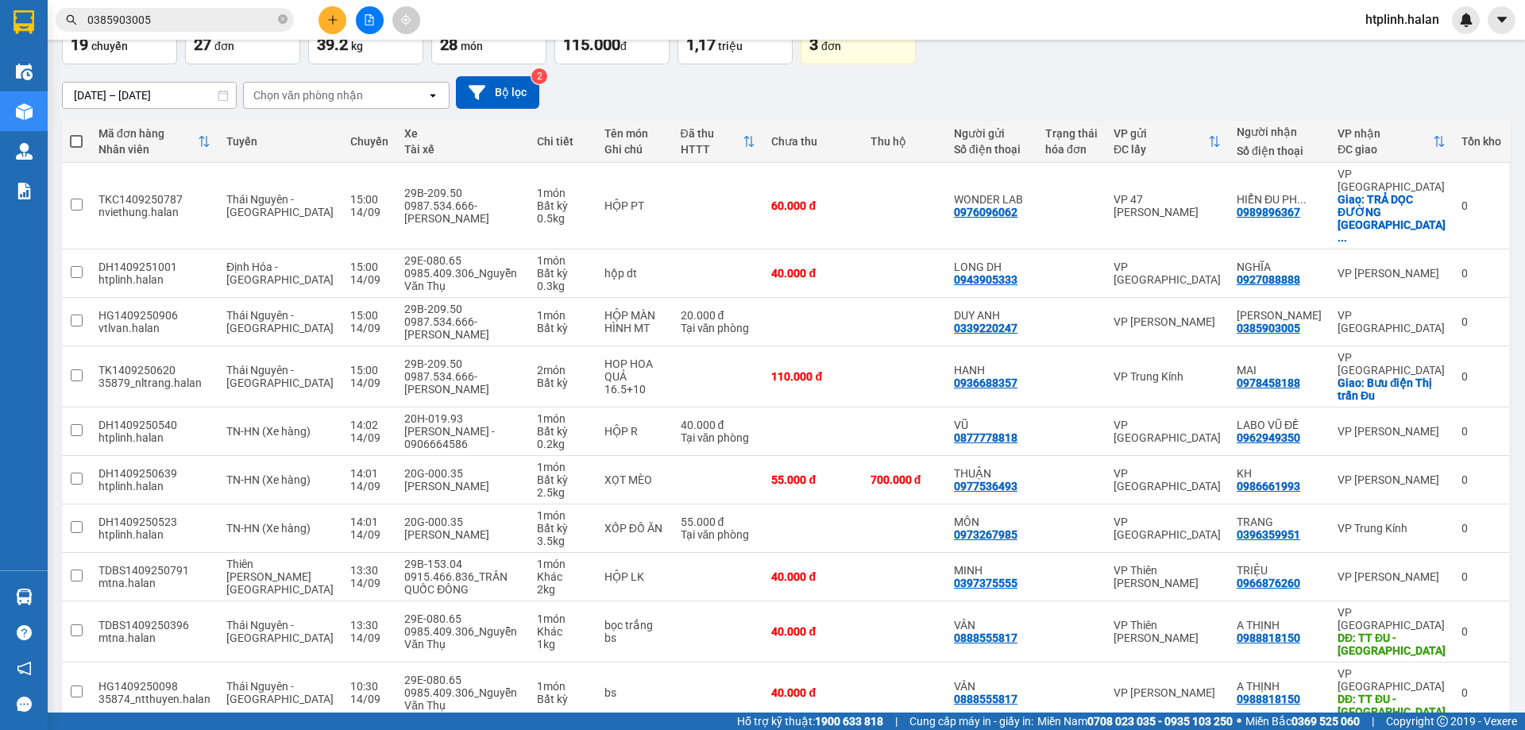
click at [1182, 18] on div "Kết quả tìm kiếm ( 1 ) Bộ lọc Mã ĐH Trạng thái Món hàng Thu hộ Tổng cước Chưa c…" at bounding box center [762, 20] width 1525 height 40
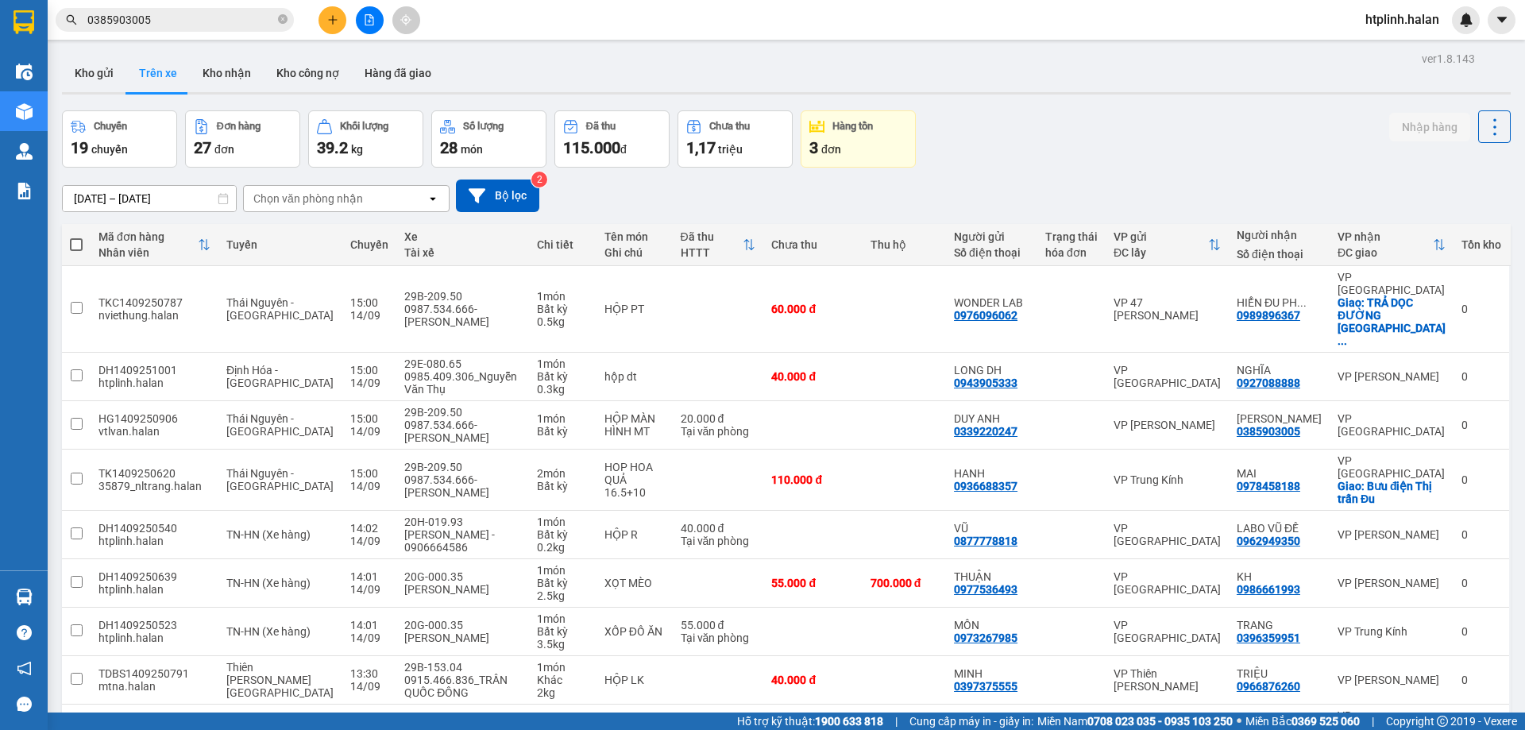
click at [205, 28] on input "0385903005" at bounding box center [180, 19] width 187 height 17
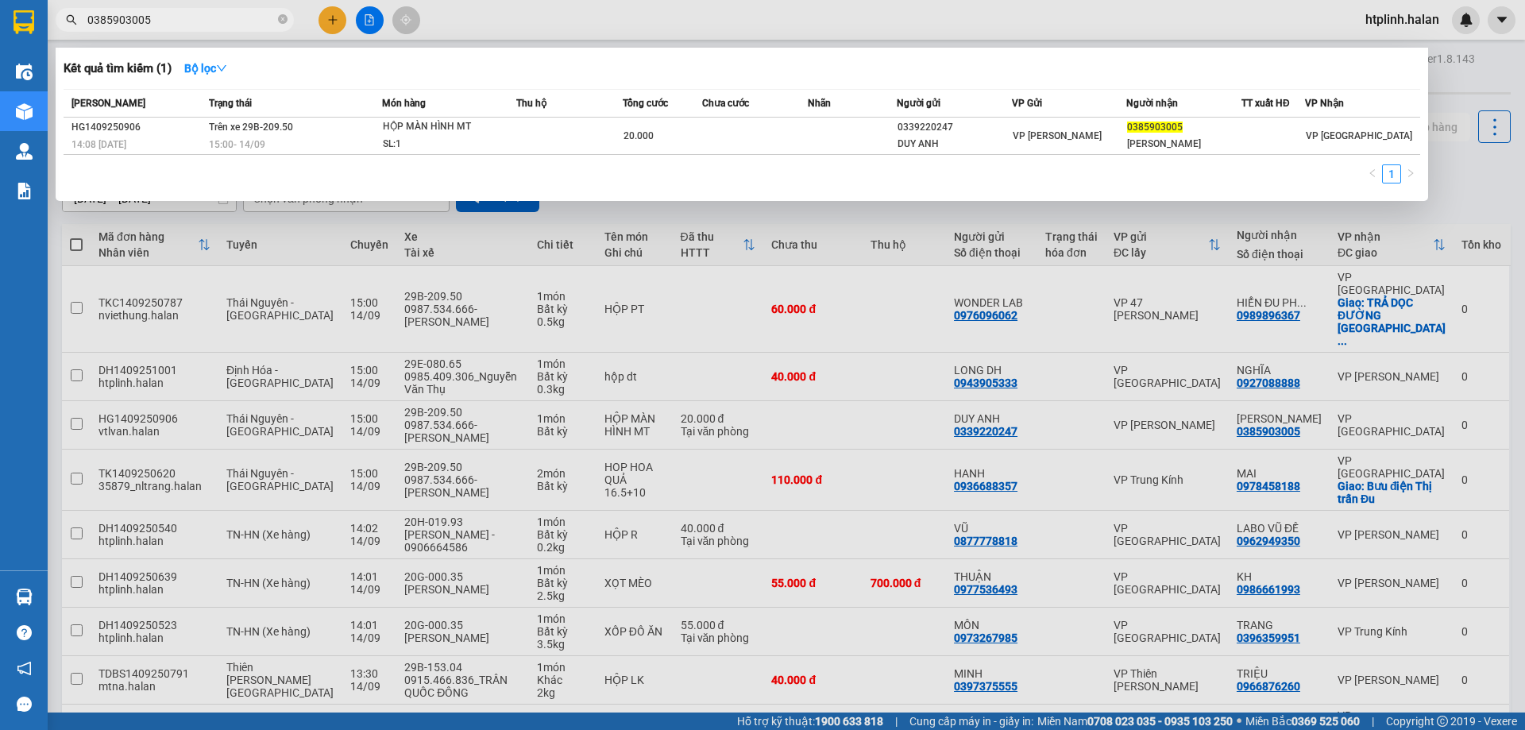
click at [205, 28] on input "0385903005" at bounding box center [180, 19] width 187 height 17
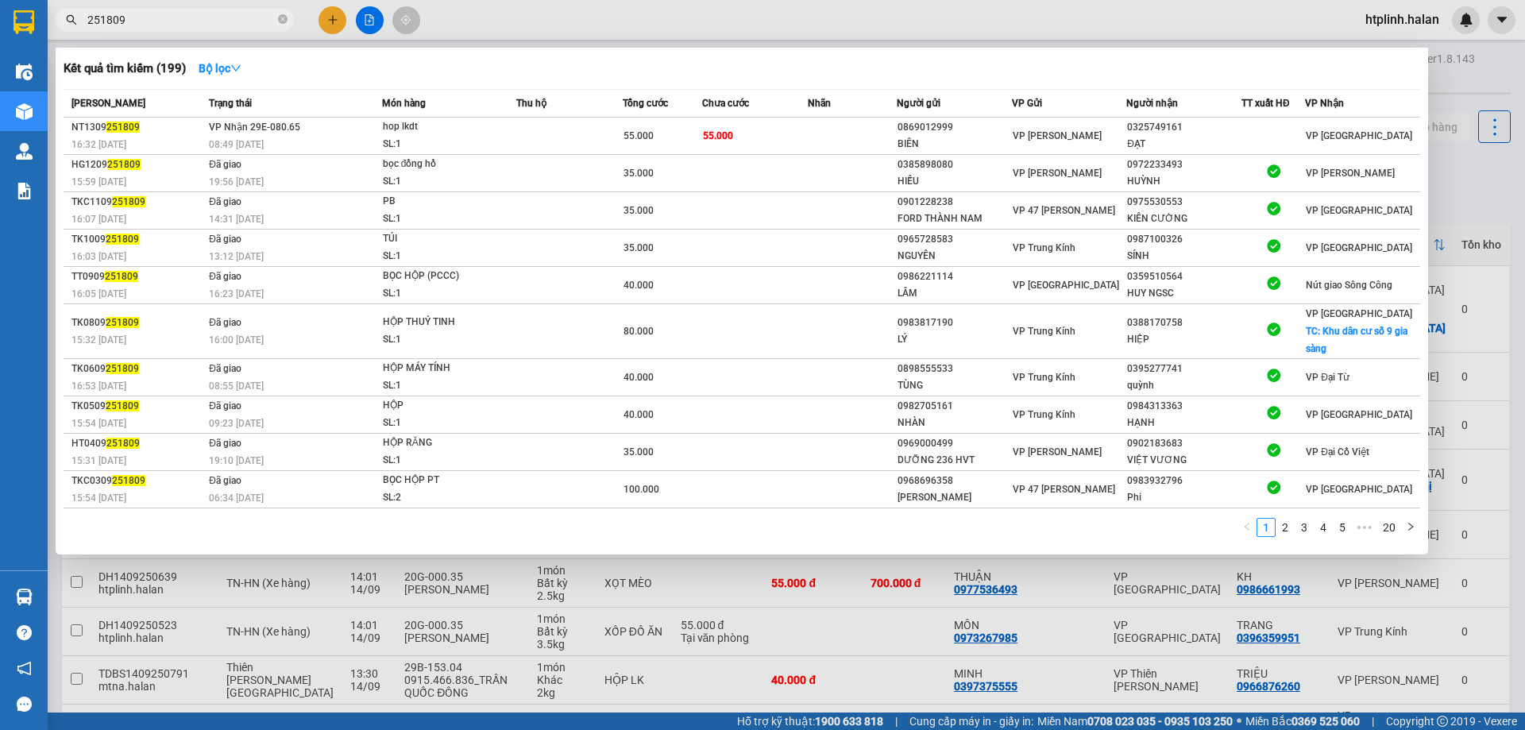
type input "251809"
click at [303, 116] on th "Trạng thái" at bounding box center [293, 104] width 177 height 28
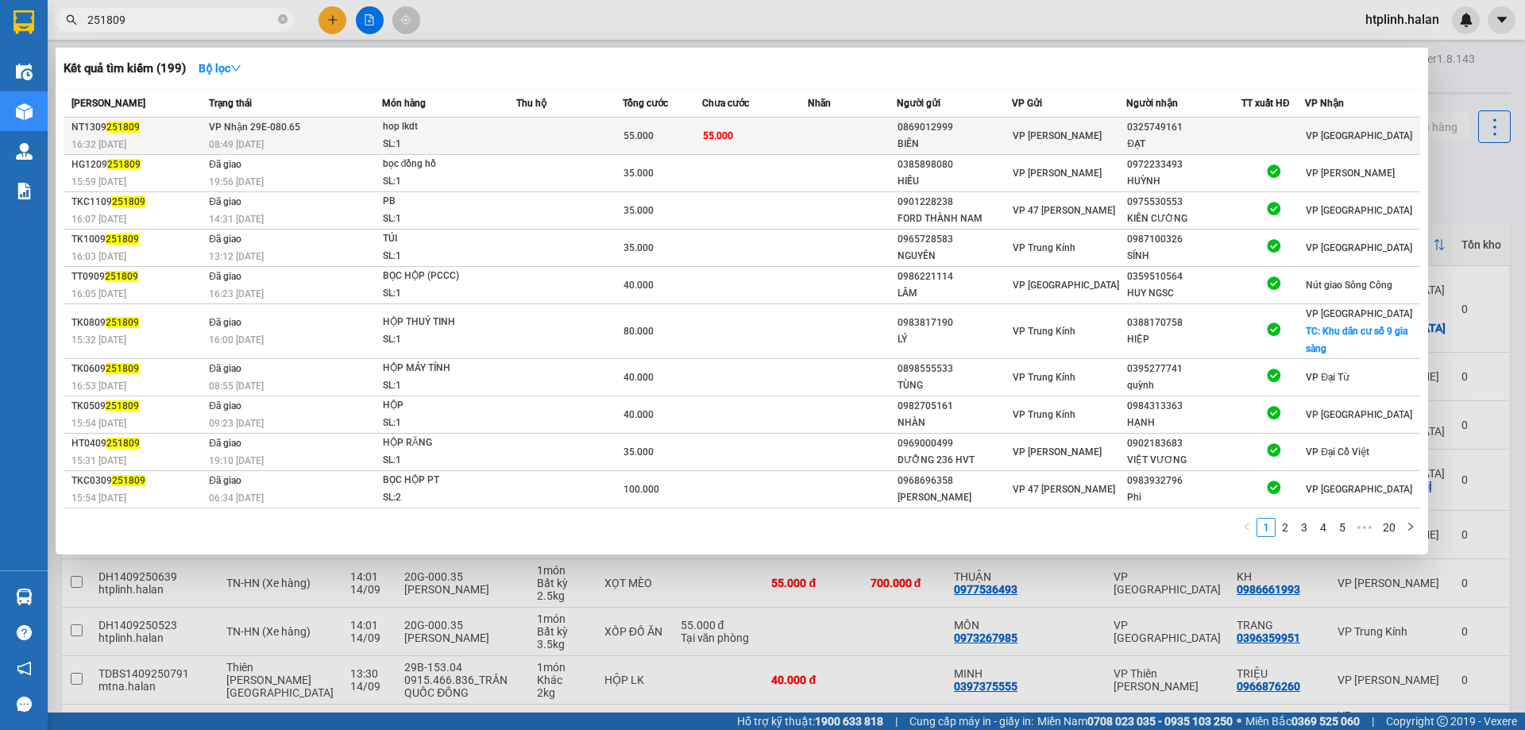
click at [327, 129] on td "VP Nhận 29E-080.65 08:49 - 14/09" at bounding box center [293, 136] width 177 height 37
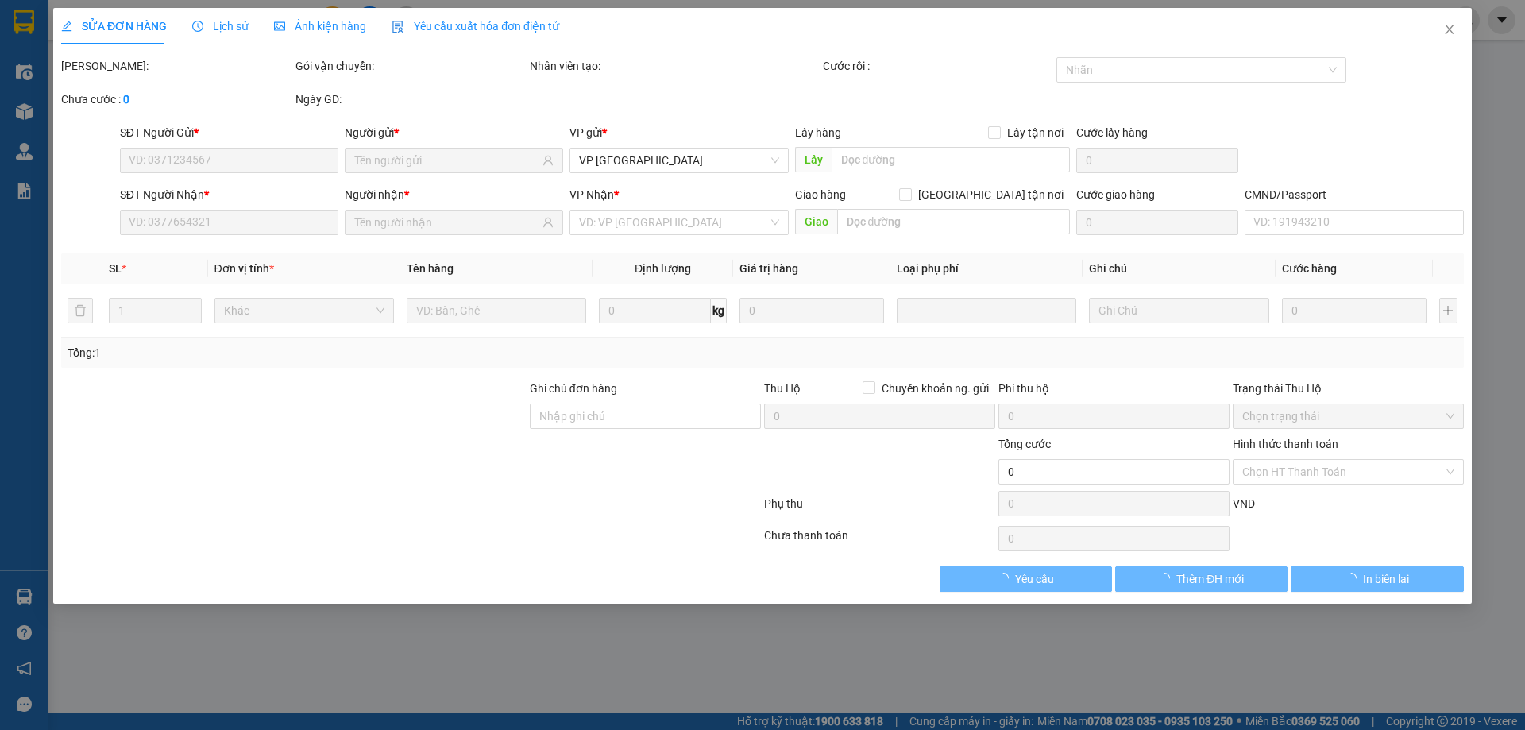
type input "0869012999"
type input "BIÊN"
type input "0325749161"
type input "ĐẠT"
type input "55.000"
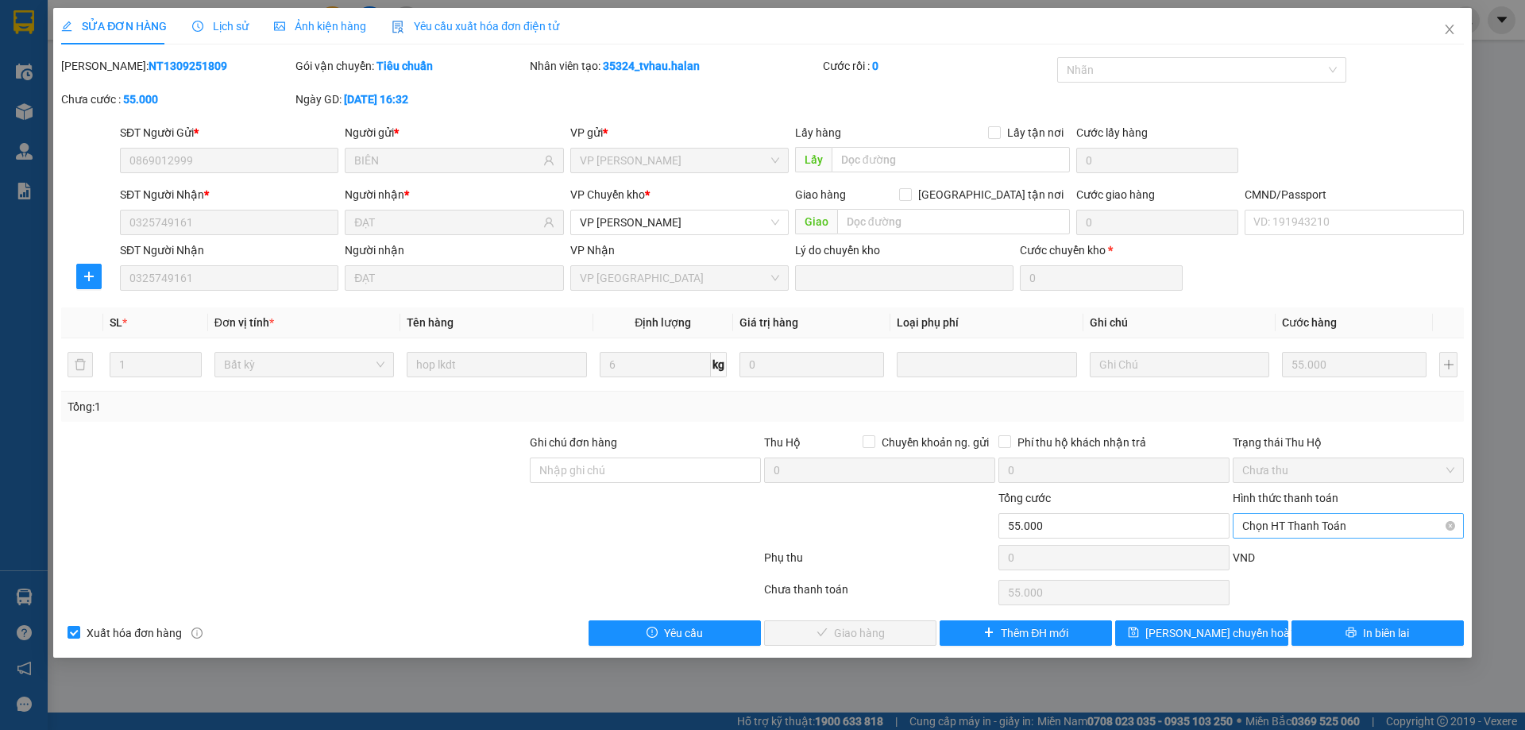
drag, startPoint x: 1369, startPoint y: 525, endPoint x: 1378, endPoint y: 540, distance: 17.4
click at [1370, 525] on span "Chọn HT Thanh Toán" at bounding box center [1348, 526] width 212 height 24
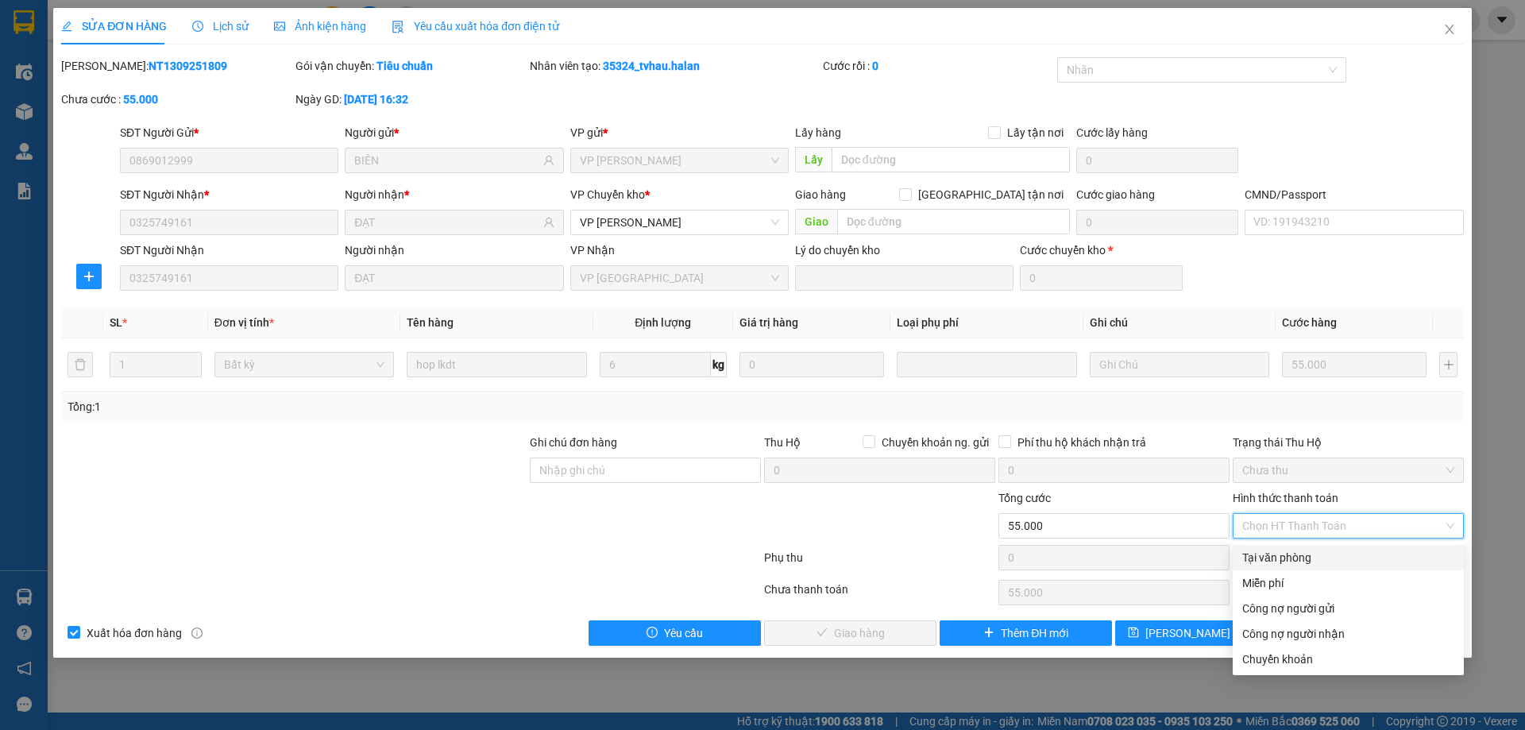
click at [1383, 554] on div "Tại văn phòng" at bounding box center [1348, 557] width 212 height 17
type input "0"
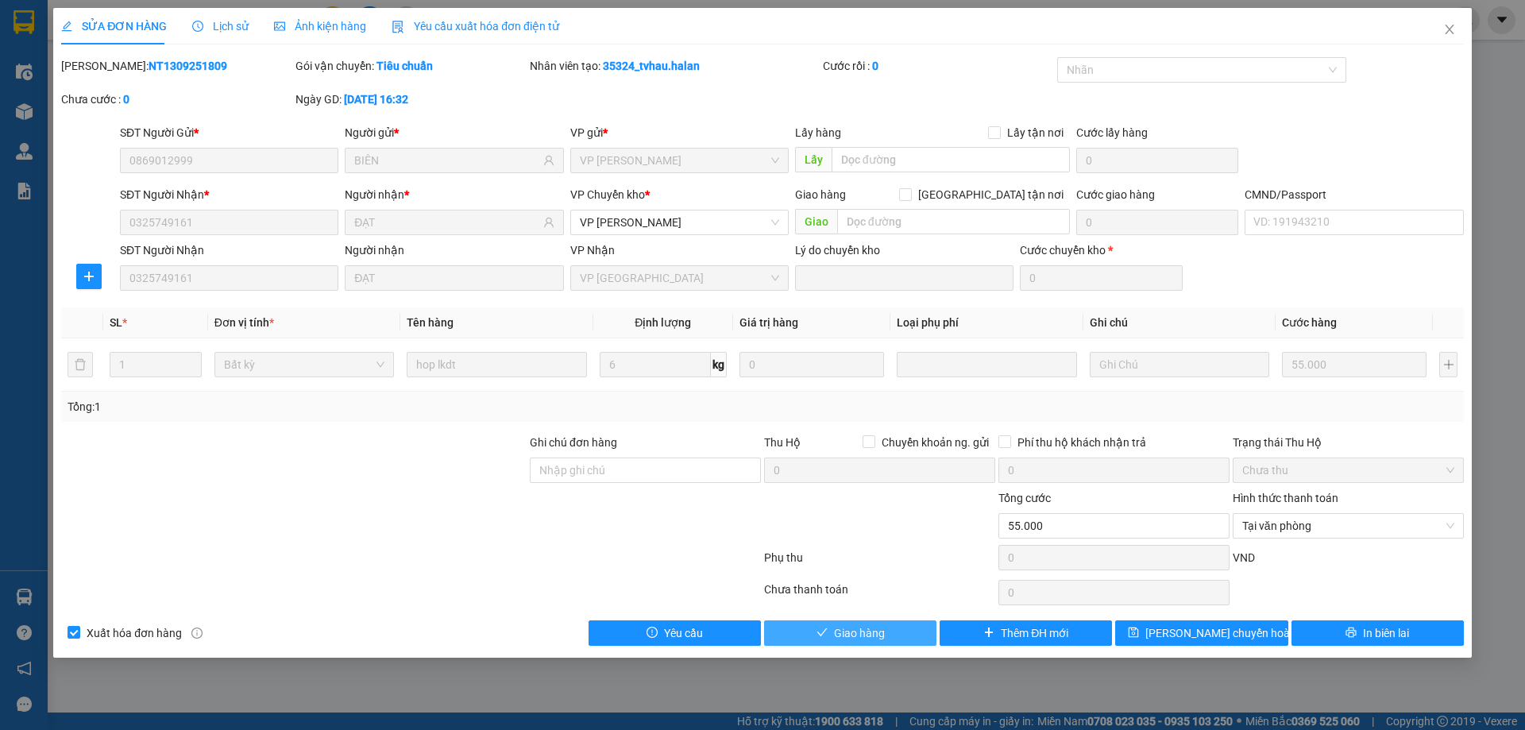
click at [929, 640] on button "Giao hàng" at bounding box center [850, 632] width 172 height 25
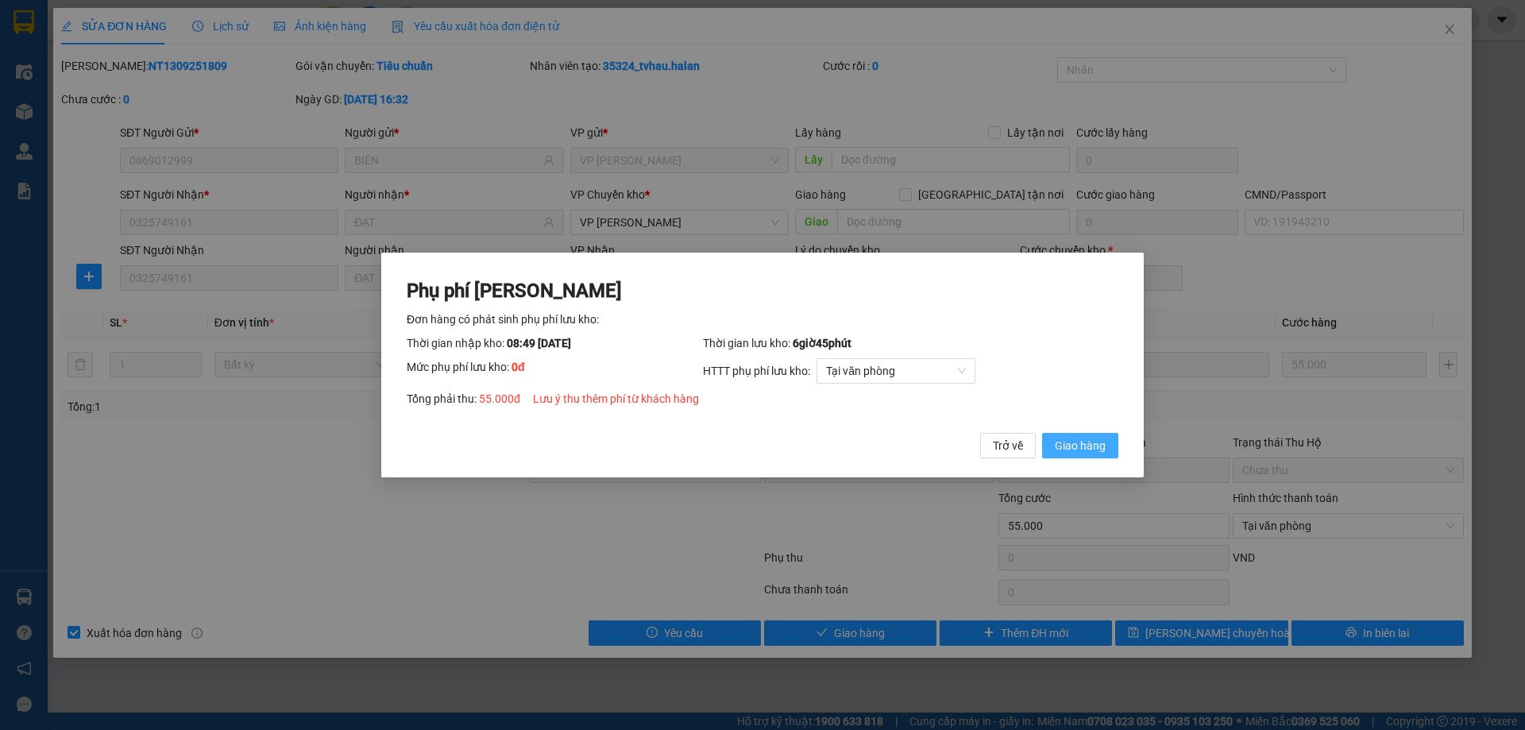
click at [1089, 445] on span "Giao hàng" at bounding box center [1079, 445] width 51 height 17
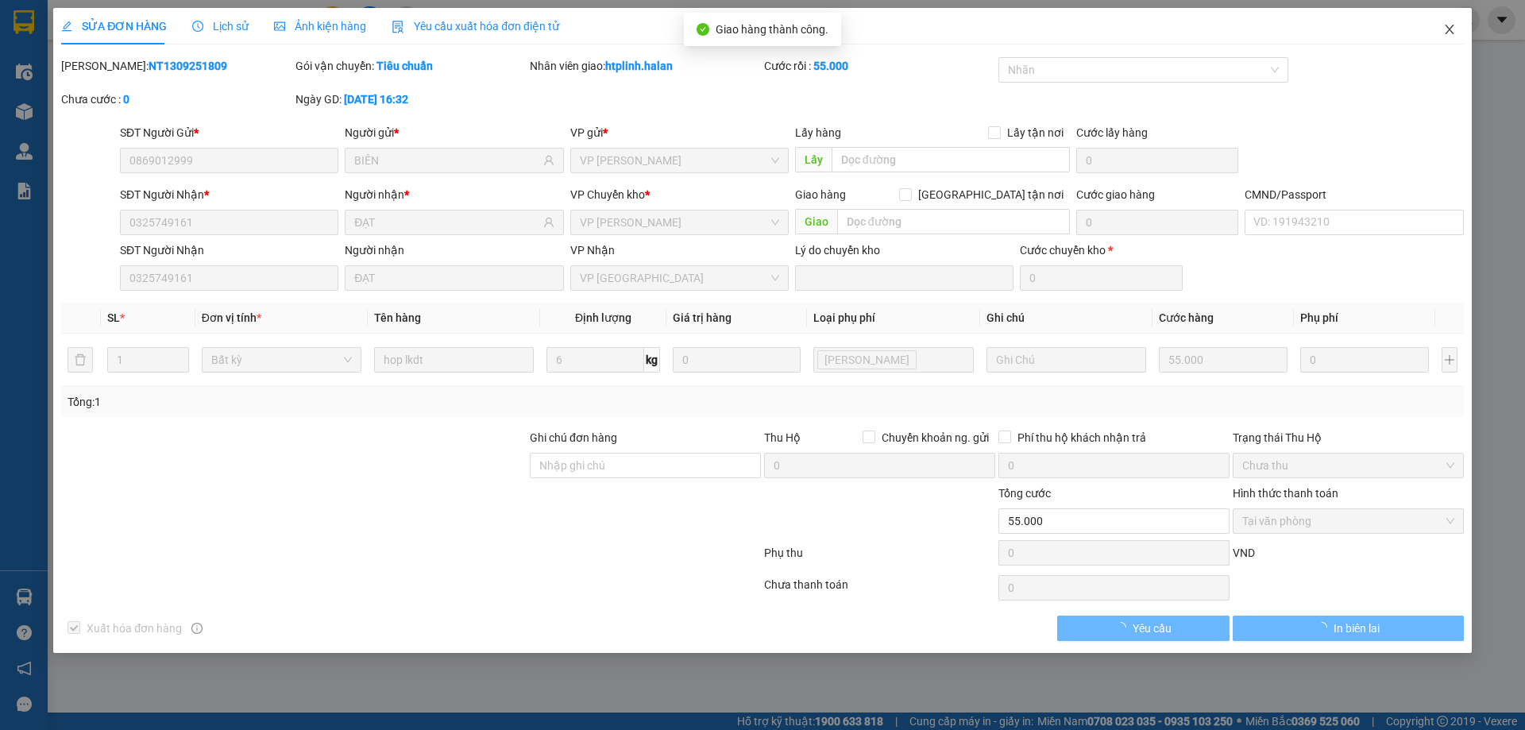
drag, startPoint x: 1460, startPoint y: 35, endPoint x: 1236, endPoint y: 2, distance: 227.1
click at [1460, 36] on span "Close" at bounding box center [1449, 30] width 44 height 44
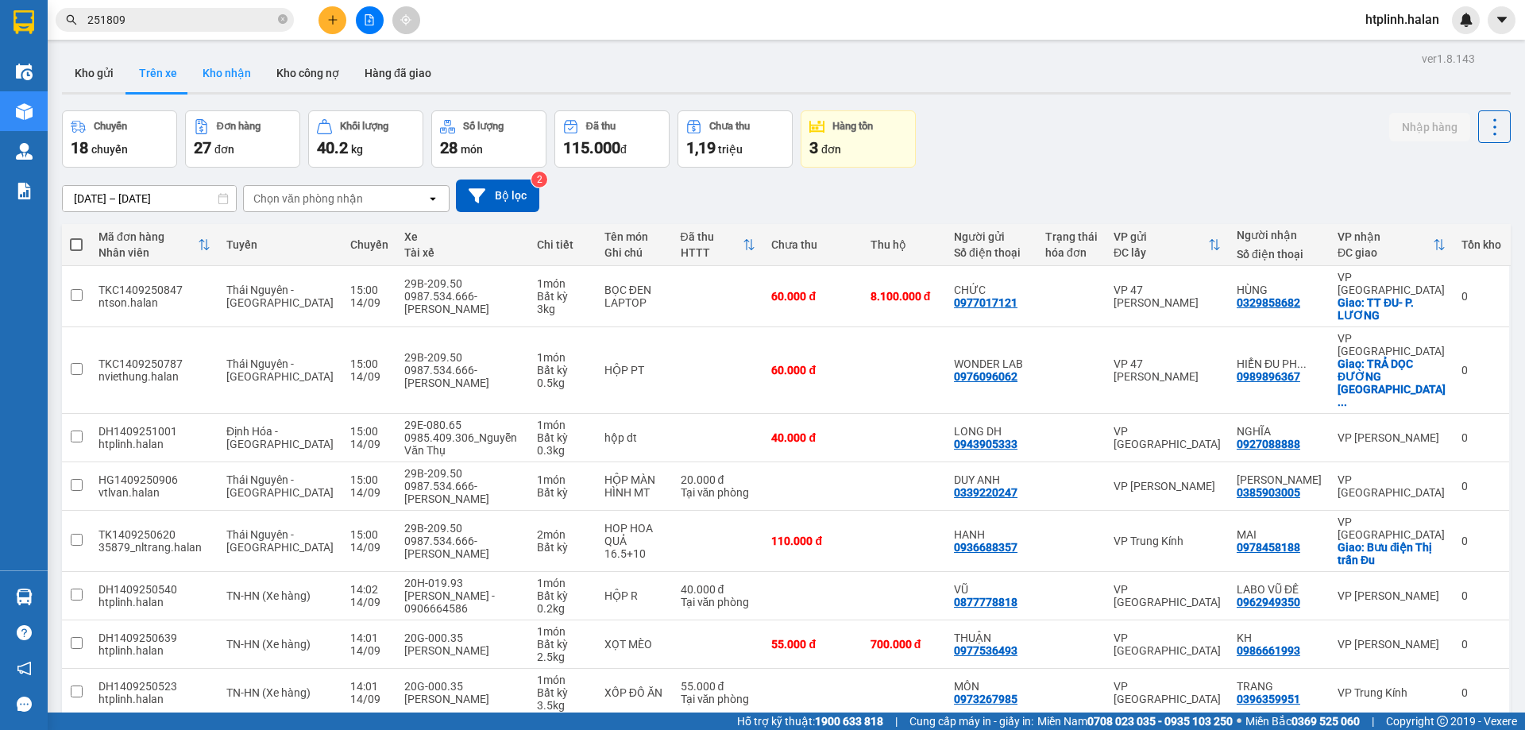
click at [236, 72] on button "Kho nhận" at bounding box center [227, 73] width 74 height 38
type input "[DATE] – [DATE]"
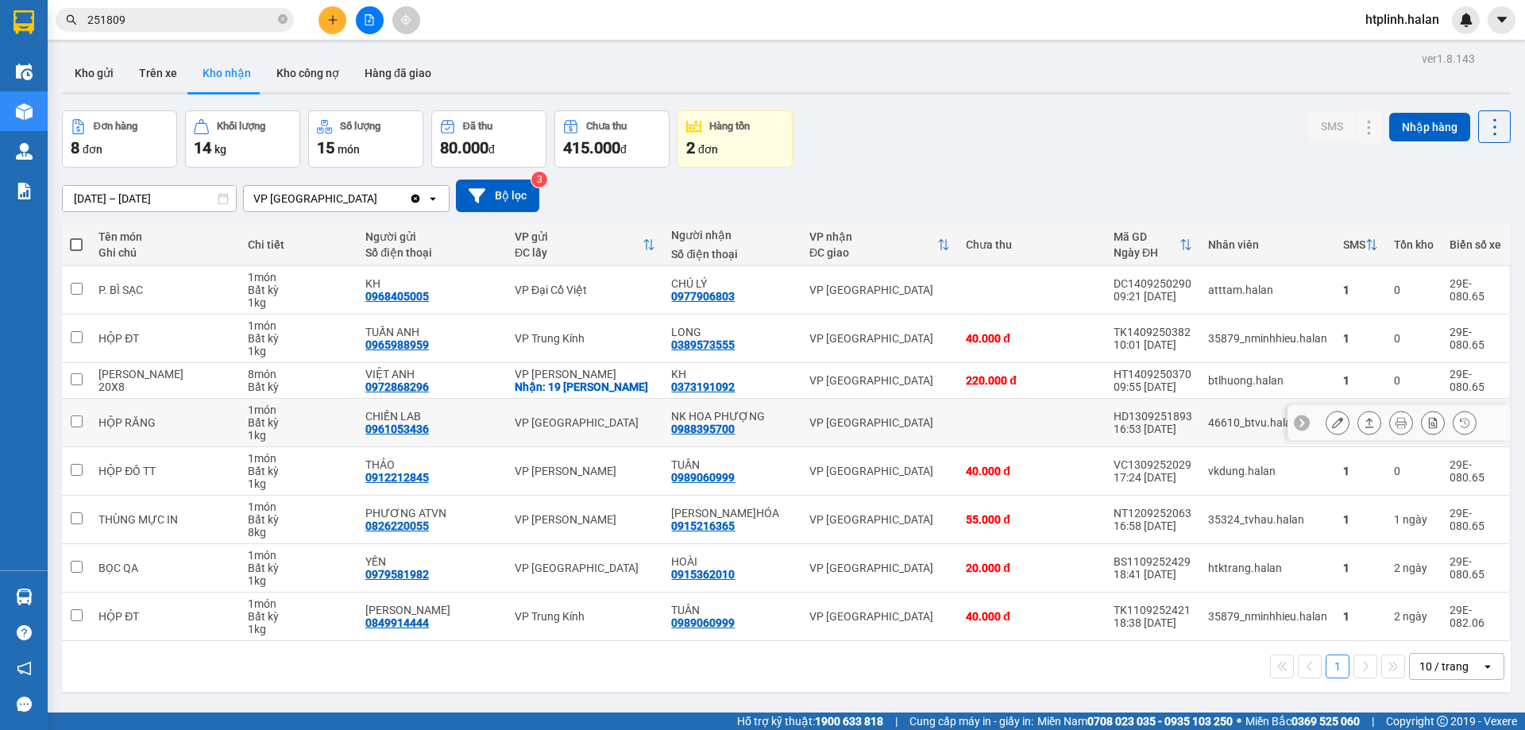
scroll to position [73, 0]
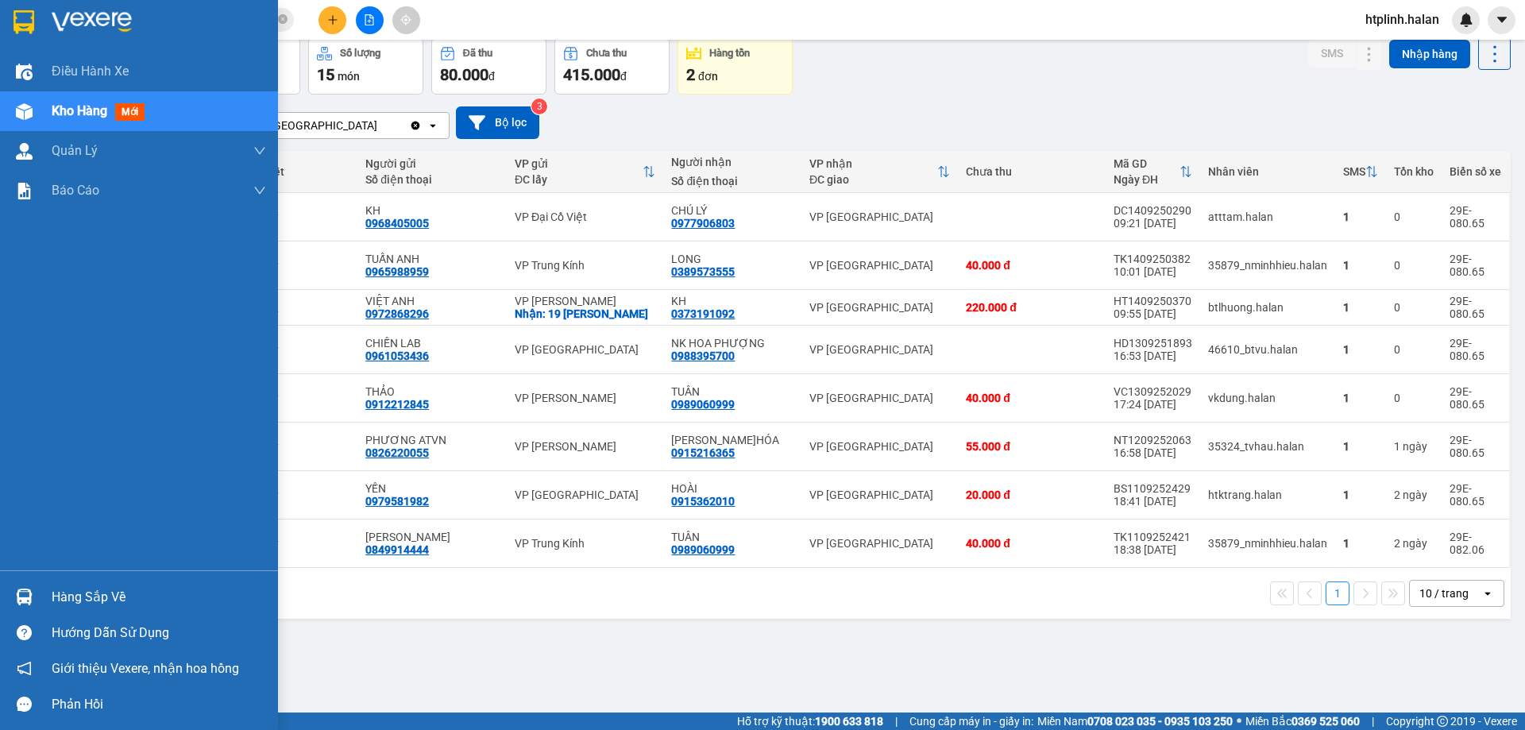
click at [67, 585] on div "Hàng sắp về" at bounding box center [159, 597] width 214 height 24
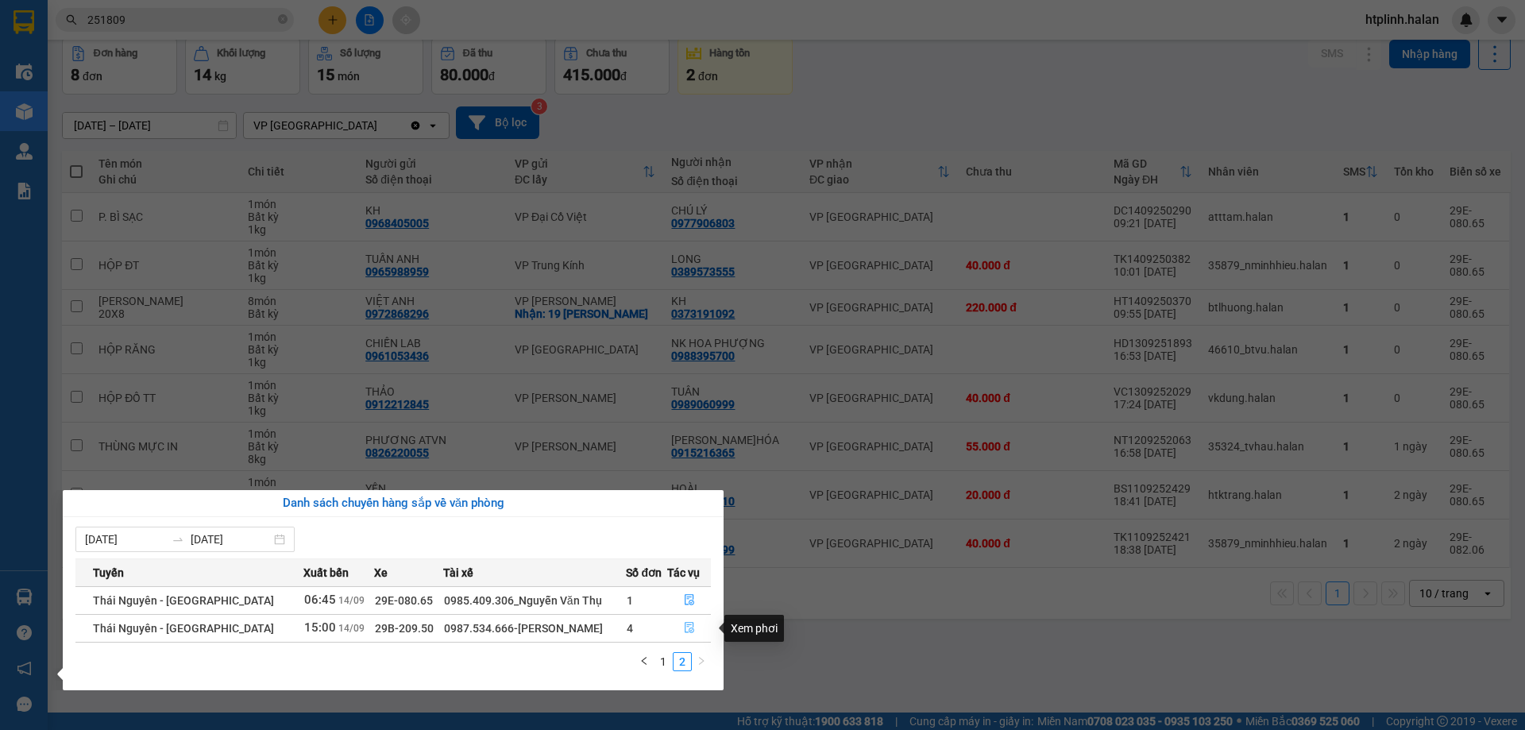
click at [684, 626] on icon "file-done" at bounding box center [689, 628] width 10 height 11
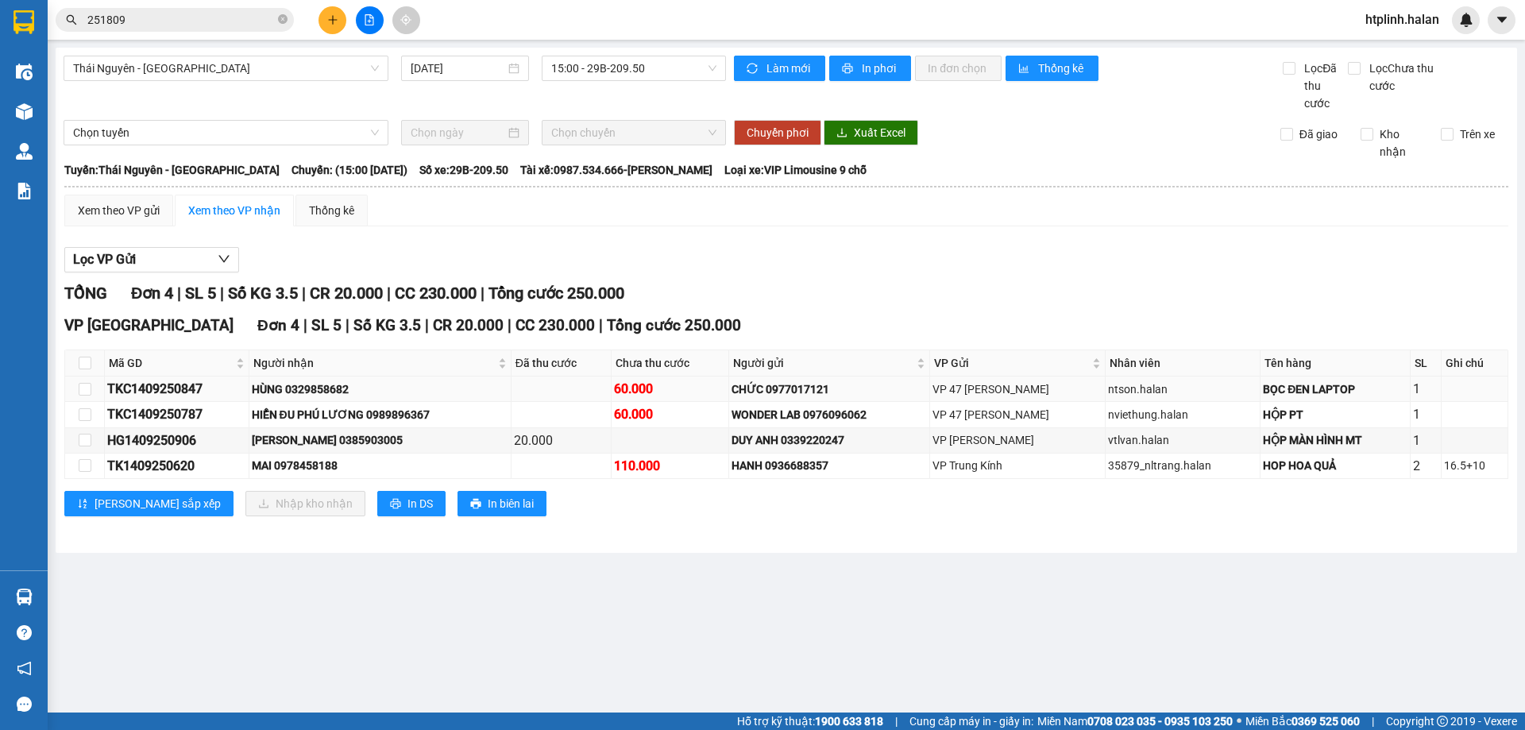
click at [327, 392] on div "HÙNG 0329858682" at bounding box center [380, 388] width 256 height 17
copy div "0329858682"
click at [210, 8] on div "Kết quả tìm kiếm ( 199 ) Bộ lọc Mã ĐH Trạng thái Món hàng Thu hộ Tổng cước Chưa…" at bounding box center [155, 20] width 310 height 28
click at [210, 8] on span "251809" at bounding box center [175, 20] width 238 height 24
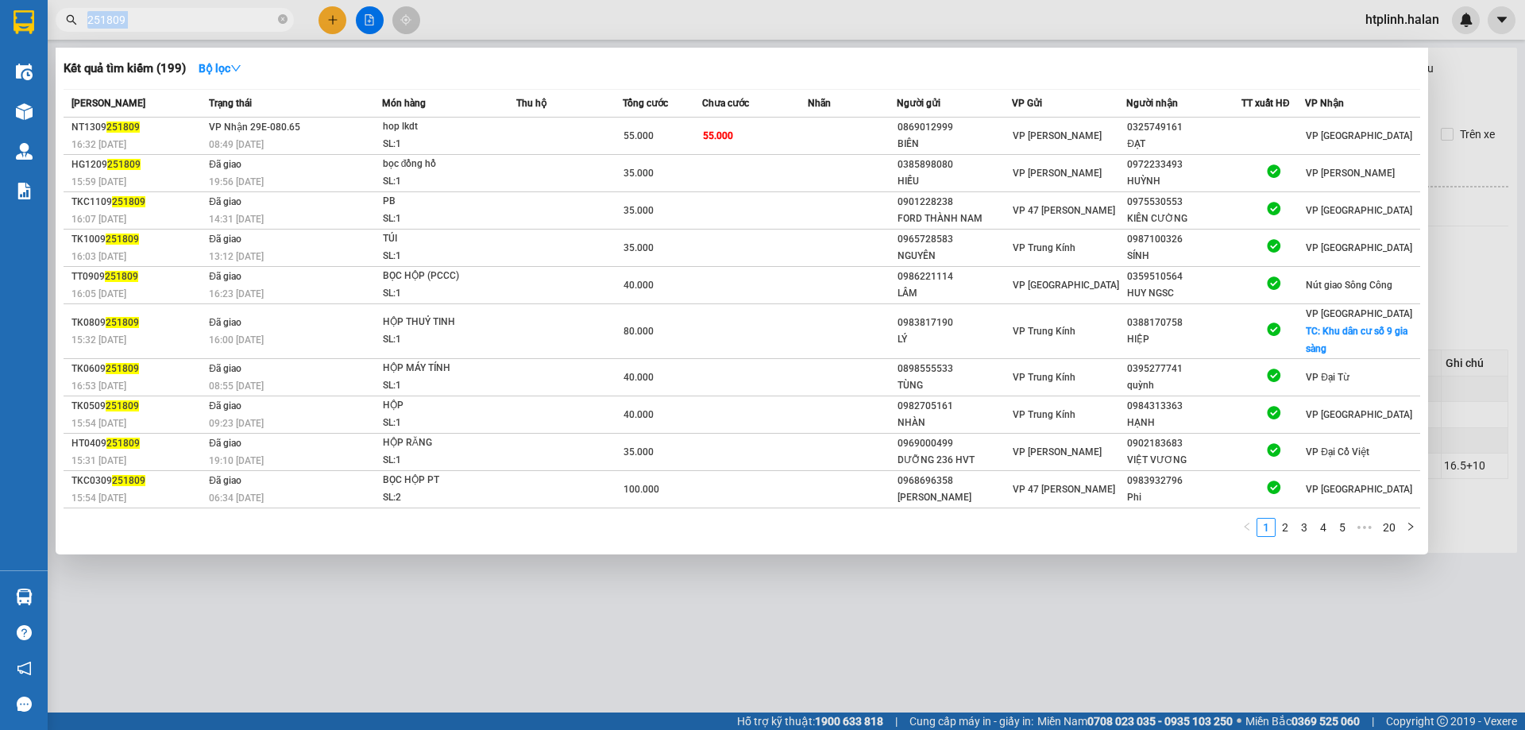
click at [210, 8] on span "251809" at bounding box center [175, 20] width 238 height 24
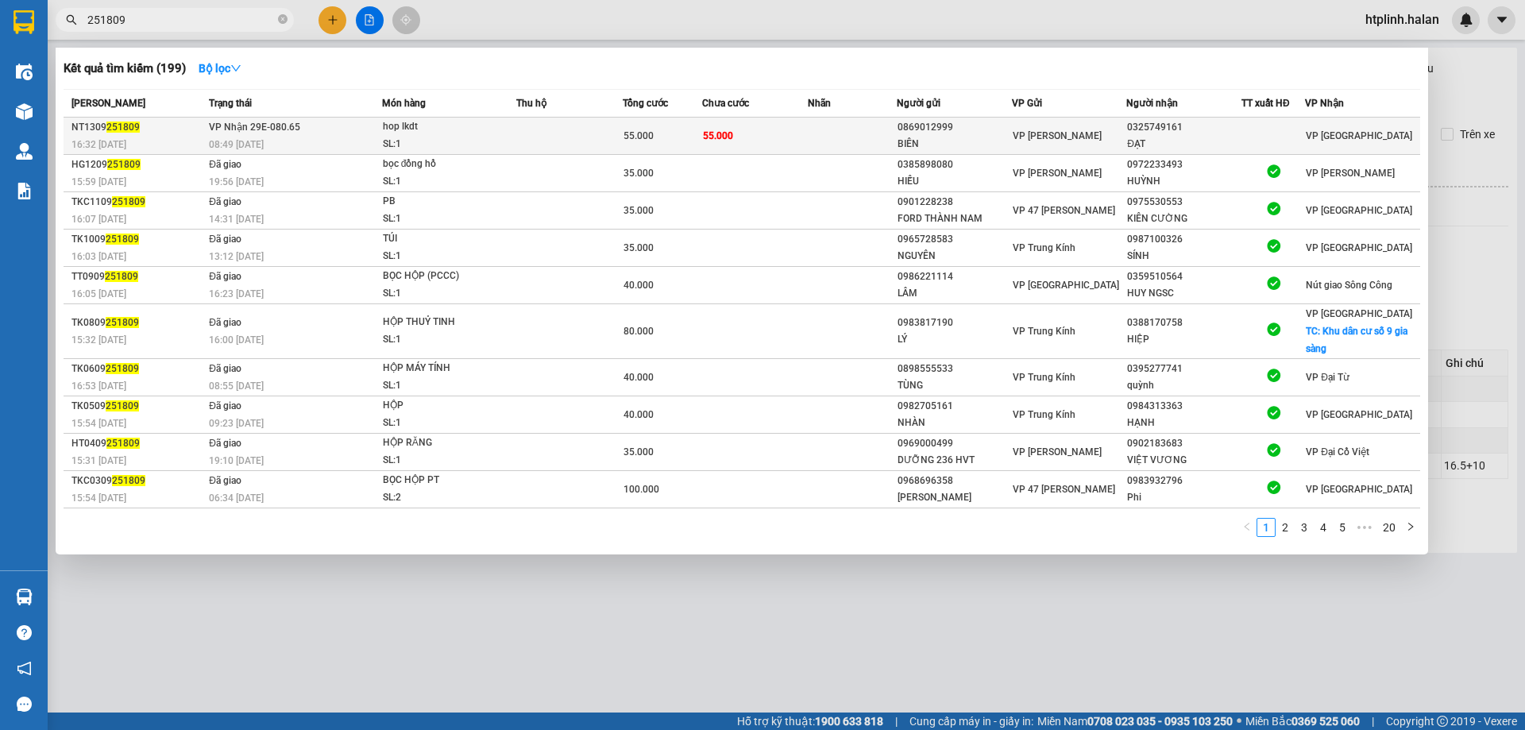
click at [776, 133] on td "55.000" at bounding box center [755, 136] width 106 height 37
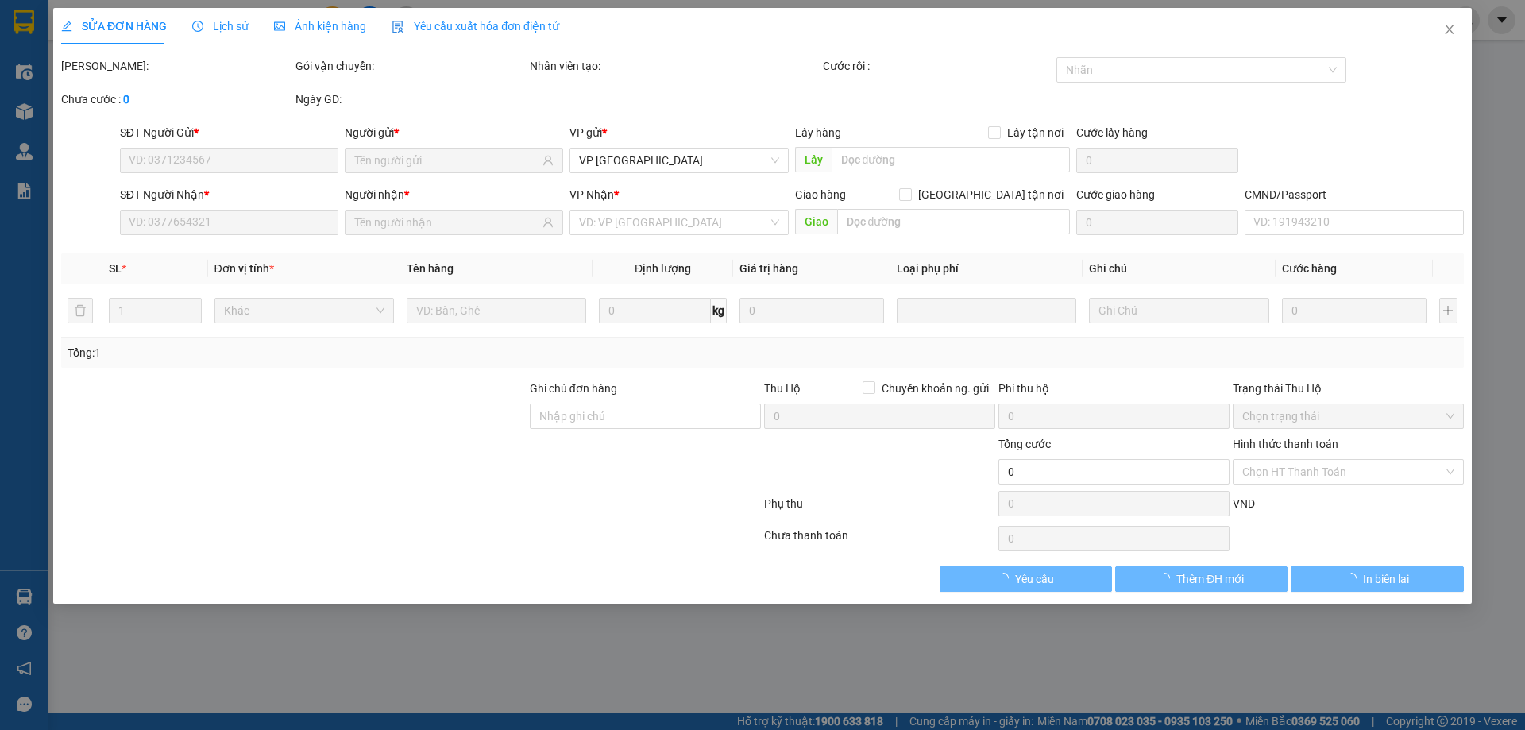
type input "0869012999"
type input "BIÊN"
type input "0325749161"
type input "ĐẠT"
type input "55.000"
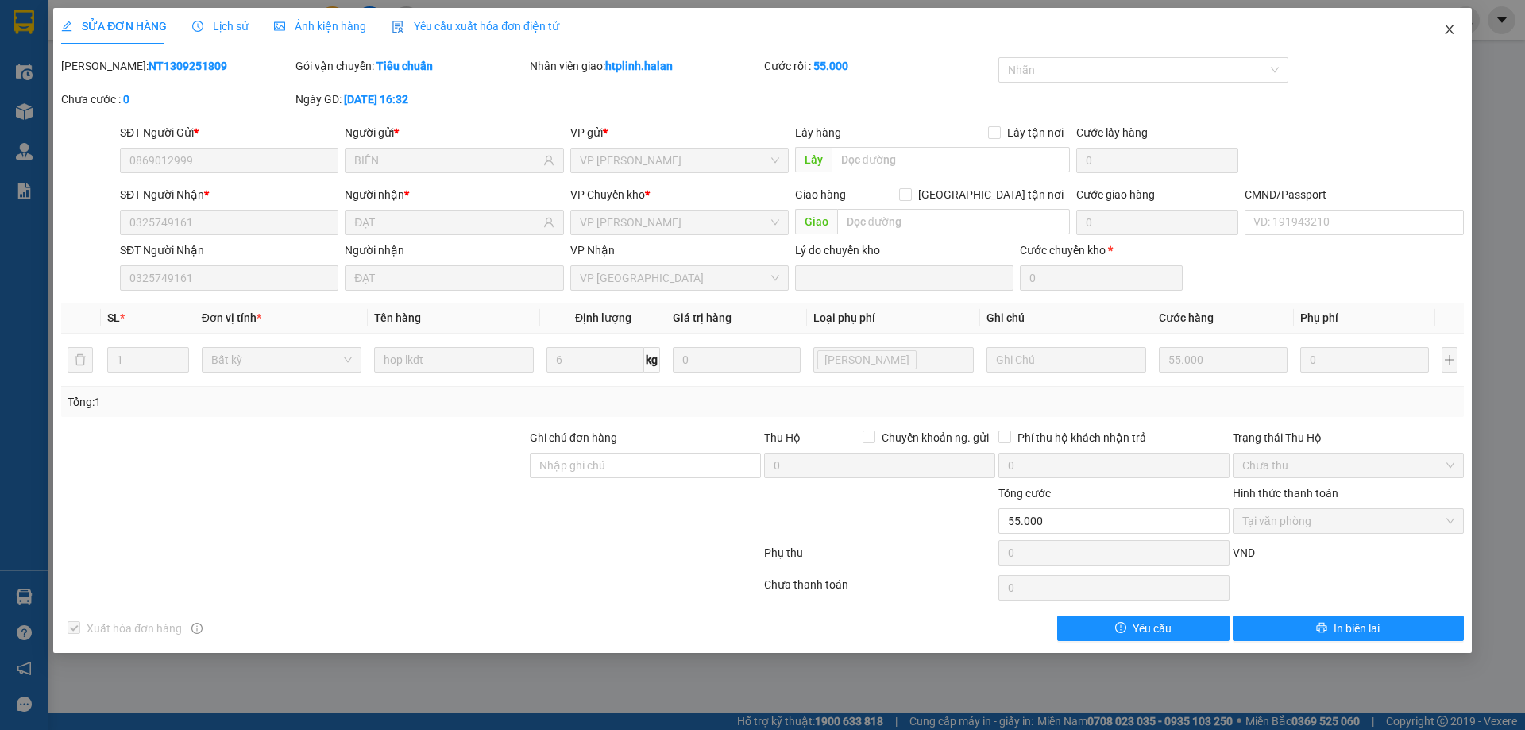
click at [1443, 24] on icon "close" at bounding box center [1449, 29] width 13 height 13
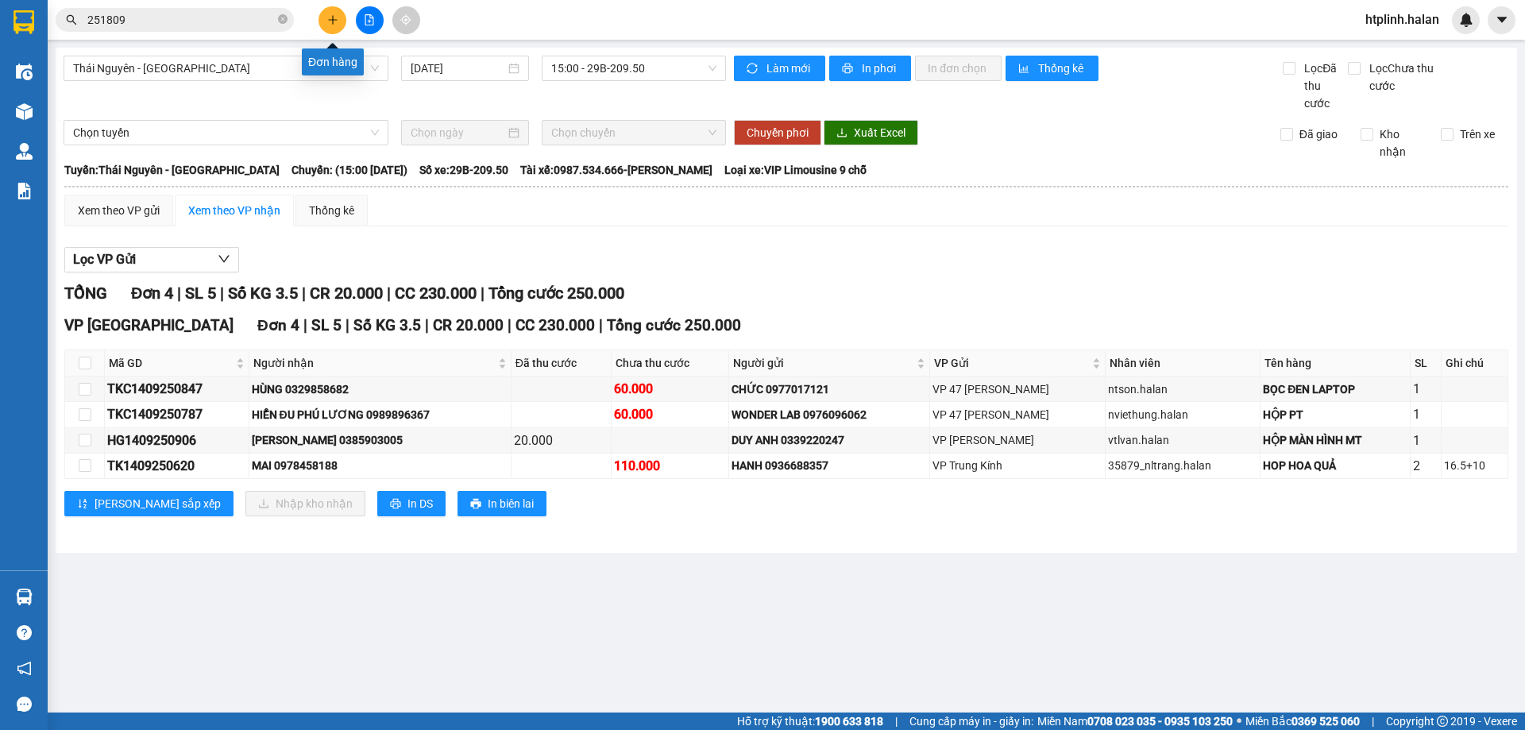
click at [337, 10] on button at bounding box center [332, 20] width 28 height 28
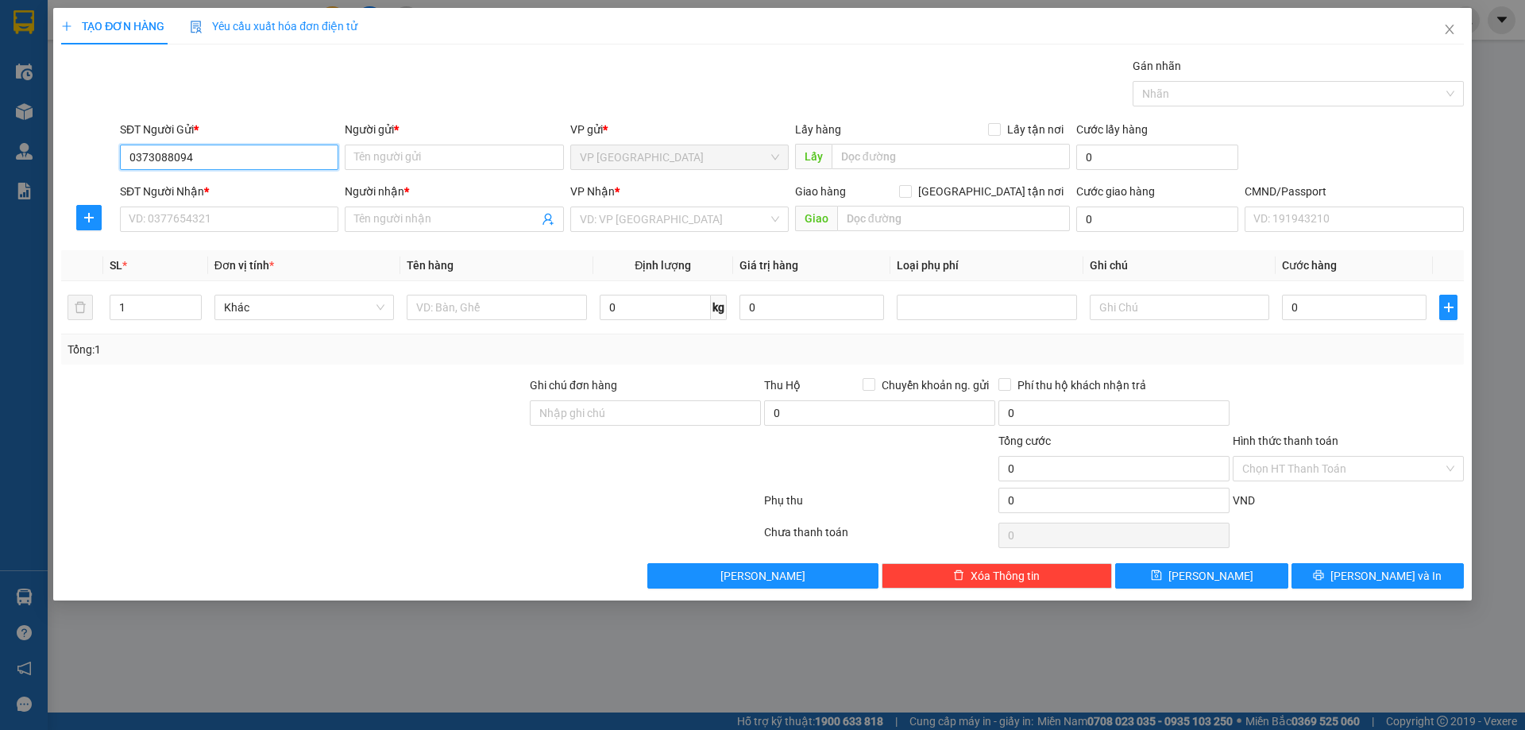
type input "0373088094"
click at [338, 170] on div "SĐT Người Gửi * 0373088094" at bounding box center [229, 149] width 218 height 56
click at [372, 161] on input "Người gửi *" at bounding box center [454, 157] width 218 height 25
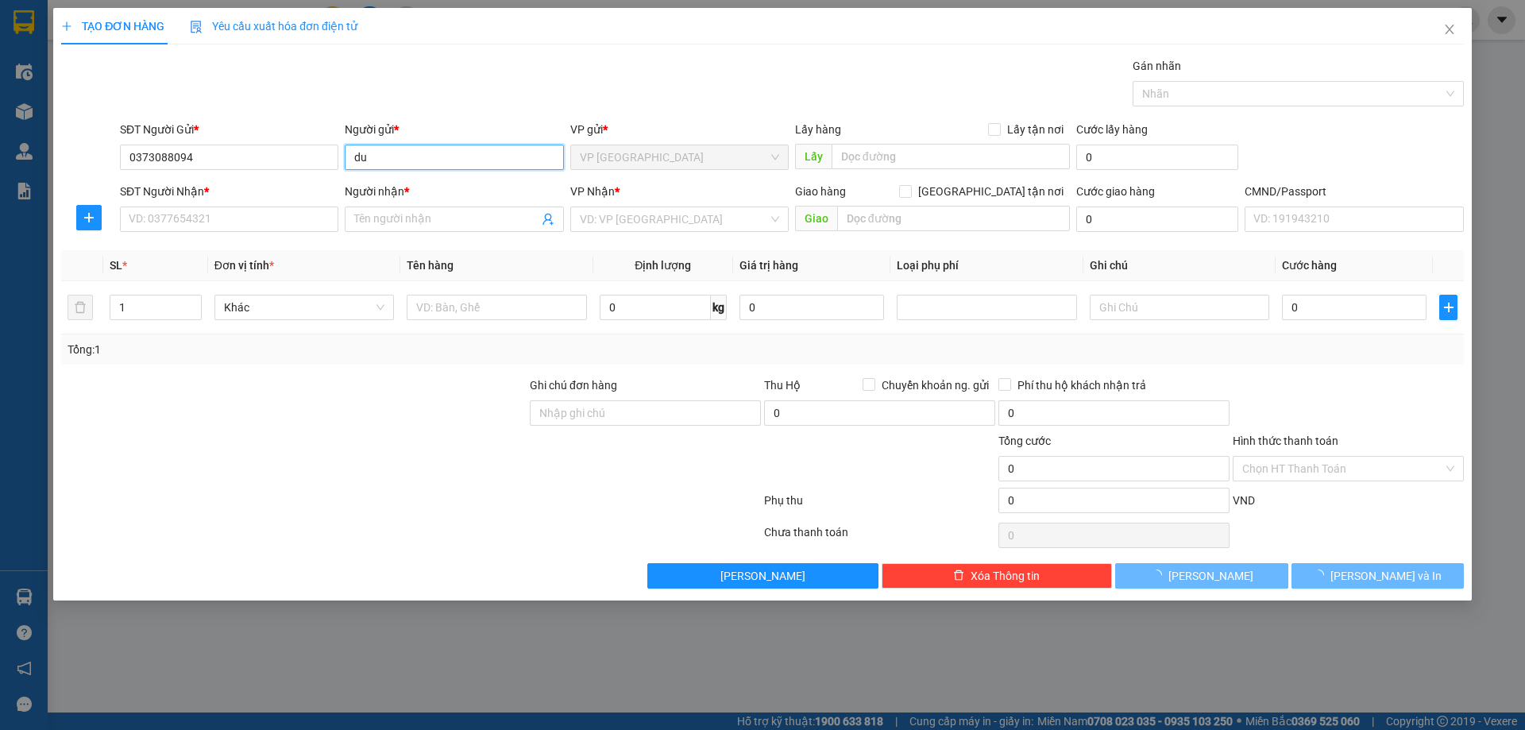
type input "d"
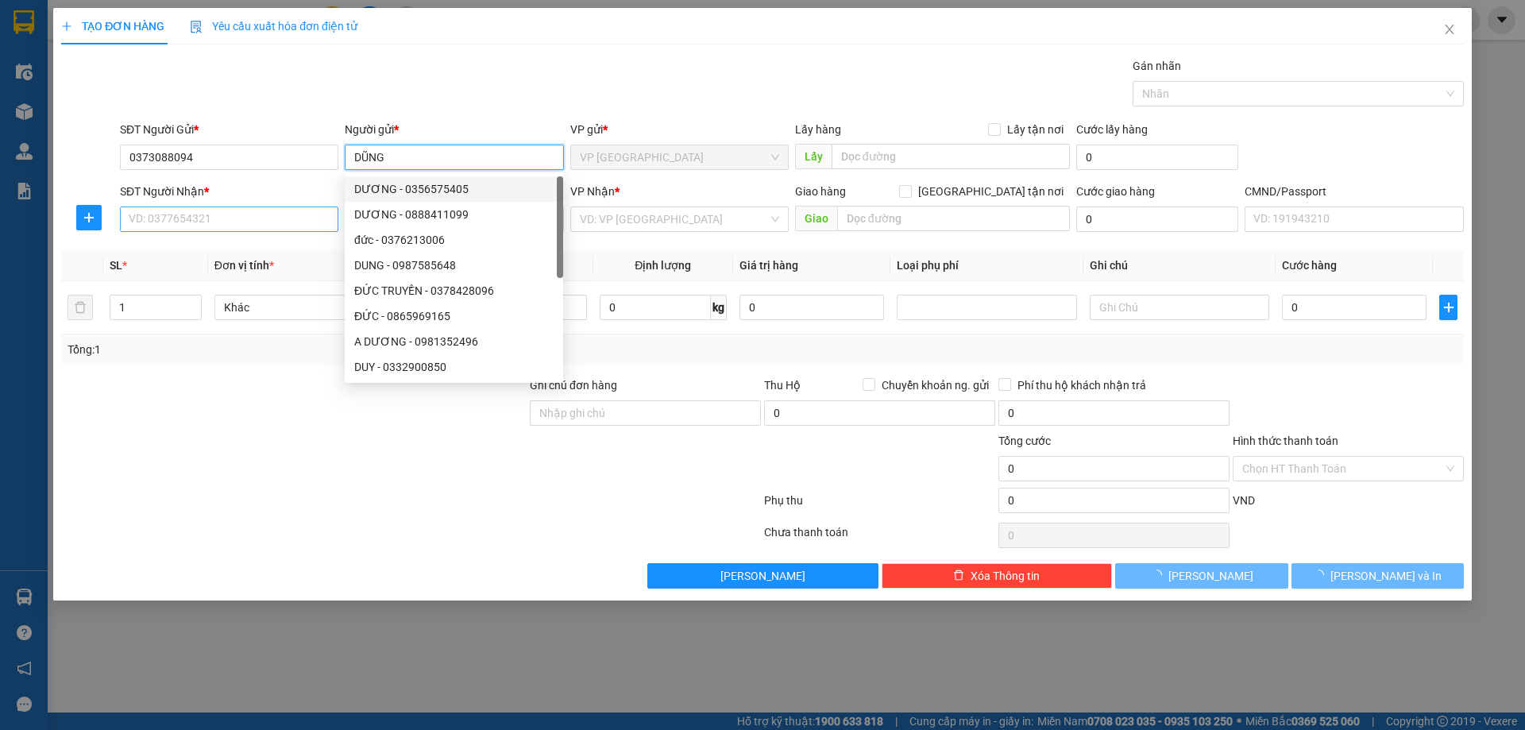
type input "DŨNG"
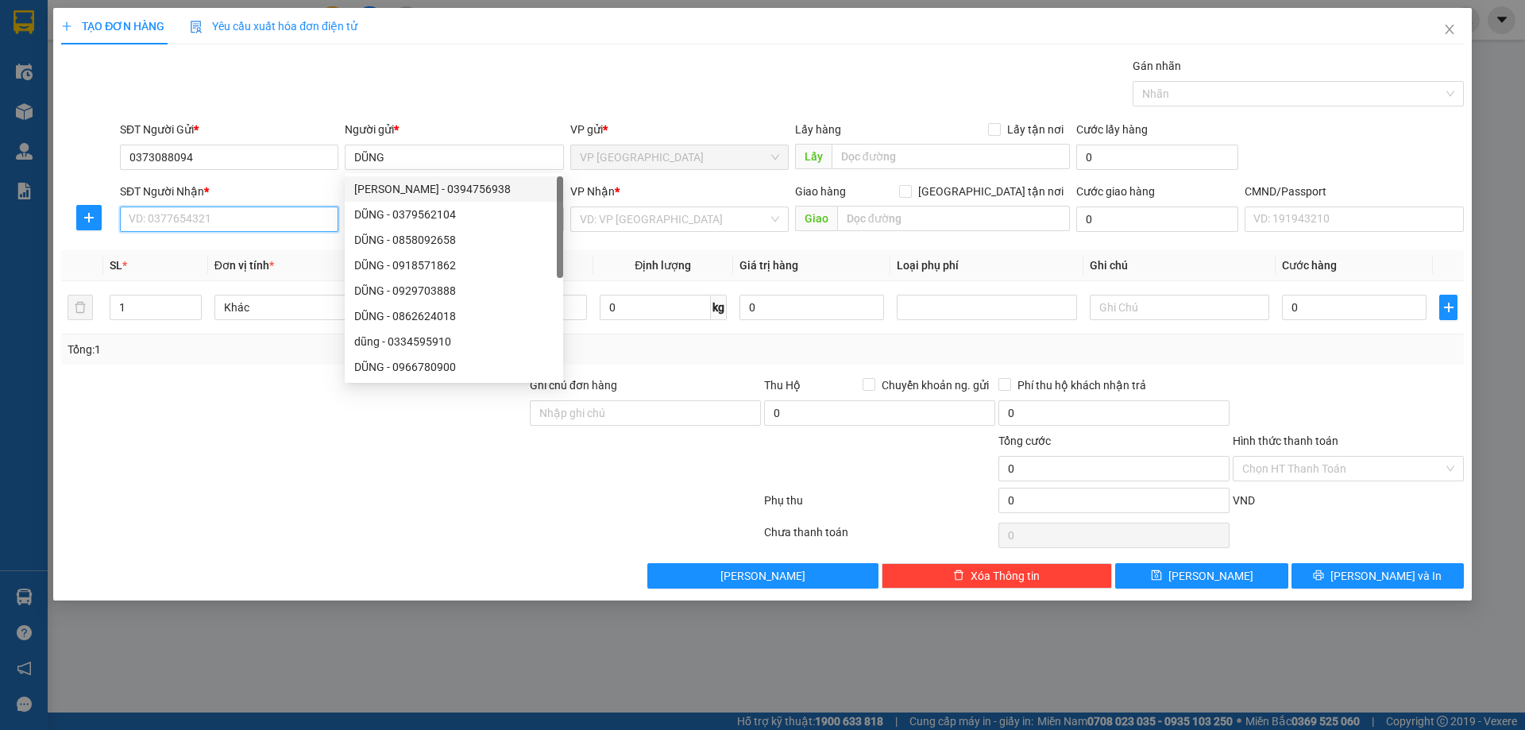
click at [246, 228] on input "SĐT Người Nhận *" at bounding box center [229, 218] width 218 height 25
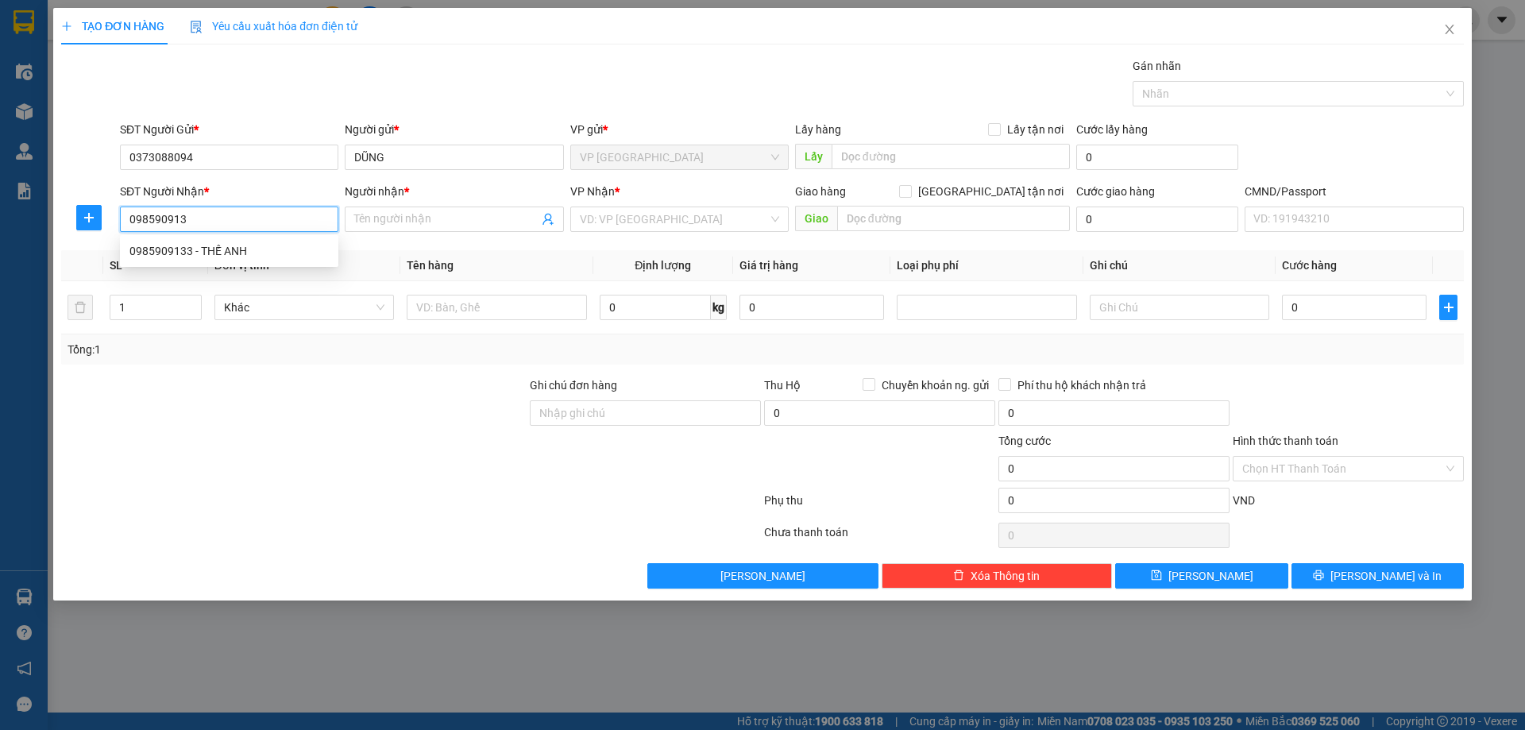
type input "0985909133"
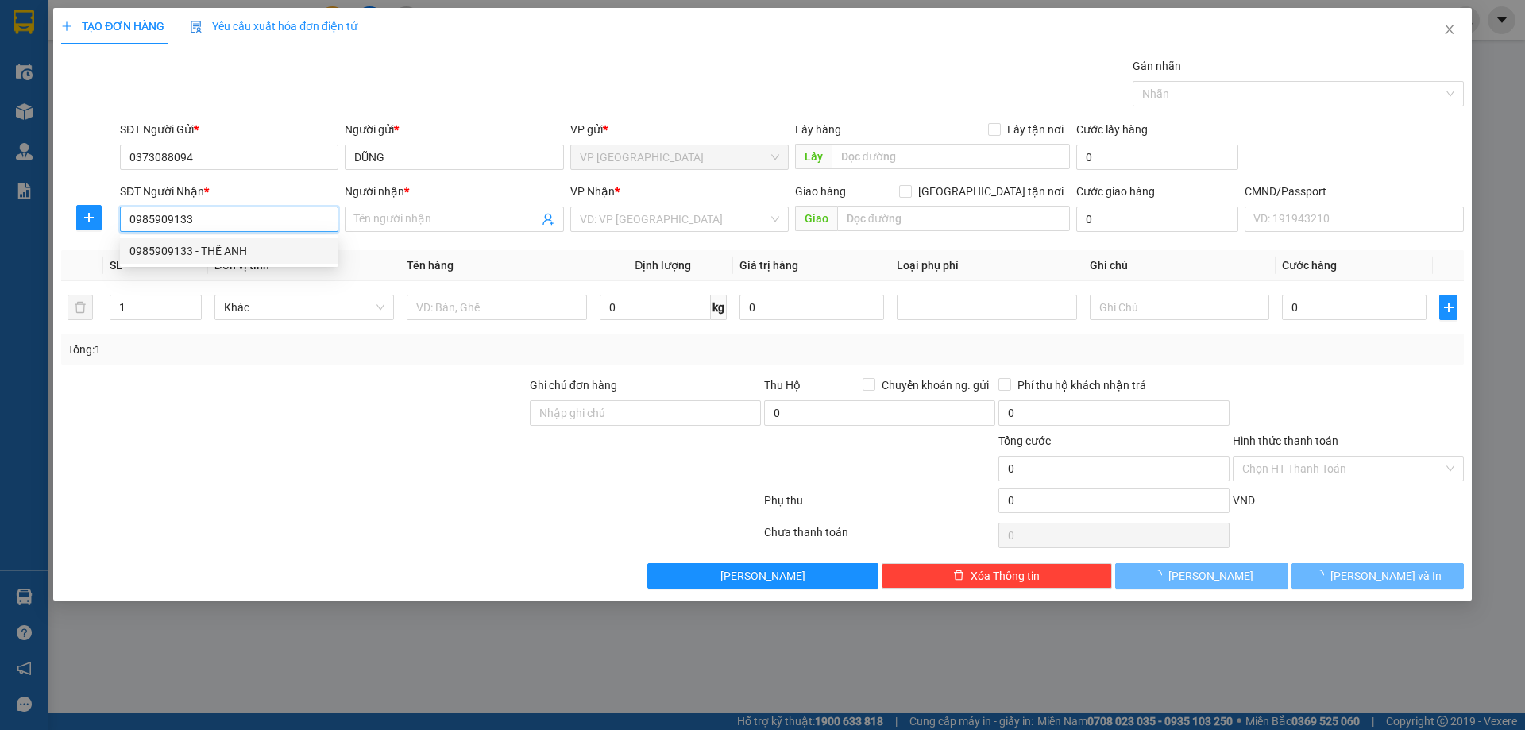
click at [285, 253] on div "0985909133 - THẾ ANH" at bounding box center [228, 250] width 199 height 17
type input "THẾ ANH"
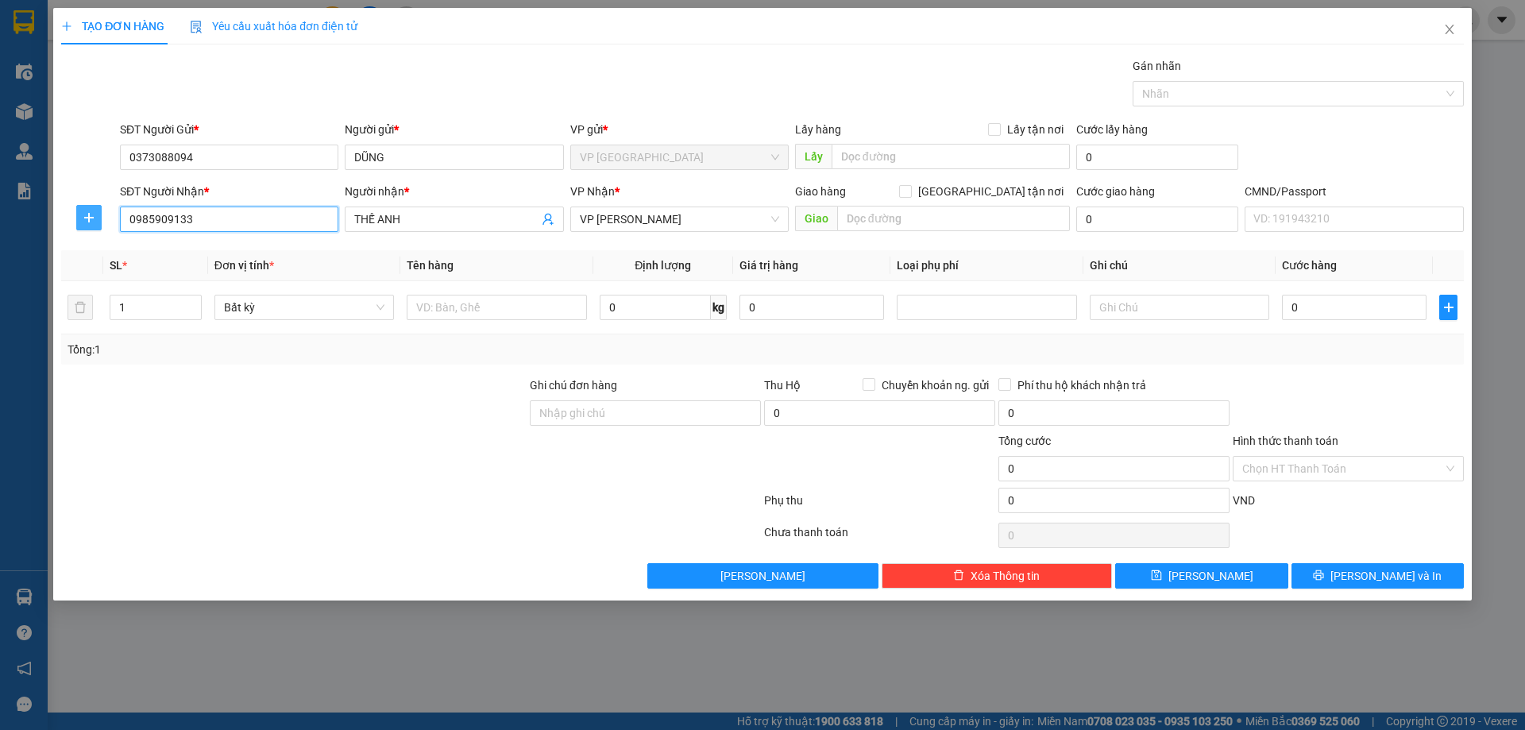
type input "0985909133"
drag, startPoint x: 89, startPoint y: 216, endPoint x: 121, endPoint y: 237, distance: 38.5
click at [90, 217] on icon "plus" at bounding box center [89, 217] width 13 height 13
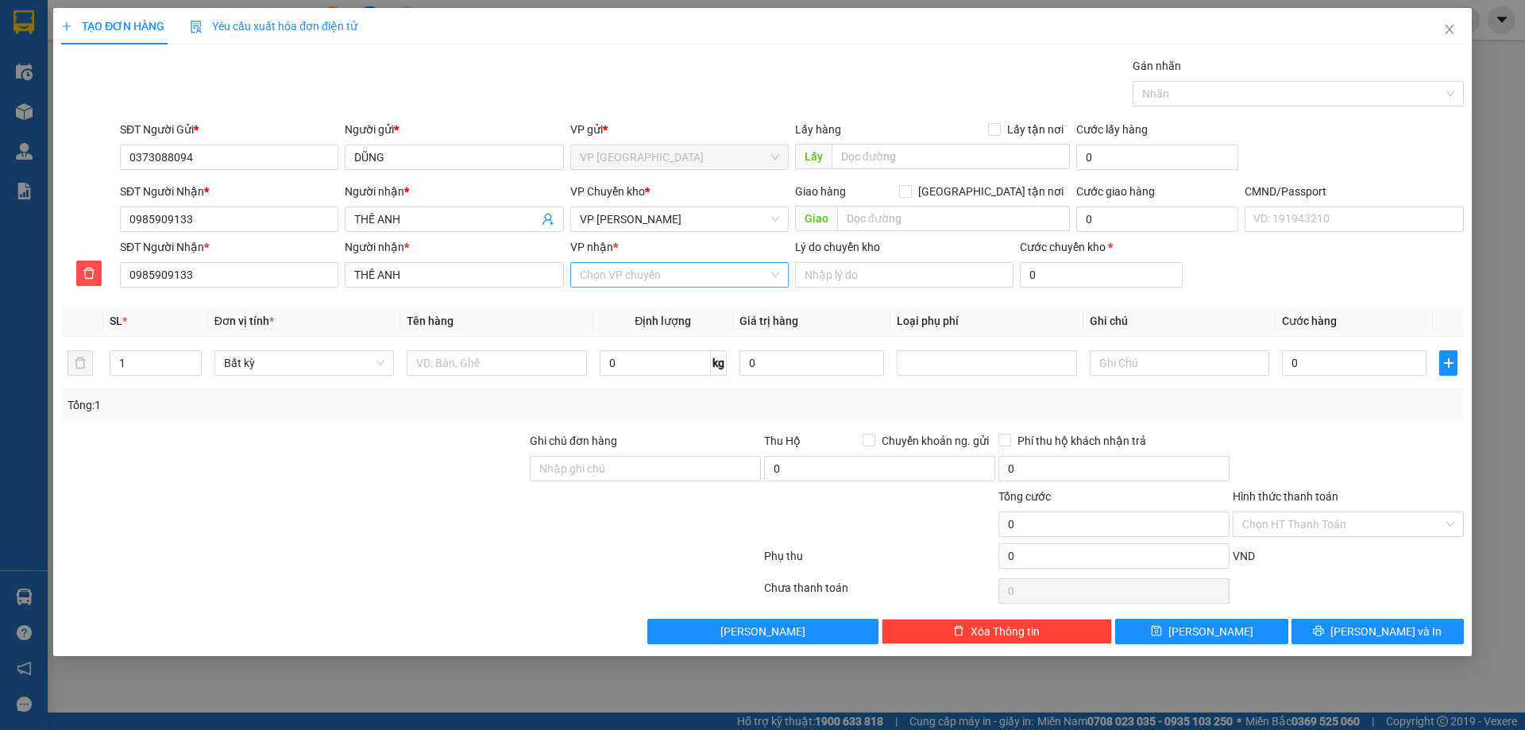
click at [659, 280] on input "VP nhận *" at bounding box center [674, 275] width 188 height 24
type input "NVC"
click at [657, 303] on div "VP [PERSON_NAME]" at bounding box center [679, 306] width 199 height 17
click at [669, 222] on span "VP [PERSON_NAME]" at bounding box center [679, 219] width 199 height 24
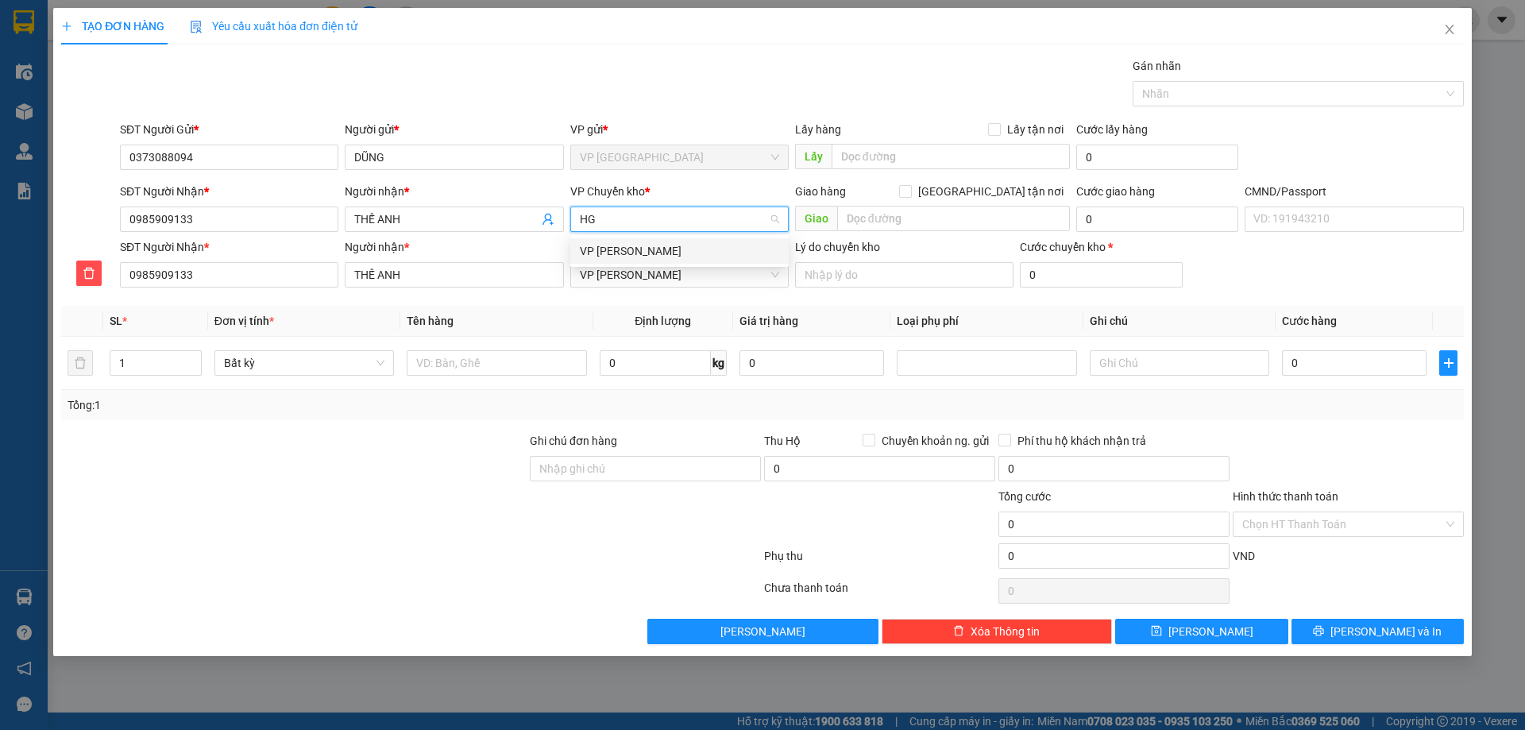
type input "HG"
click at [669, 237] on body "Kết quả tìm kiếm ( 199 ) Bộ lọc Mã ĐH Trạng thái Món hàng Thu hộ Tổng cước Chưa…" at bounding box center [762, 365] width 1525 height 730
click at [668, 222] on span "VP [PERSON_NAME]" at bounding box center [679, 219] width 199 height 24
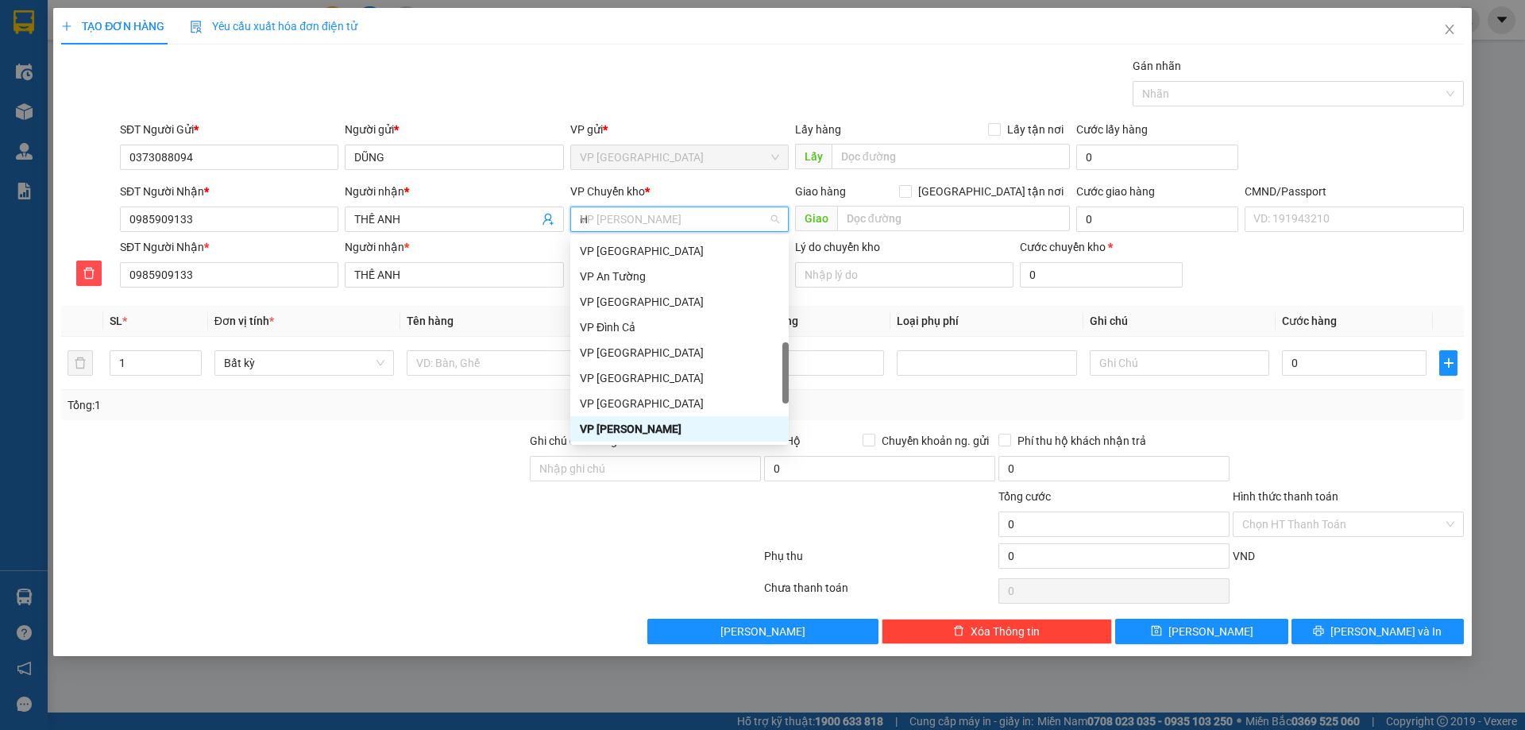
scroll to position [267, 0]
type input "HG"
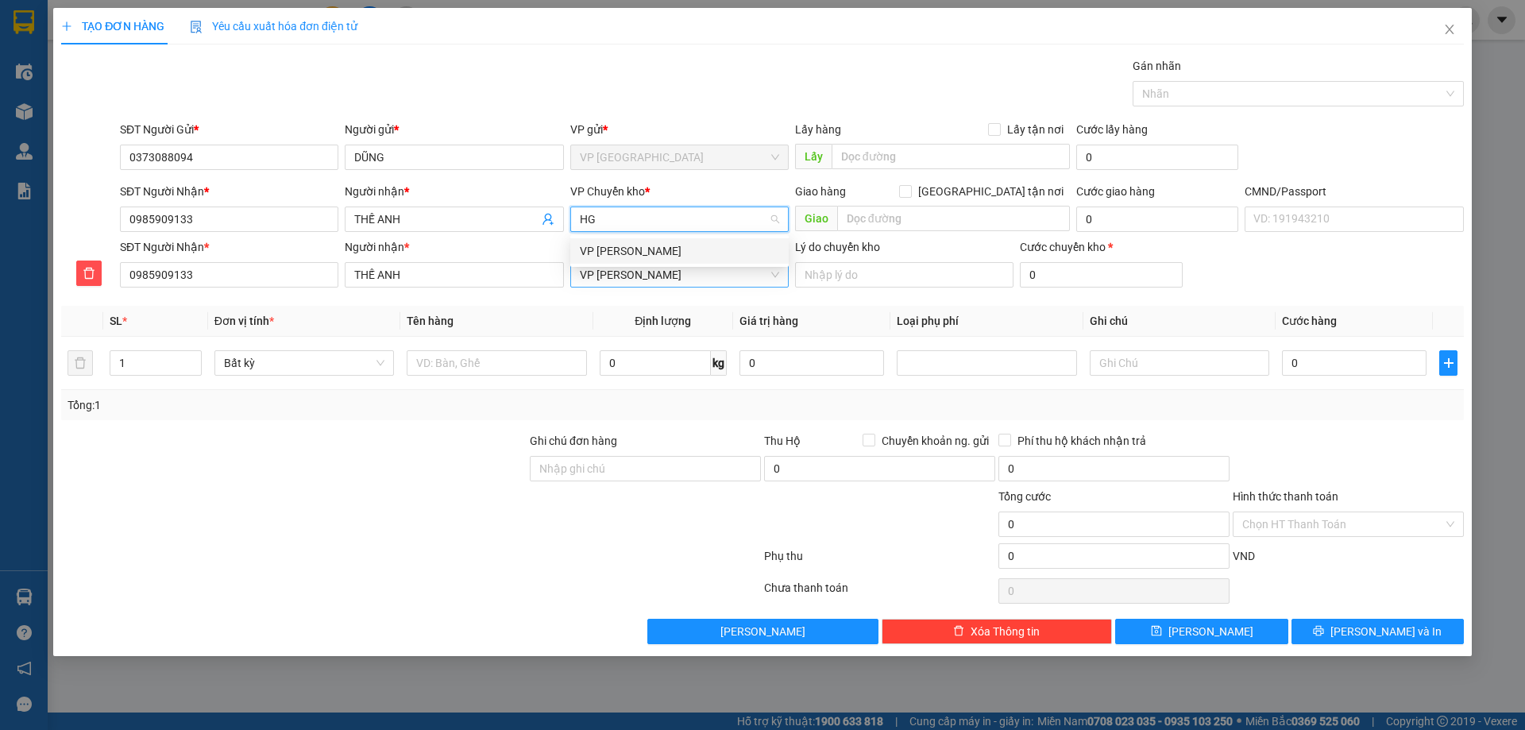
click at [657, 253] on div "VP [PERSON_NAME]" at bounding box center [679, 250] width 199 height 17
drag, startPoint x: 449, startPoint y: 343, endPoint x: 466, endPoint y: 349, distance: 17.6
click at [451, 343] on td at bounding box center [496, 363] width 192 height 53
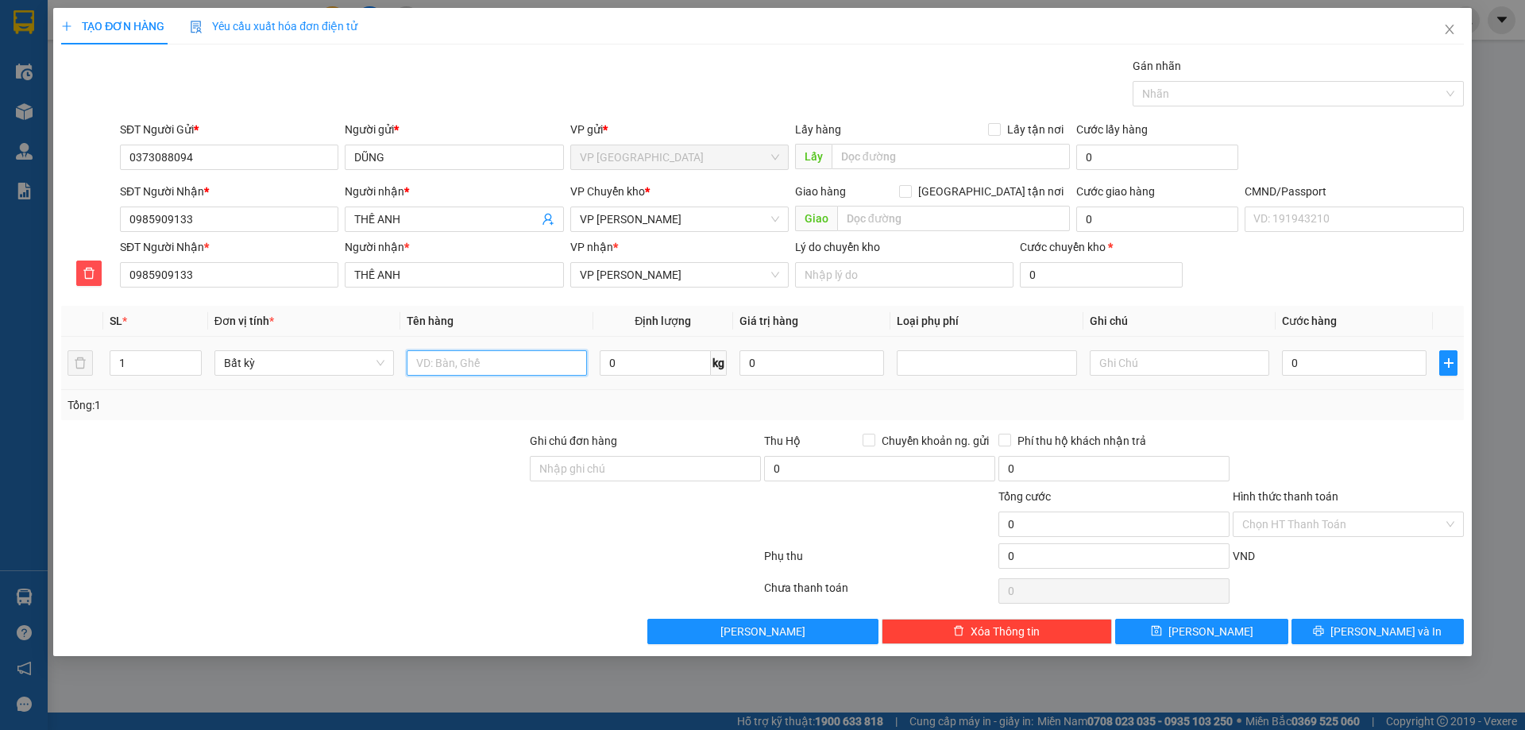
click at [470, 352] on input "text" at bounding box center [496, 362] width 179 height 25
type input "HỘP CHIM CẢNH"
click at [605, 354] on input "0" at bounding box center [655, 362] width 111 height 25
type input "0.2"
click at [768, 403] on div "Tổng: 1" at bounding box center [762, 404] width 1390 height 17
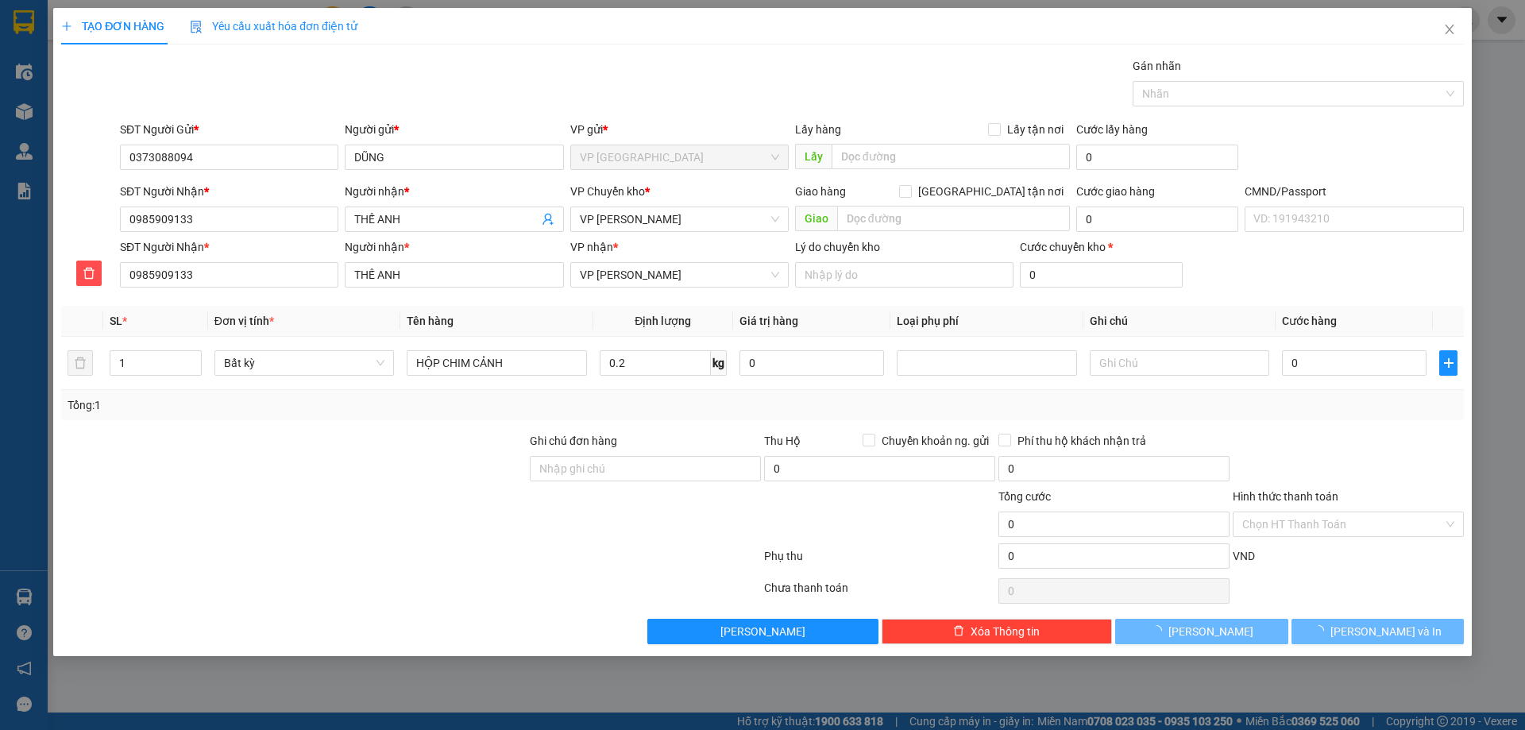
type input "40.000"
click at [1356, 615] on div "Transit Pickup Surcharge Ids Transit Deliver Surcharge Ids Transit Deliver Surc…" at bounding box center [762, 350] width 1402 height 587
click at [1324, 625] on icon "printer" at bounding box center [1318, 630] width 11 height 11
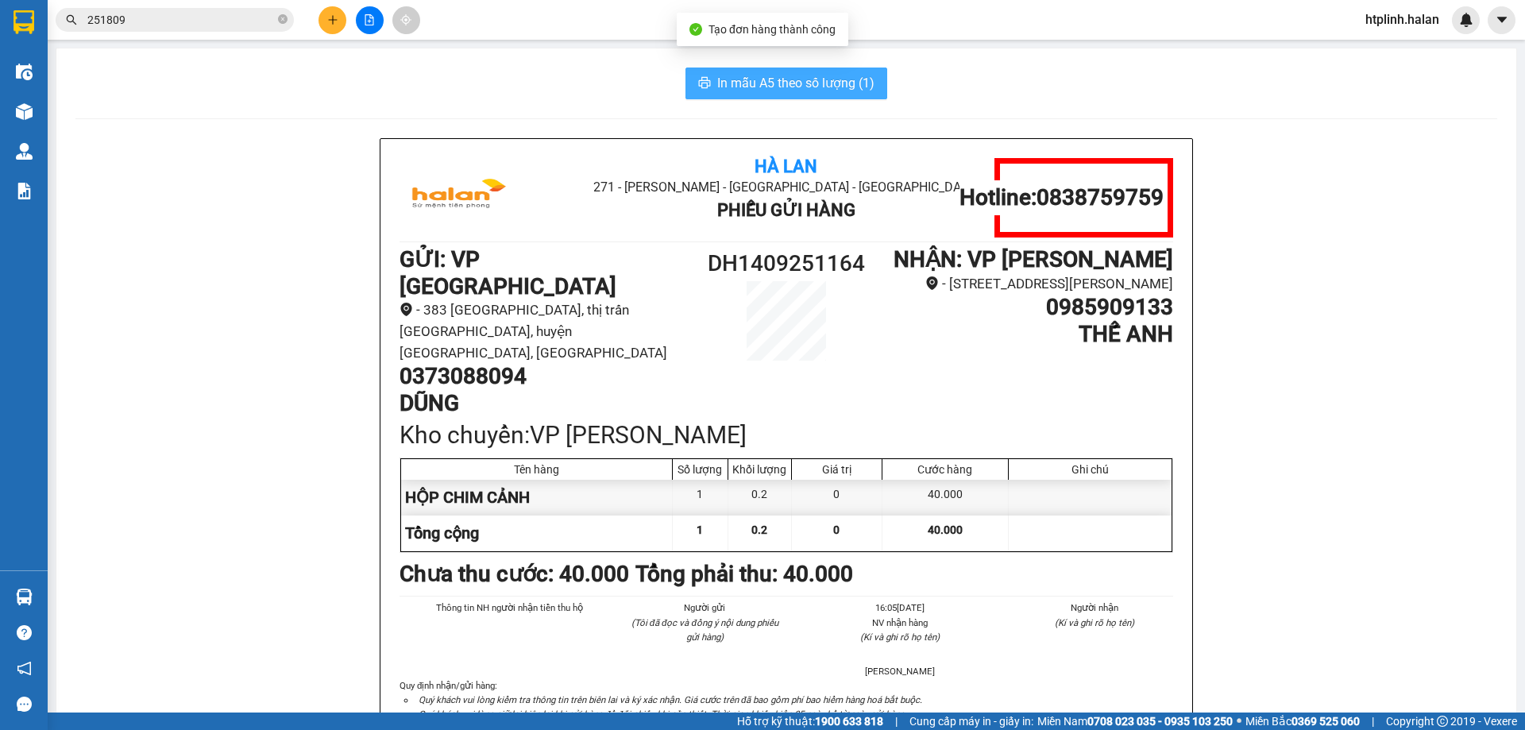
click at [819, 76] on span "In mẫu A5 theo số lượng (1)" at bounding box center [795, 83] width 157 height 20
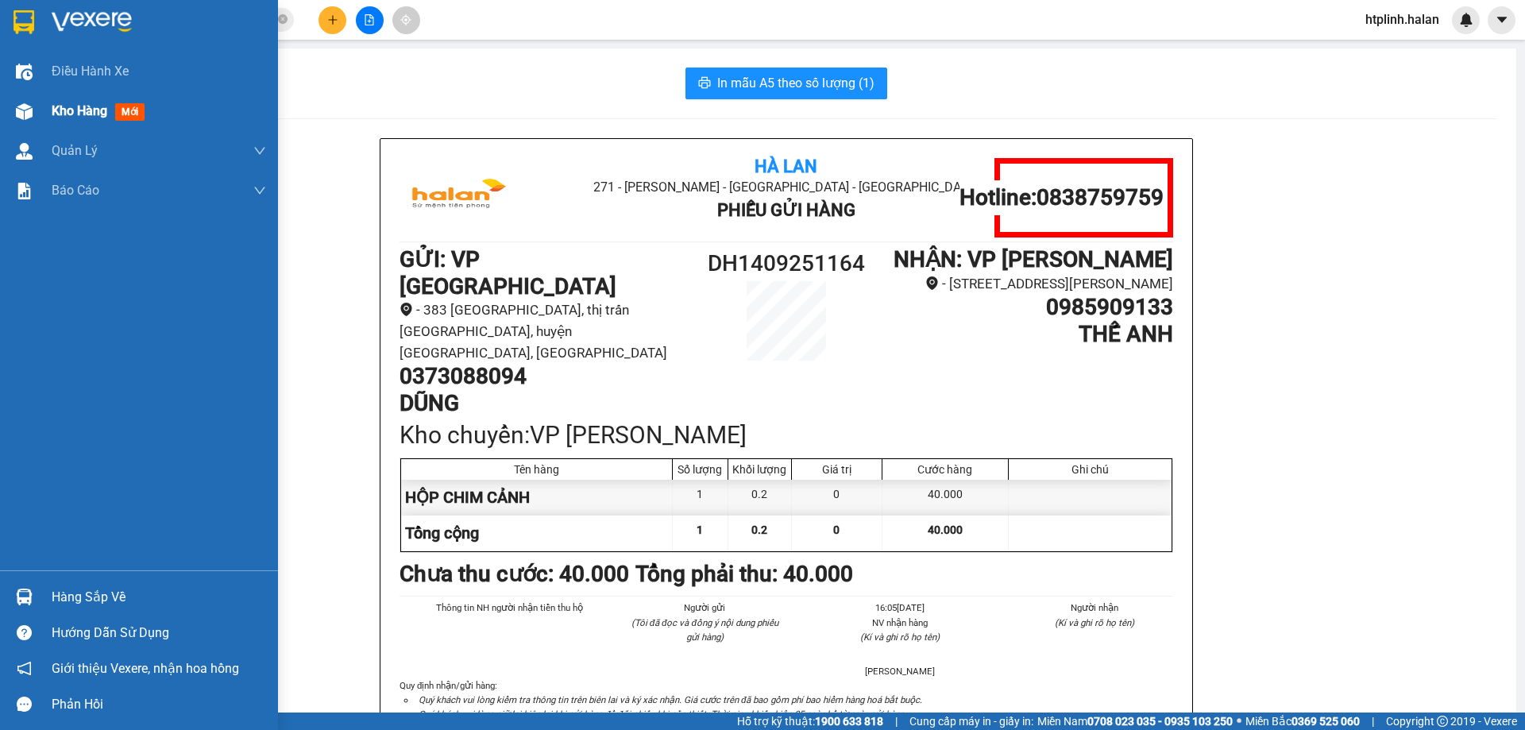
click at [25, 110] on img at bounding box center [24, 111] width 17 height 17
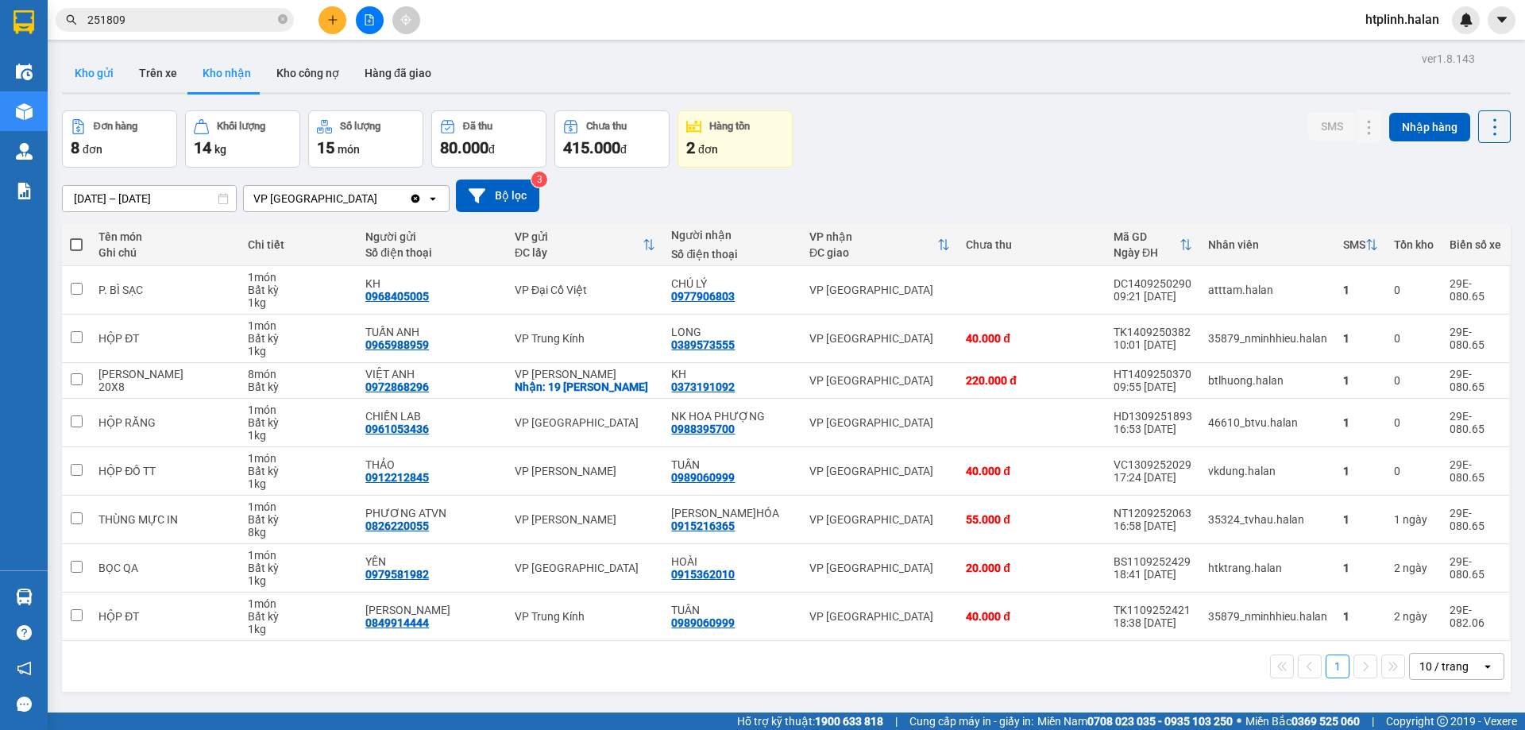
click at [90, 63] on button "Kho gửi" at bounding box center [94, 73] width 64 height 38
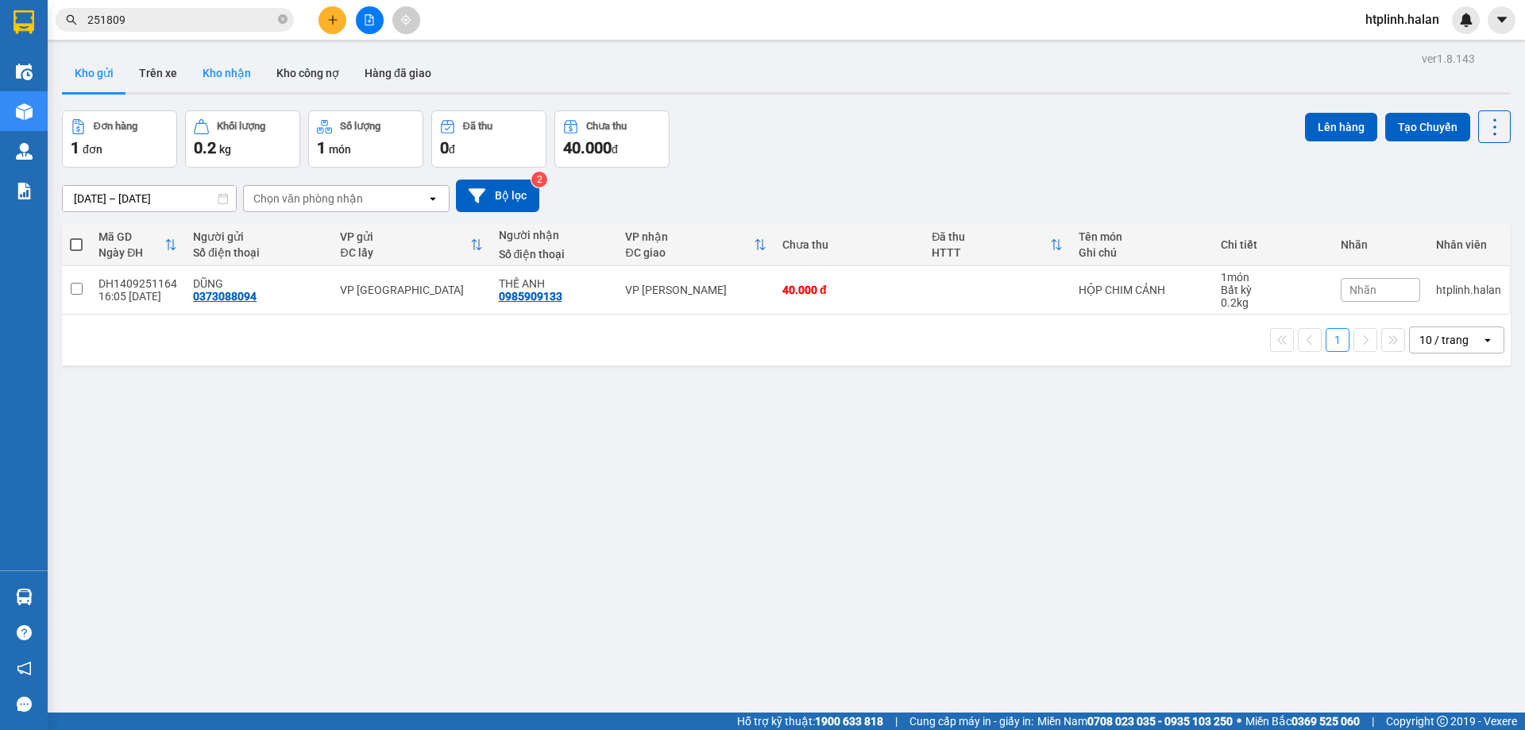
click at [222, 72] on button "Kho nhận" at bounding box center [227, 73] width 74 height 38
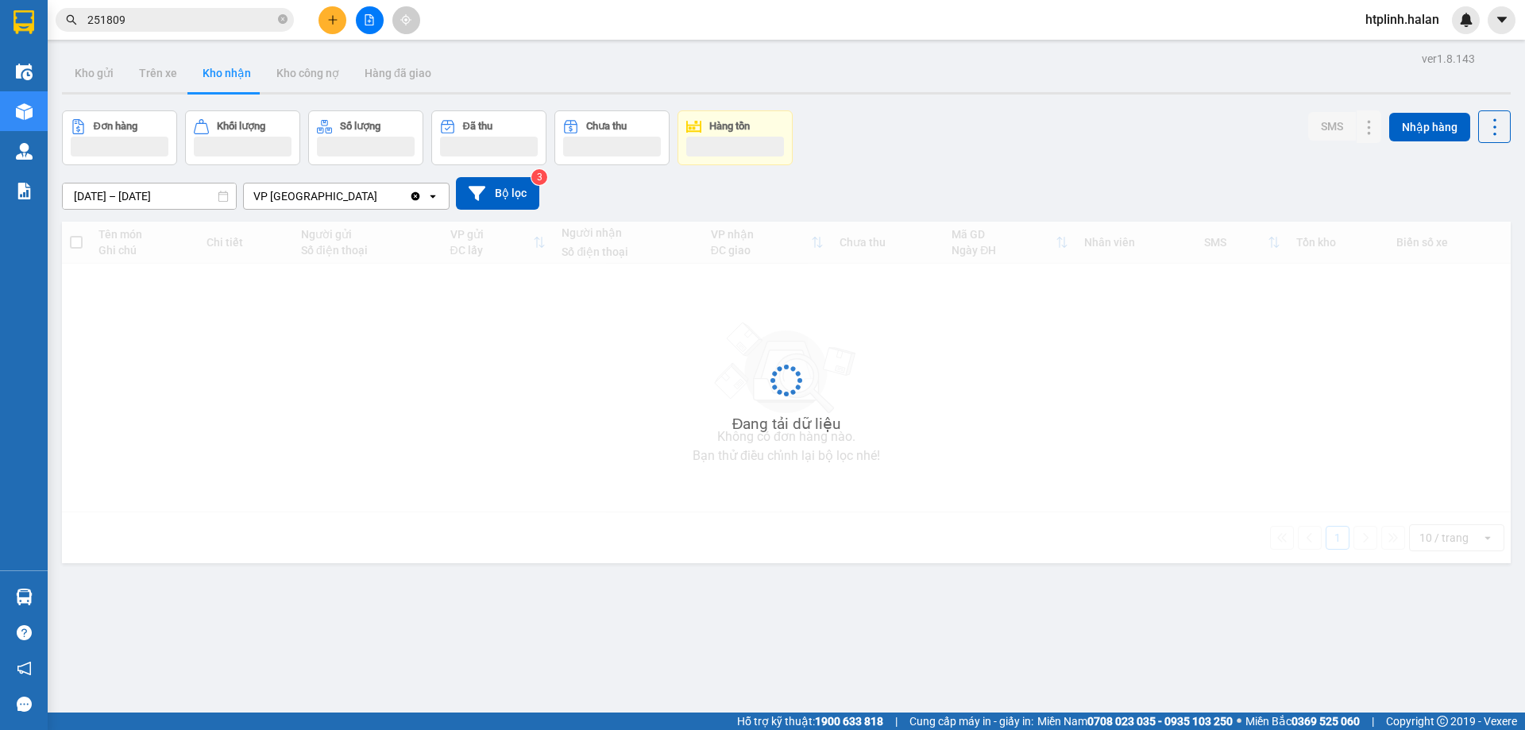
scroll to position [73, 0]
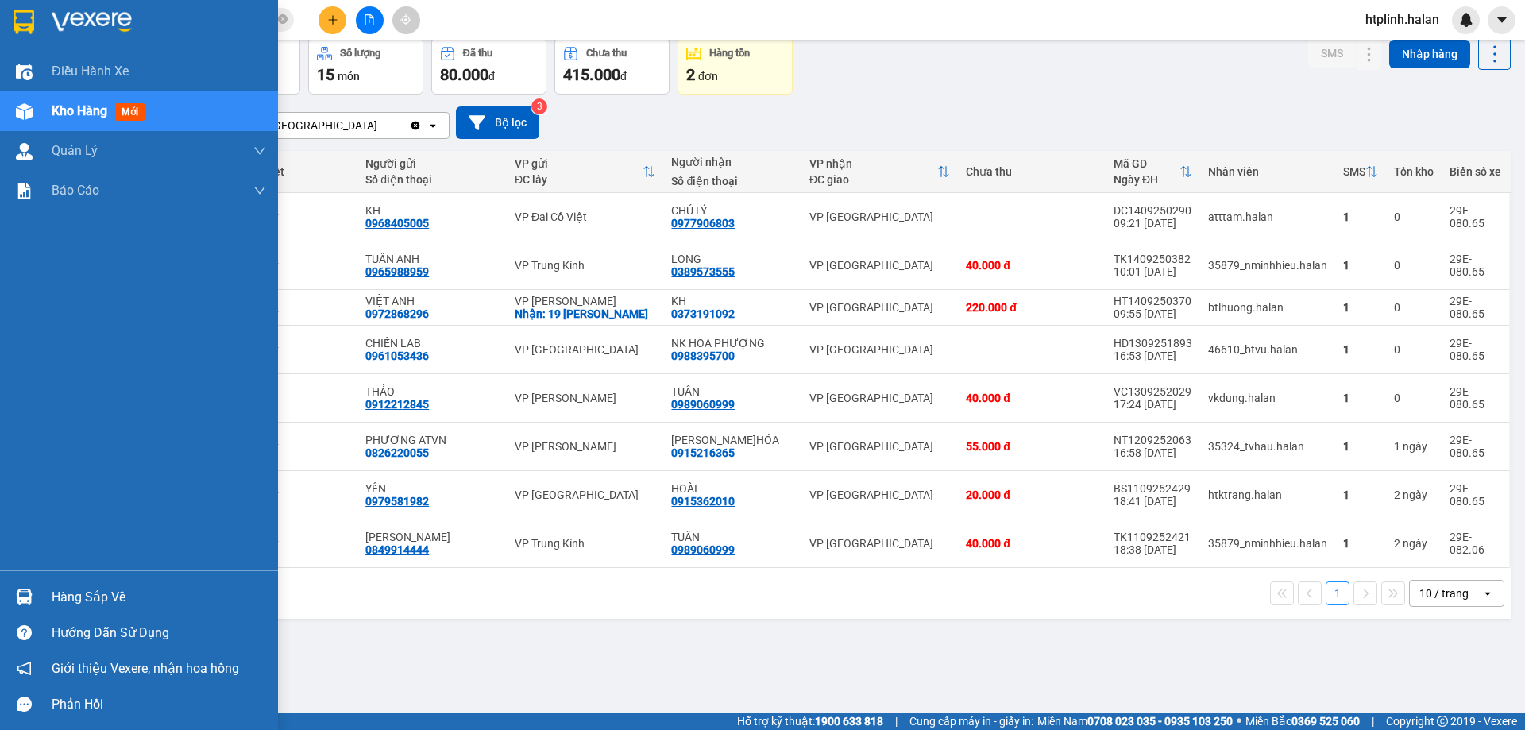
click at [60, 594] on div "Hàng sắp về" at bounding box center [159, 597] width 214 height 24
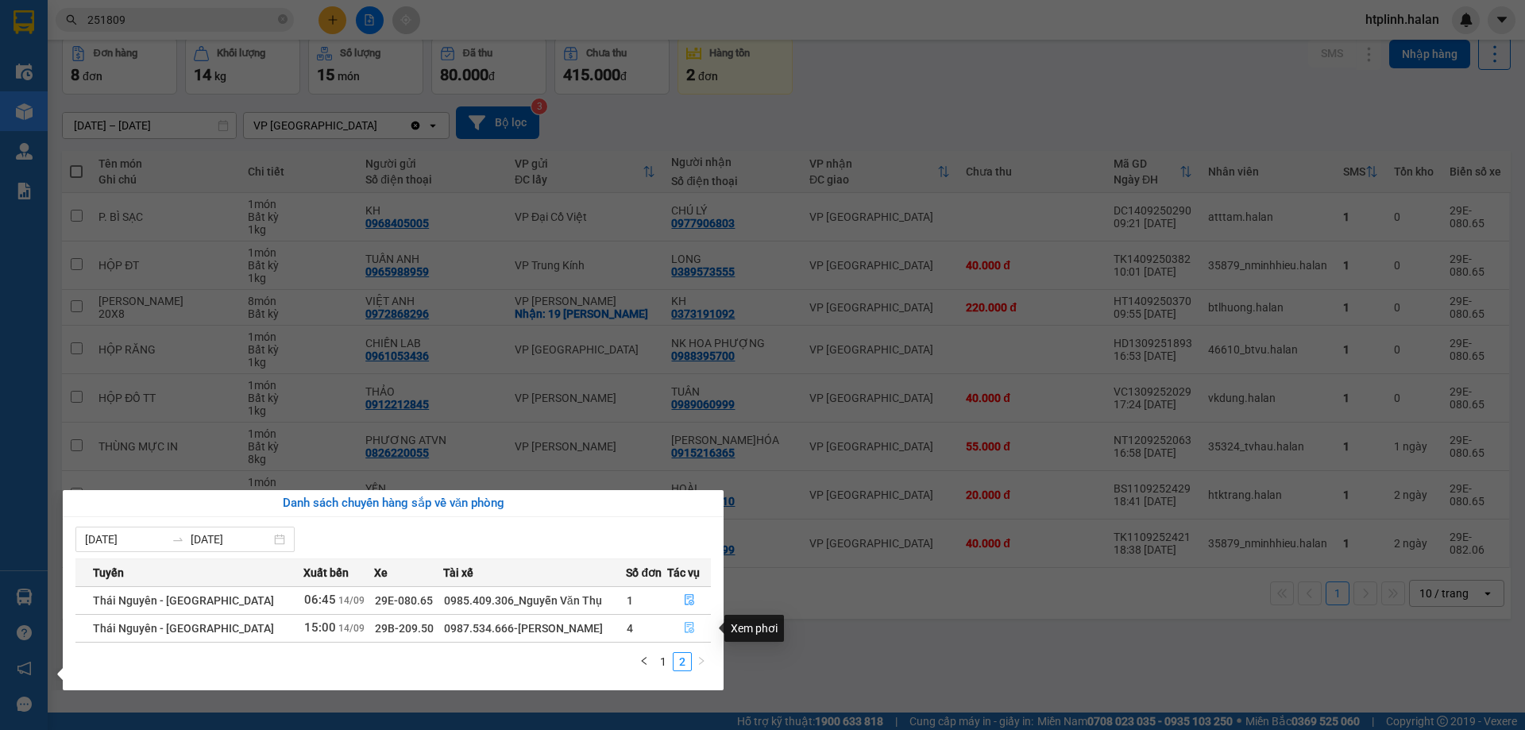
click at [678, 632] on button "button" at bounding box center [689, 627] width 42 height 25
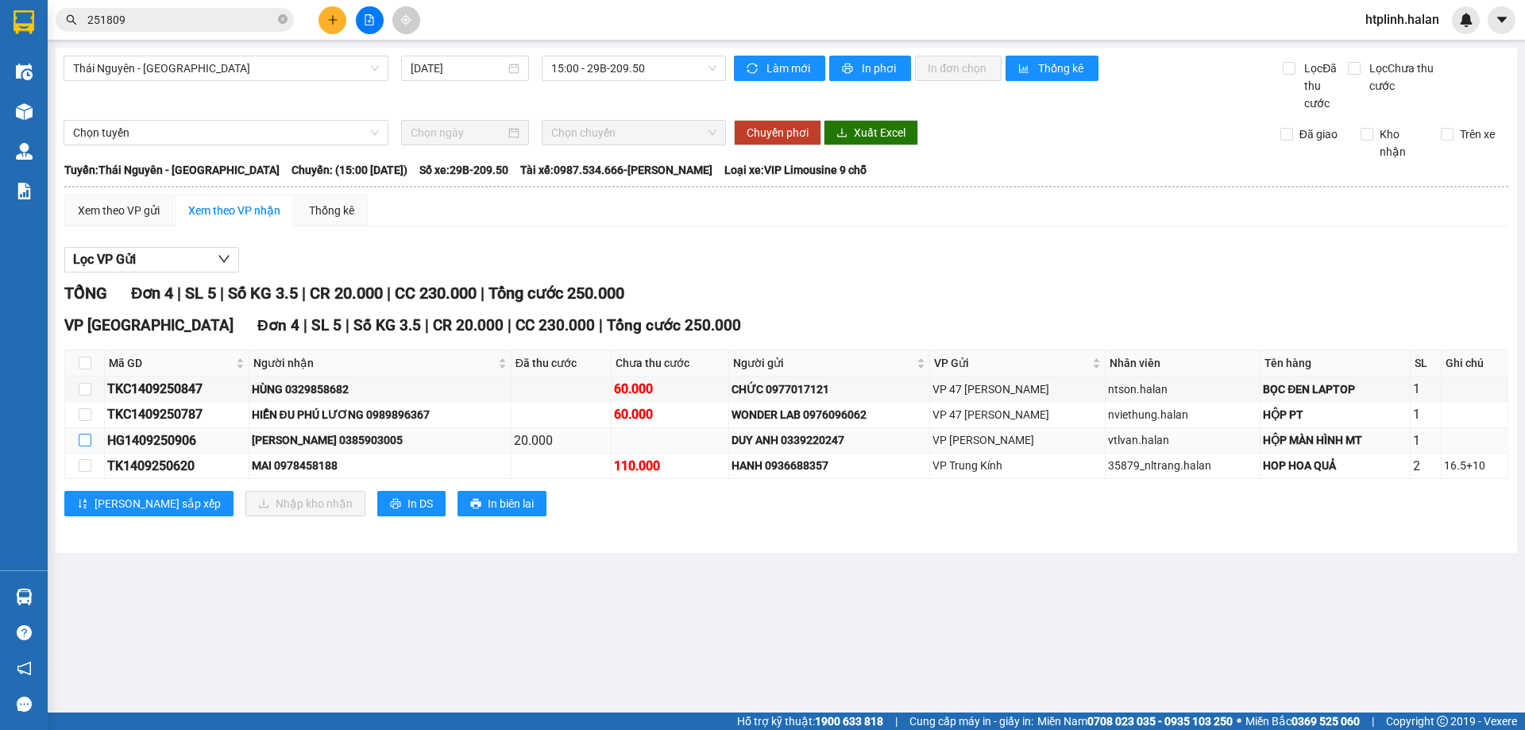
click at [90, 445] on input "checkbox" at bounding box center [85, 440] width 13 height 13
checkbox input "true"
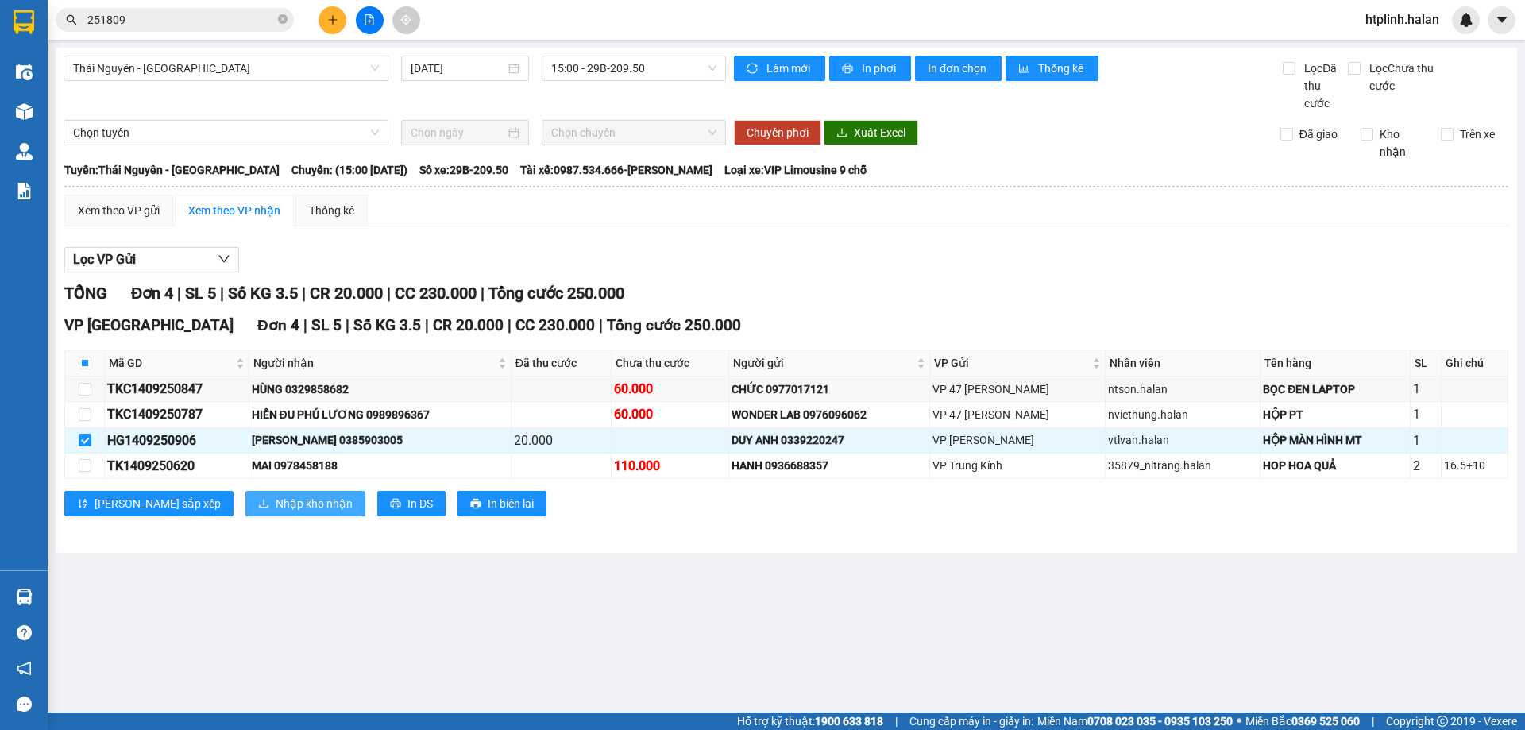
click at [245, 498] on button "Nhập kho nhận" at bounding box center [305, 503] width 120 height 25
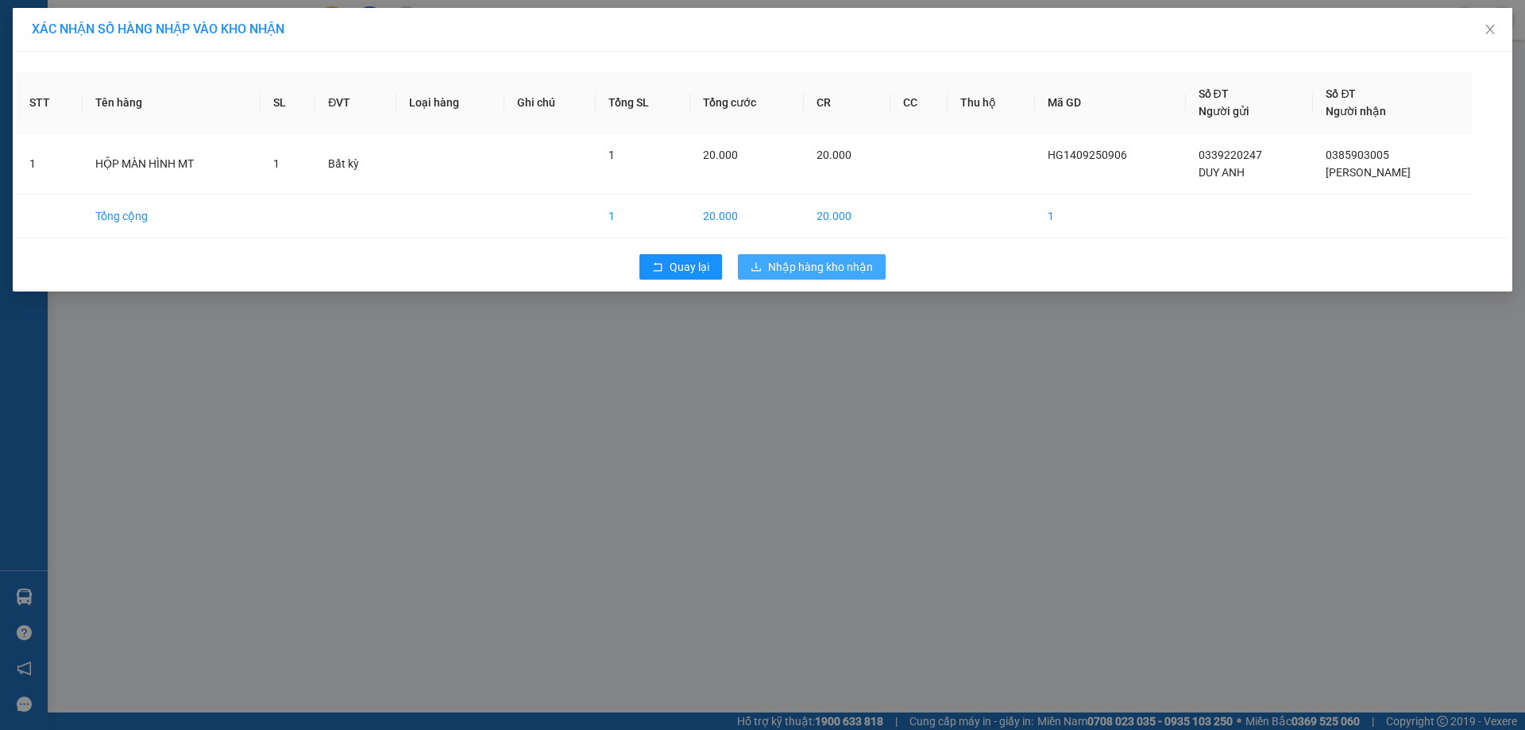
click at [830, 264] on span "Nhập hàng kho nhận" at bounding box center [820, 266] width 105 height 17
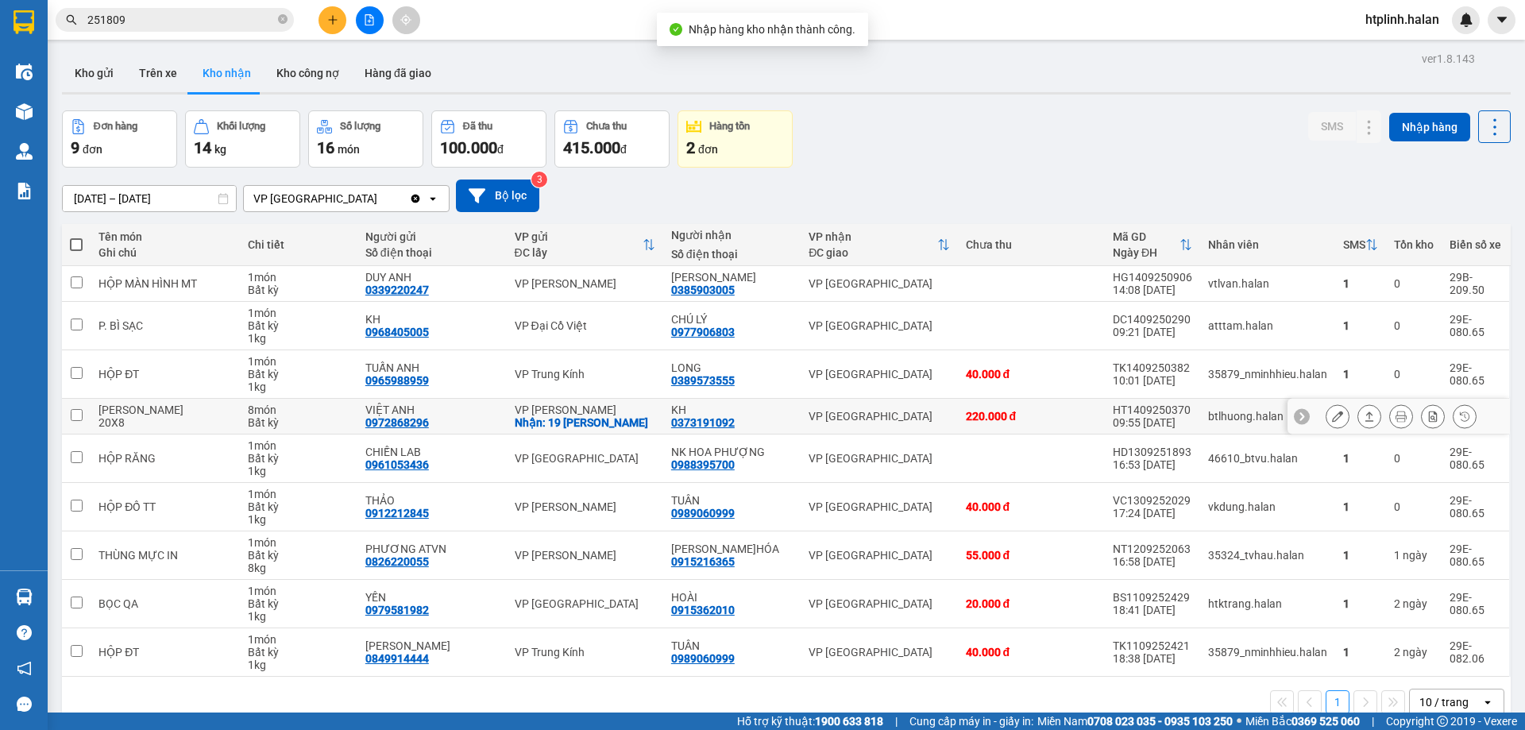
scroll to position [73, 0]
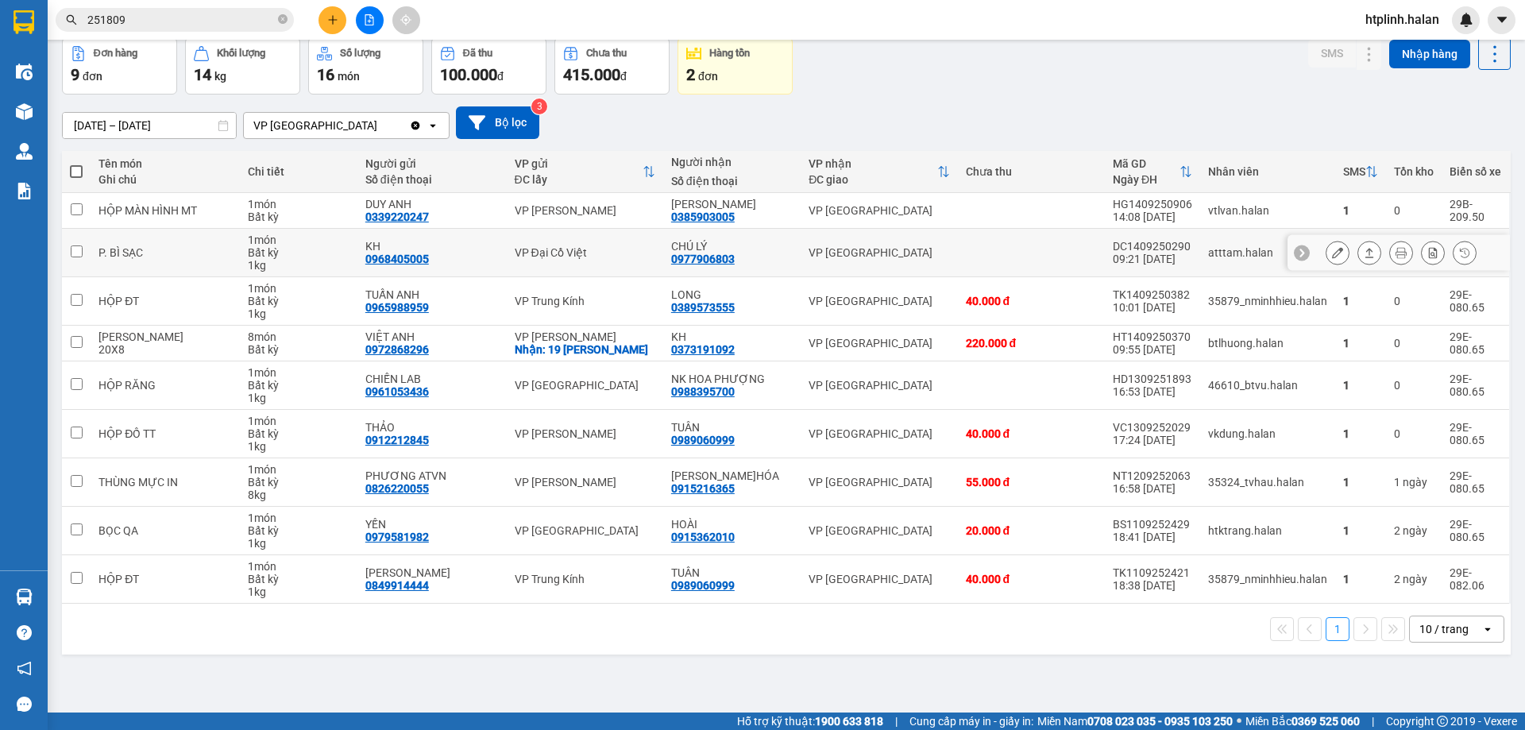
click at [1363, 248] on icon at bounding box center [1368, 252] width 11 height 11
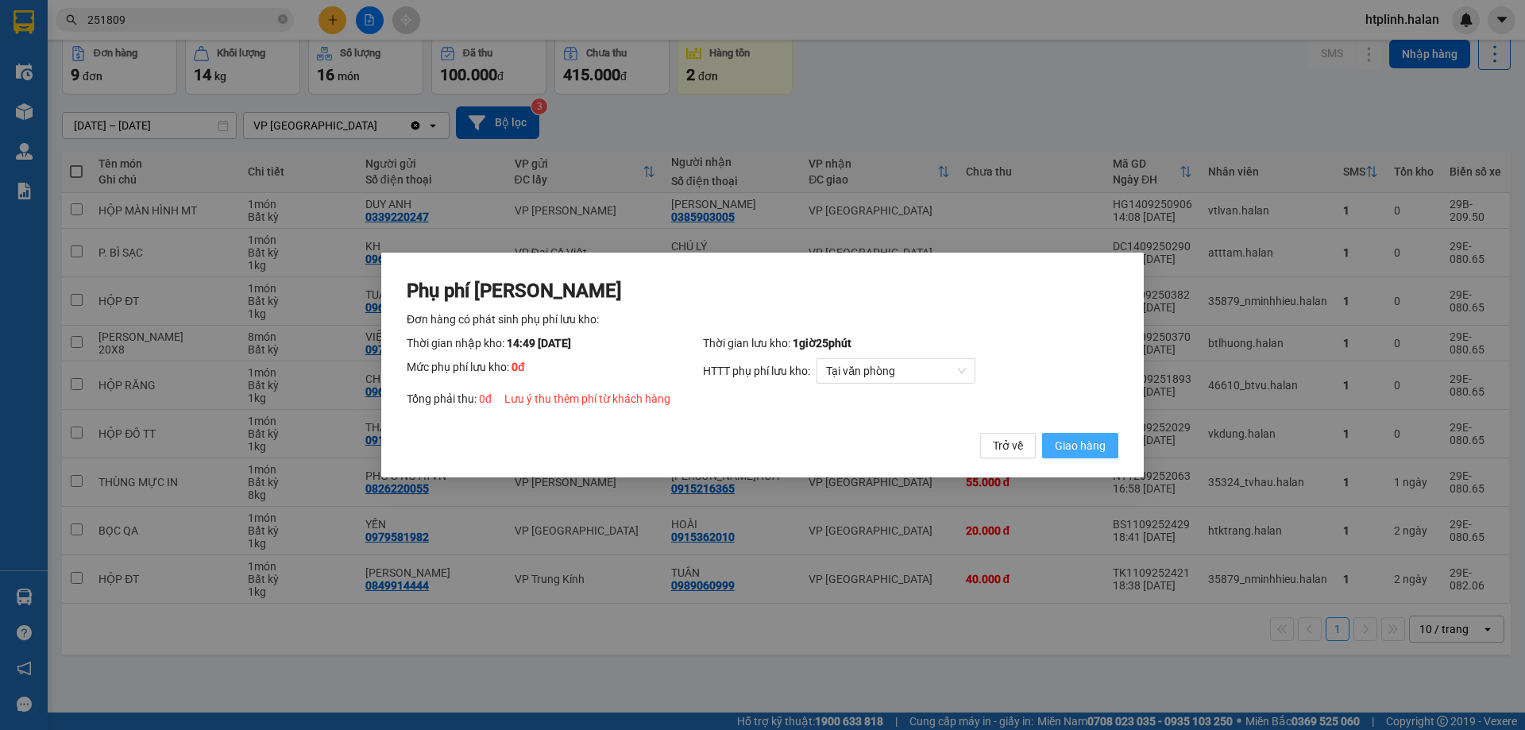
drag, startPoint x: 1080, startPoint y: 445, endPoint x: 1101, endPoint y: 453, distance: 22.9
click at [1101, 453] on div "Phụ phí Lưu kho Đơn hàng có phát sinh phụ phí lưu kho: Thời gian nhập kho: 14:4…" at bounding box center [762, 368] width 711 height 181
click at [1101, 453] on span "Giao hàng" at bounding box center [1079, 445] width 51 height 17
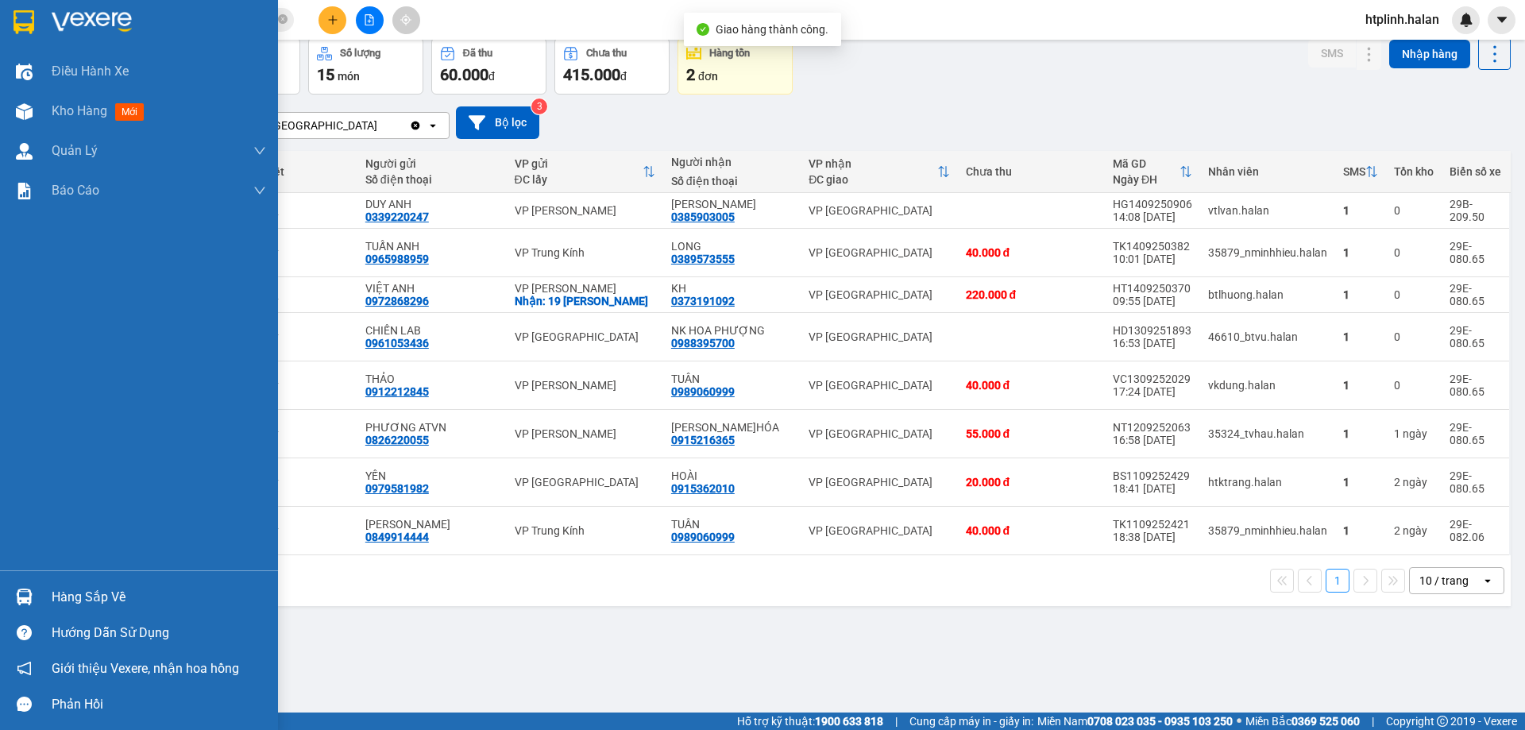
click at [188, 581] on div "Hàng sắp về" at bounding box center [139, 597] width 278 height 36
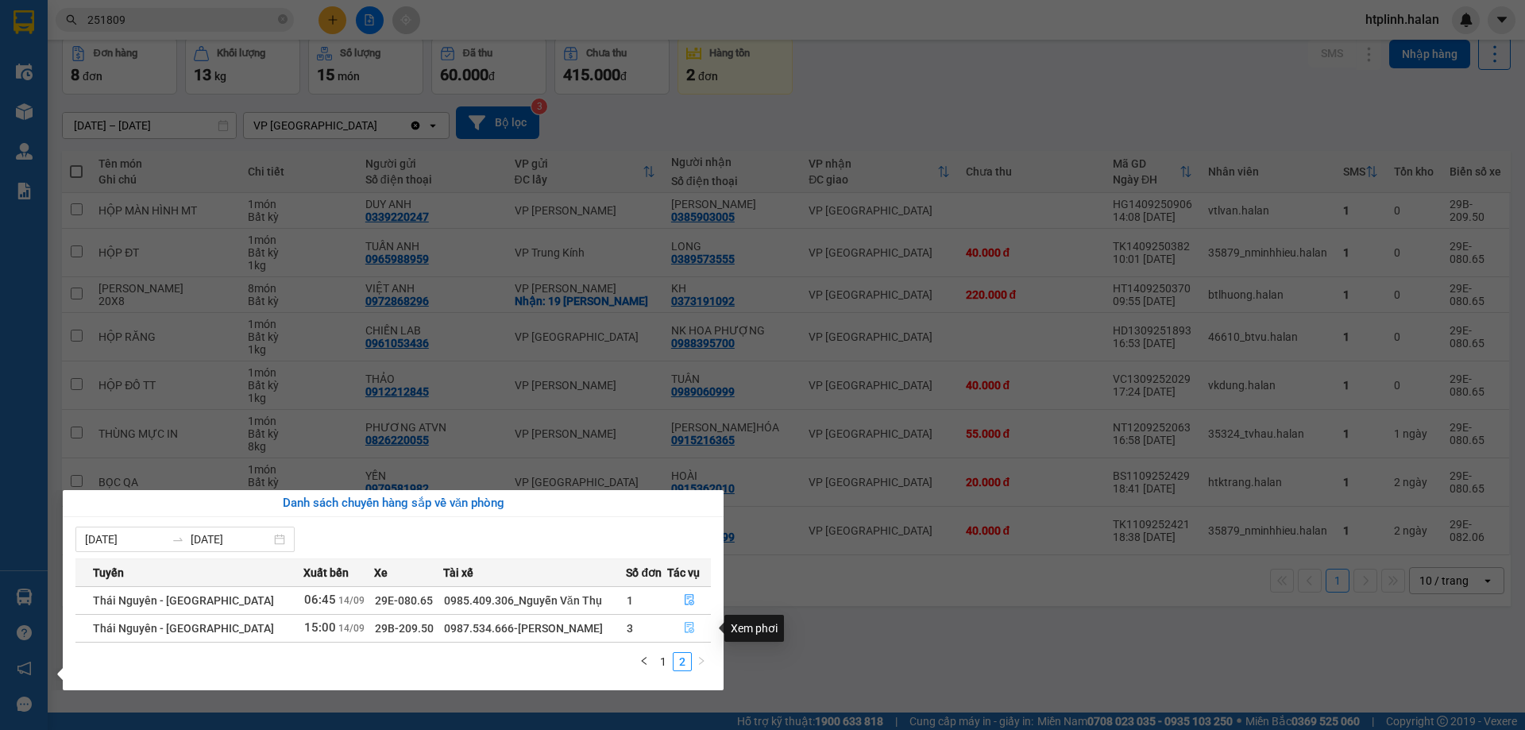
click at [687, 634] on span "file-done" at bounding box center [689, 628] width 11 height 13
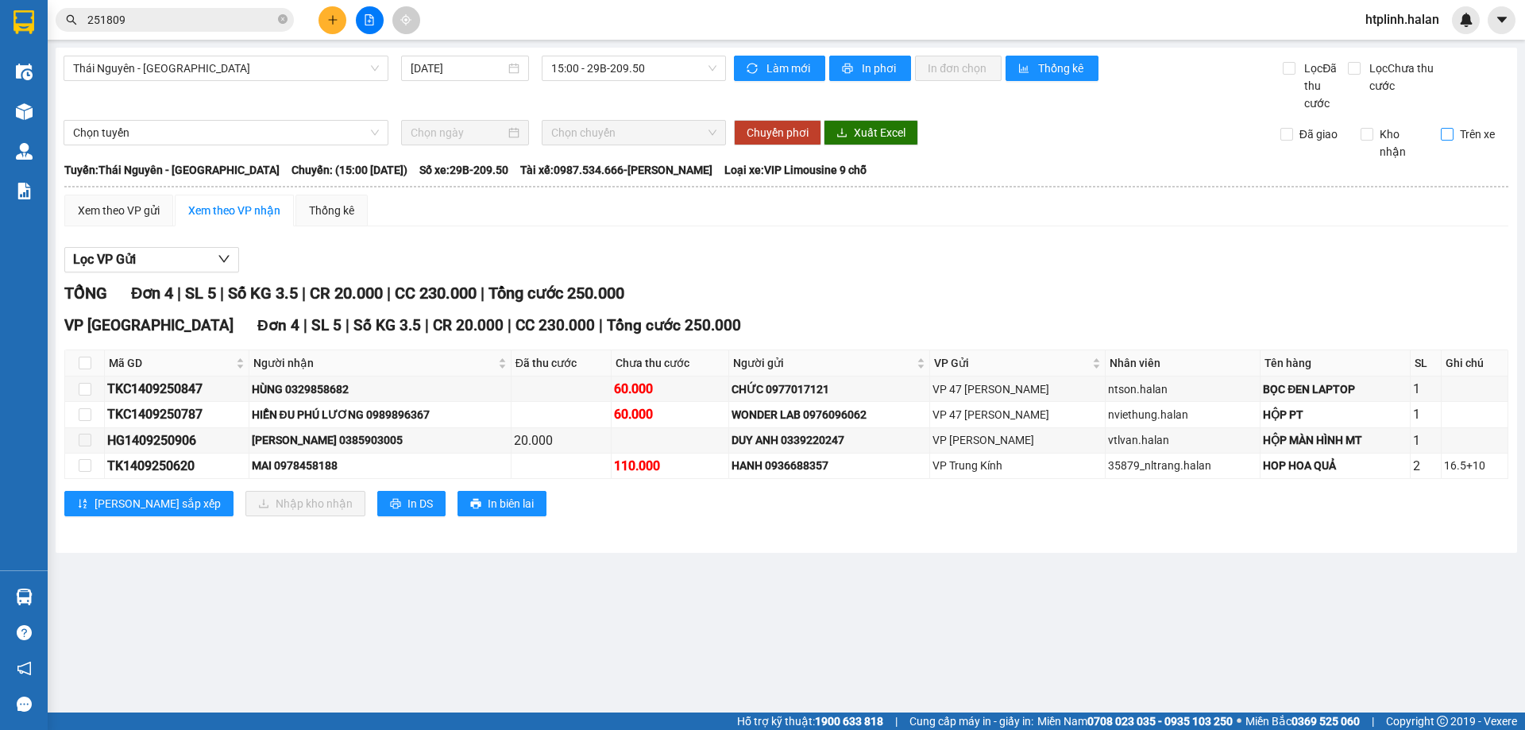
click at [1460, 130] on span "Trên xe" at bounding box center [1477, 133] width 48 height 17
click at [1453, 130] on input "Trên xe" at bounding box center [1446, 134] width 13 height 13
checkbox input "true"
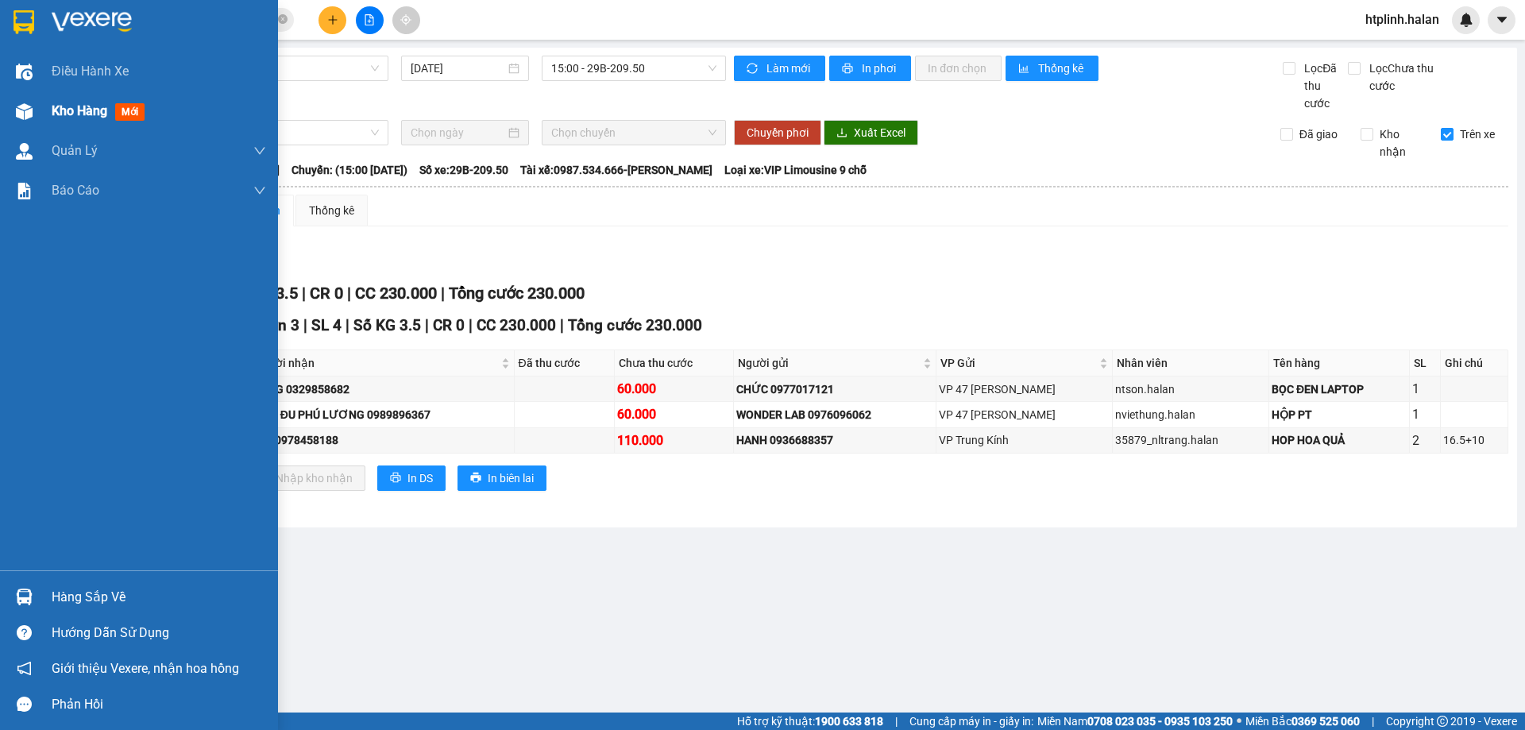
click at [23, 98] on div at bounding box center [24, 112] width 28 height 28
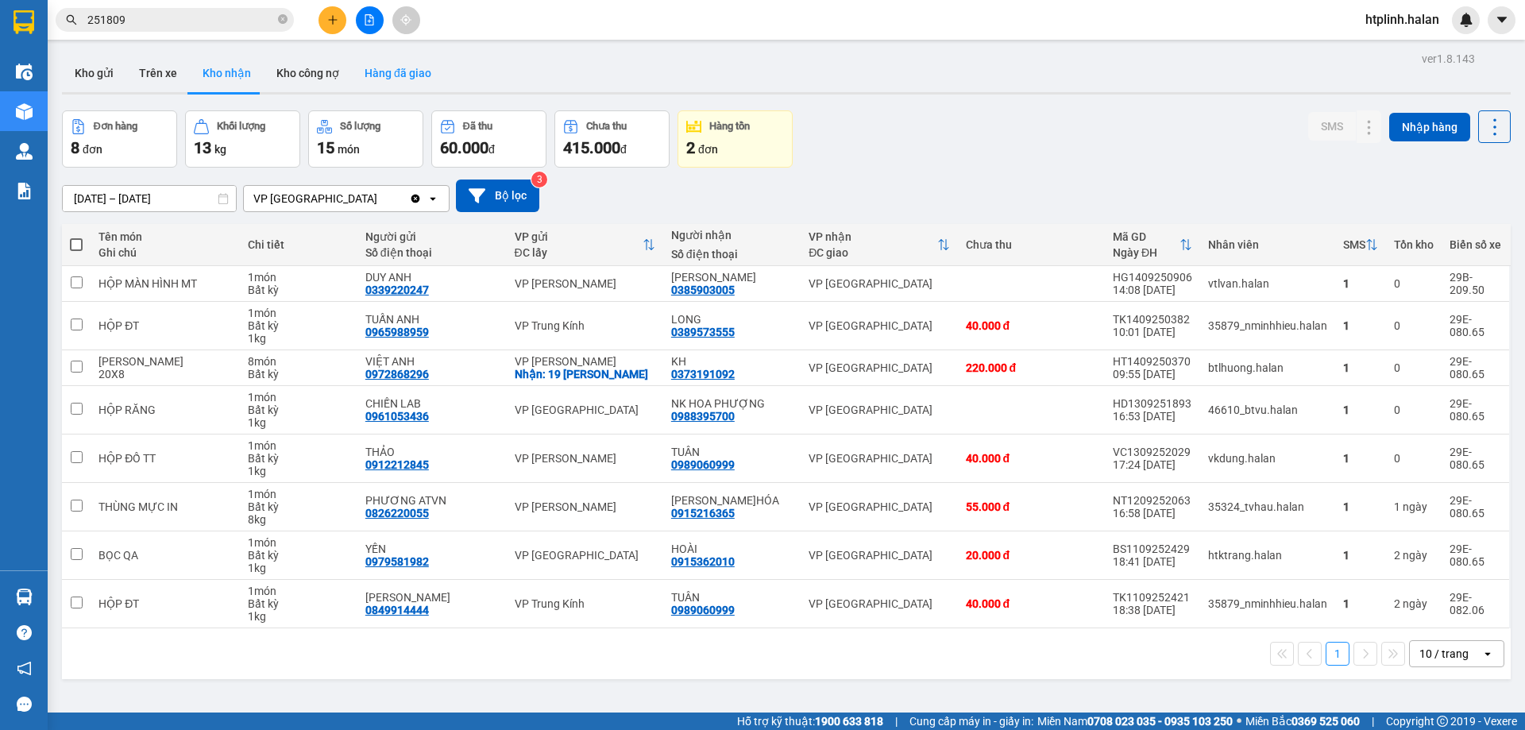
click at [386, 67] on button "Hàng đã giao" at bounding box center [398, 73] width 92 height 38
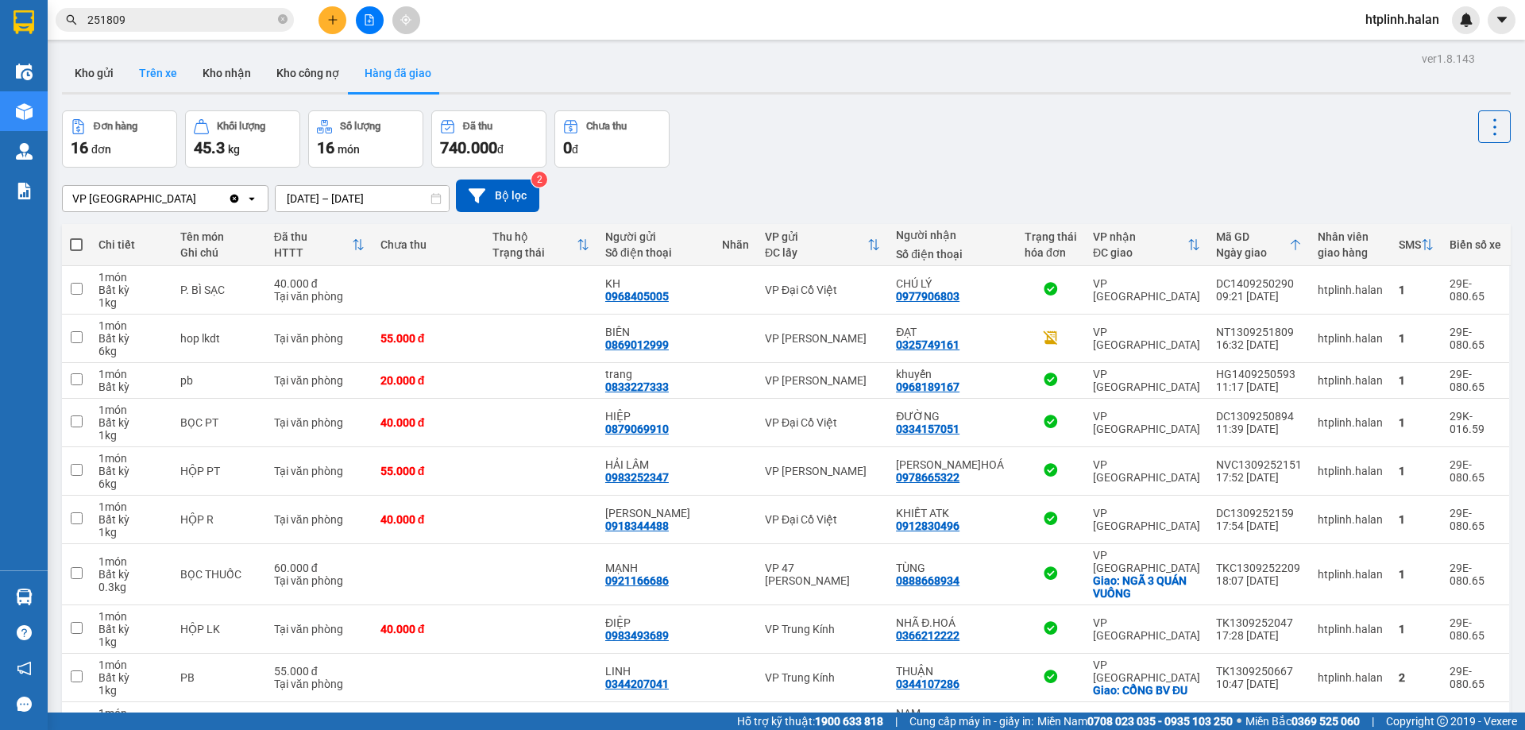
click at [175, 85] on button "Trên xe" at bounding box center [158, 73] width 64 height 38
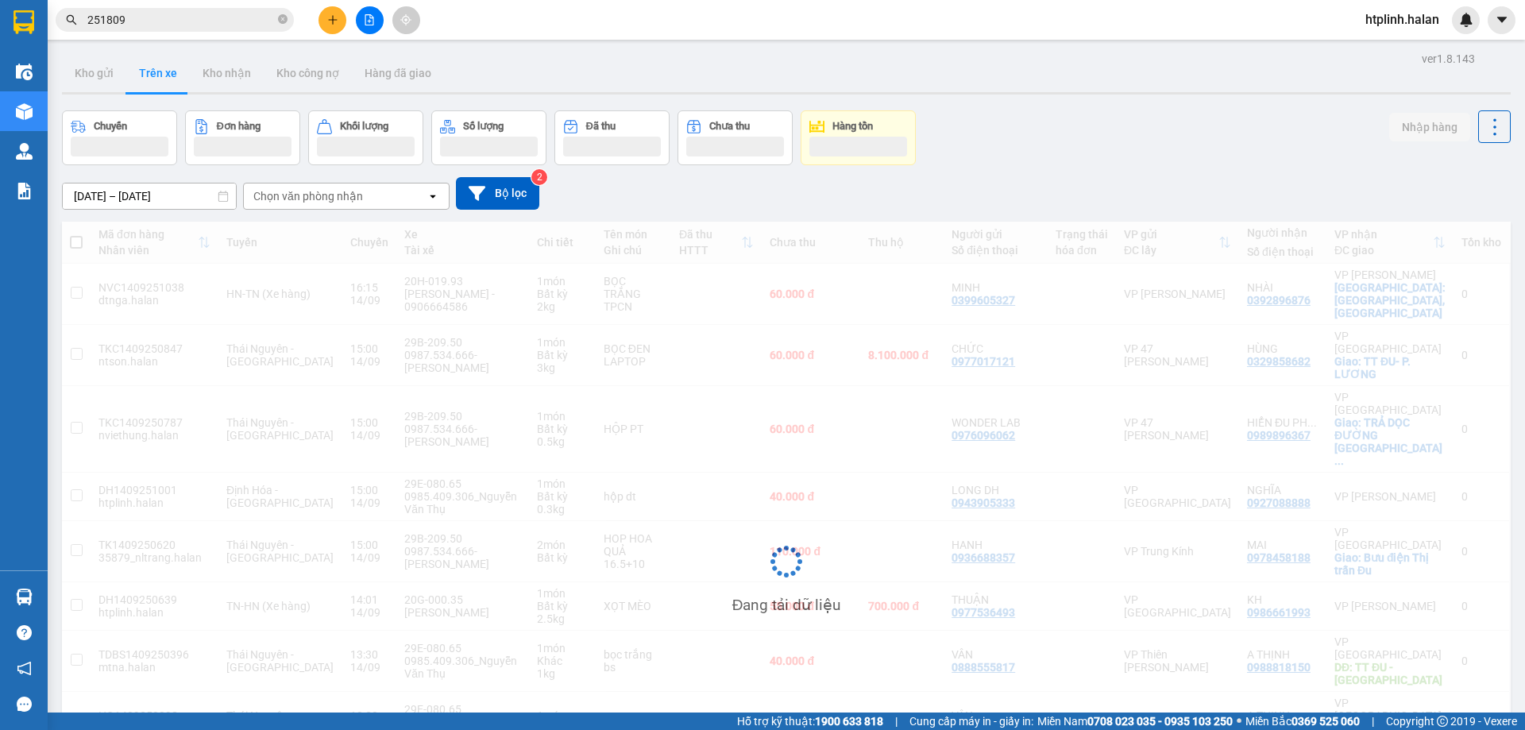
scroll to position [101, 0]
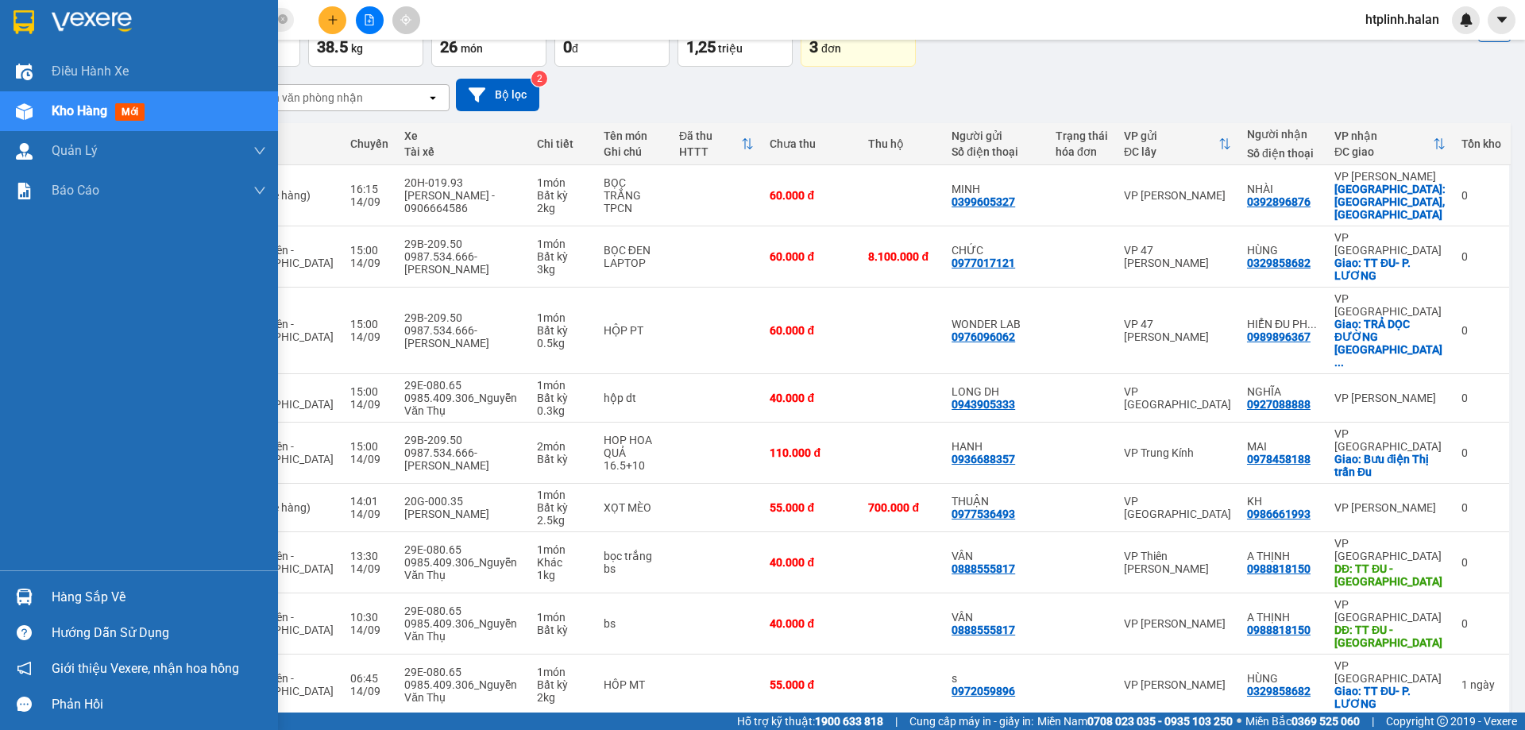
click at [92, 603] on div "Hàng sắp về" at bounding box center [159, 597] width 214 height 24
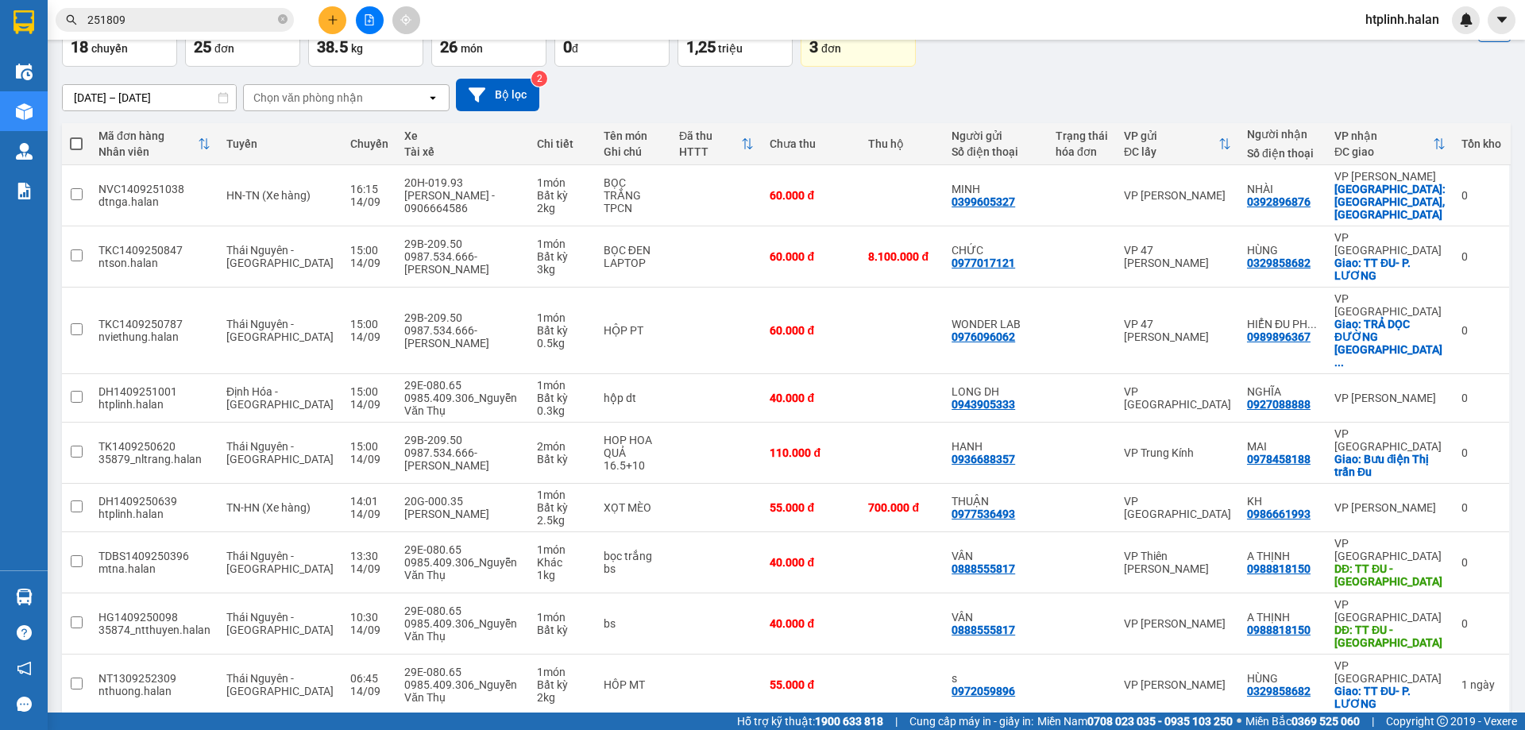
click at [814, 671] on section "Kết quả tìm kiếm ( 199 ) Bộ lọc Mã ĐH Trạng thái Món hàng Thu hộ Tổng cước Chưa…" at bounding box center [762, 365] width 1525 height 730
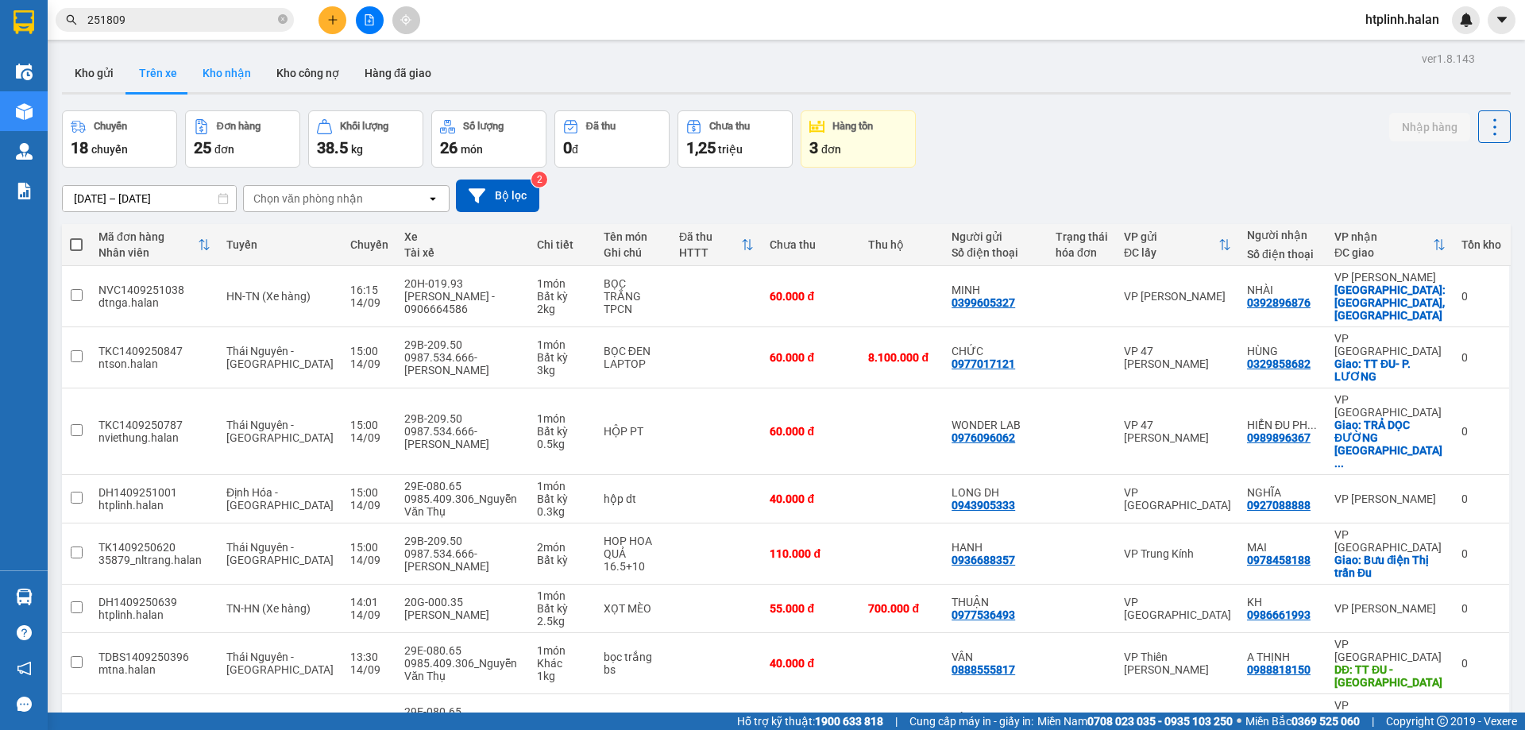
click at [240, 82] on button "Kho nhận" at bounding box center [227, 73] width 74 height 38
type input "[DATE] – [DATE]"
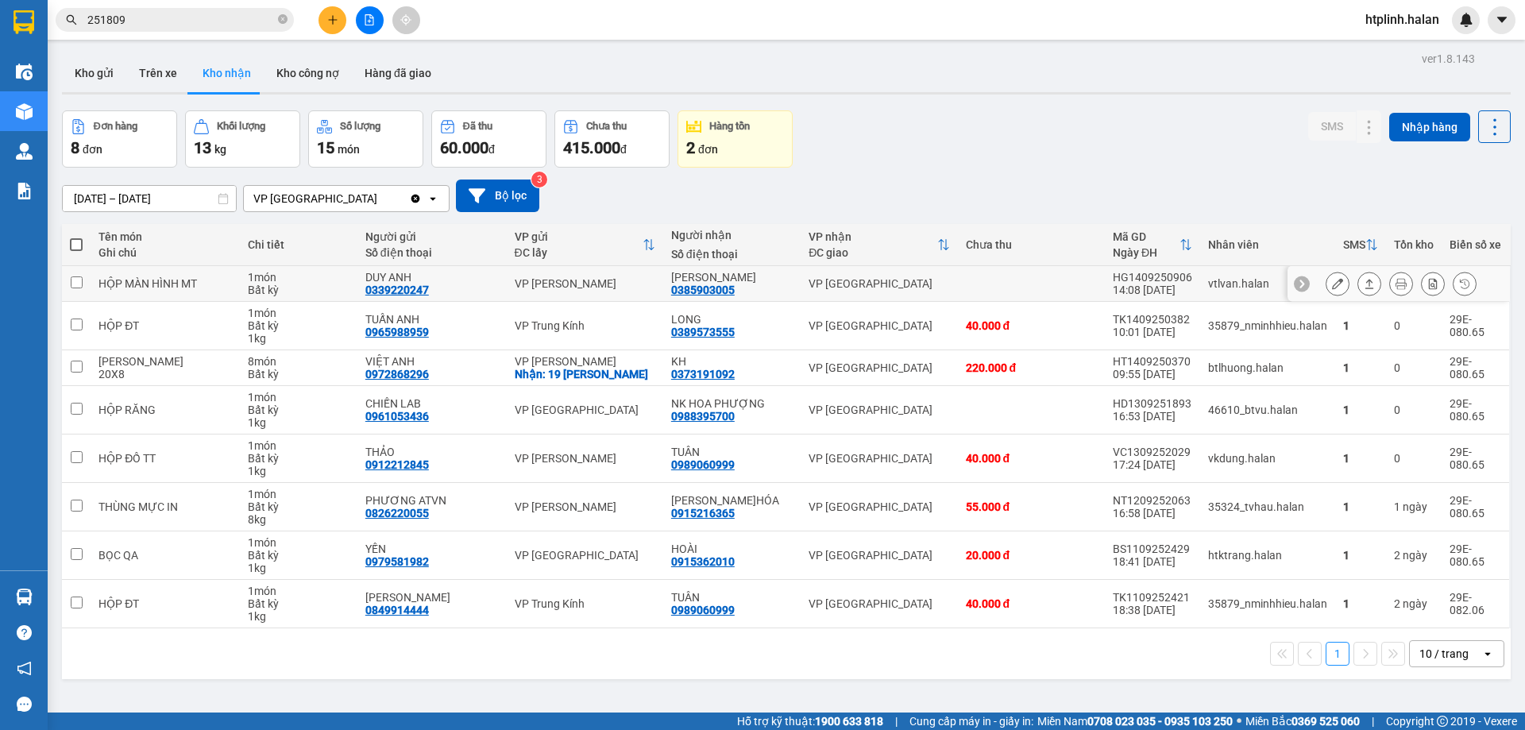
click at [1358, 277] on button at bounding box center [1369, 284] width 22 height 28
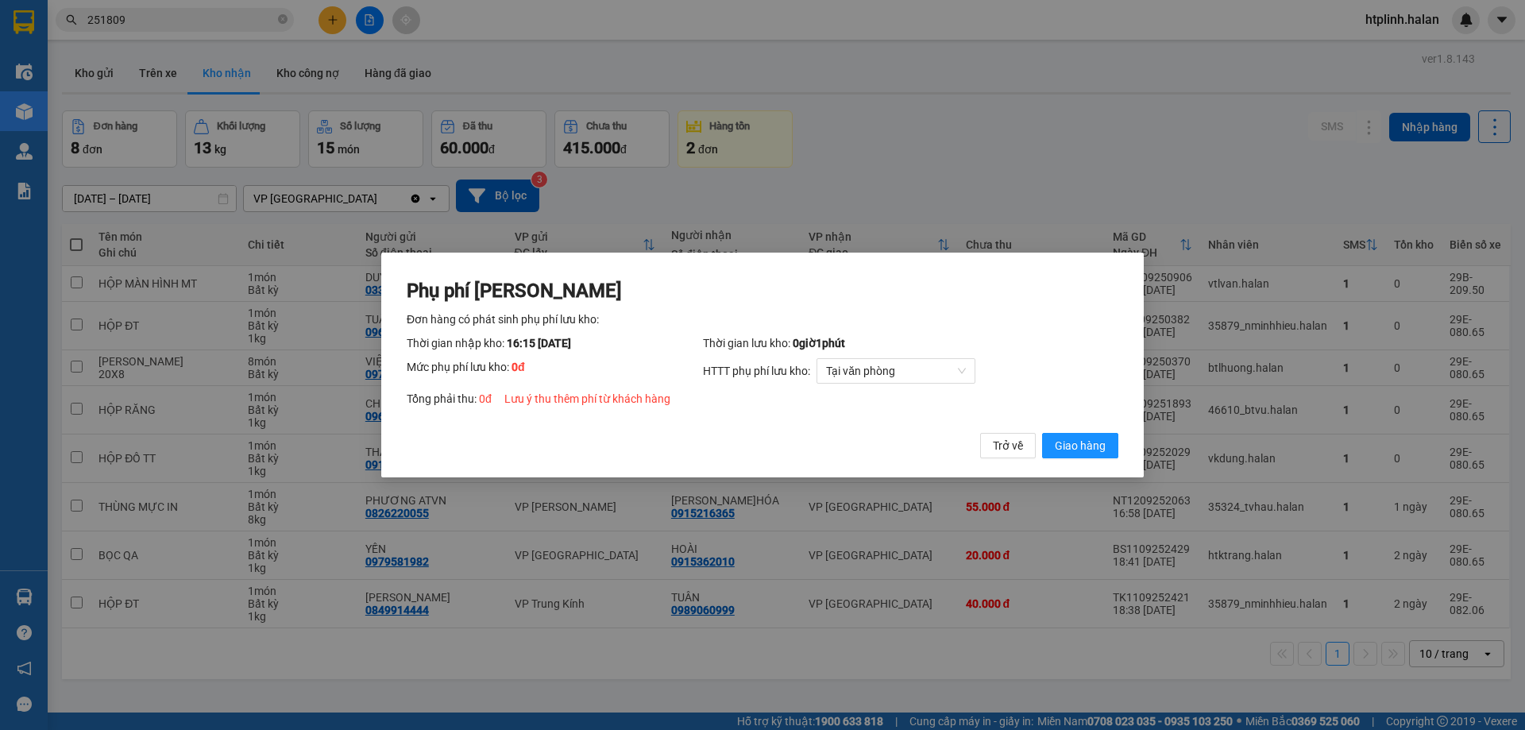
drag, startPoint x: 1095, startPoint y: 435, endPoint x: 1101, endPoint y: 425, distance: 12.1
click at [1098, 439] on button "Giao hàng" at bounding box center [1080, 445] width 76 height 25
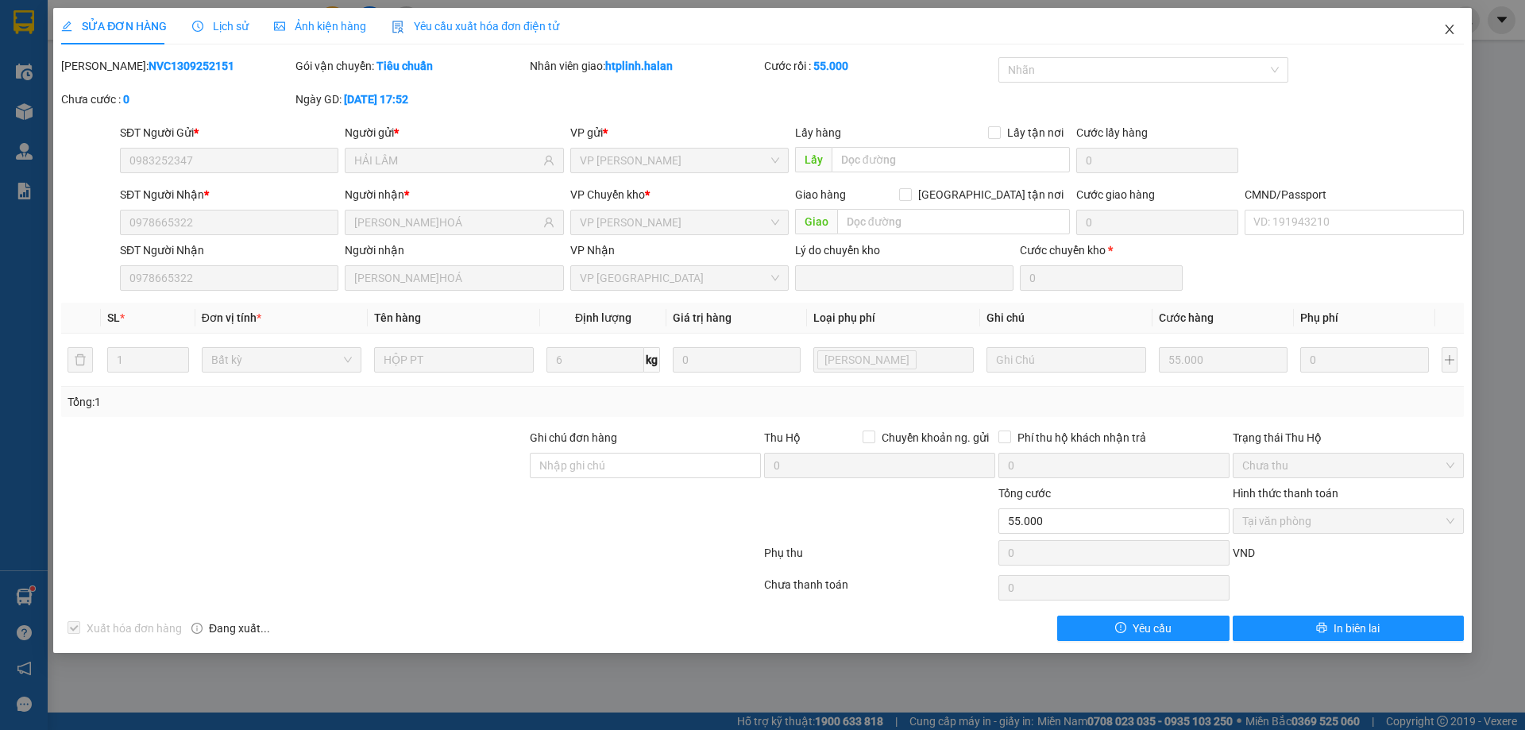
click at [1437, 17] on span "Close" at bounding box center [1449, 30] width 44 height 44
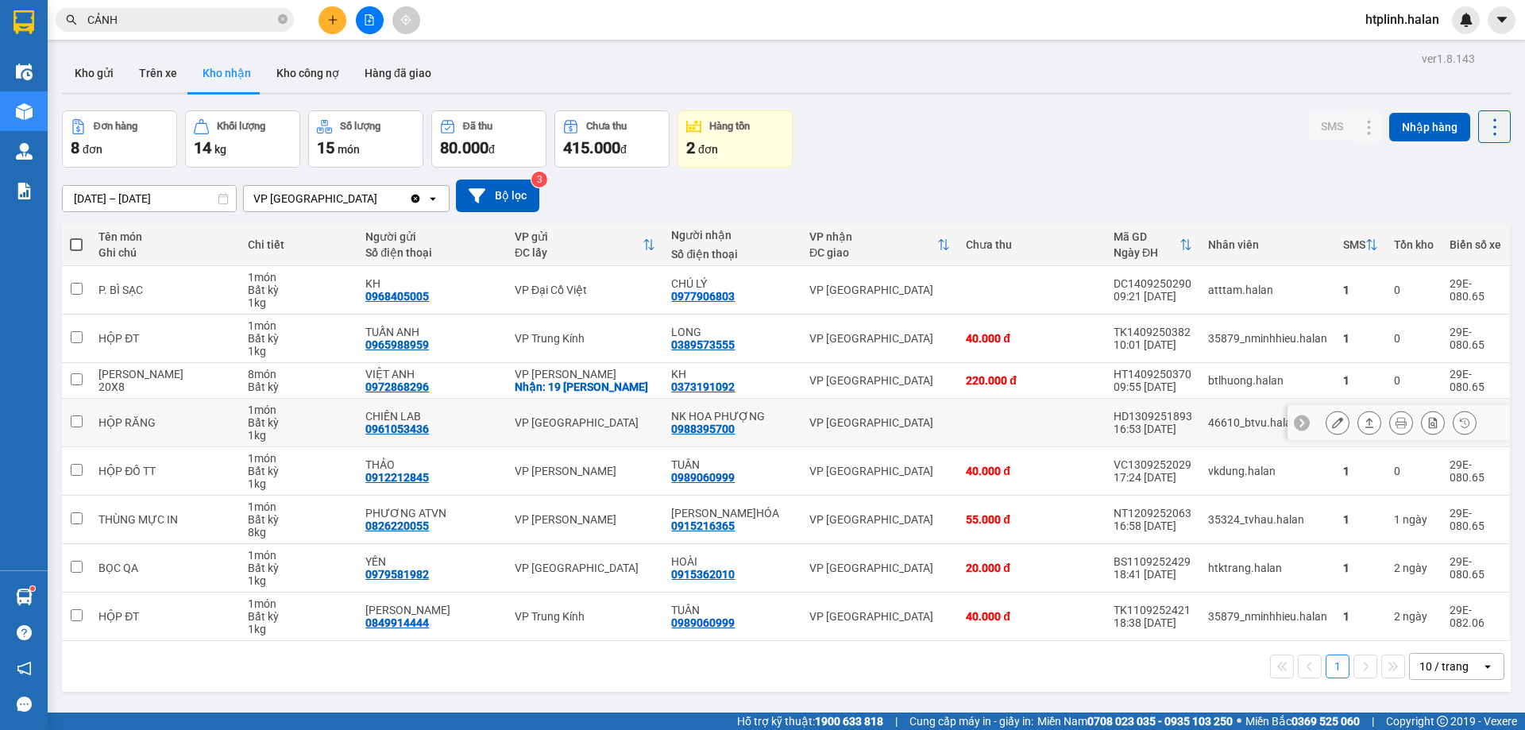
scroll to position [73, 0]
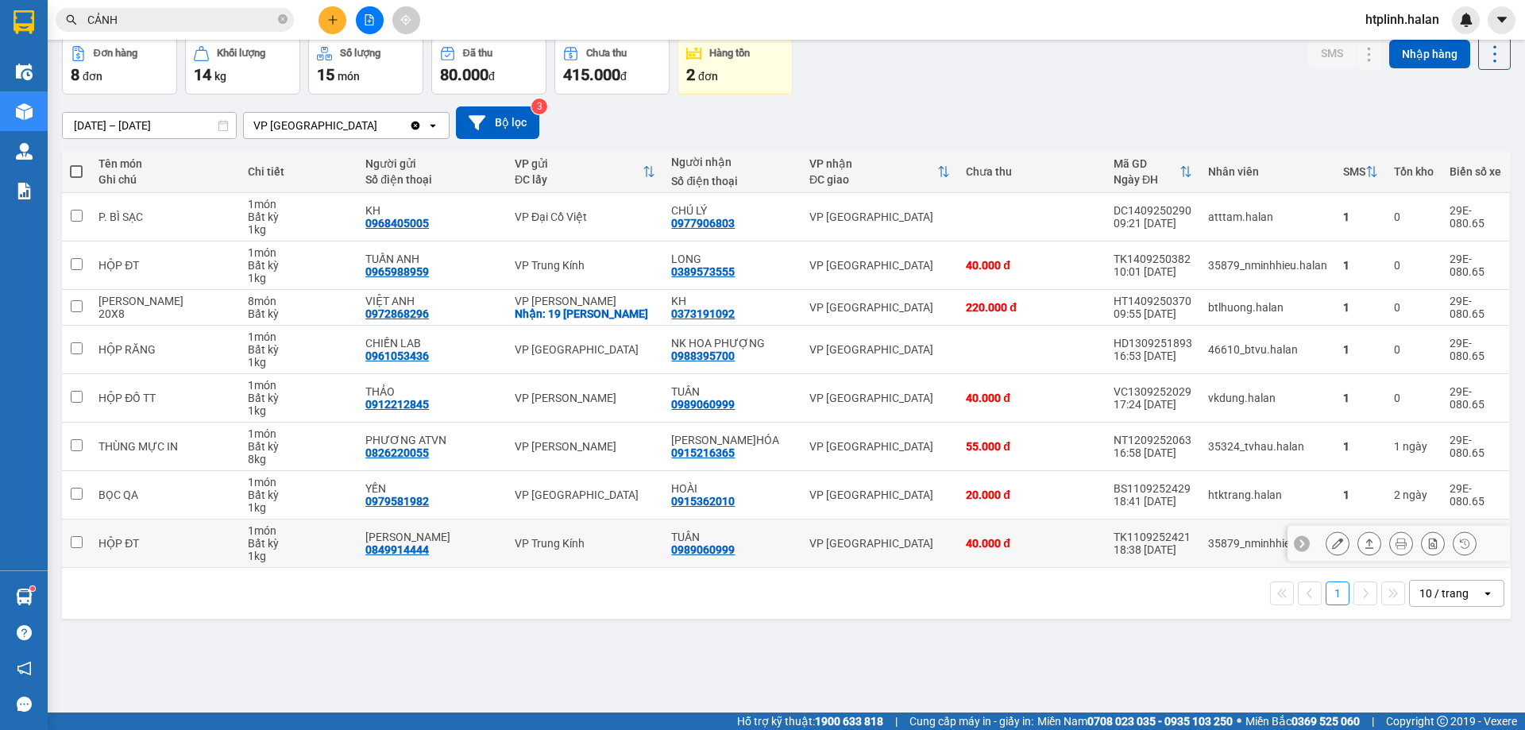
click at [692, 545] on div "0989060999" at bounding box center [703, 549] width 64 height 13
copy div "0989060999"
click at [267, 21] on input "CẢNH" at bounding box center [180, 19] width 187 height 17
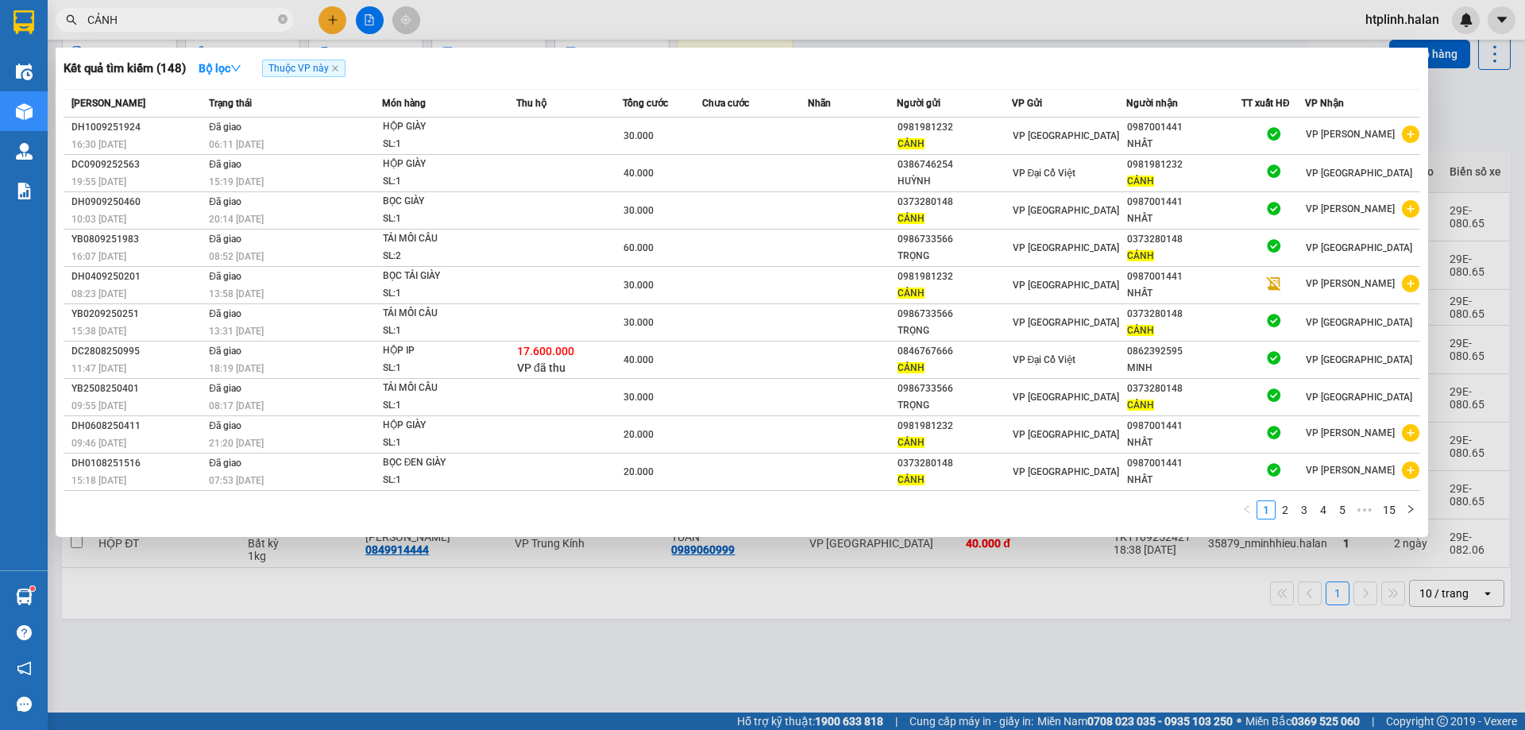
click at [267, 21] on input "CẢNH" at bounding box center [180, 19] width 187 height 17
paste input "0989060999"
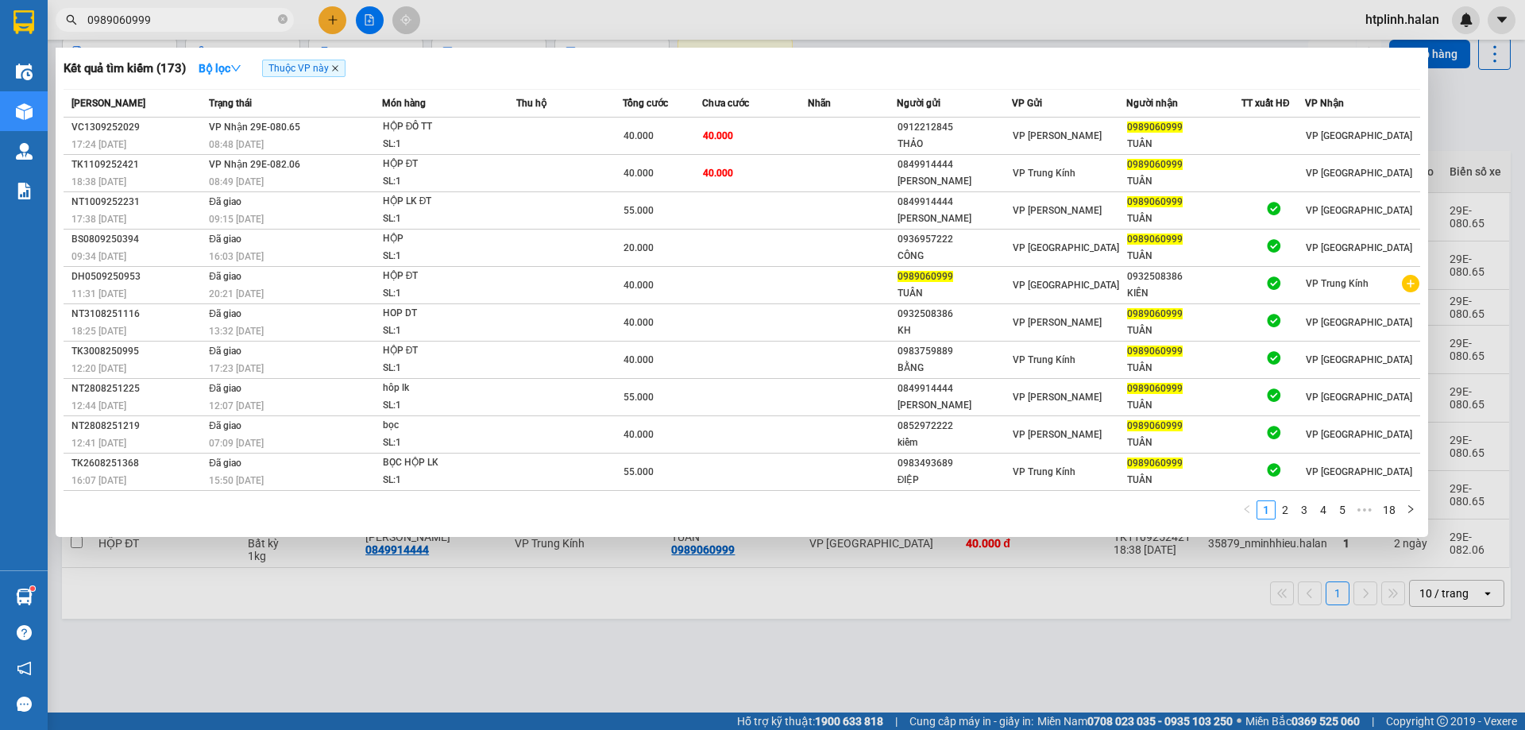
type input "0989060999"
click at [338, 69] on icon "close" at bounding box center [335, 68] width 8 height 8
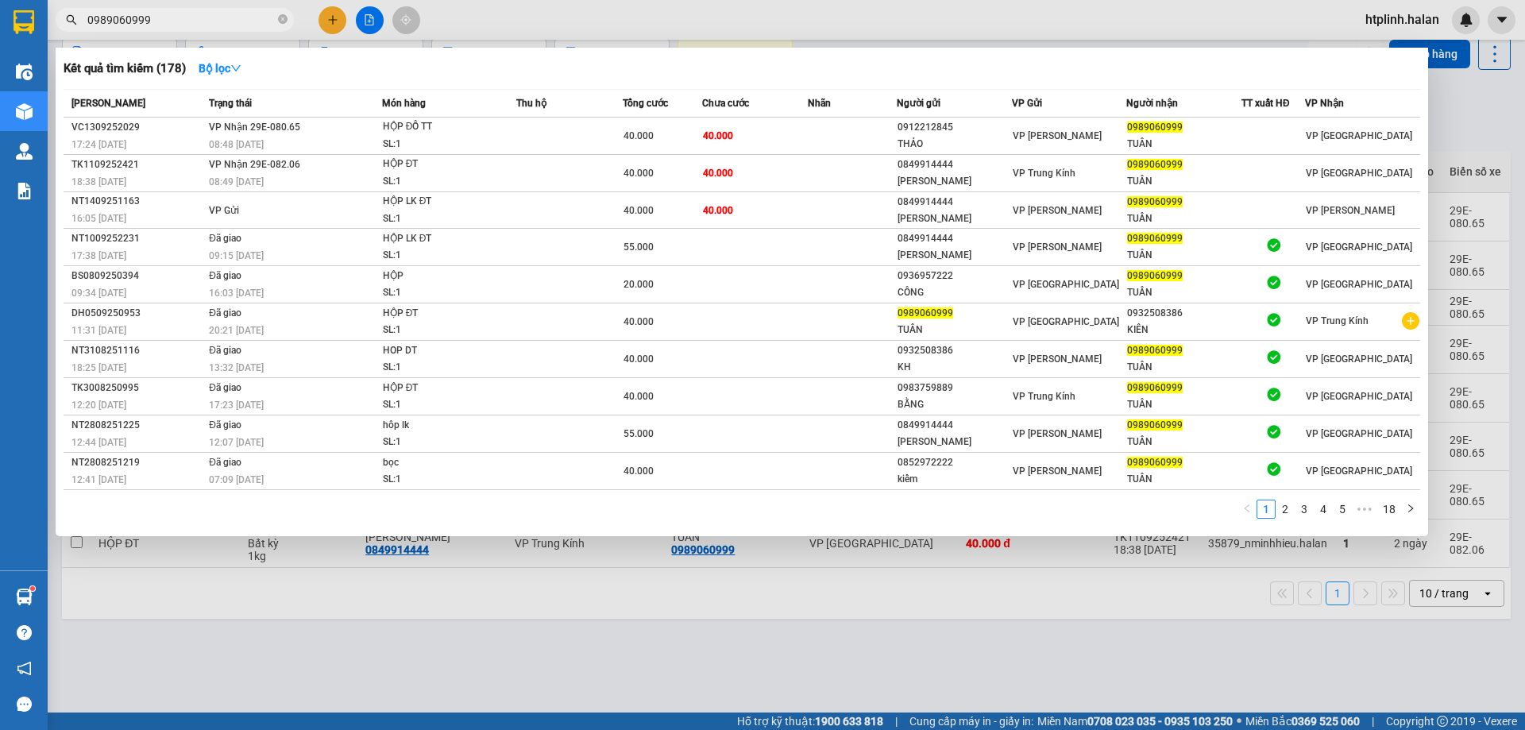
click at [250, 9] on span "0989060999" at bounding box center [175, 20] width 238 height 24
click at [208, 28] on input "0989060999" at bounding box center [180, 19] width 187 height 17
click at [536, 582] on div at bounding box center [762, 365] width 1525 height 730
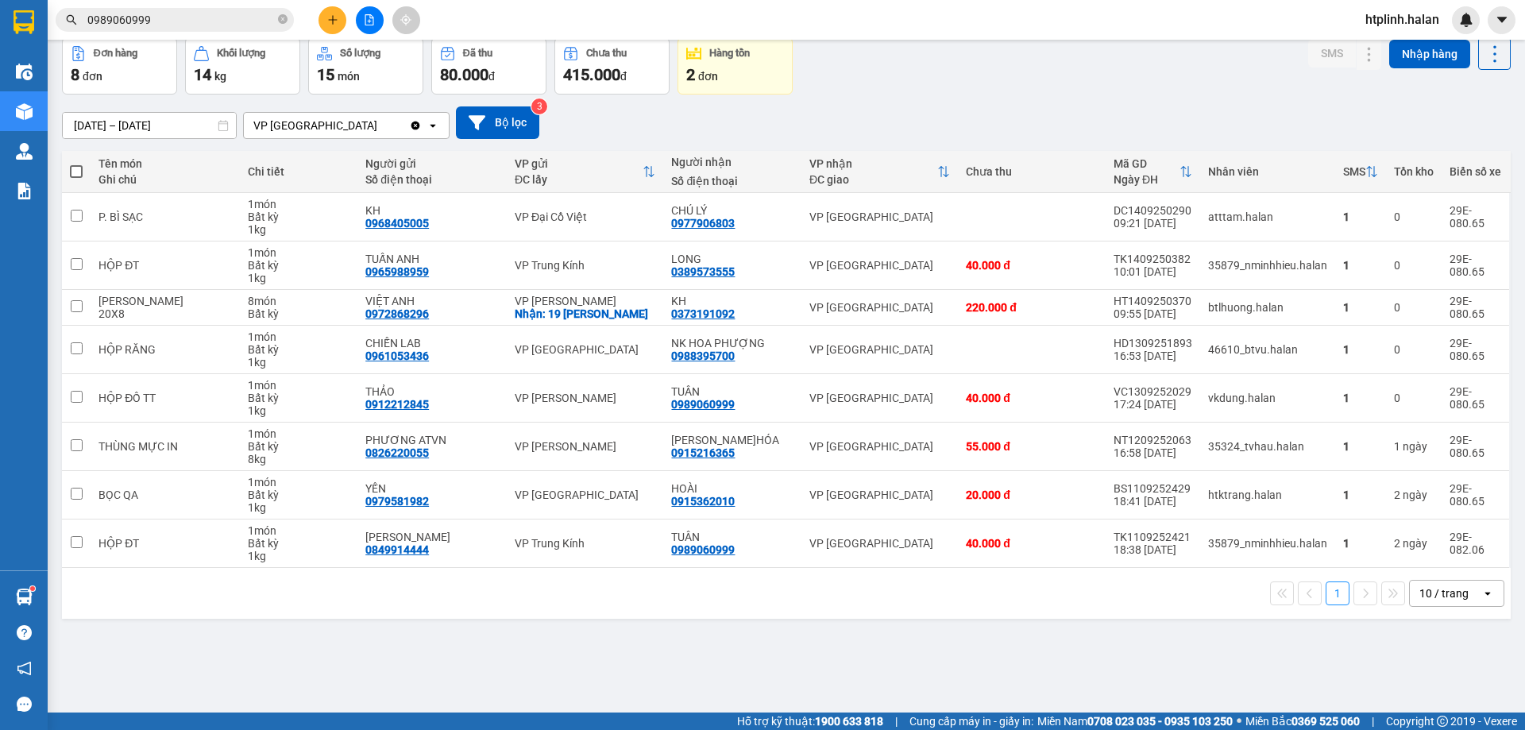
scroll to position [0, 0]
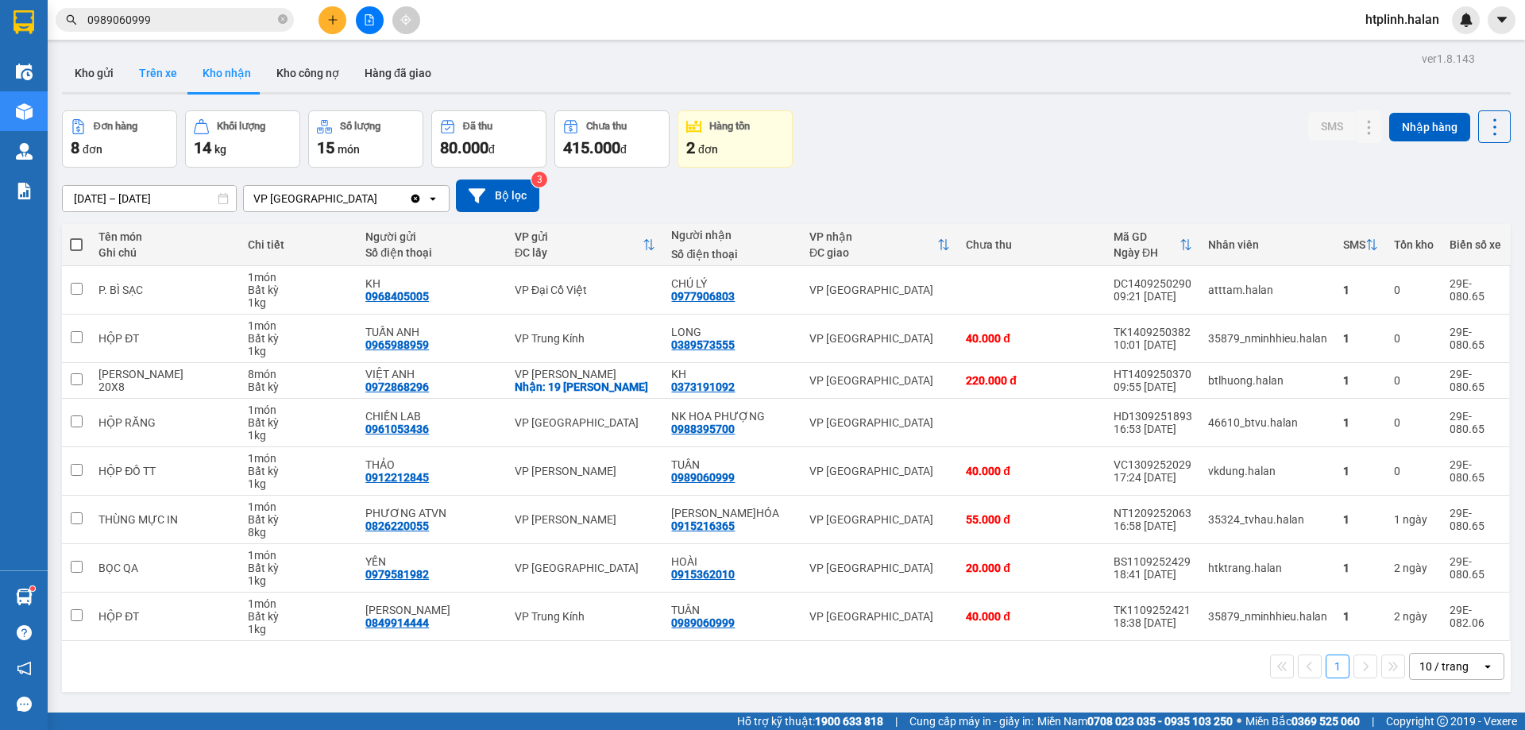
click at [154, 78] on button "Trên xe" at bounding box center [158, 73] width 64 height 38
type input "[DATE] – [DATE]"
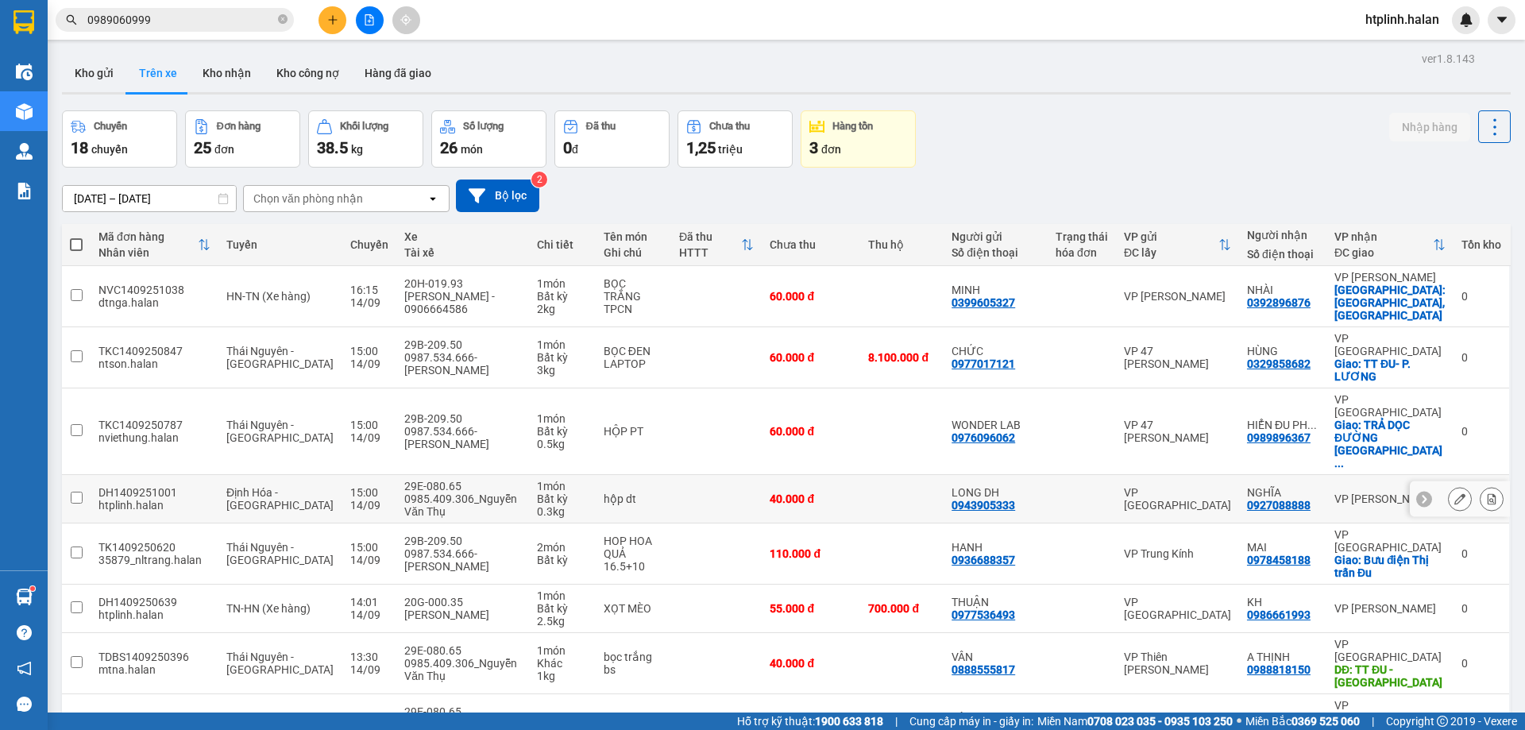
scroll to position [103, 0]
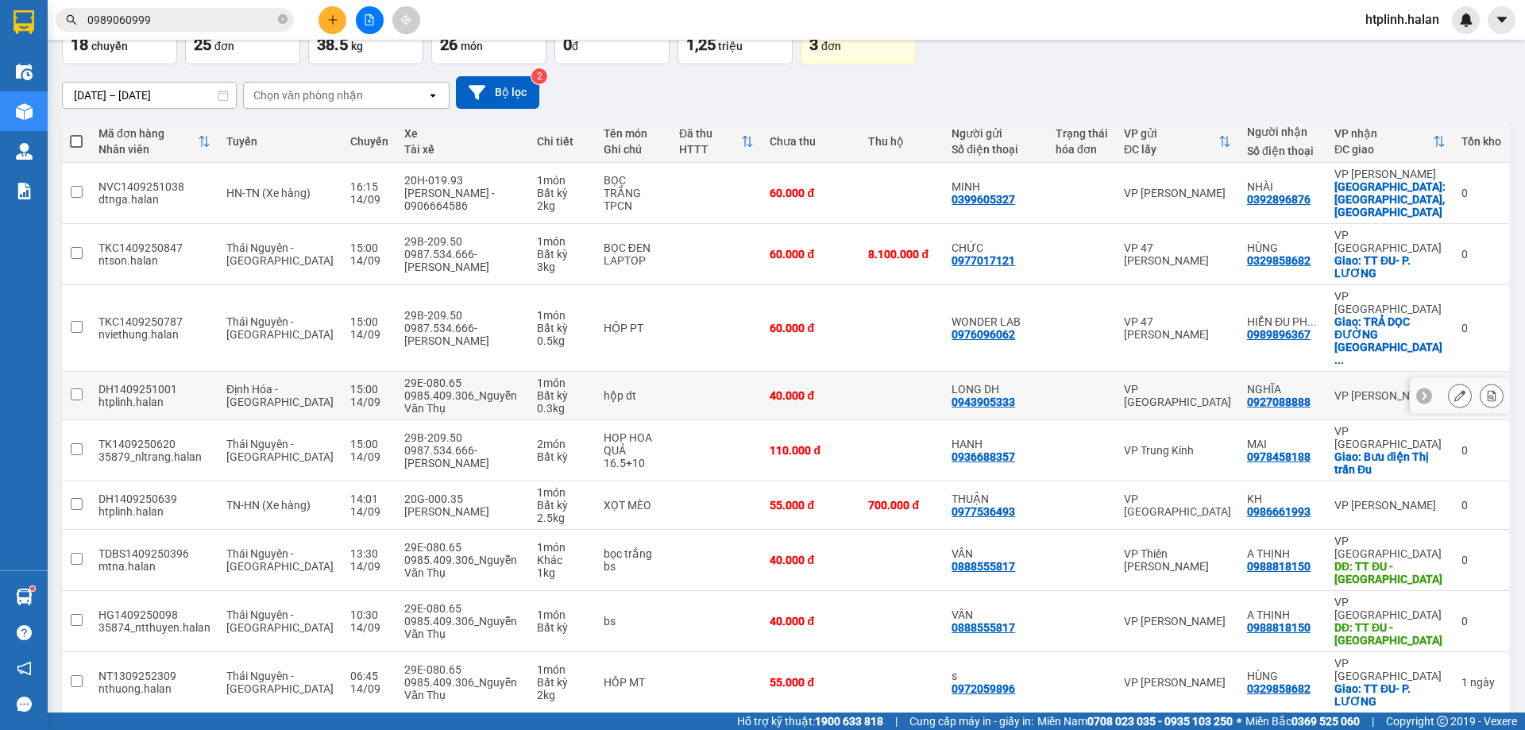
drag, startPoint x: 558, startPoint y: 341, endPoint x: 677, endPoint y: 323, distance: 120.5
click at [677, 372] on tr "DH1409251001 htplinh.halan [GEOGRAPHIC_DATA] - [GEOGRAPHIC_DATA] 15:00 [DATE] 2…" at bounding box center [786, 396] width 1448 height 48
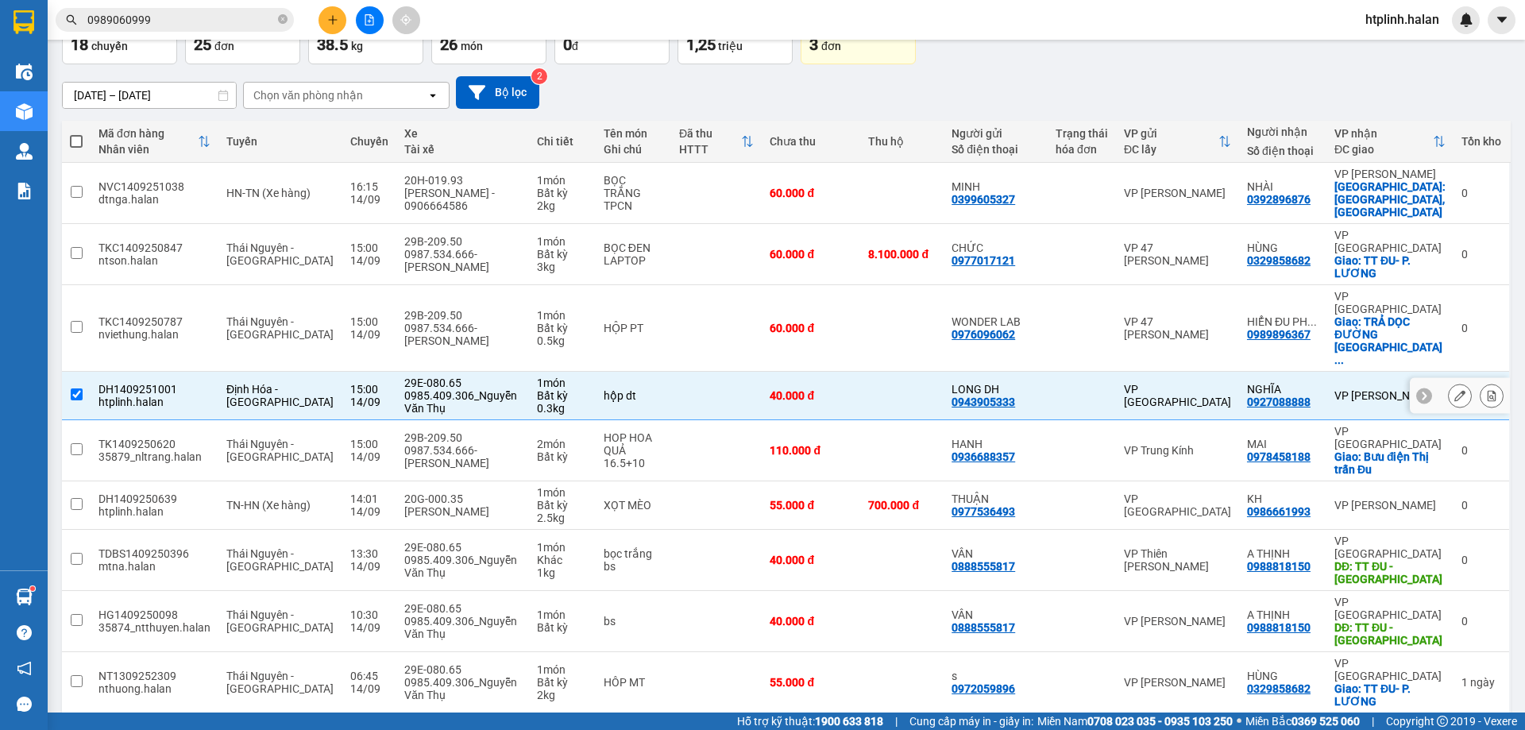
click at [692, 372] on td at bounding box center [716, 396] width 91 height 48
checkbox input "false"
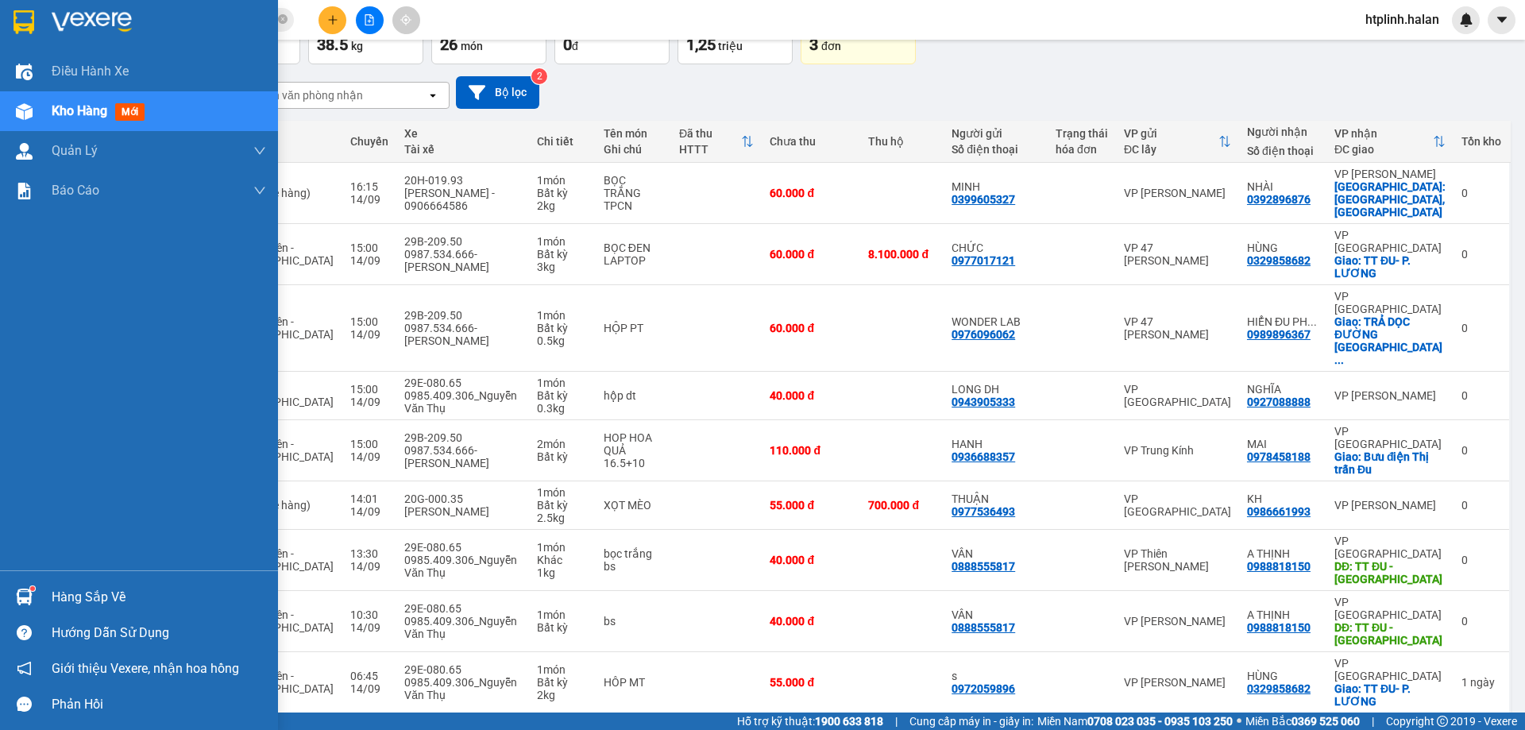
click at [22, 590] on img at bounding box center [24, 596] width 17 height 17
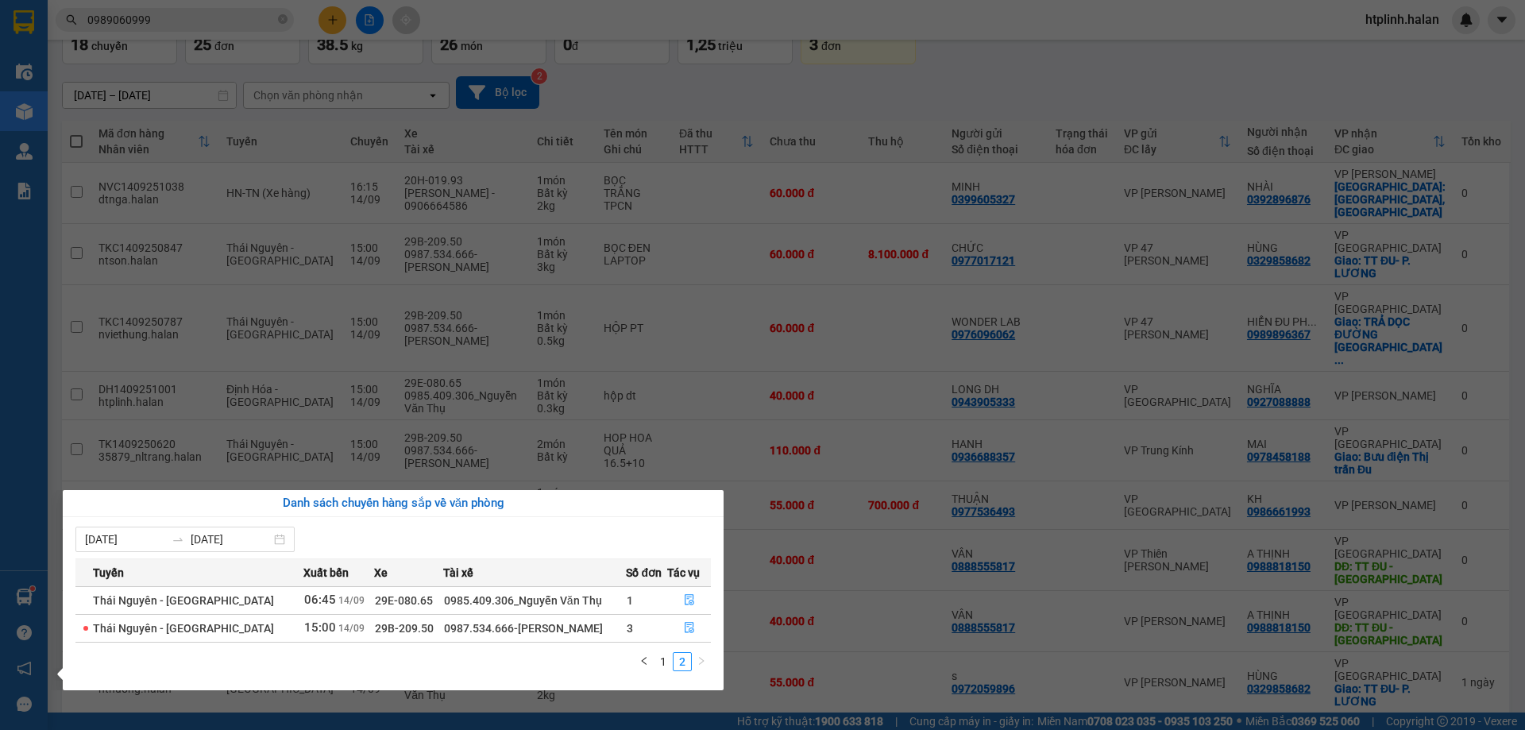
click at [850, 493] on section "Kết quả tìm kiếm ( 178 ) Bộ lọc Mã ĐH Trạng thái Món hàng Thu hộ Tổng cước Chưa…" at bounding box center [762, 365] width 1525 height 730
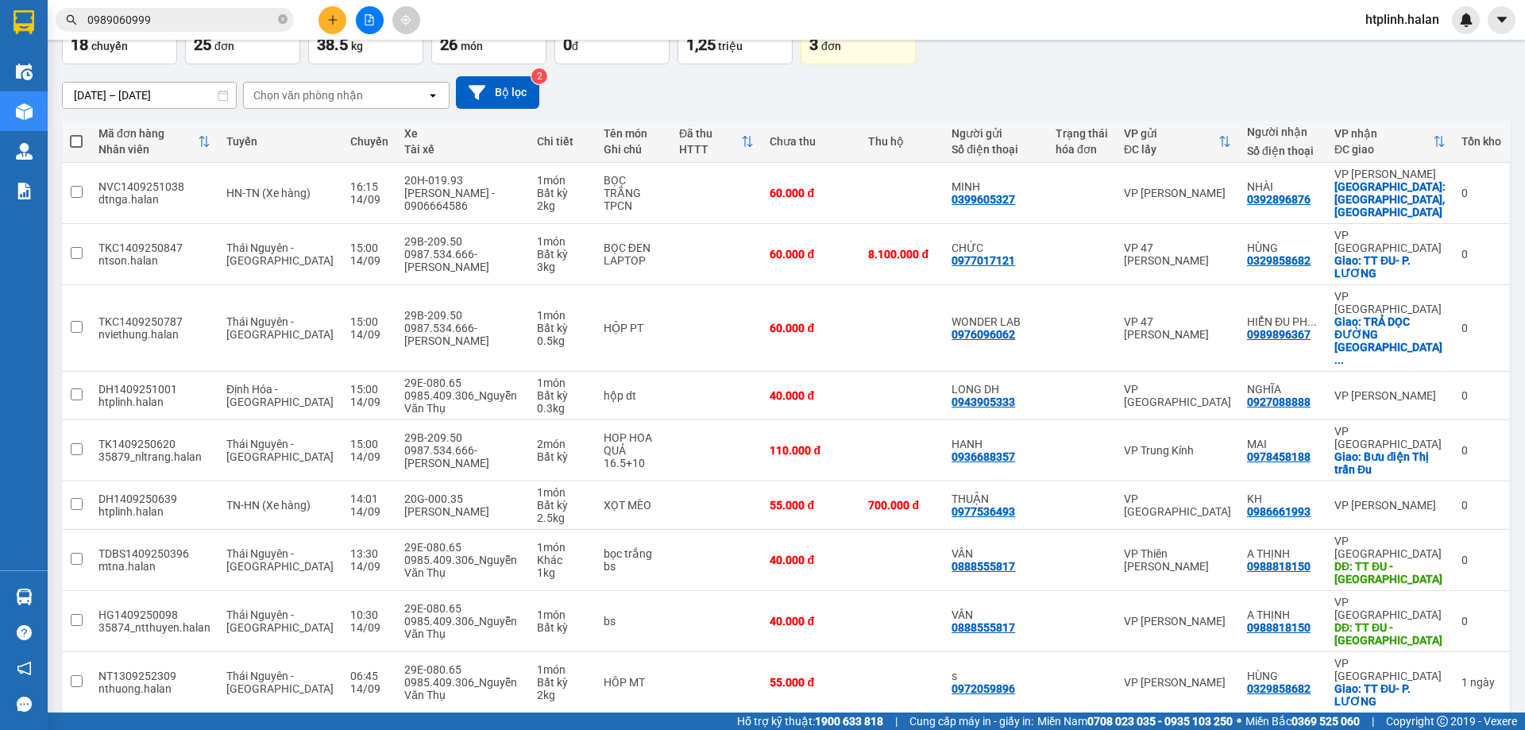
scroll to position [0, 0]
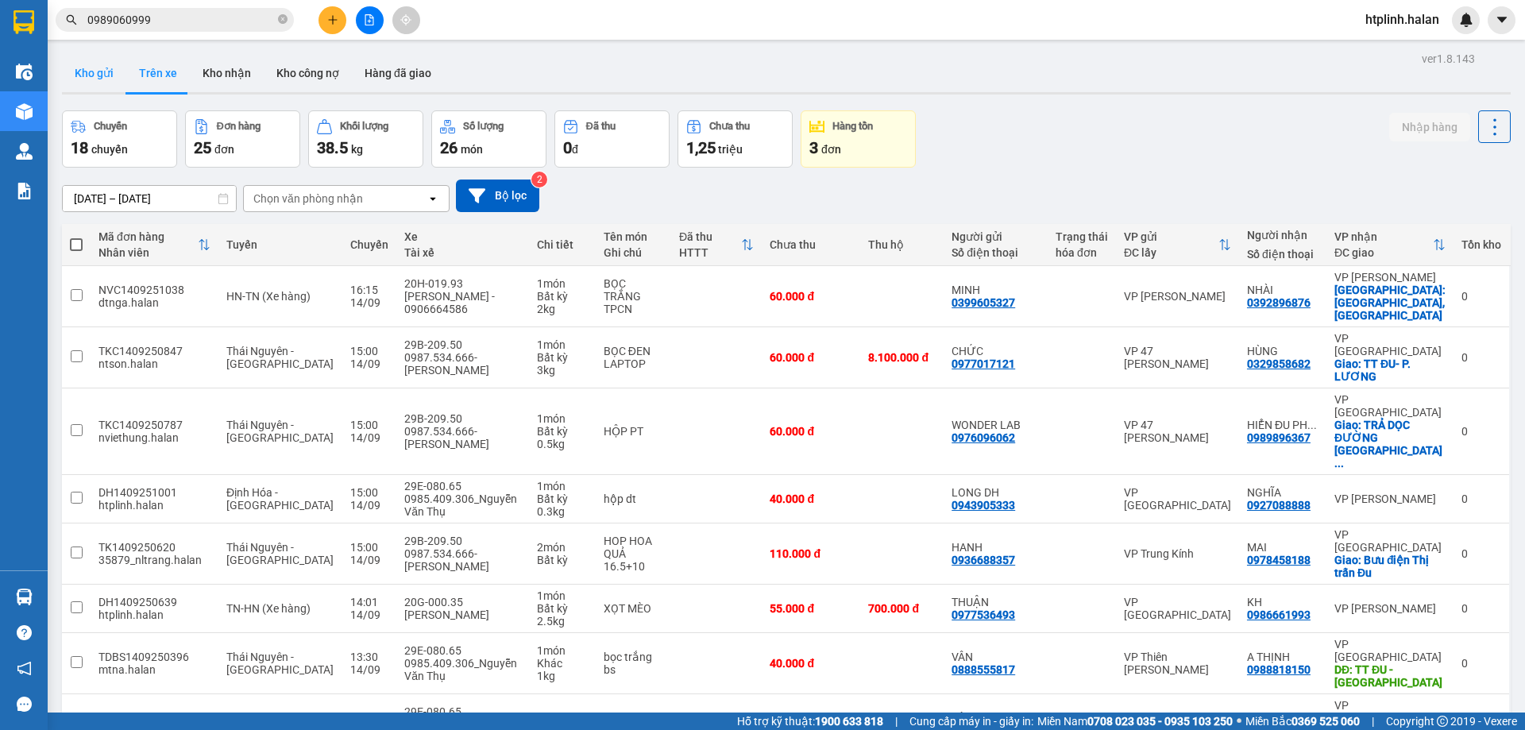
click at [104, 61] on button "Kho gửi" at bounding box center [94, 73] width 64 height 38
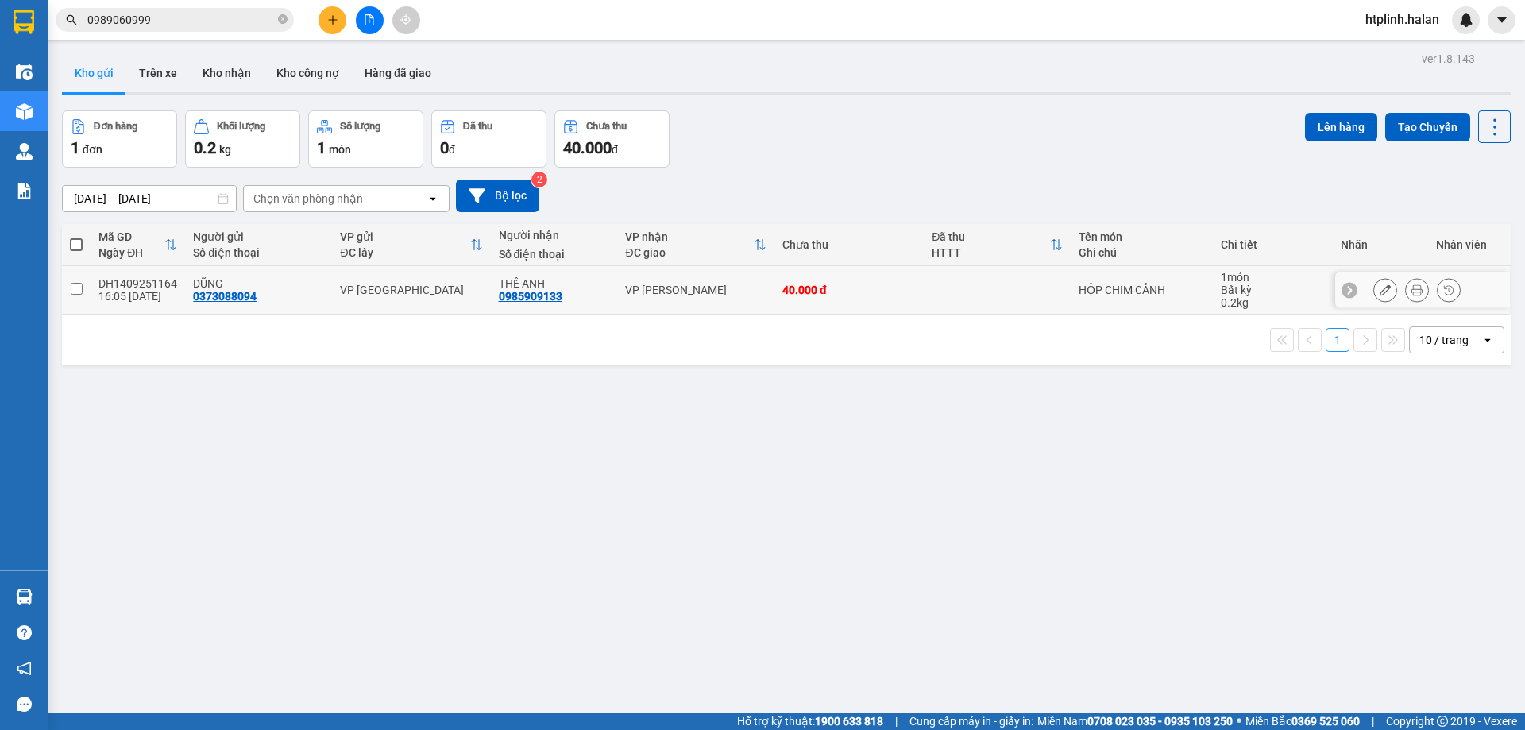
drag, startPoint x: 206, startPoint y: 290, endPoint x: 231, endPoint y: 289, distance: 25.4
click at [205, 291] on div "0373088094" at bounding box center [225, 296] width 64 height 13
click at [662, 275] on td "VP [PERSON_NAME]" at bounding box center [695, 290] width 157 height 48
checkbox input "true"
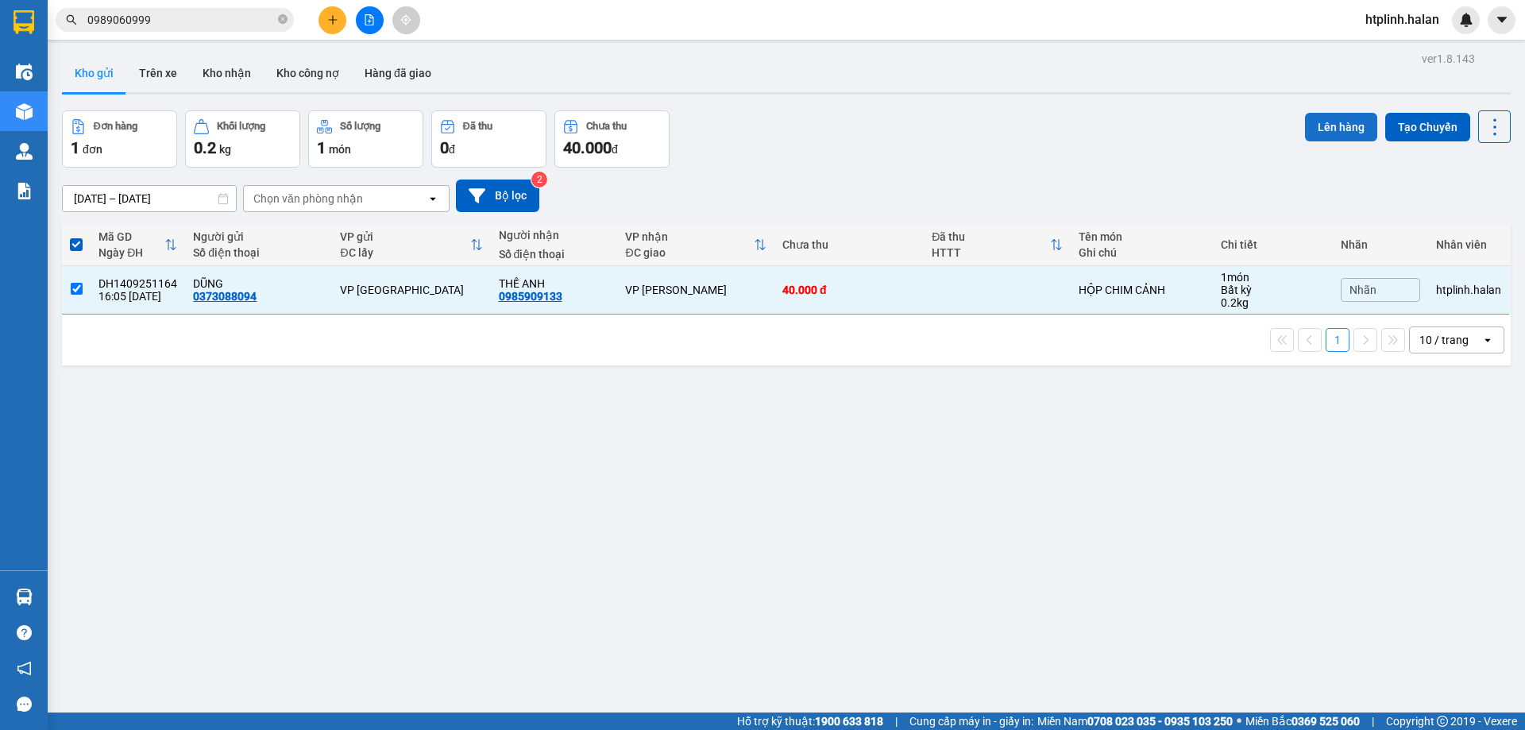
click at [1306, 136] on button "Lên hàng" at bounding box center [1341, 127] width 72 height 29
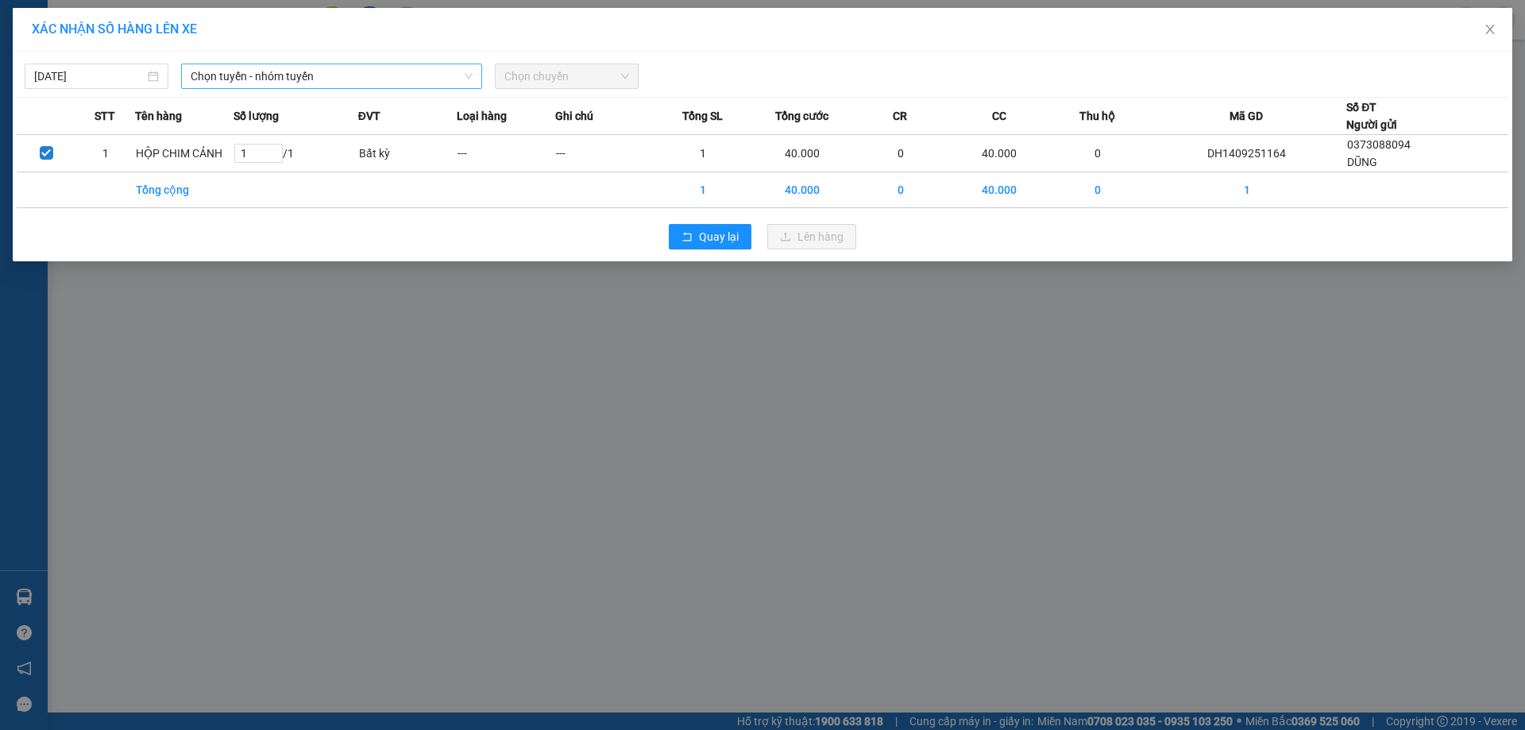
click at [223, 87] on span "Chọn tuyến - nhóm tuyến" at bounding box center [332, 76] width 282 height 24
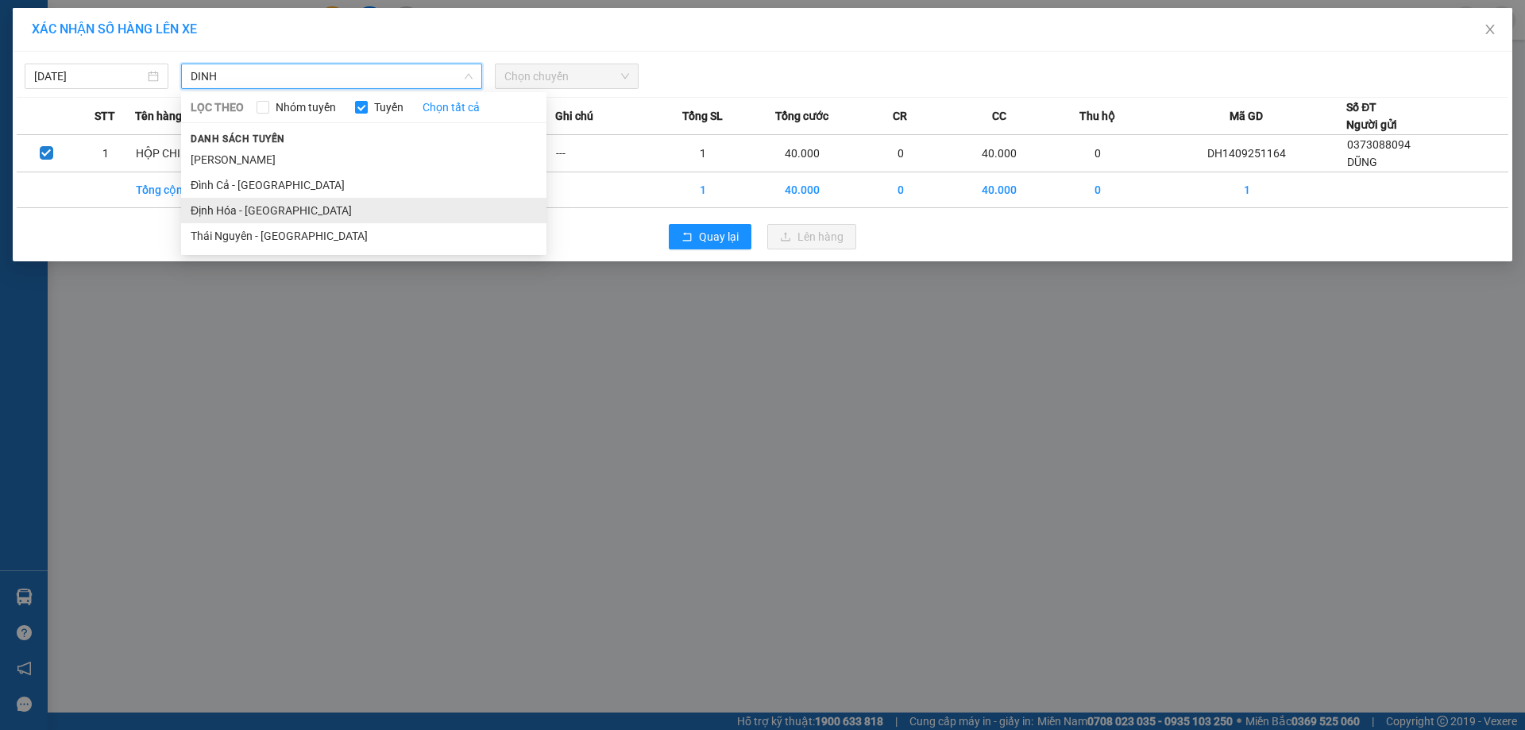
type input "DINH"
click at [234, 209] on li "Định Hóa - [GEOGRAPHIC_DATA]" at bounding box center [363, 210] width 365 height 25
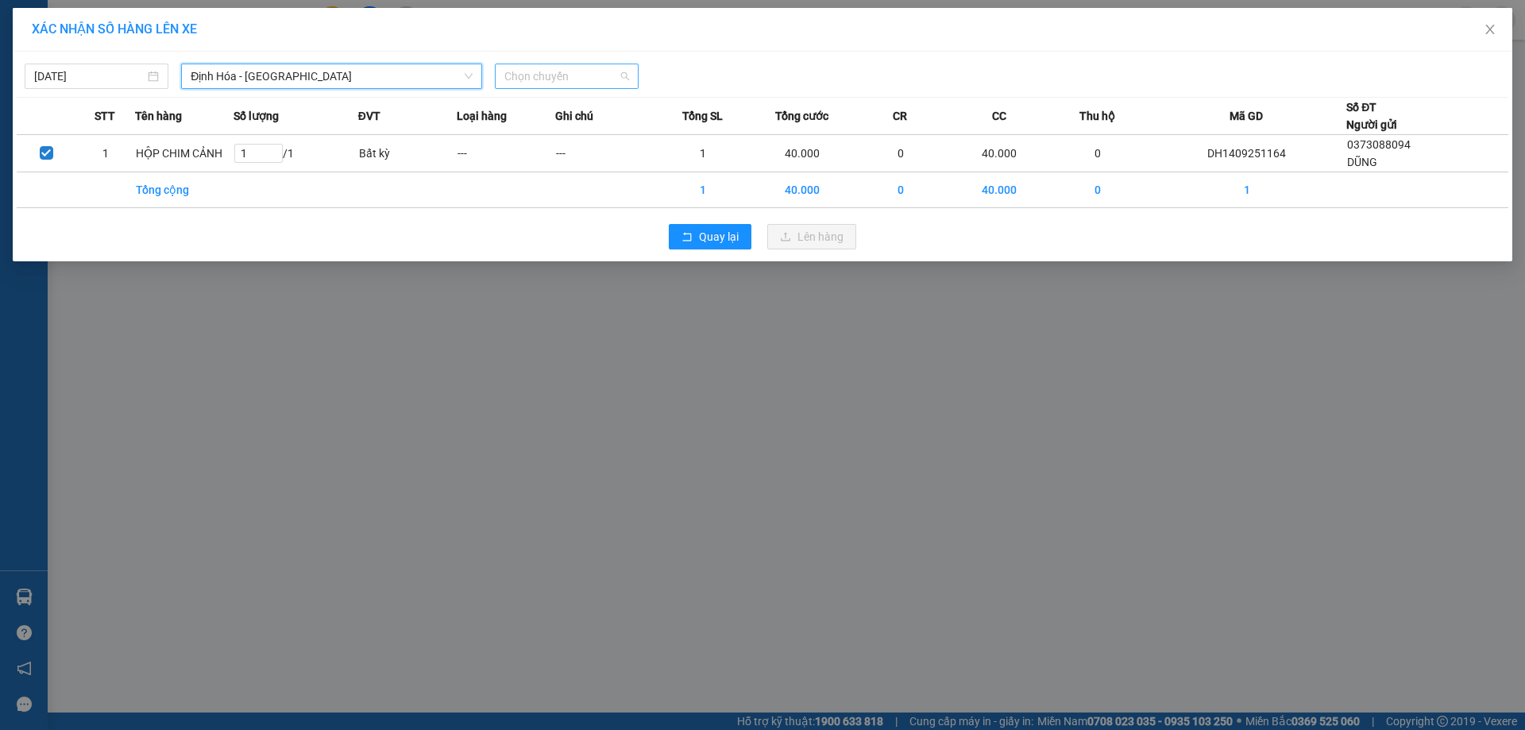
click at [630, 85] on div "Chọn chuyến" at bounding box center [567, 76] width 144 height 25
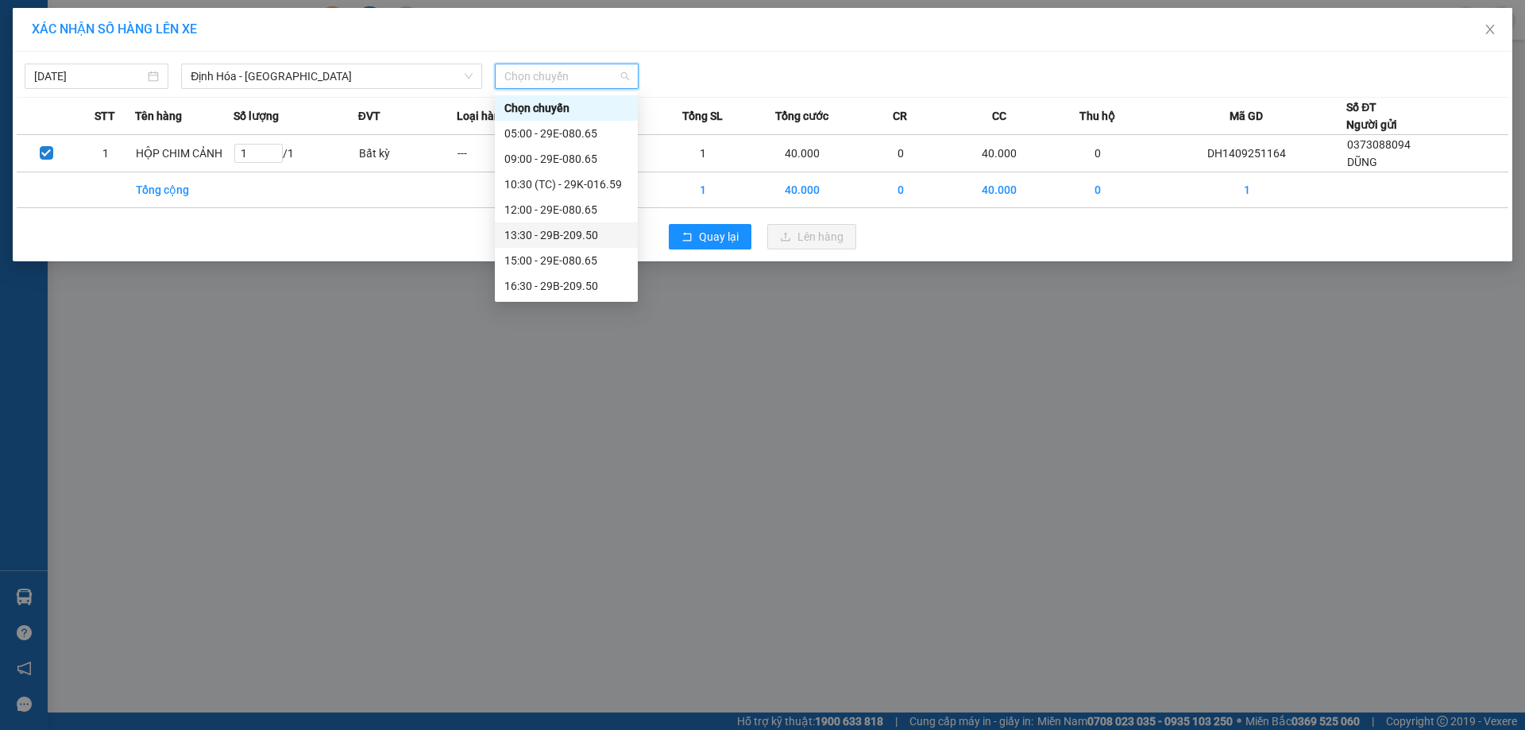
scroll to position [51, 0]
click at [556, 229] on div "16:30 - 29B-209.50" at bounding box center [566, 234] width 124 height 17
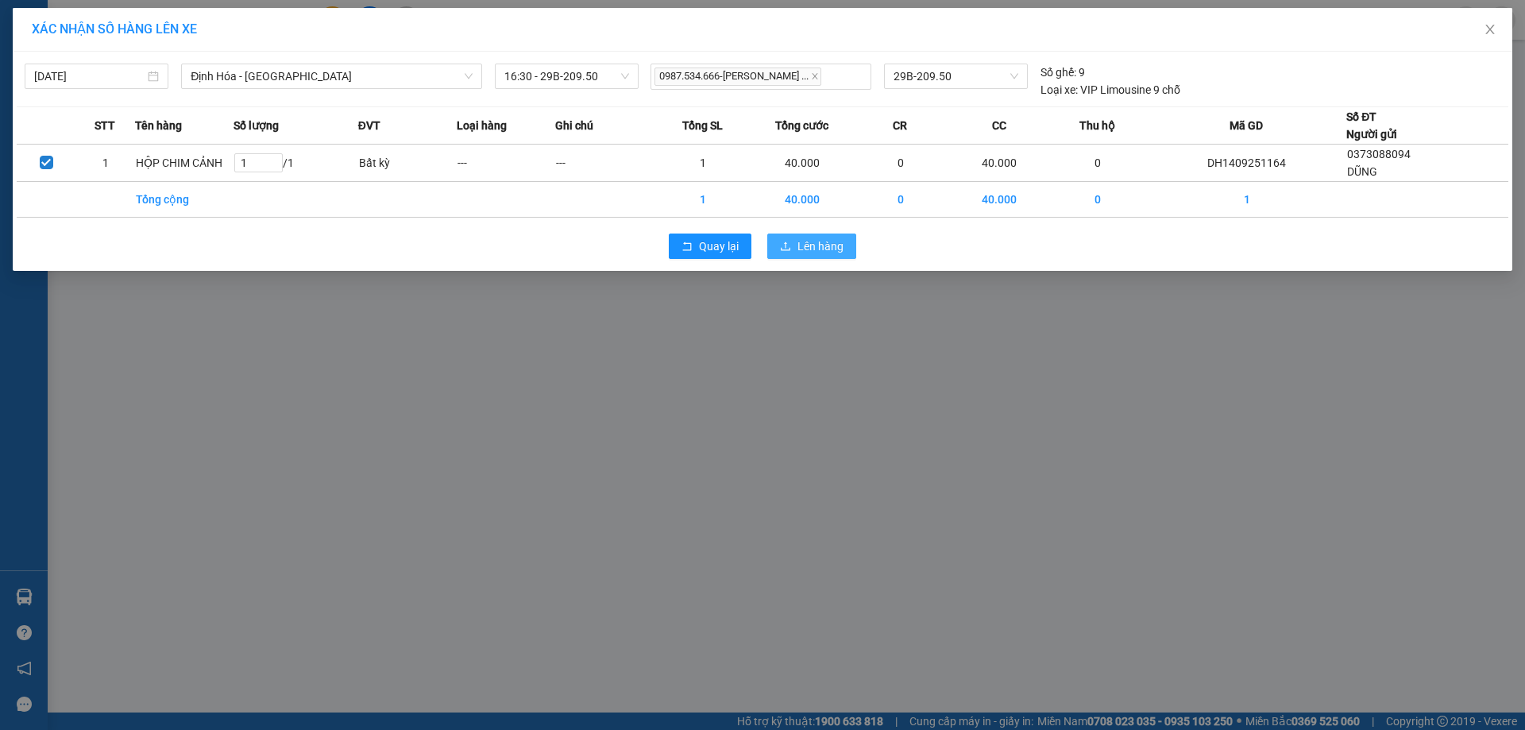
click at [826, 243] on span "Lên hàng" at bounding box center [820, 245] width 46 height 17
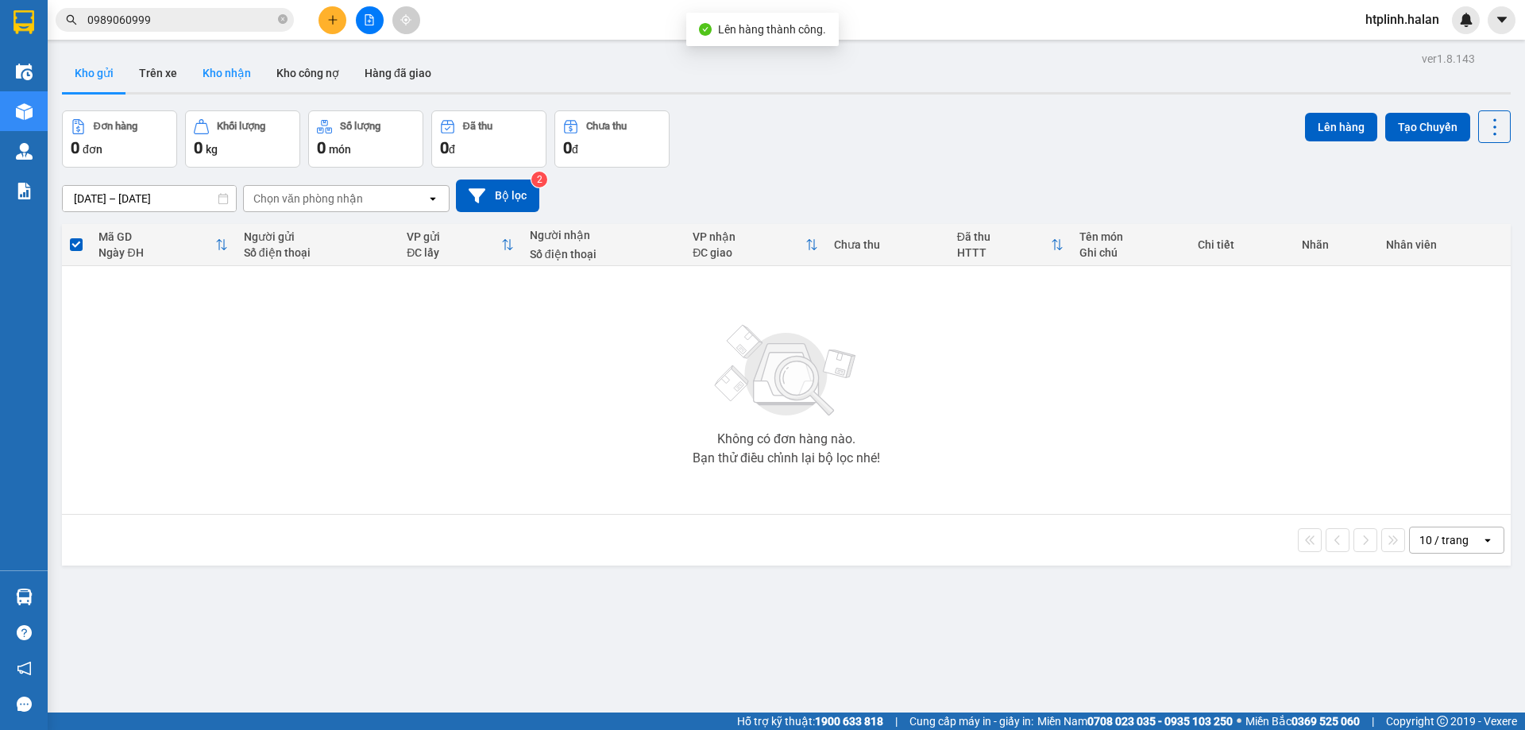
click at [229, 59] on button "Kho nhận" at bounding box center [227, 73] width 74 height 38
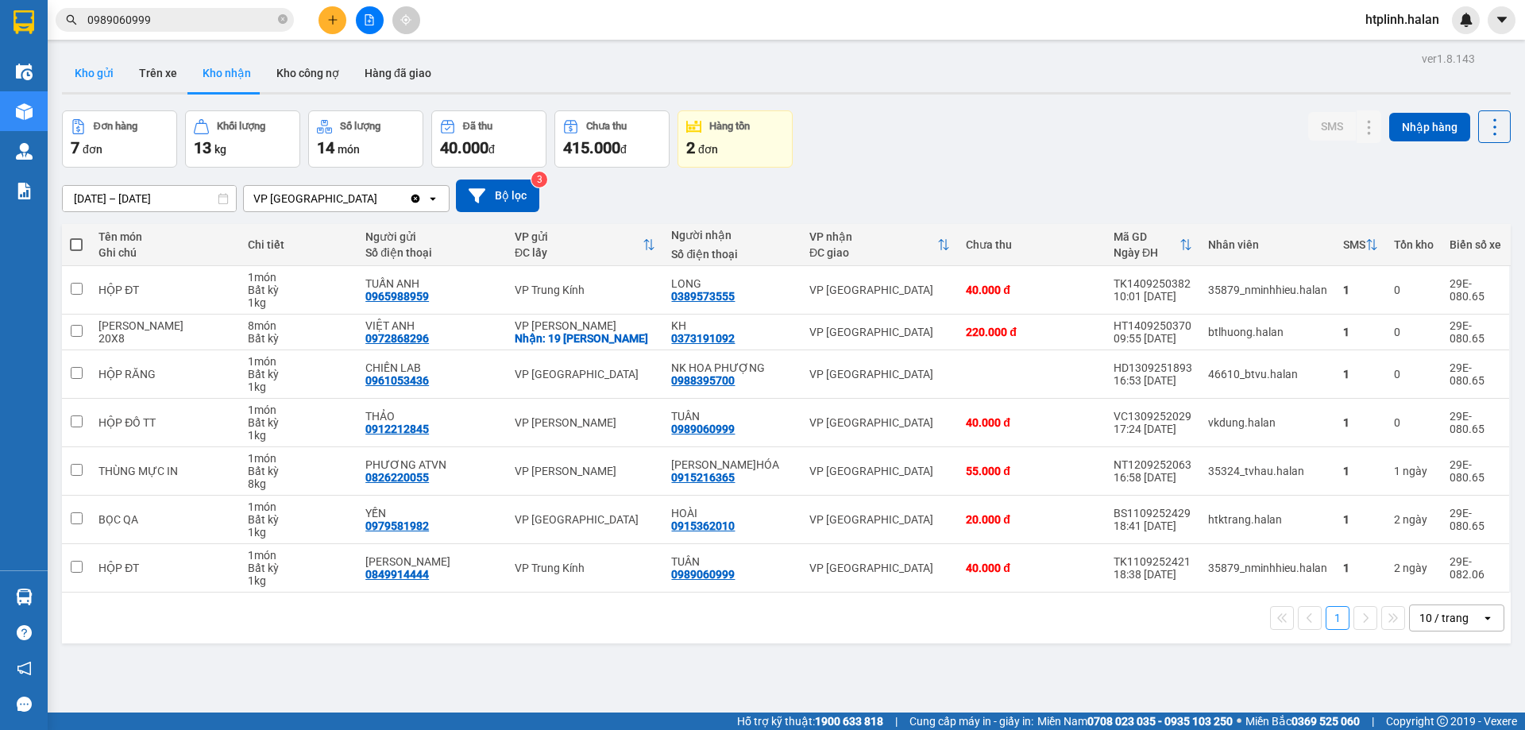
click at [112, 66] on button "Kho gửi" at bounding box center [94, 73] width 64 height 38
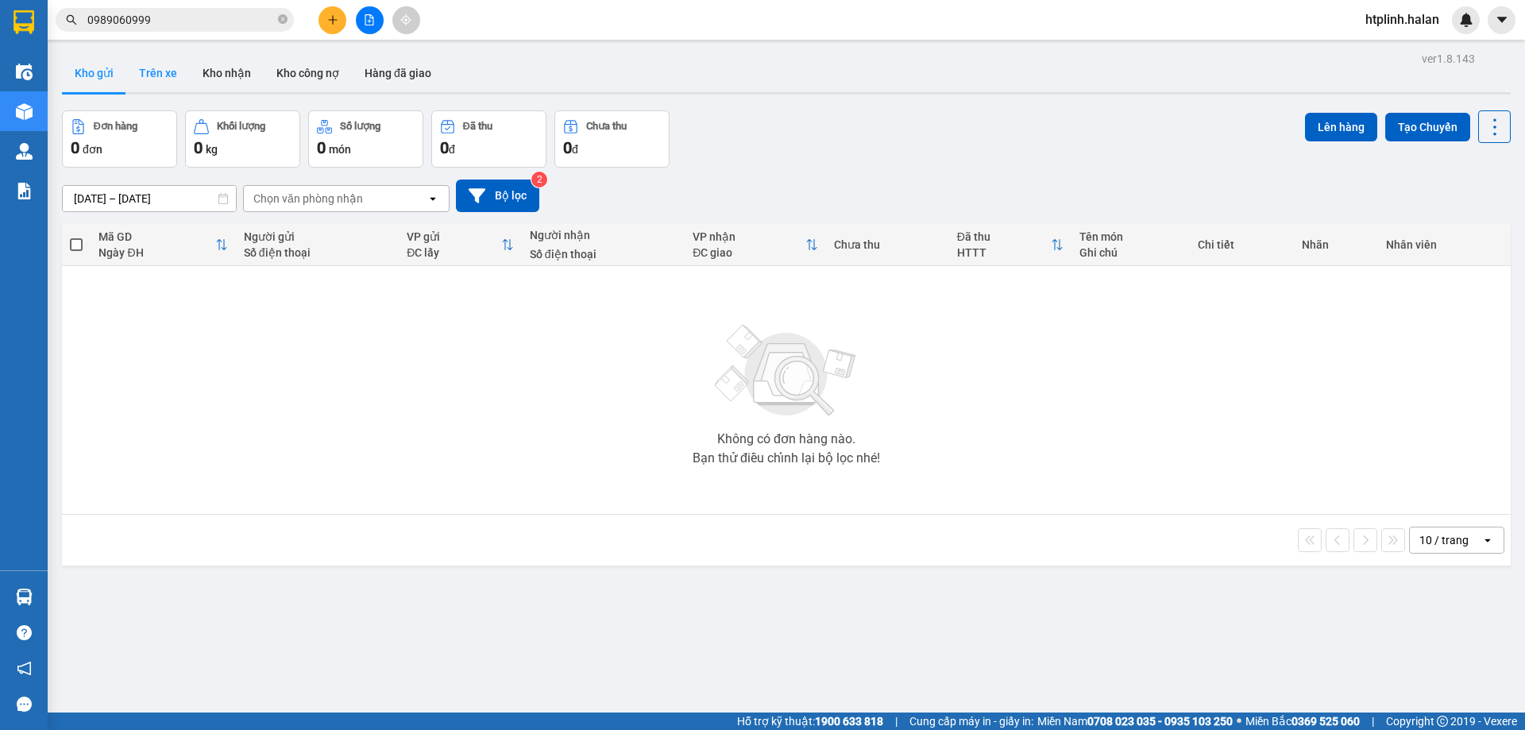
click at [170, 76] on button "Trên xe" at bounding box center [158, 73] width 64 height 38
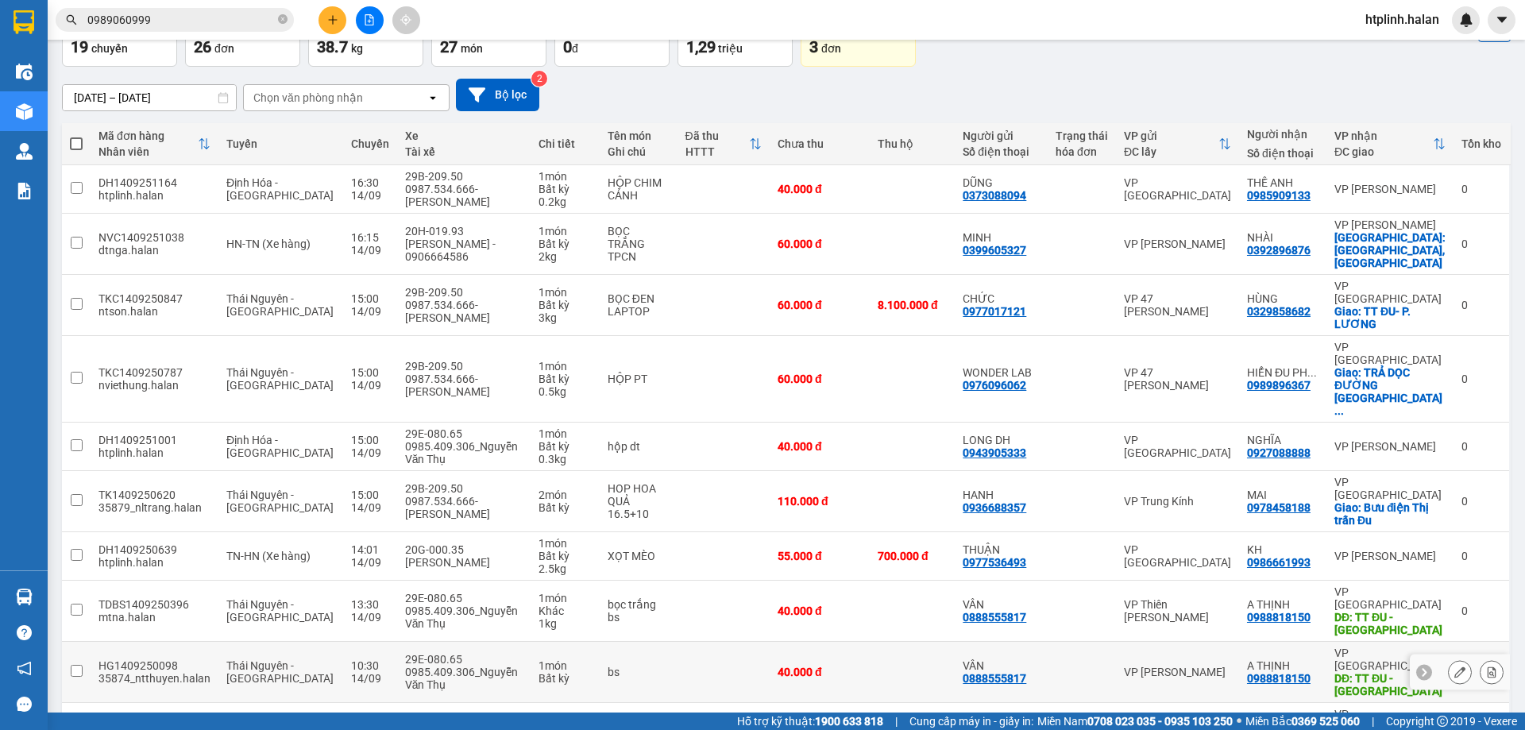
scroll to position [103, 0]
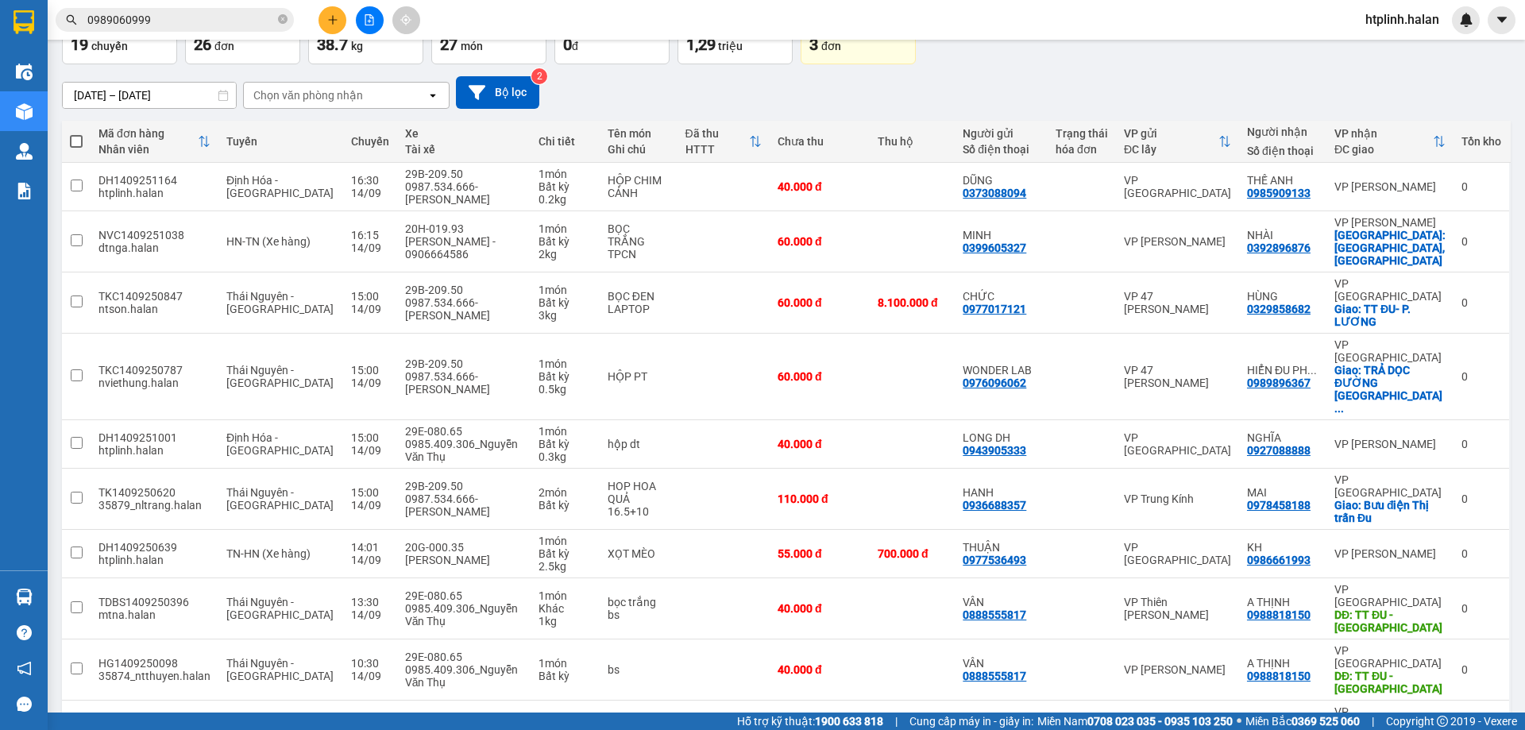
click at [1355, 109] on div "[DATE] – [DATE] Press the down arrow key to interact with the calendar and sele…" at bounding box center [786, 92] width 1448 height 56
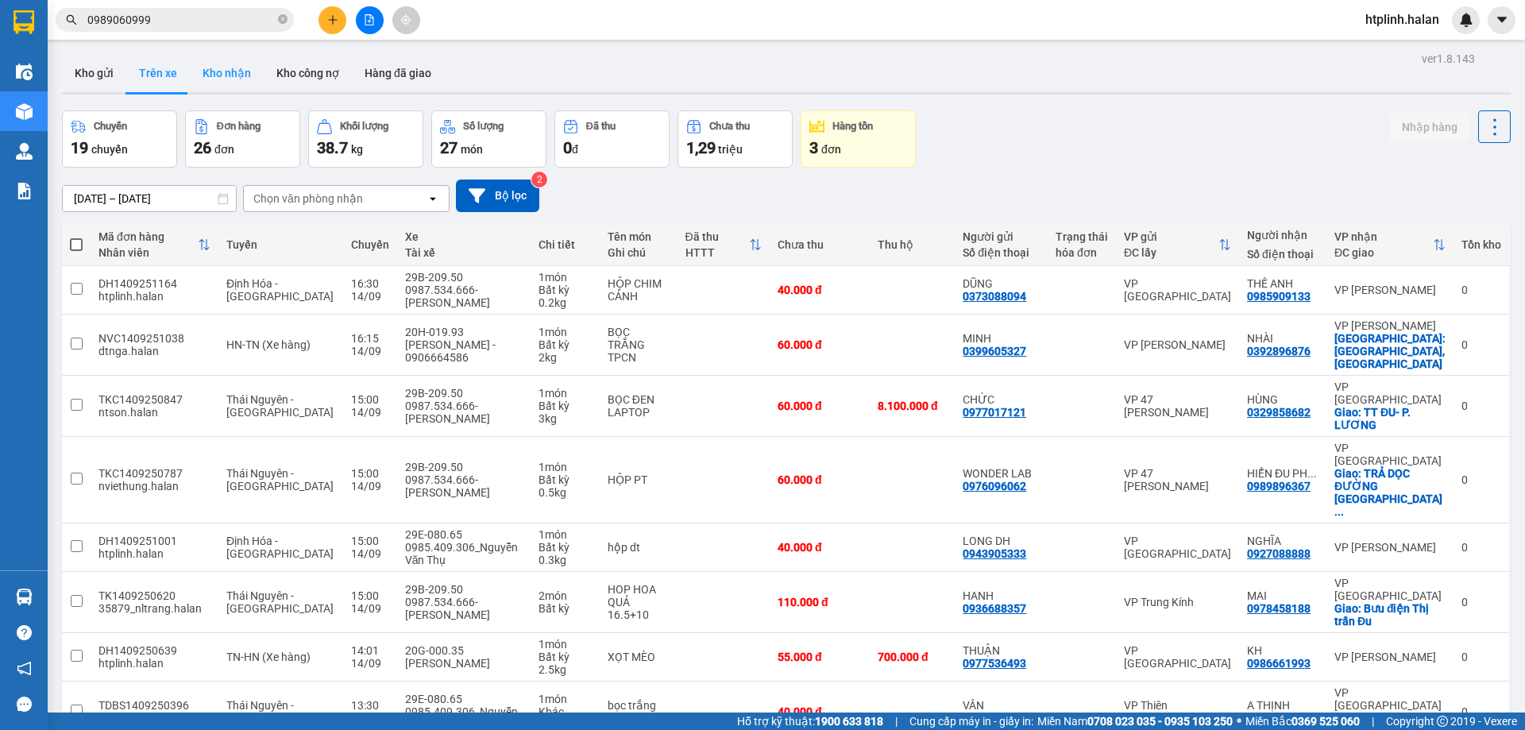
click at [228, 77] on button "Kho nhận" at bounding box center [227, 73] width 74 height 38
type input "[DATE] – [DATE]"
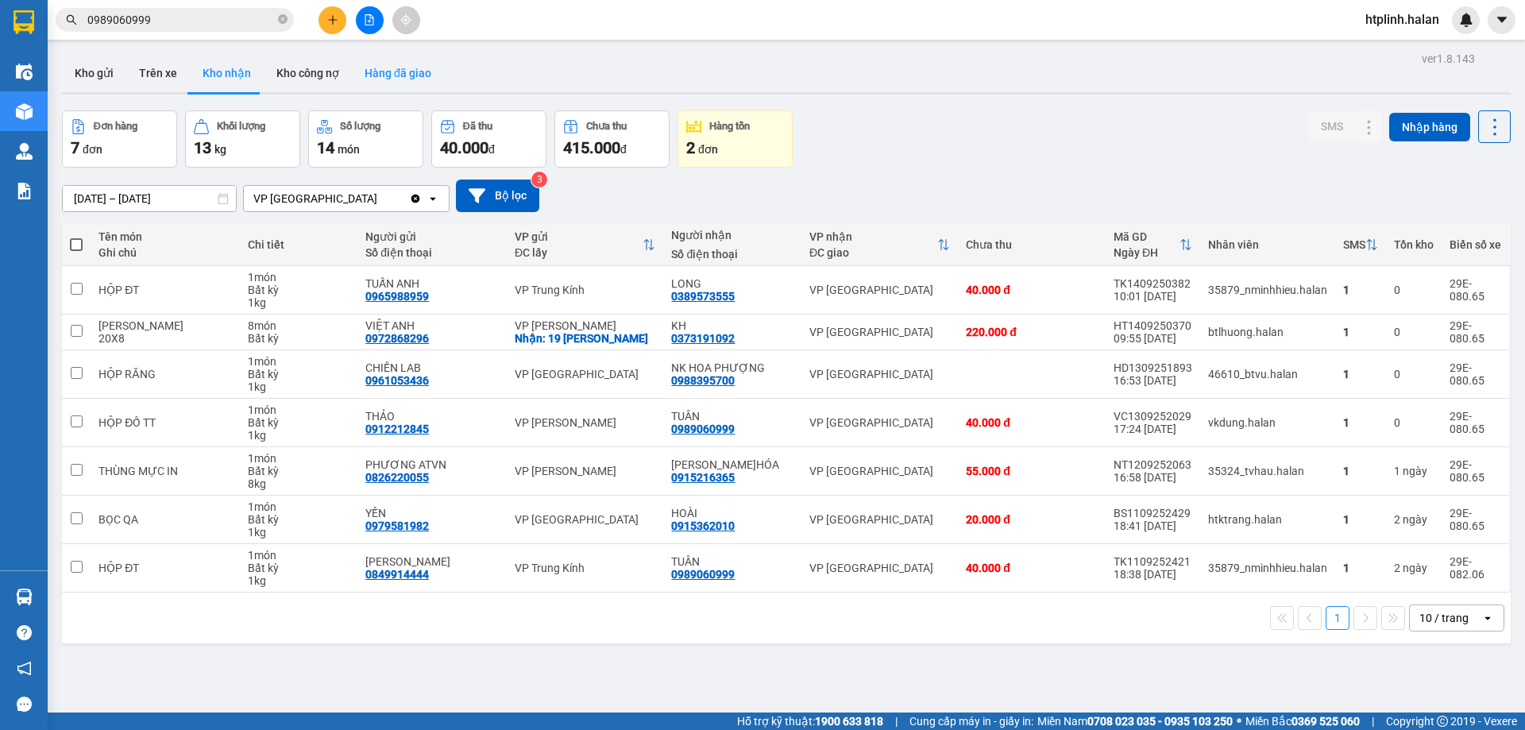
click at [413, 67] on button "Hàng đã giao" at bounding box center [398, 73] width 92 height 38
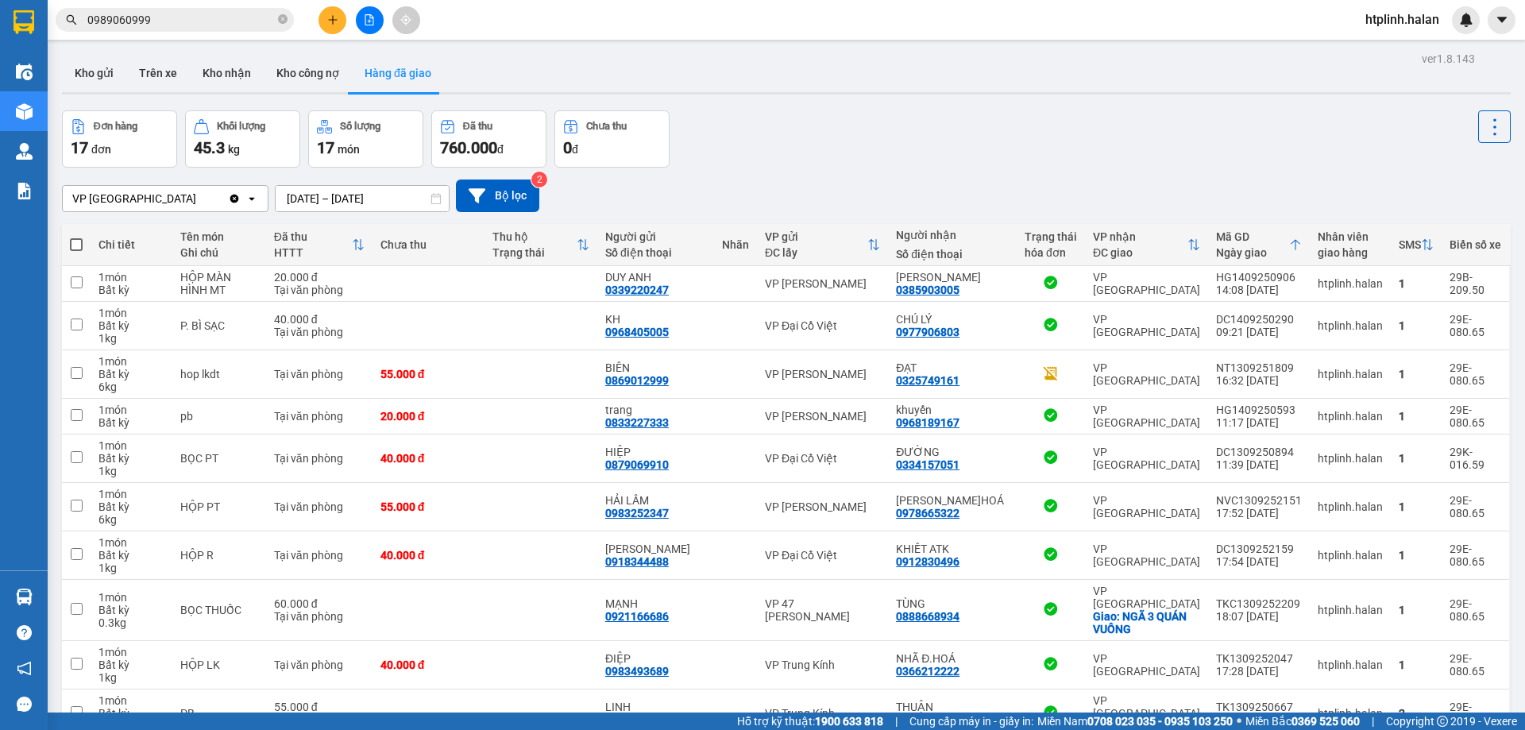
scroll to position [78, 0]
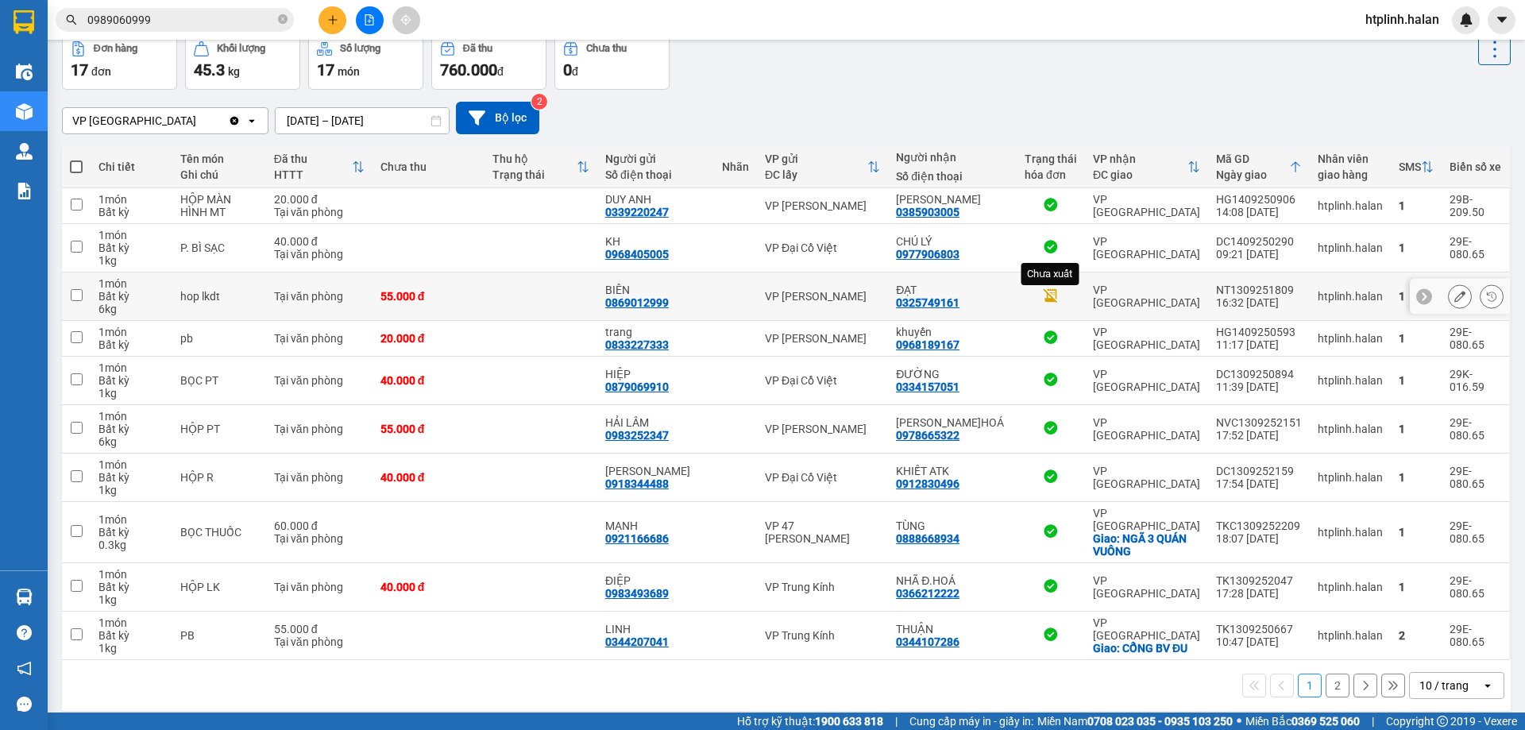
click at [1051, 288] on icon at bounding box center [1050, 295] width 17 height 17
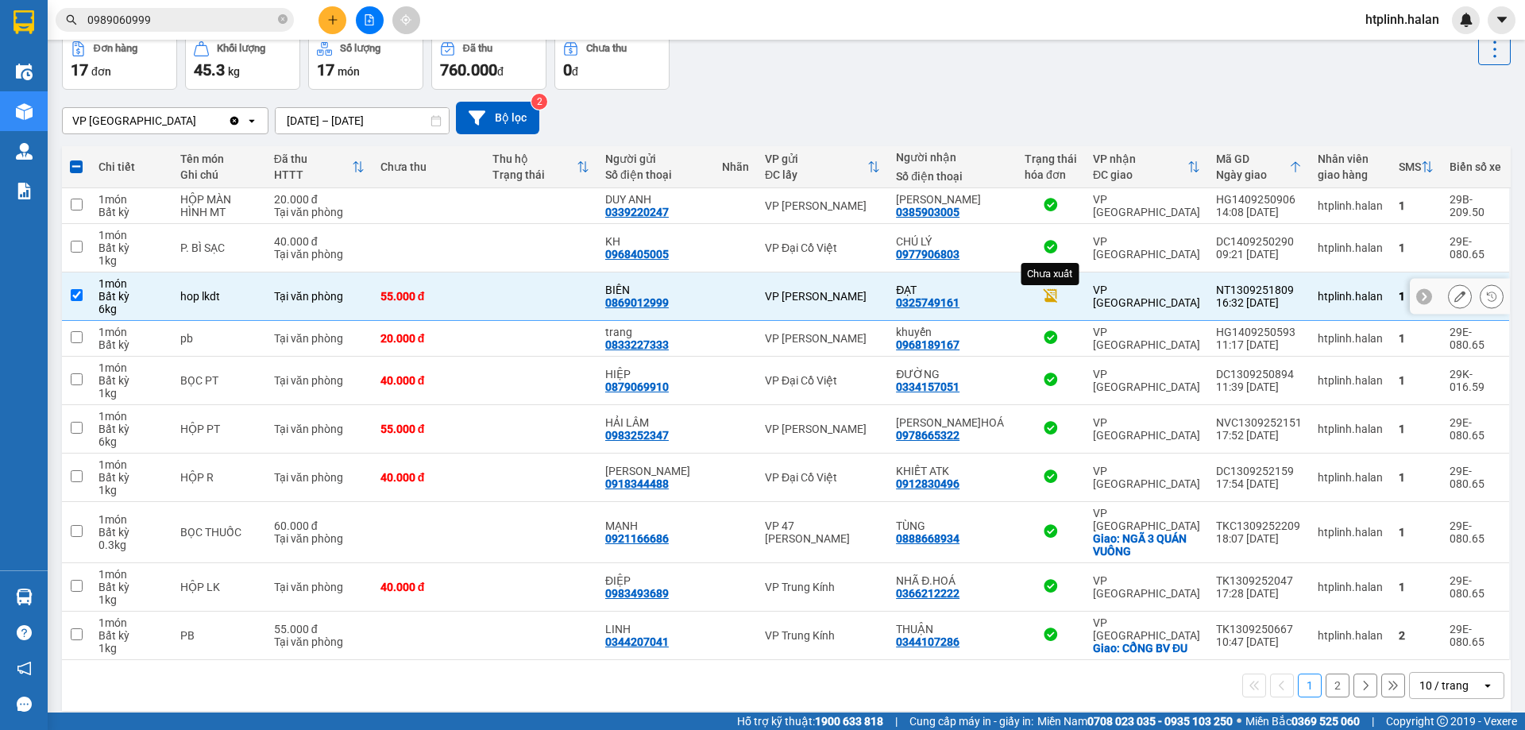
click at [1051, 288] on icon at bounding box center [1050, 295] width 17 height 17
checkbox input "false"
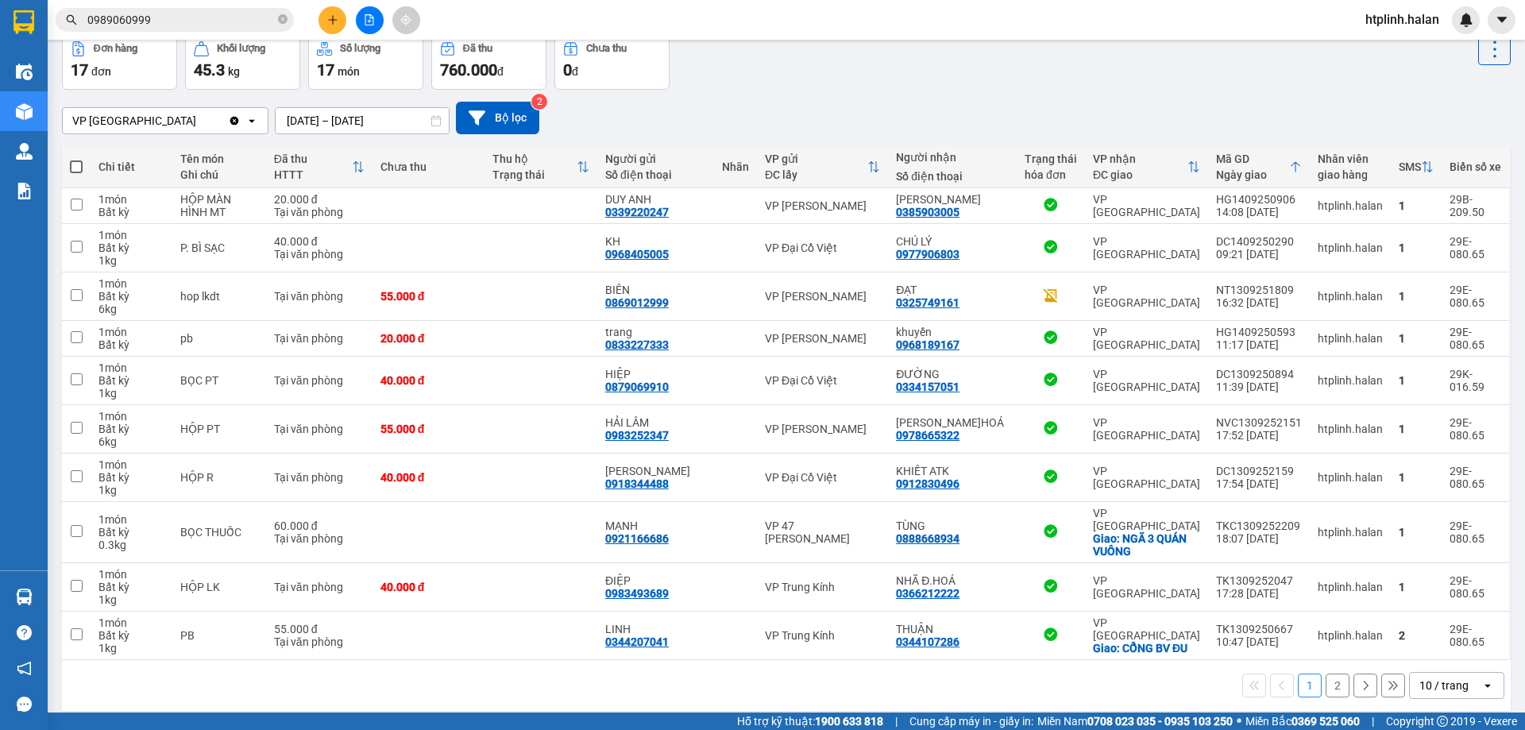
scroll to position [0, 0]
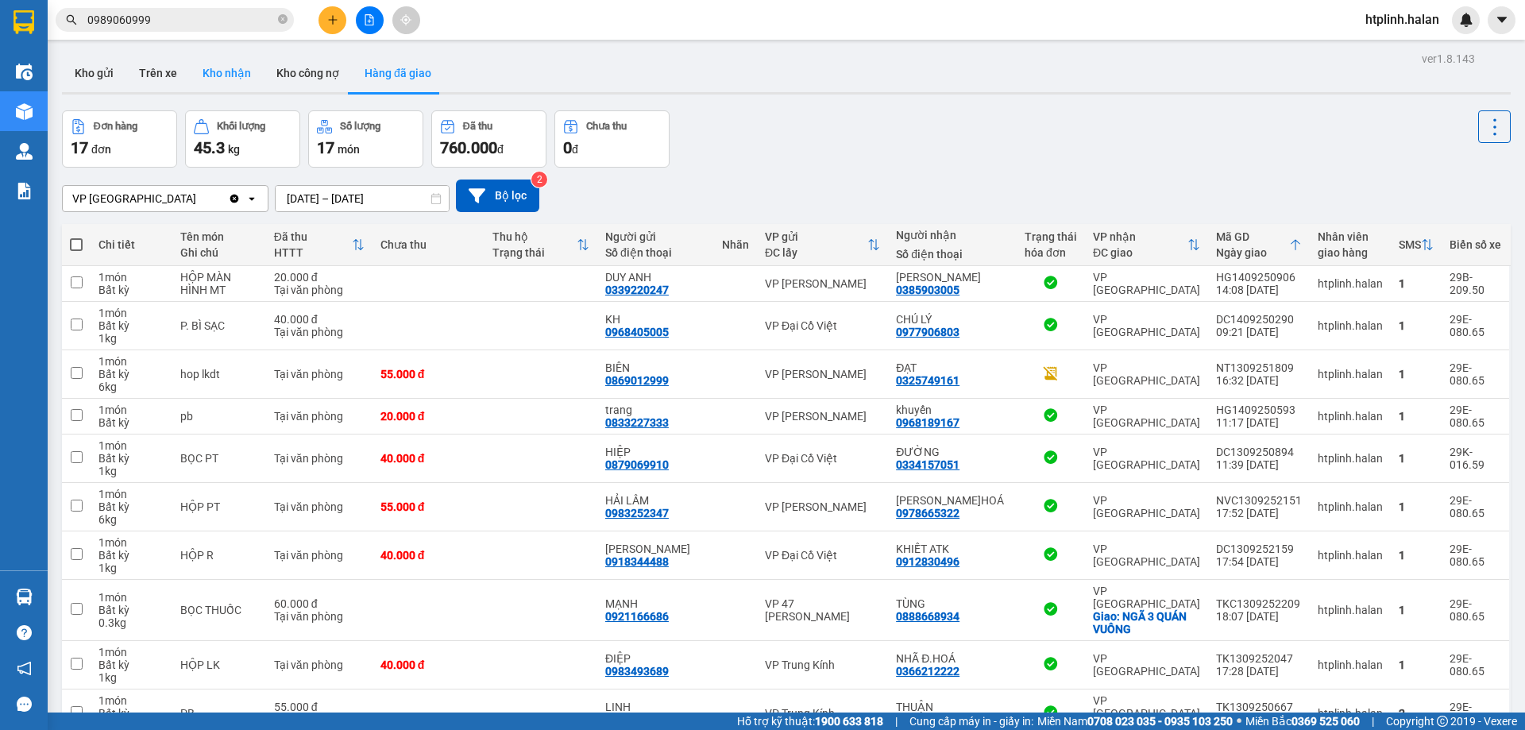
click at [229, 60] on button "Kho nhận" at bounding box center [227, 73] width 74 height 38
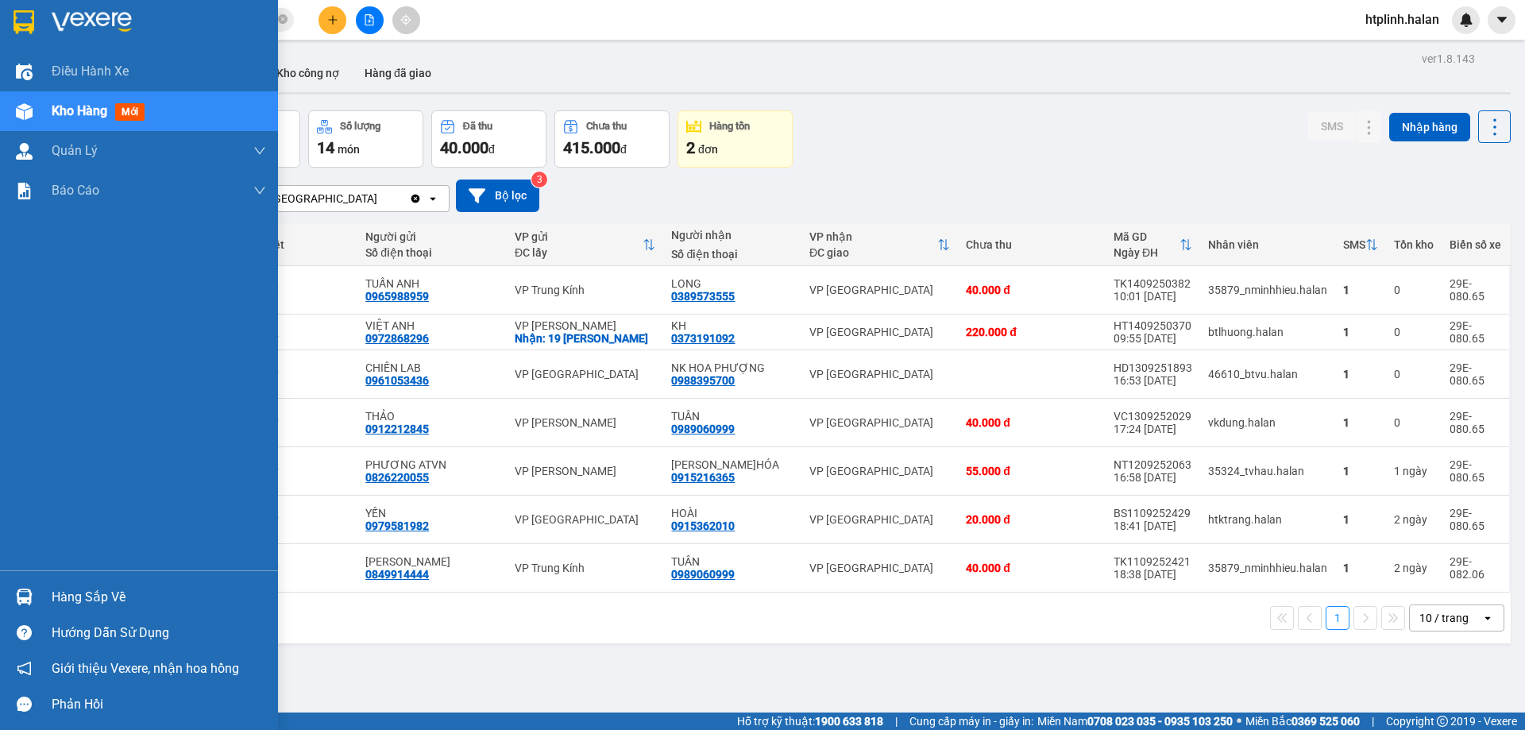
click at [40, 590] on div "Hàng sắp về" at bounding box center [139, 597] width 278 height 36
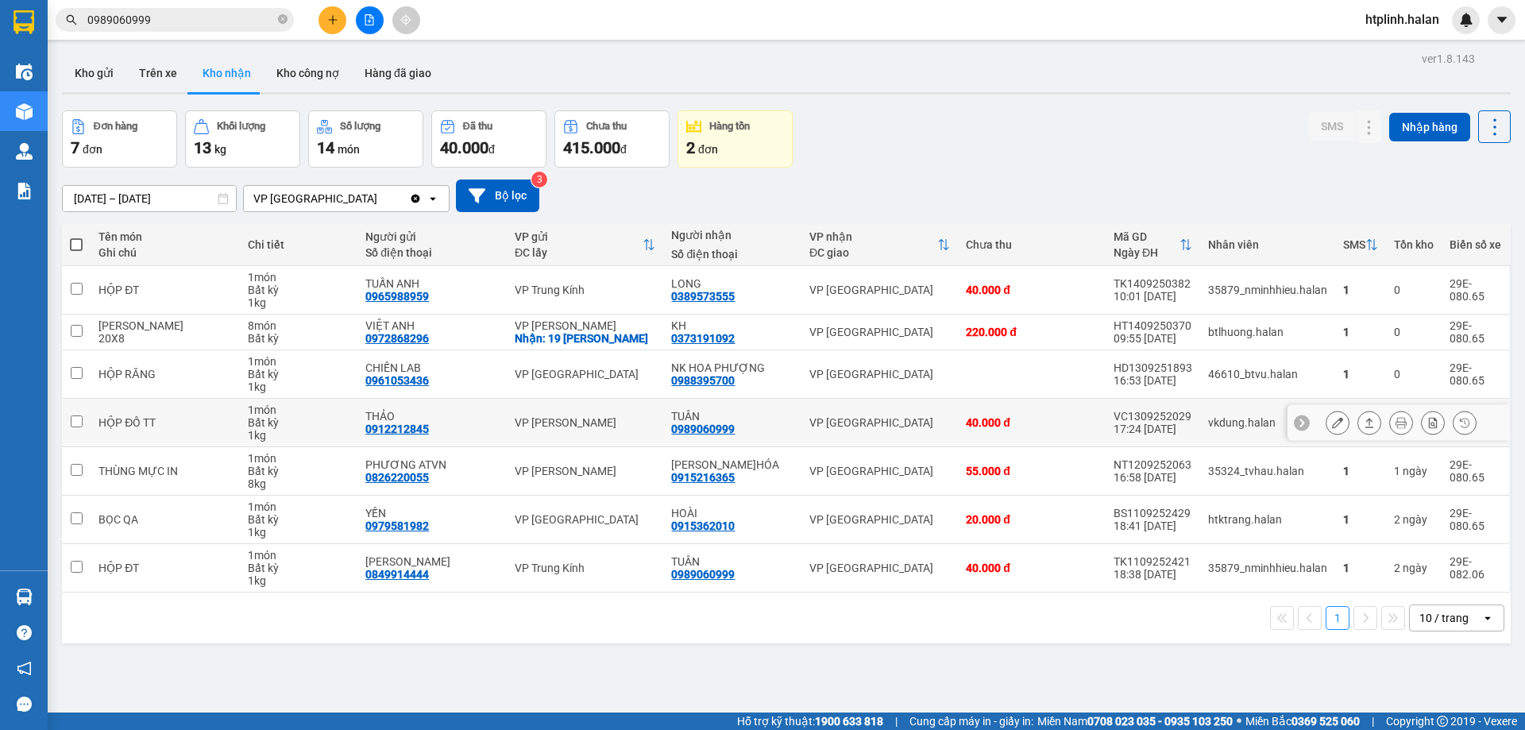
click at [445, 441] on section "Kết quả tìm kiếm ( 178 ) Bộ lọc Mã ĐH Trạng thái Món hàng Thu hộ Tổng cước Chưa…" at bounding box center [762, 365] width 1525 height 730
click at [98, 67] on button "Kho gửi" at bounding box center [94, 73] width 64 height 38
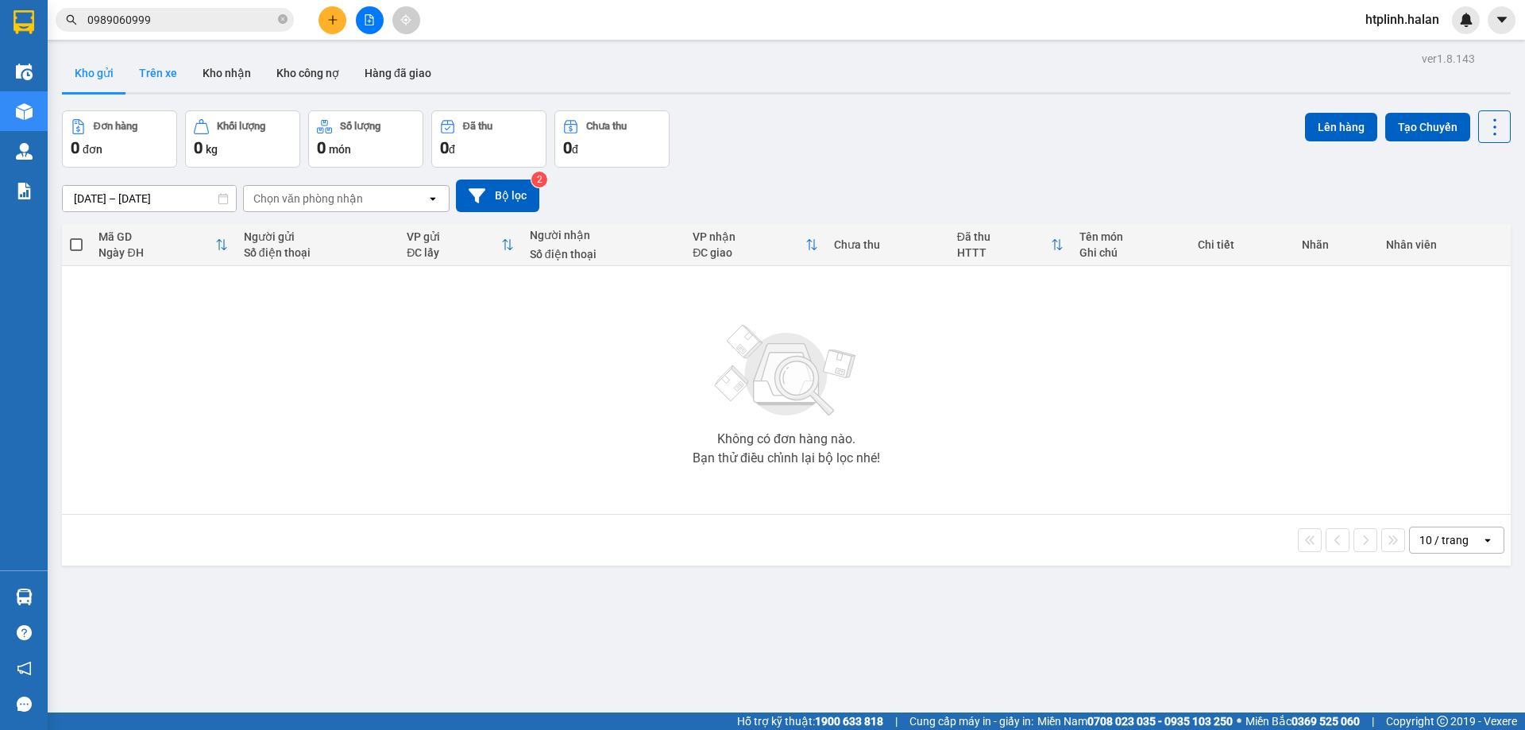
click at [161, 71] on button "Trên xe" at bounding box center [158, 73] width 64 height 38
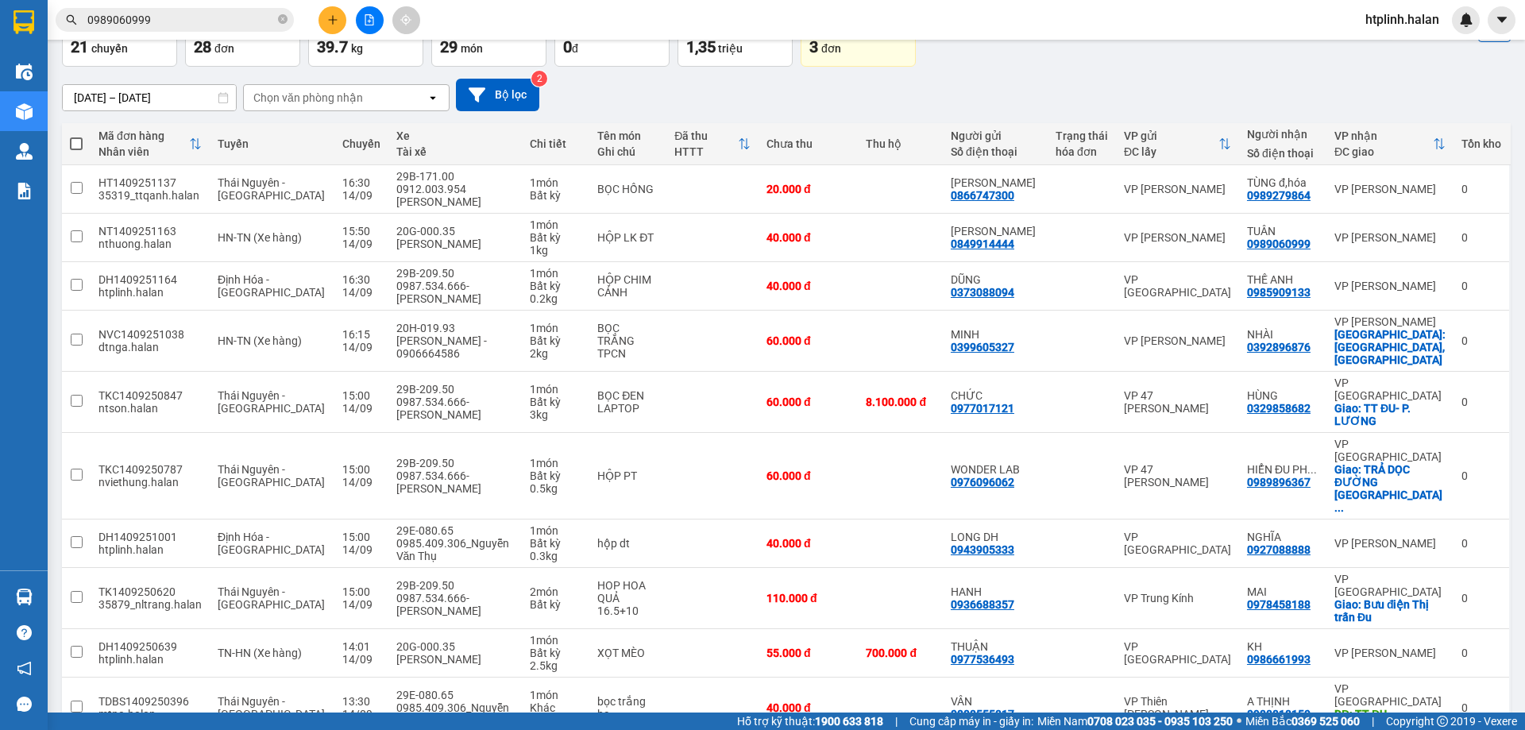
scroll to position [103, 0]
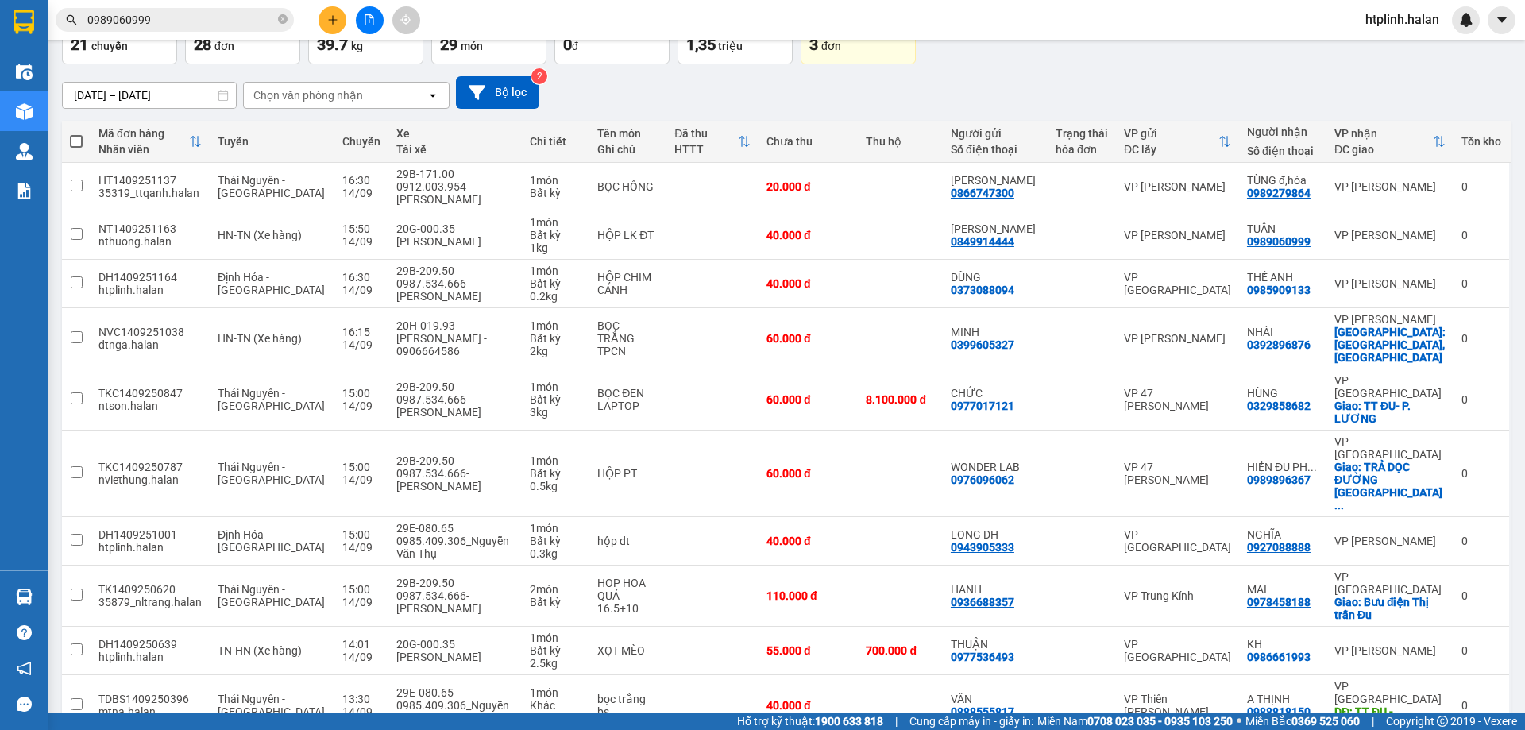
click at [1253, 93] on div "[DATE] – [DATE] Press the down arrow key to interact with the calendar and sele…" at bounding box center [786, 92] width 1448 height 33
